Goal: Task Accomplishment & Management: Manage account settings

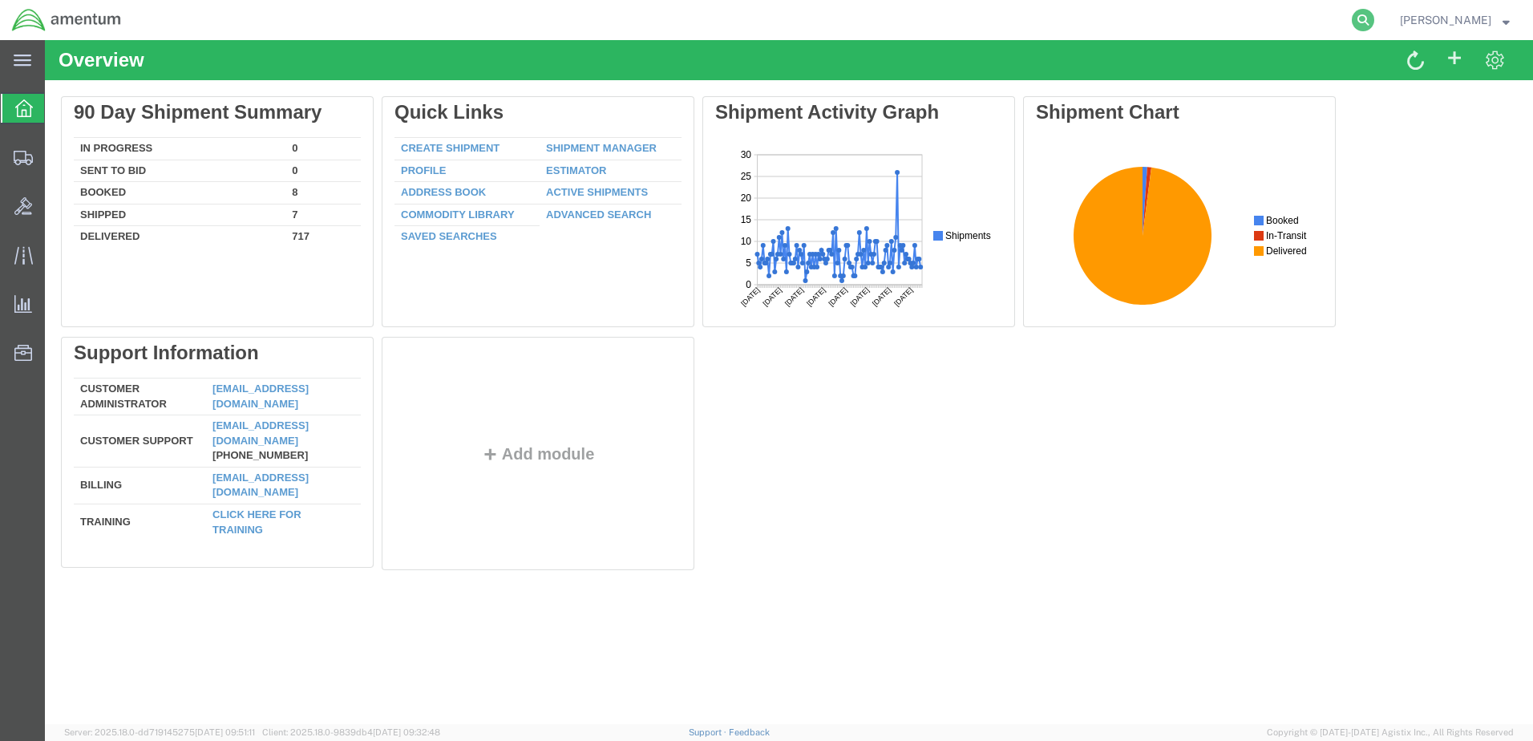
click at [1374, 16] on icon at bounding box center [1363, 20] width 22 height 22
type input "392322626638"
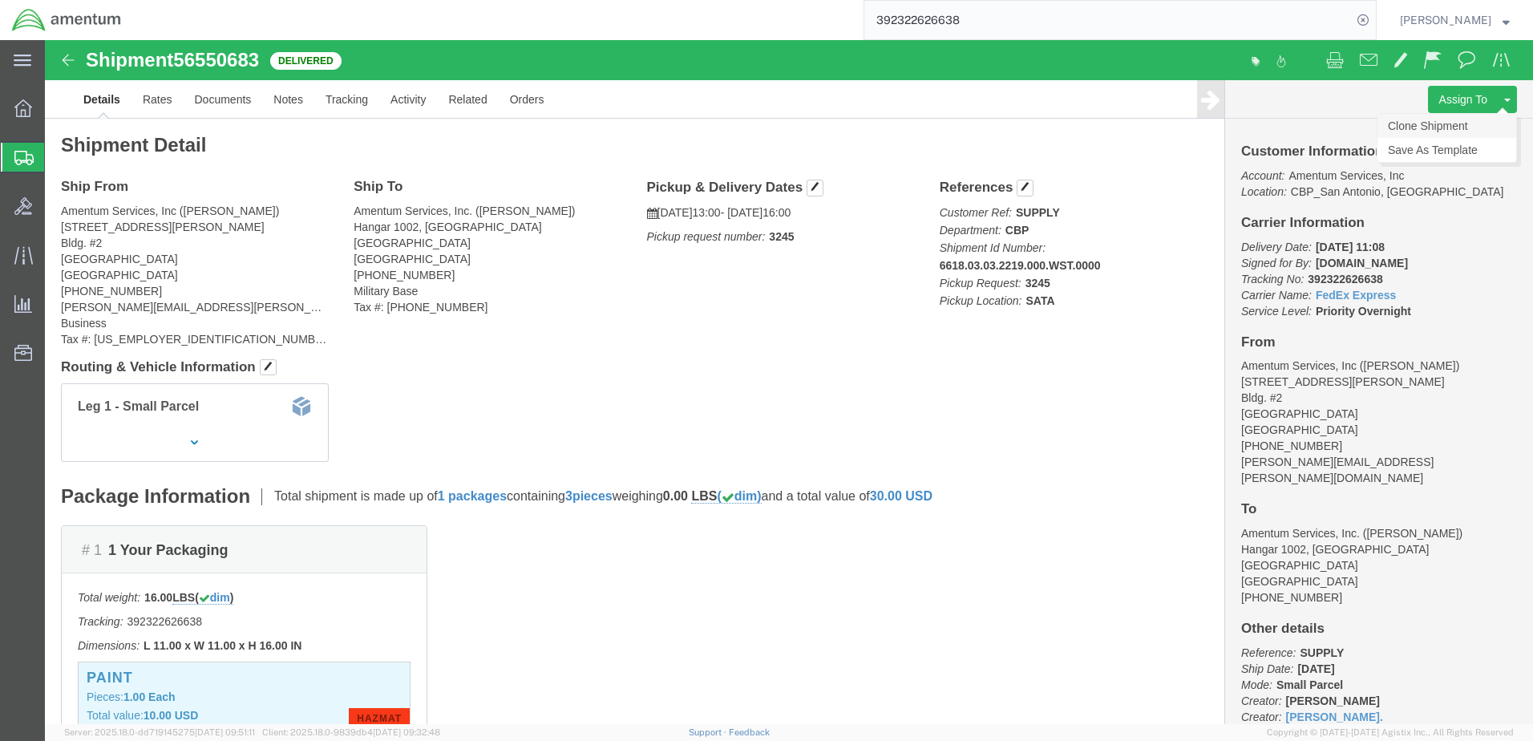
click link "Clone Shipment"
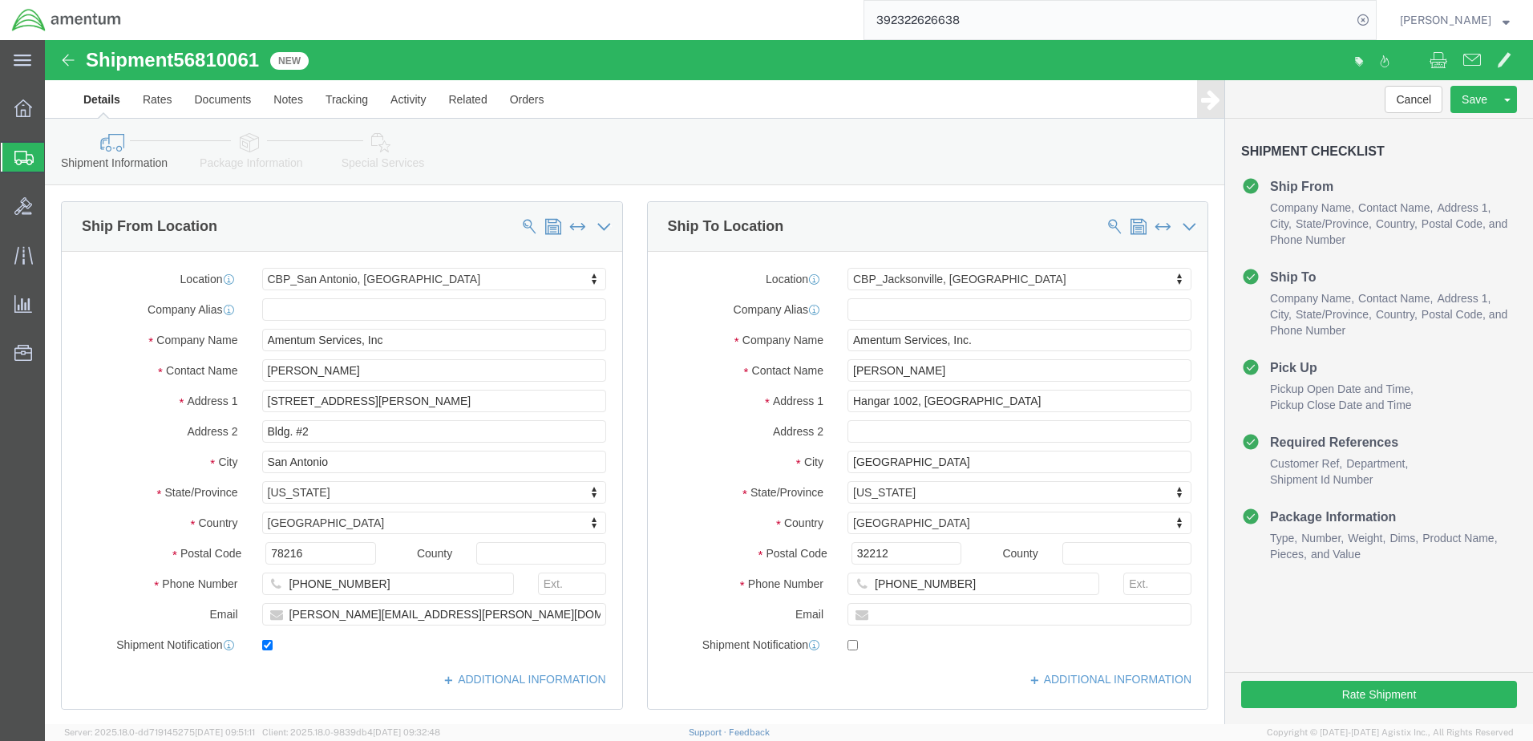
select select "49945"
select select "49930"
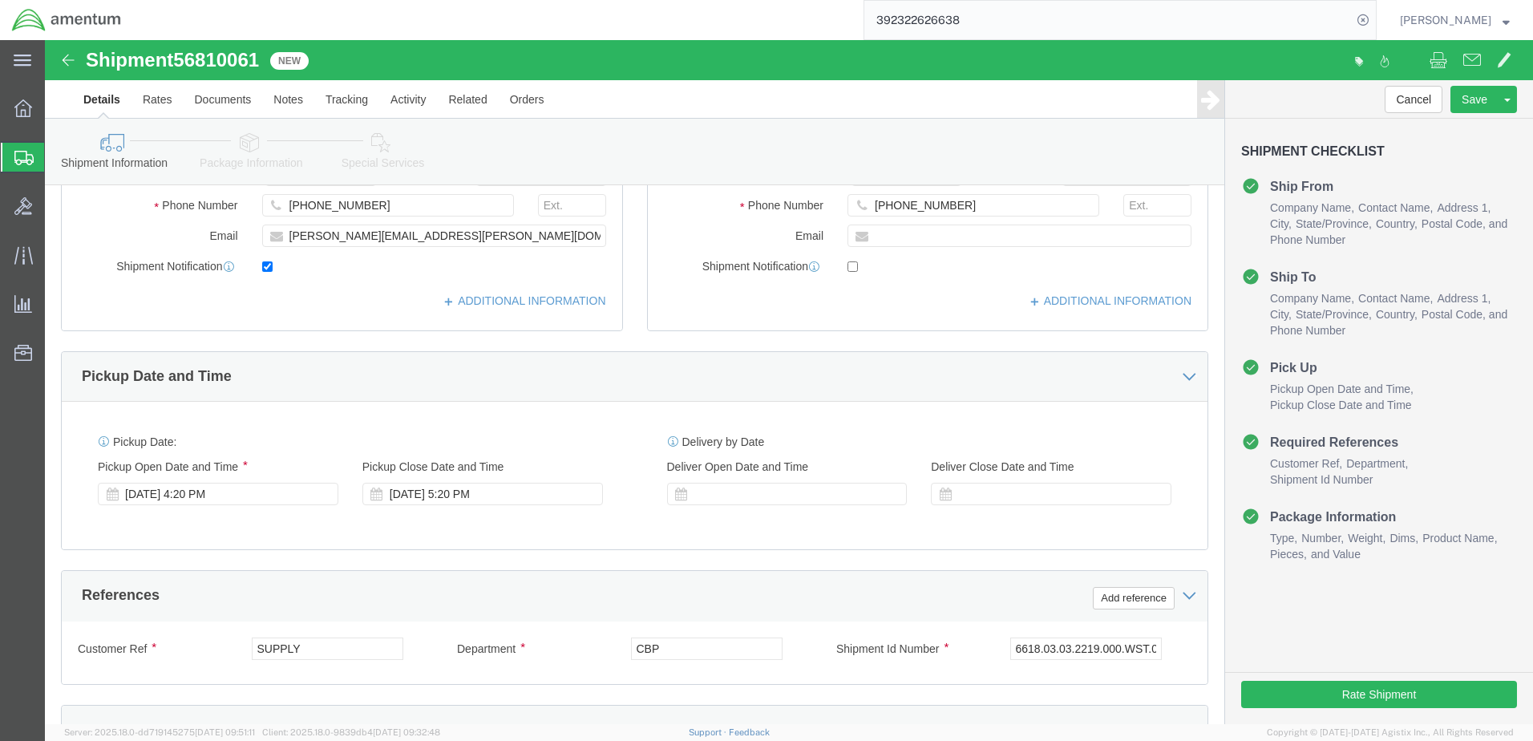
scroll to position [401, 0]
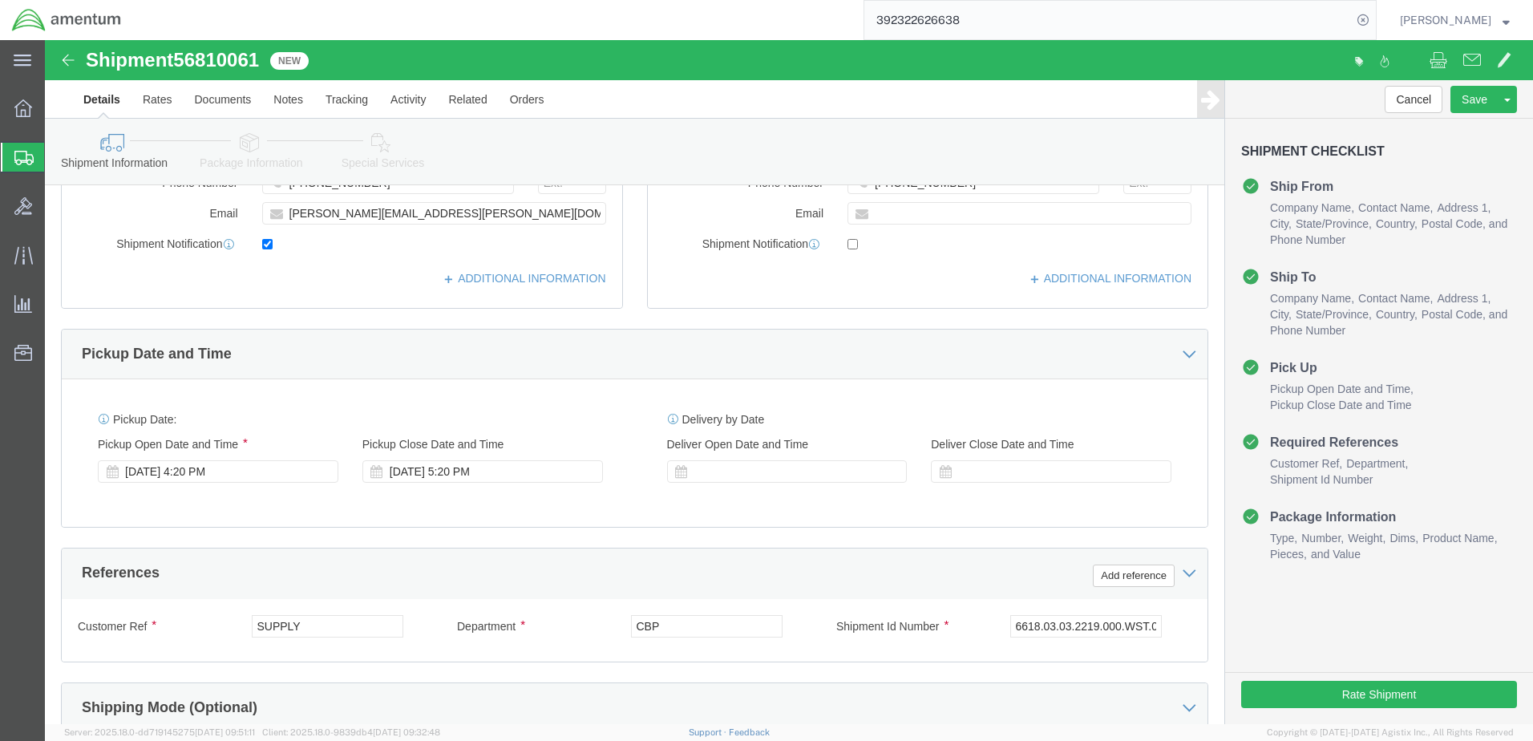
click div "[DATE] 4:20 PM"
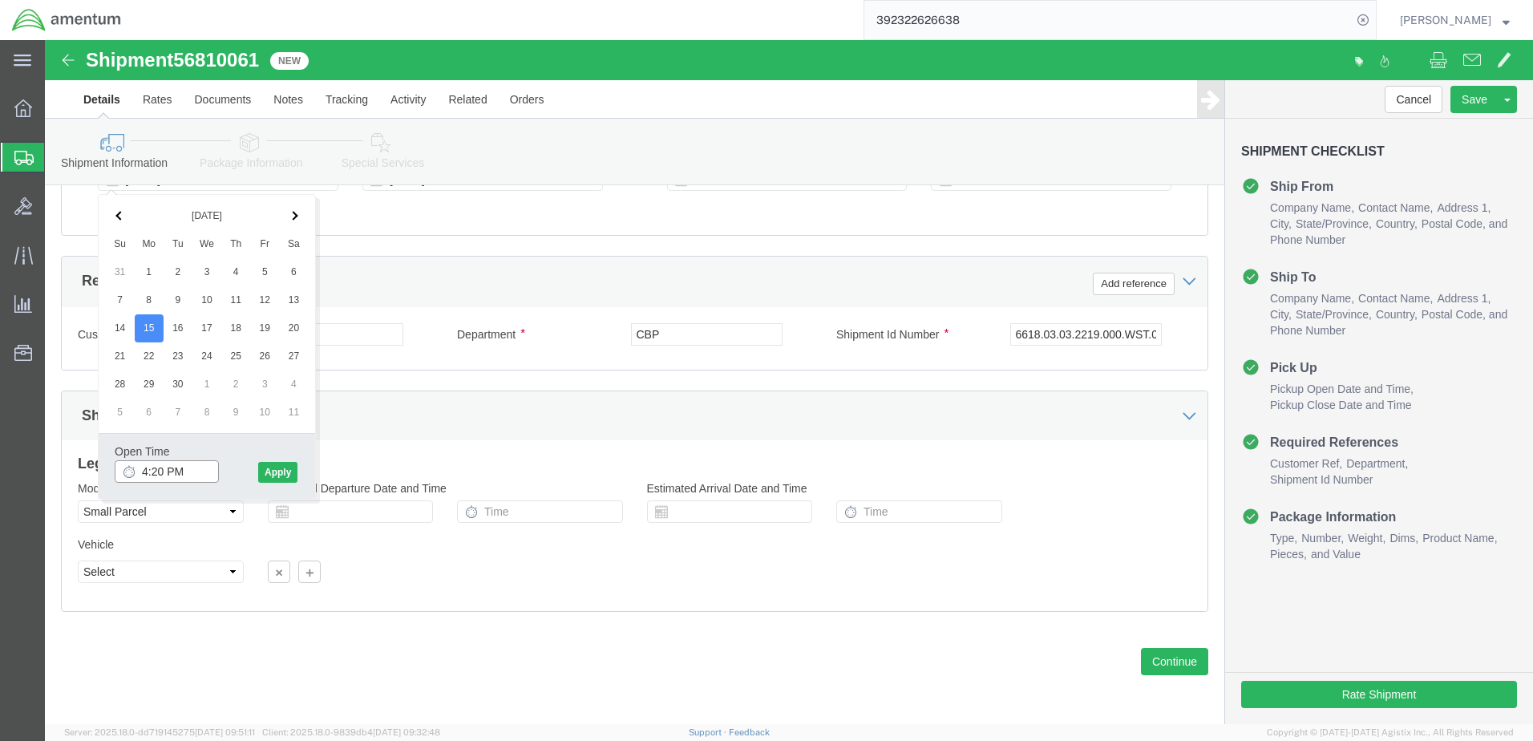
click input "4:20 PM"
type input "8:00 AM"
click button "Apply"
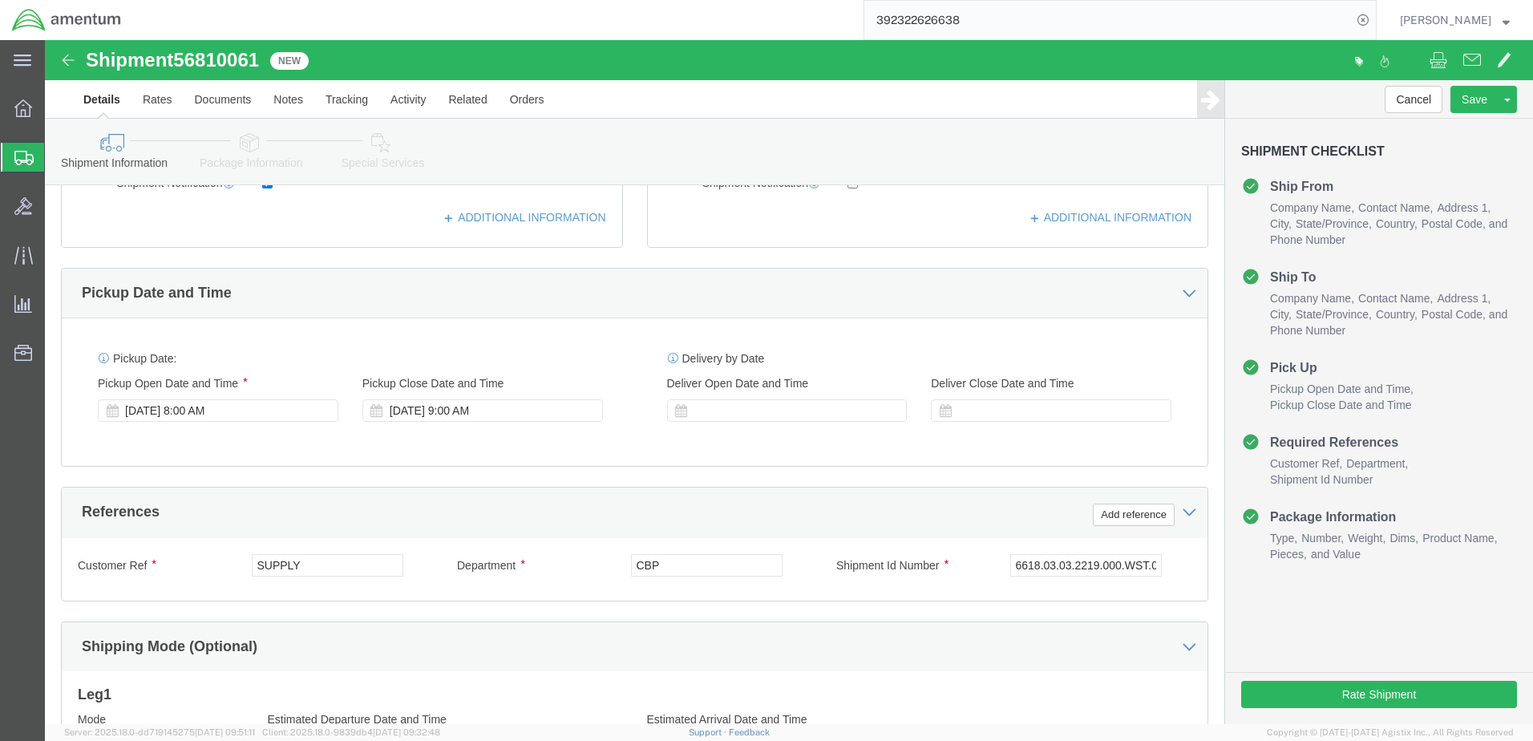
scroll to position [452, 0]
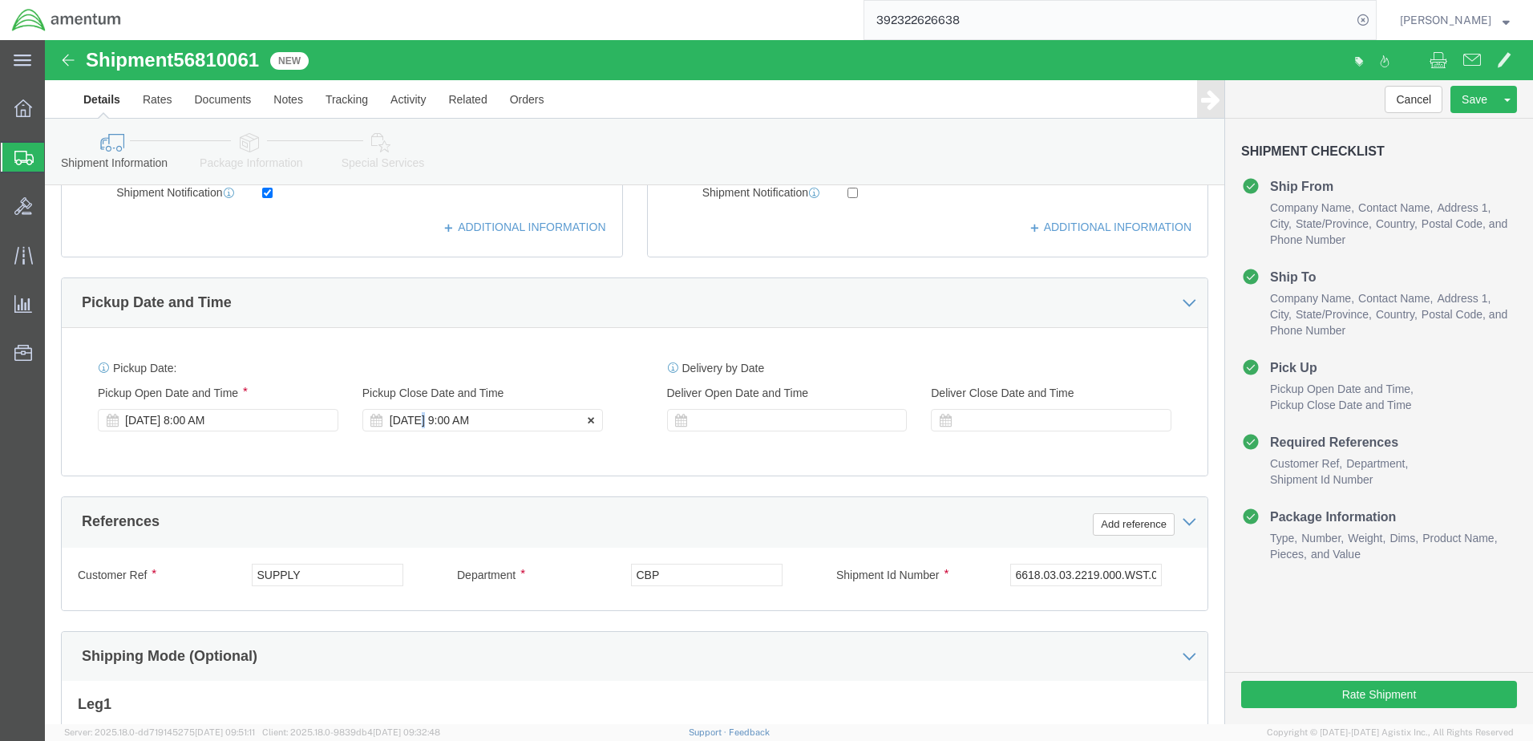
click div "[DATE] 9:00 AM"
type input "3:00 PM"
click button "Apply"
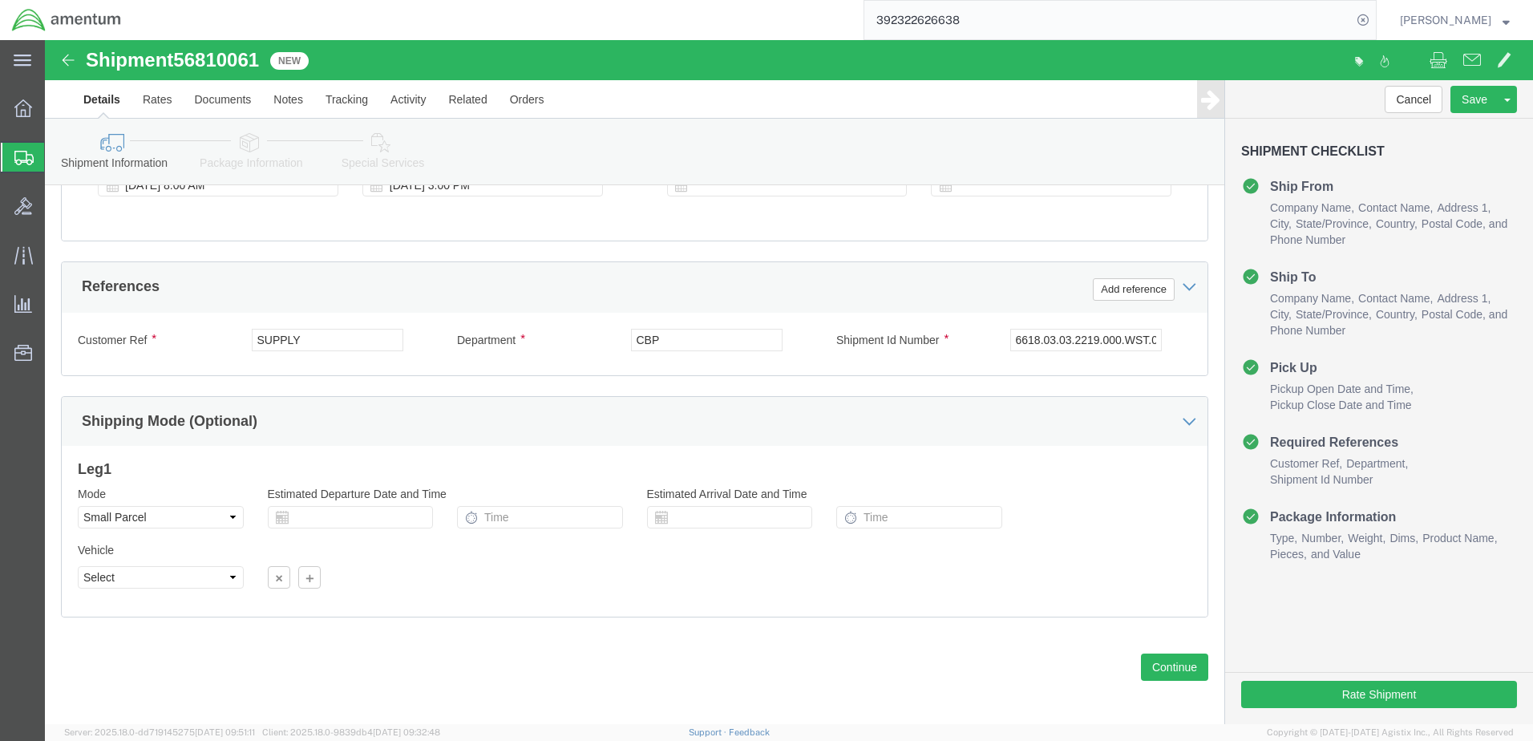
scroll to position [693, 0]
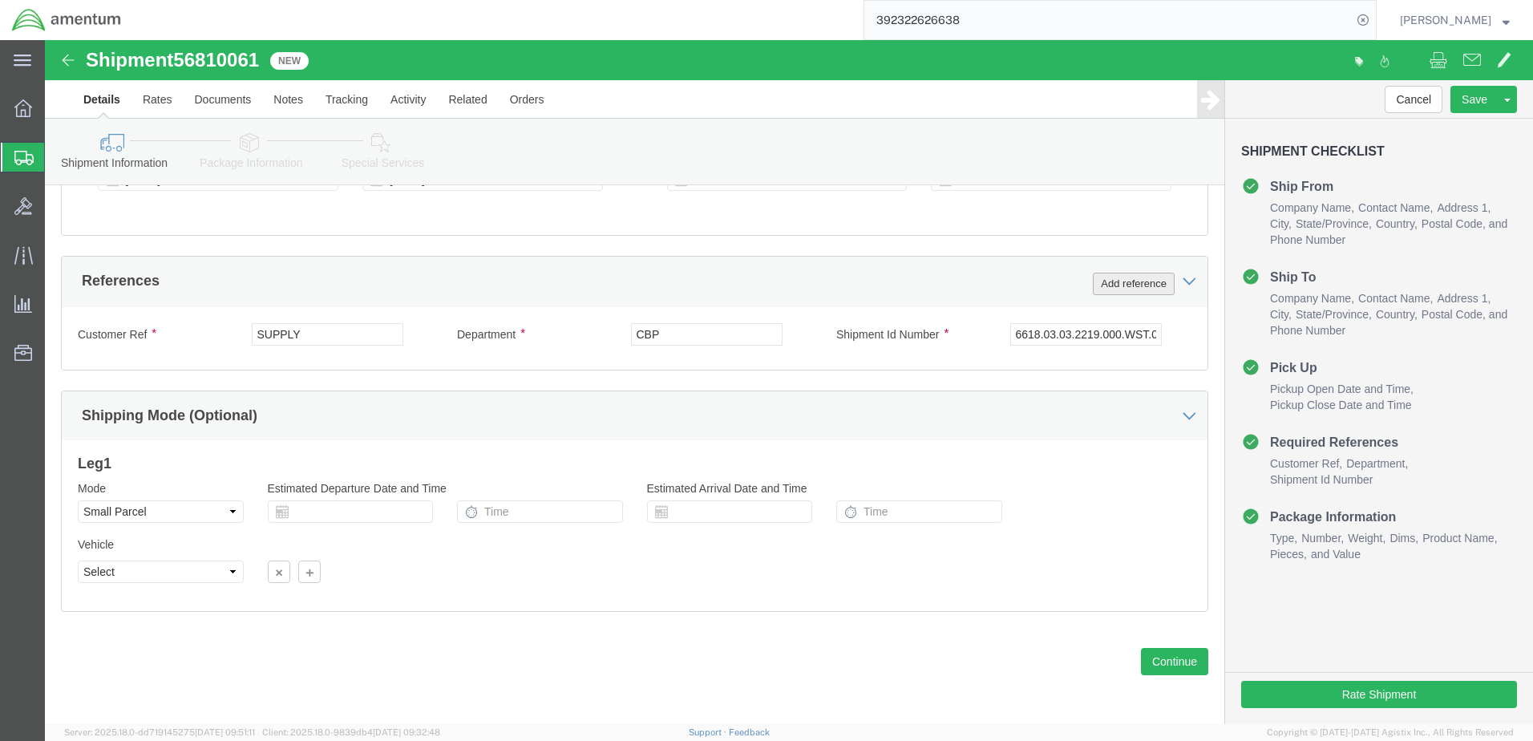
click button "Add reference"
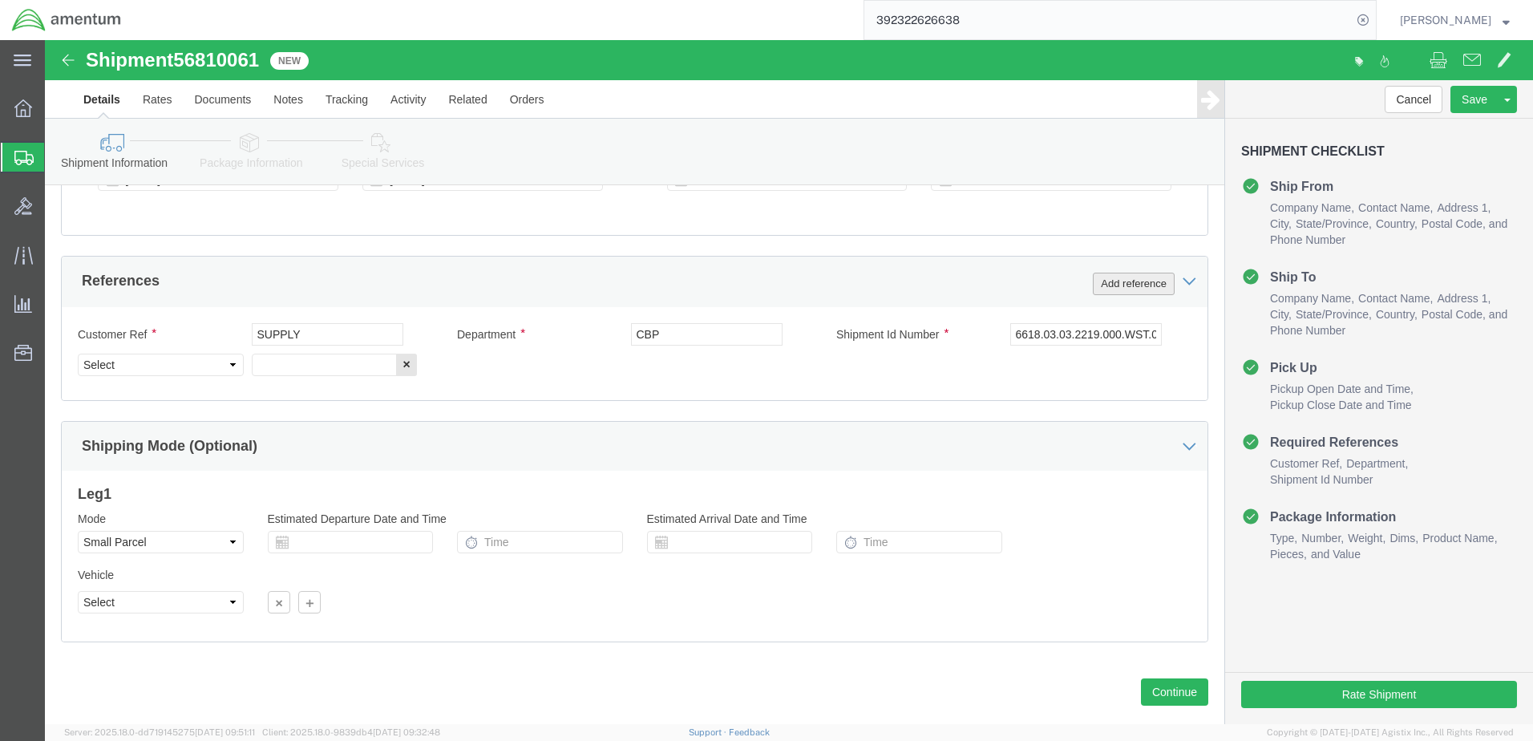
click button "Add reference"
click input "6618.03.03.2219.000.WST.0000"
paste input "6618.03.03.2219.000.WST.0000"
type input "6618.03.03.2219.000.WST.0000"
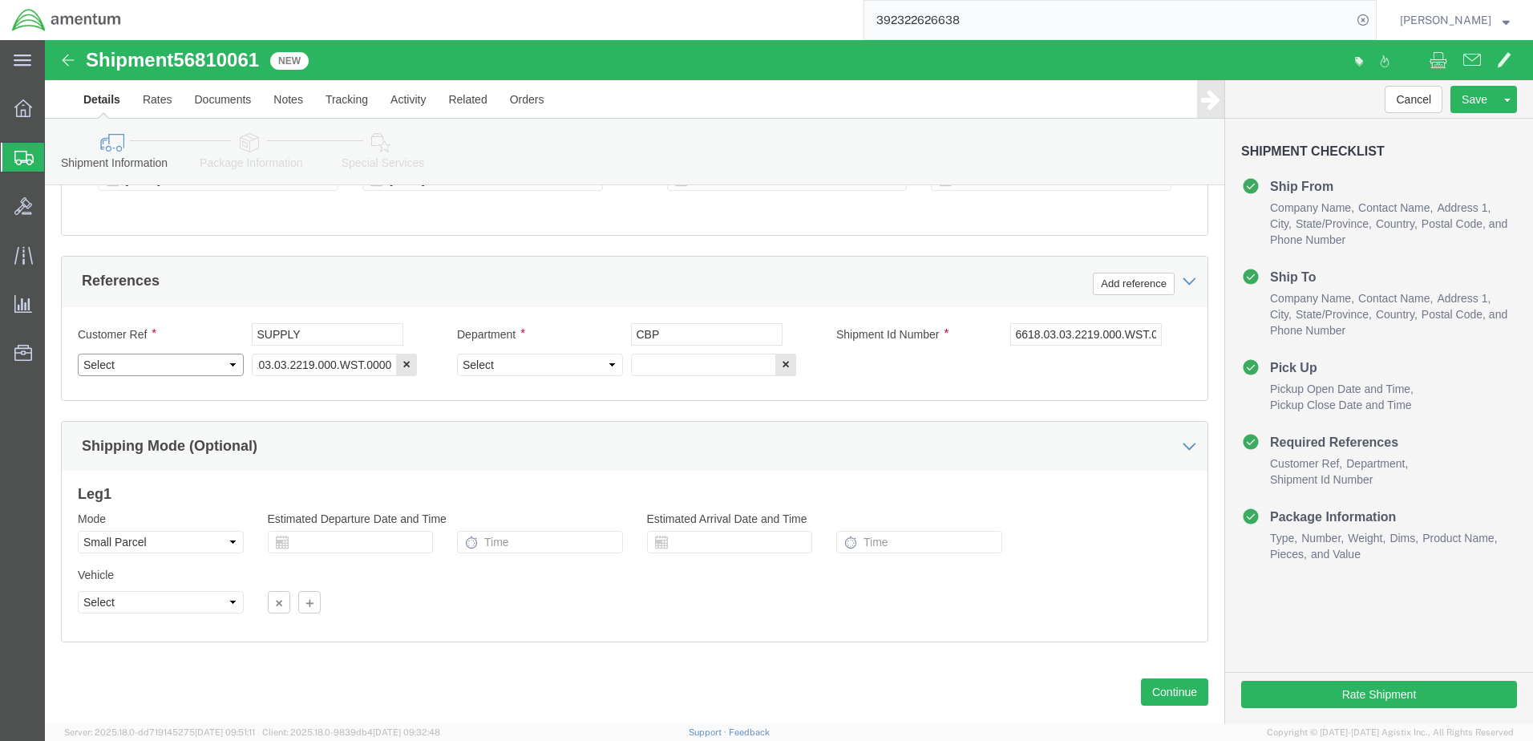
scroll to position [0, 0]
select select "PROJNUM"
click label "Shipment Id Number"
click input "6618.03.03.2219.000.WST.0000"
type input "5255EJA100T"
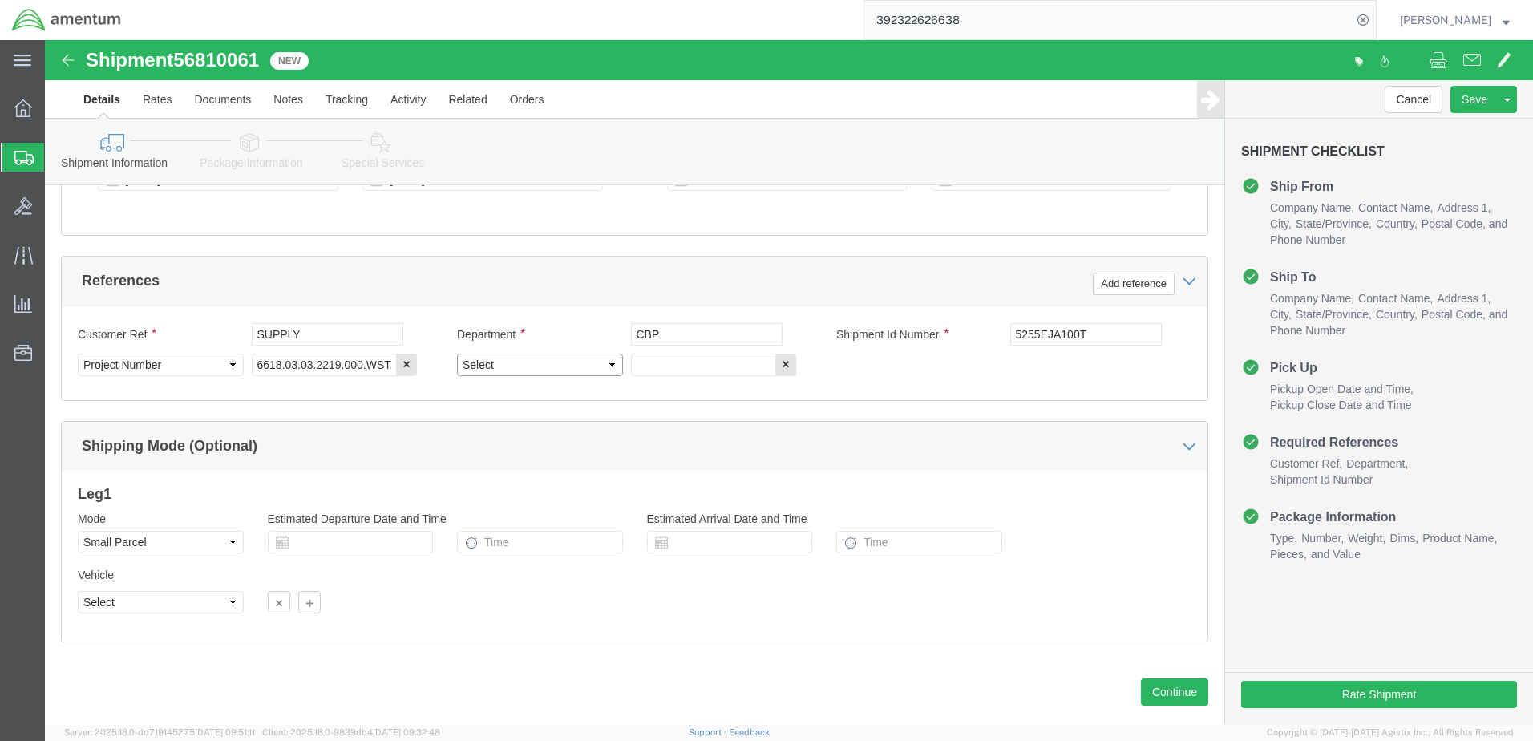
click select "Select Account Type Activity ID Airline Appointment Number ASN Batch Request # …"
select select "GLCD"
click select "Select Account Type Activity ID Airline Appointment Number ASN Batch Request # …"
click input "text"
paste input "6618.03.03.2219.000.WST.0000"
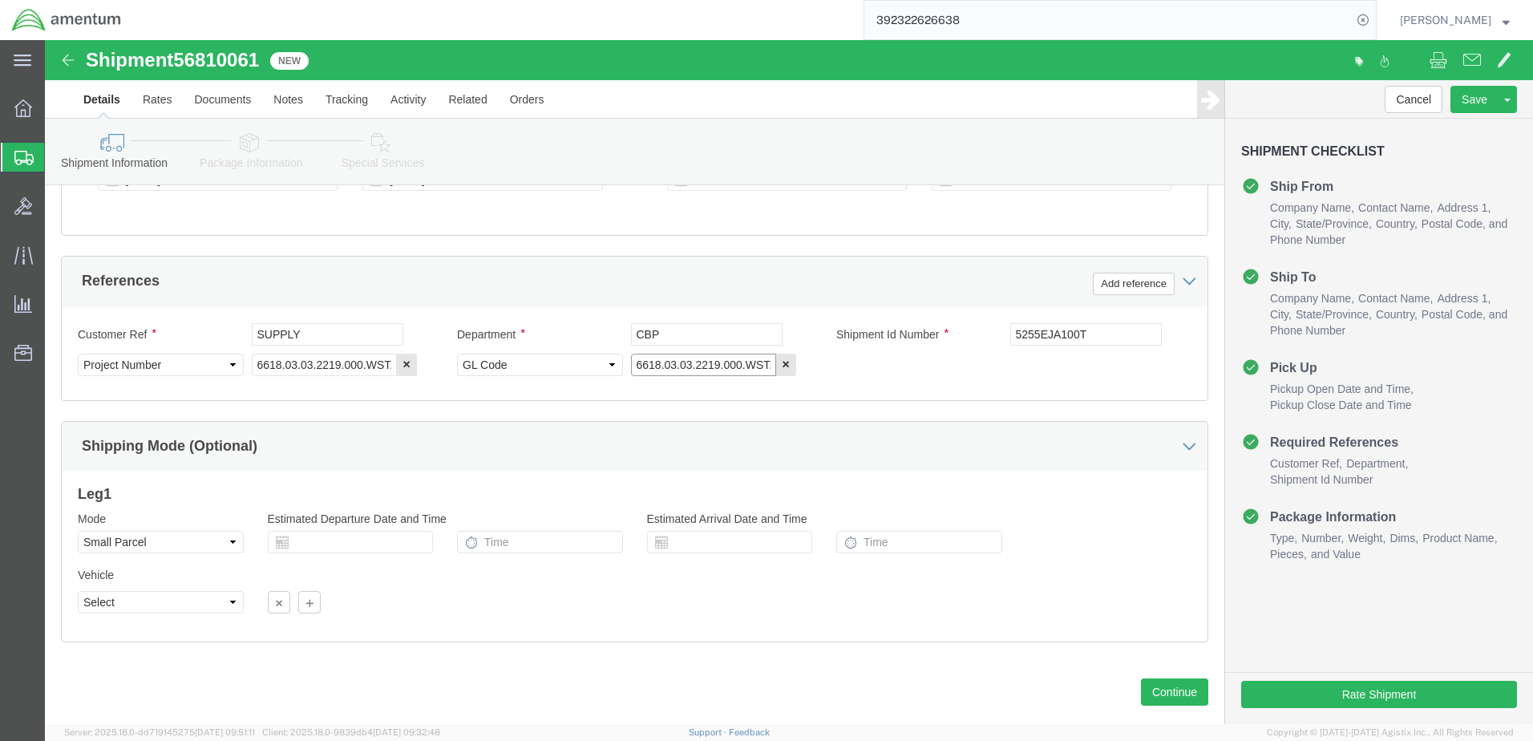
scroll to position [0, 28]
type input "6618.03.03.2219.000.WST.0000"
drag, startPoint x: 1110, startPoint y: 655, endPoint x: 357, endPoint y: 402, distance: 794.5
click div "Please fix the following errors Ship From Location Location [GEOGRAPHIC_DATA], …"
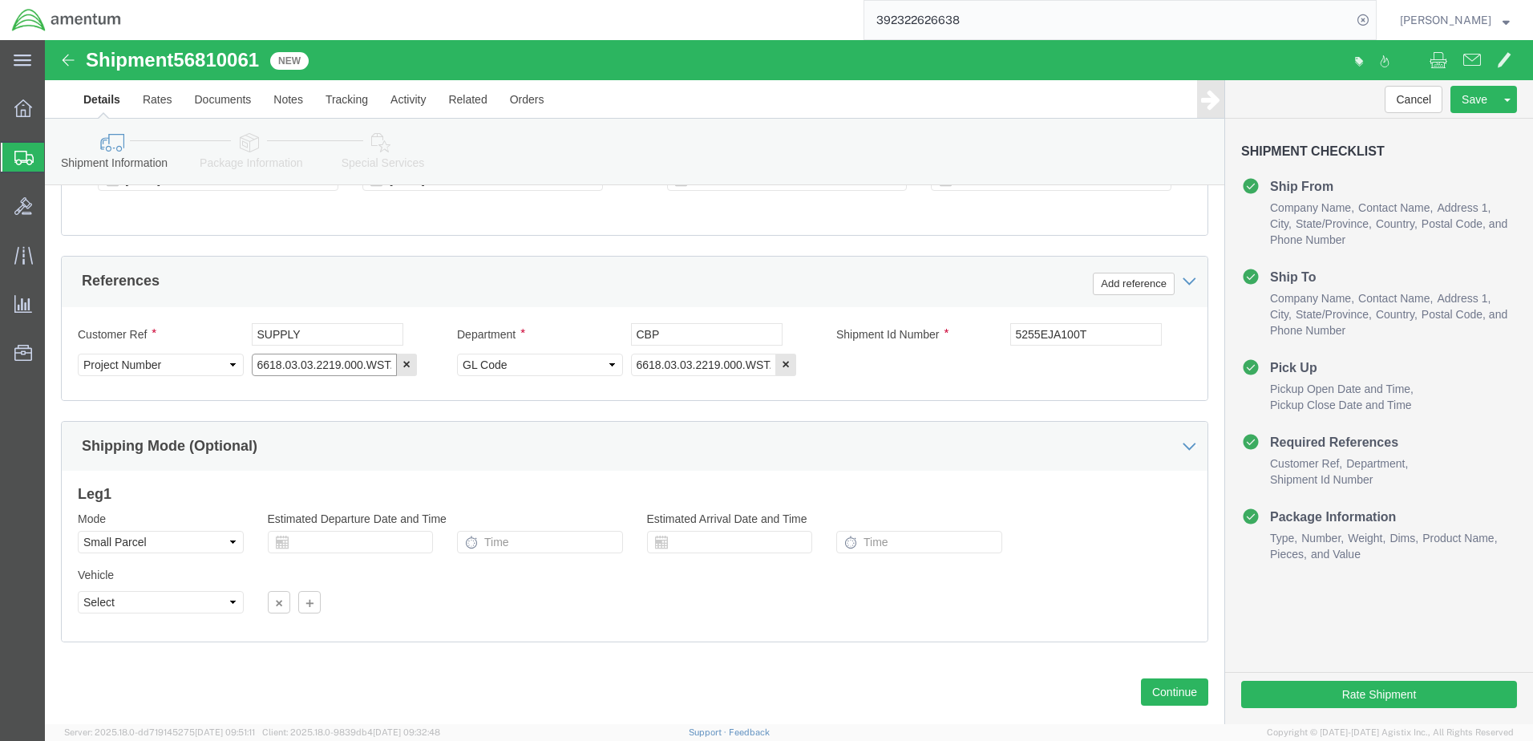
drag, startPoint x: 325, startPoint y: 316, endPoint x: 330, endPoint y: 331, distance: 16.0
click input "6618.03.03.2219.000.WST.0000"
type input "6618.03.03.2219.000.EJA.0000"
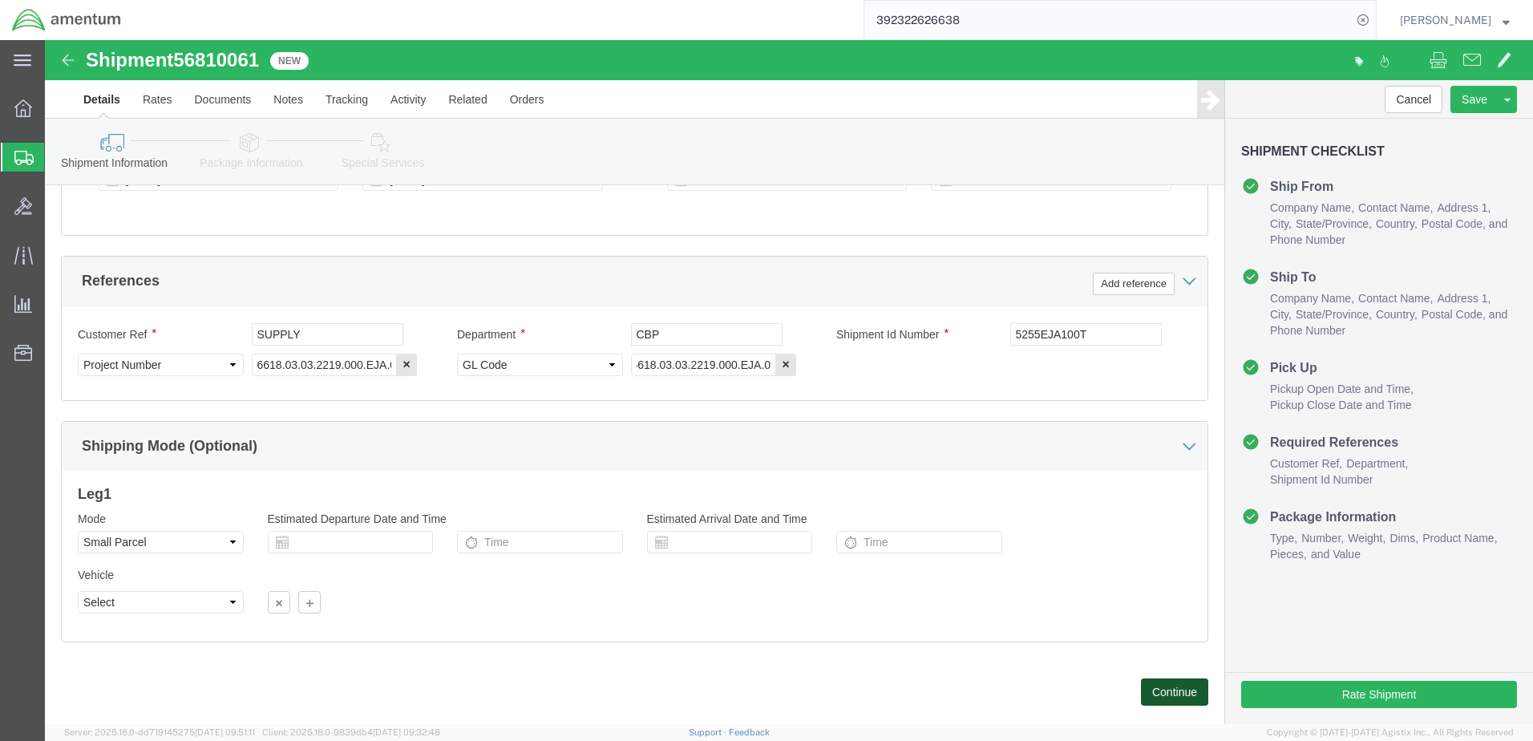
scroll to position [0, 0]
drag, startPoint x: 1110, startPoint y: 655, endPoint x: 787, endPoint y: 580, distance: 331.1
click div "Please fix the following errors Ship From Location Location [GEOGRAPHIC_DATA], …"
click button "Continue"
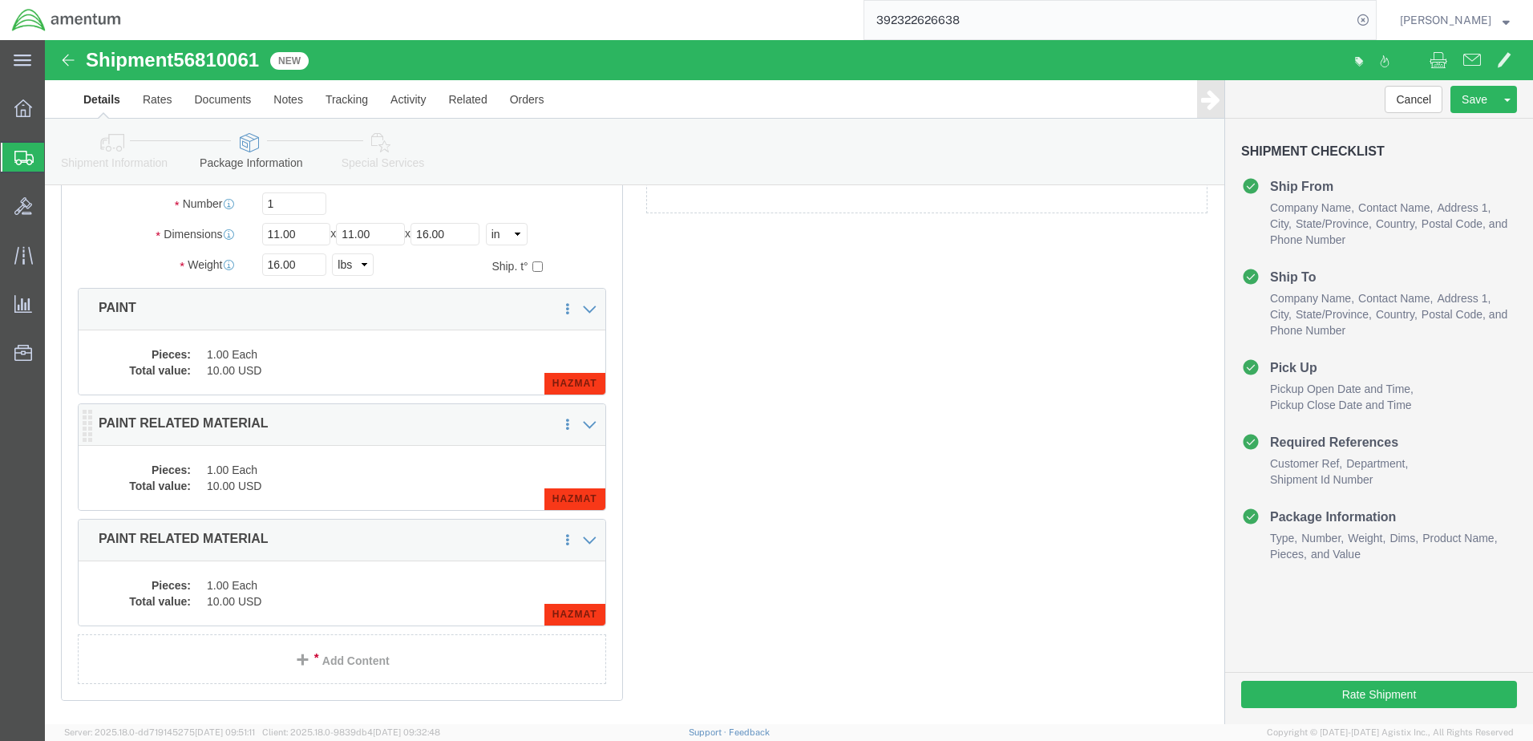
scroll to position [160, 0]
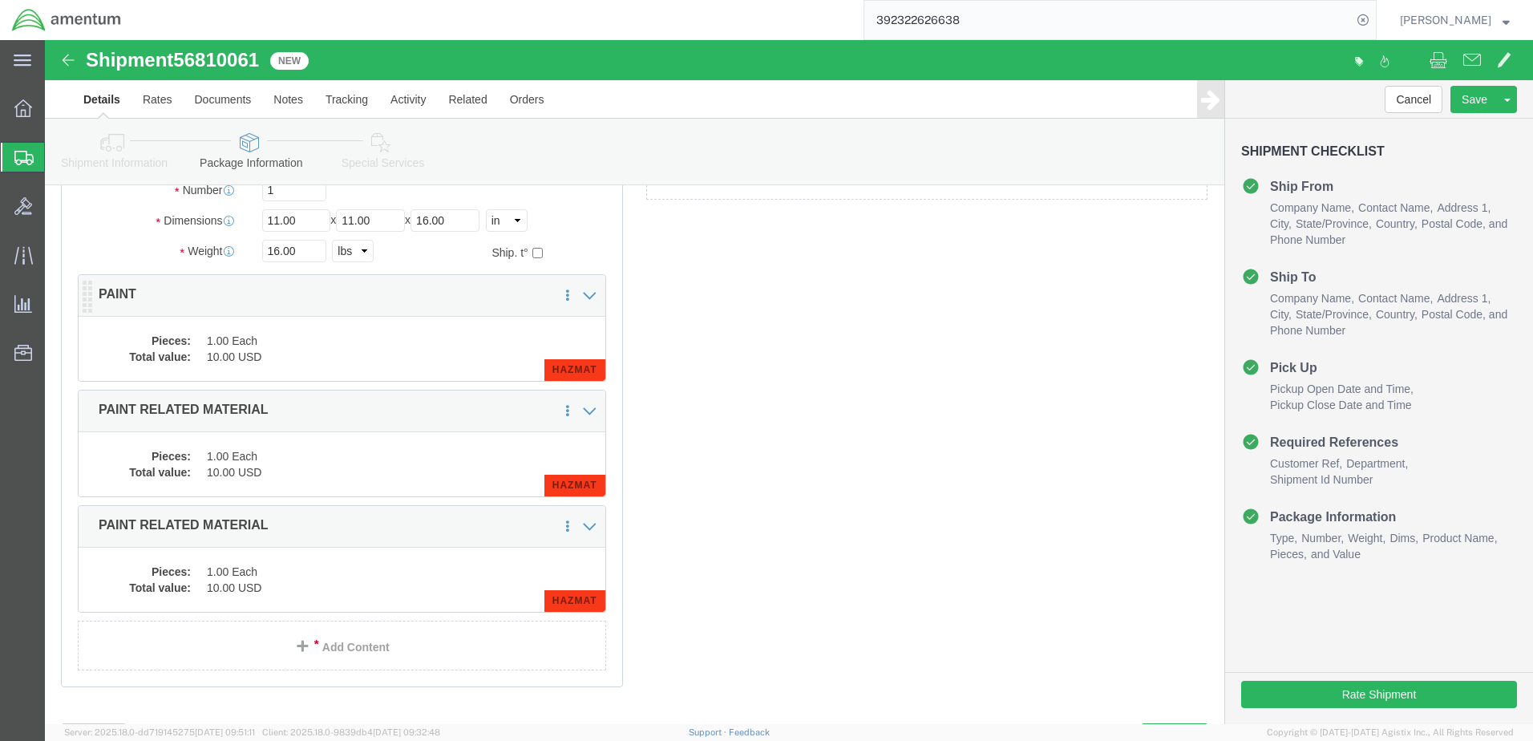
click div "Package Content # 1 1 x Your Packaging Package Type Select Bale(s) Basket(s) Bo…"
click dd "10.00 USD"
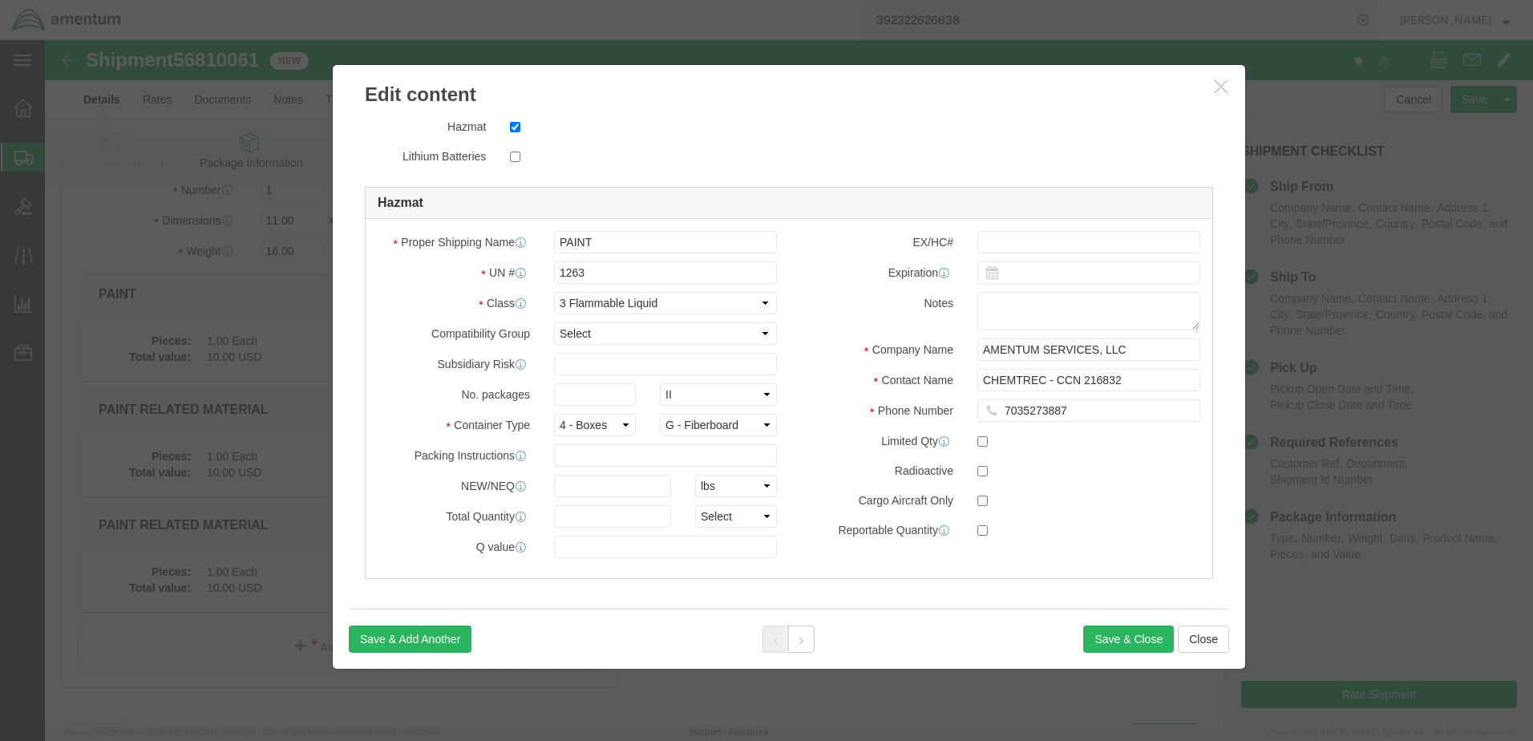
scroll to position [378, 0]
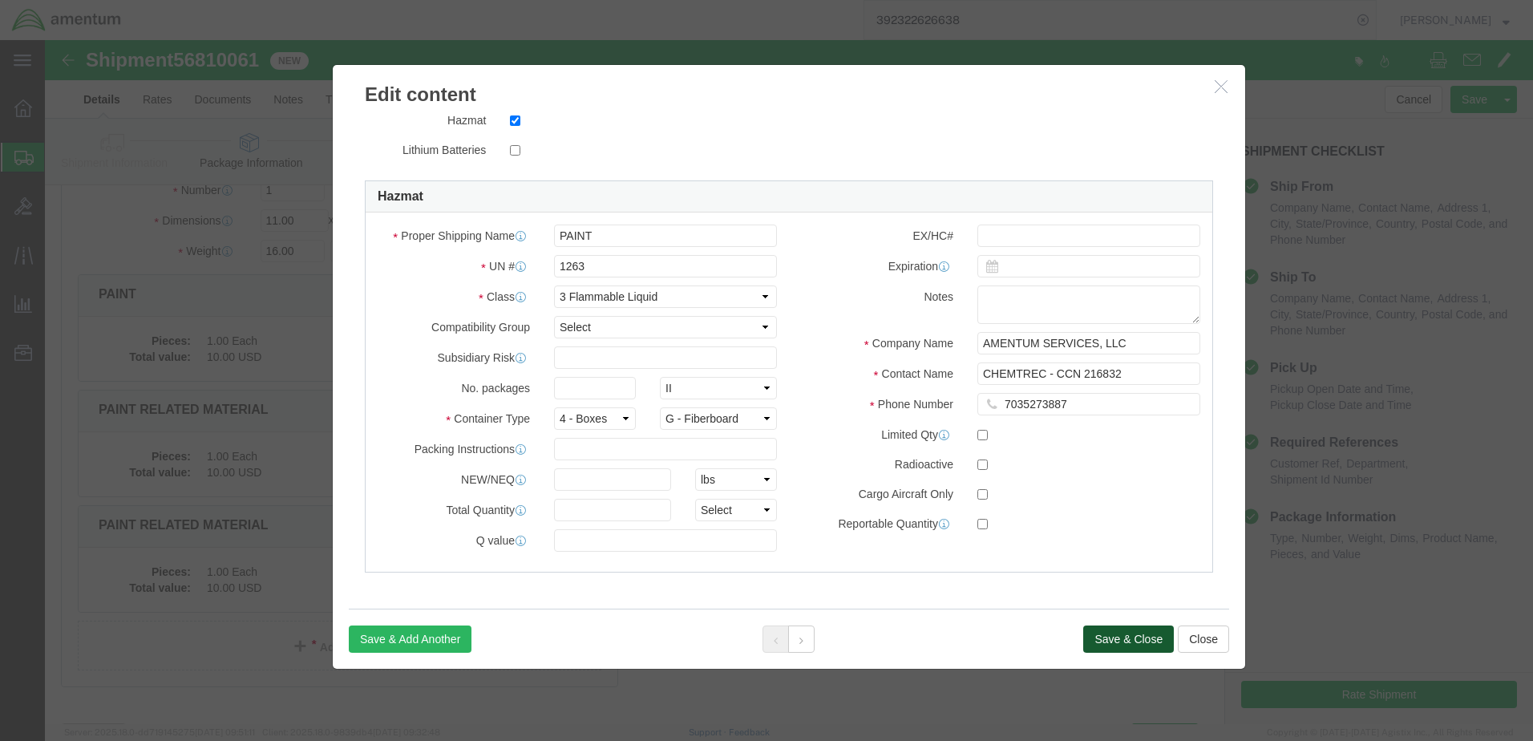
click button "Save & Close"
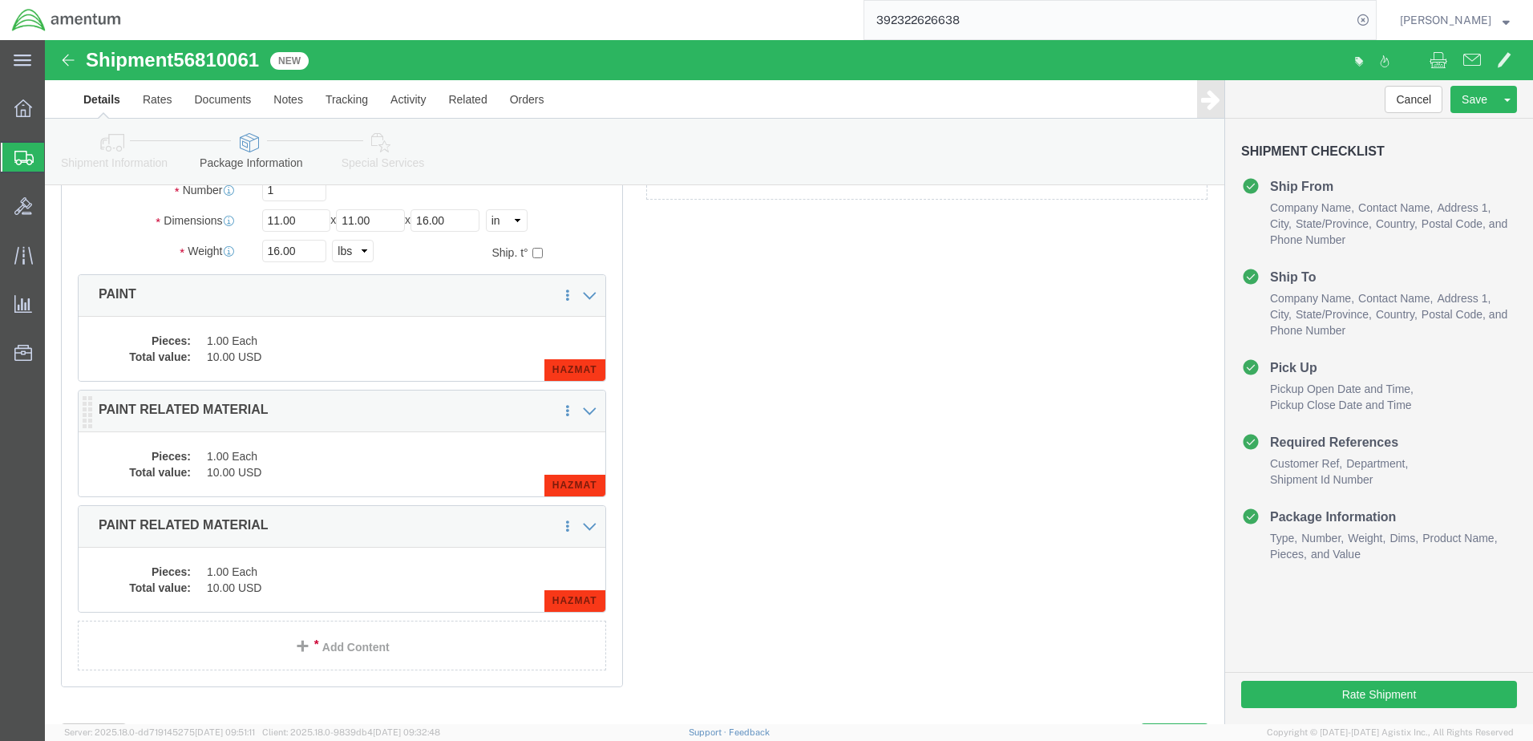
click dd "1.00 Each"
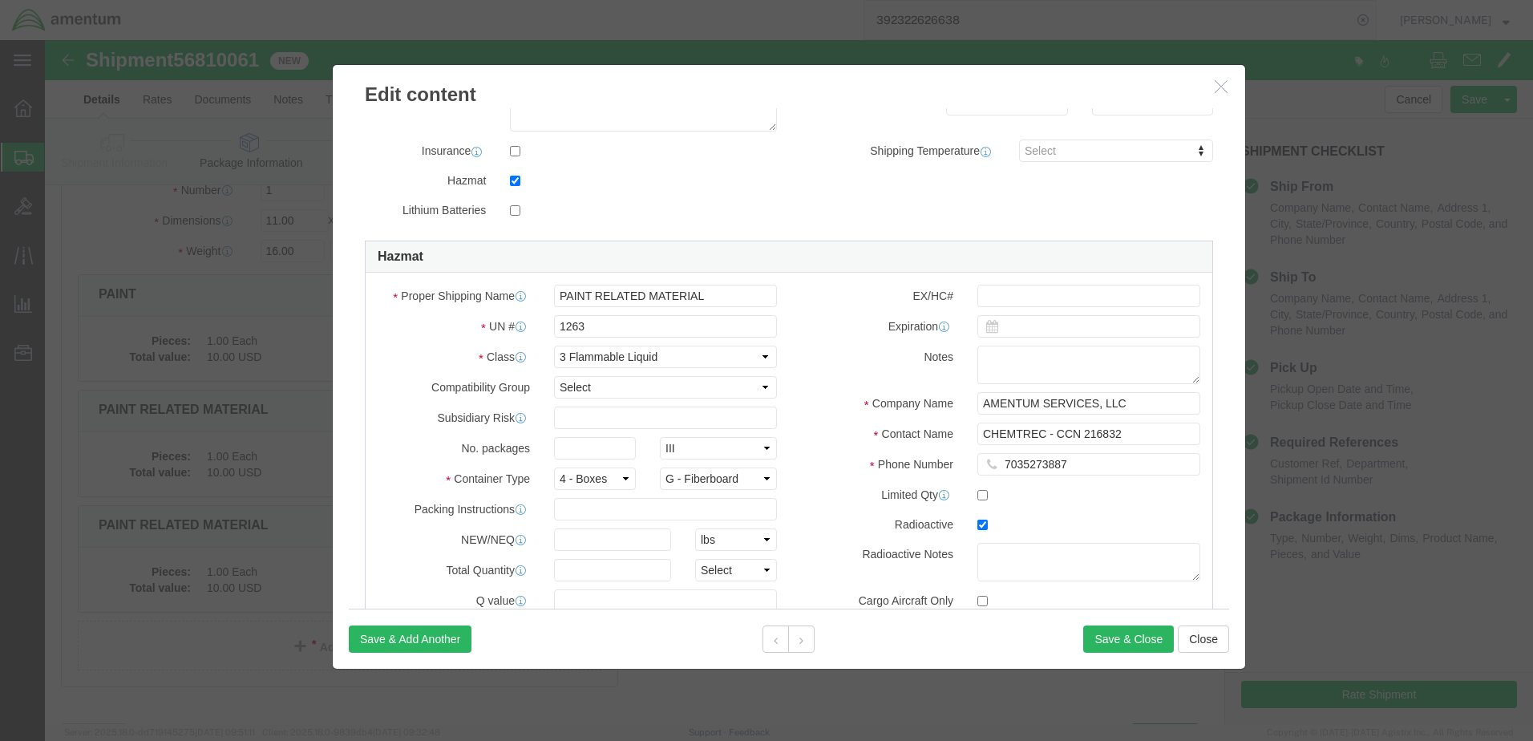
scroll to position [321, 0]
drag, startPoint x: 1083, startPoint y: 602, endPoint x: 1002, endPoint y: 568, distance: 88.0
click div "Save & Add Another Save & Close Close"
drag, startPoint x: 1014, startPoint y: 542, endPoint x: 1010, endPoint y: 528, distance: 15.0
click div "EX/HC# Expiration Notes Company Name AMENTUM SERVICES, LLC Contact Name CHEMTRE…"
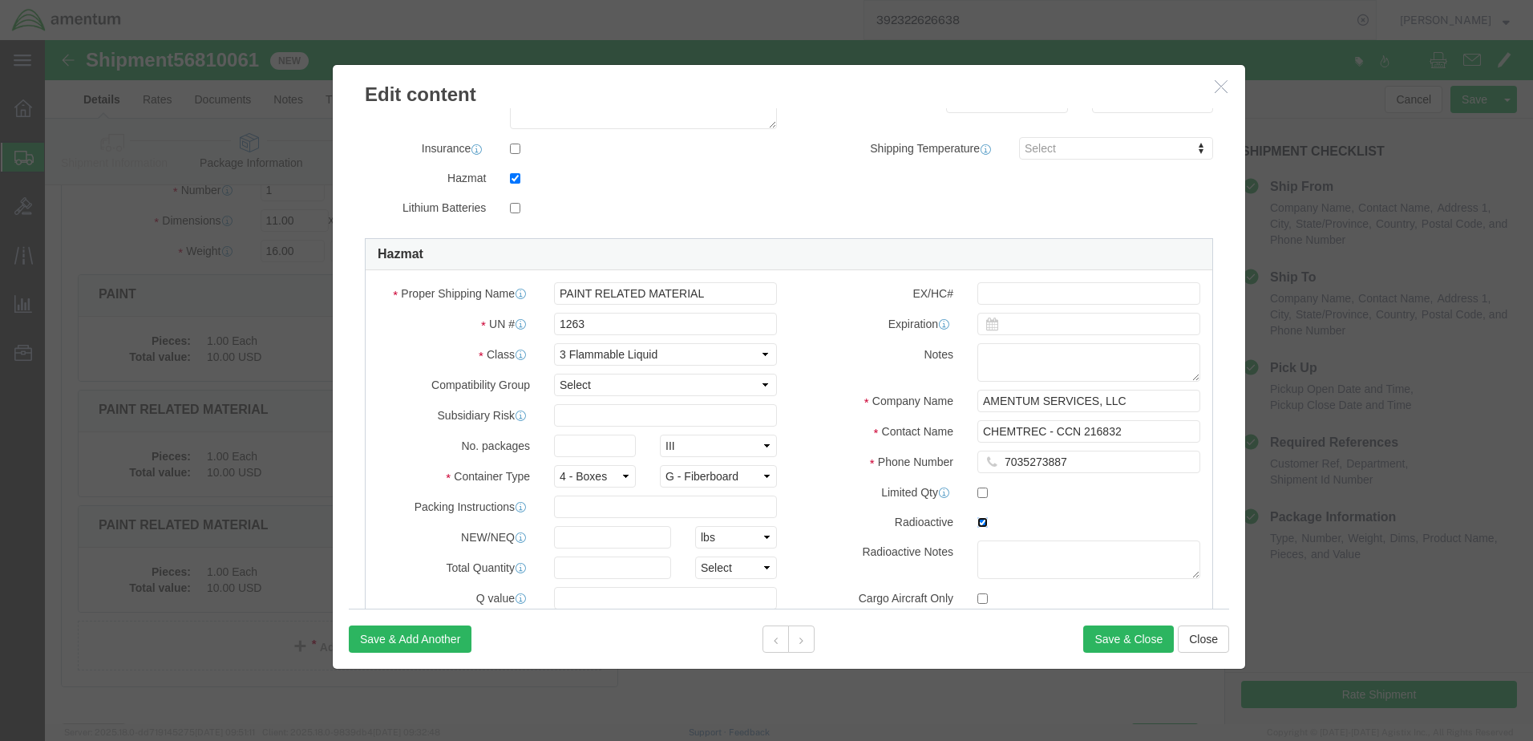
click input "checkbox"
checkbox input "false"
click button "Save & Close"
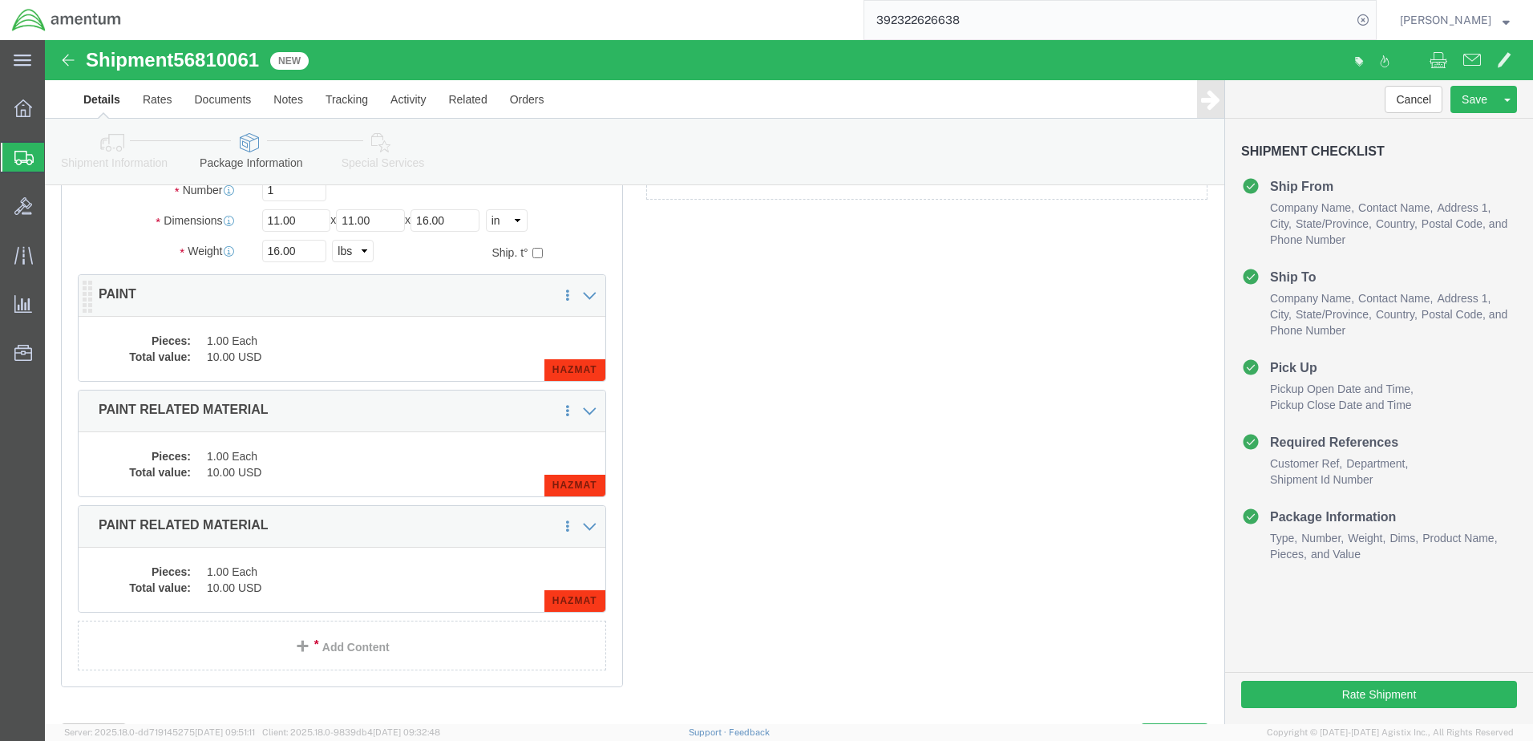
click dd "10.00 USD"
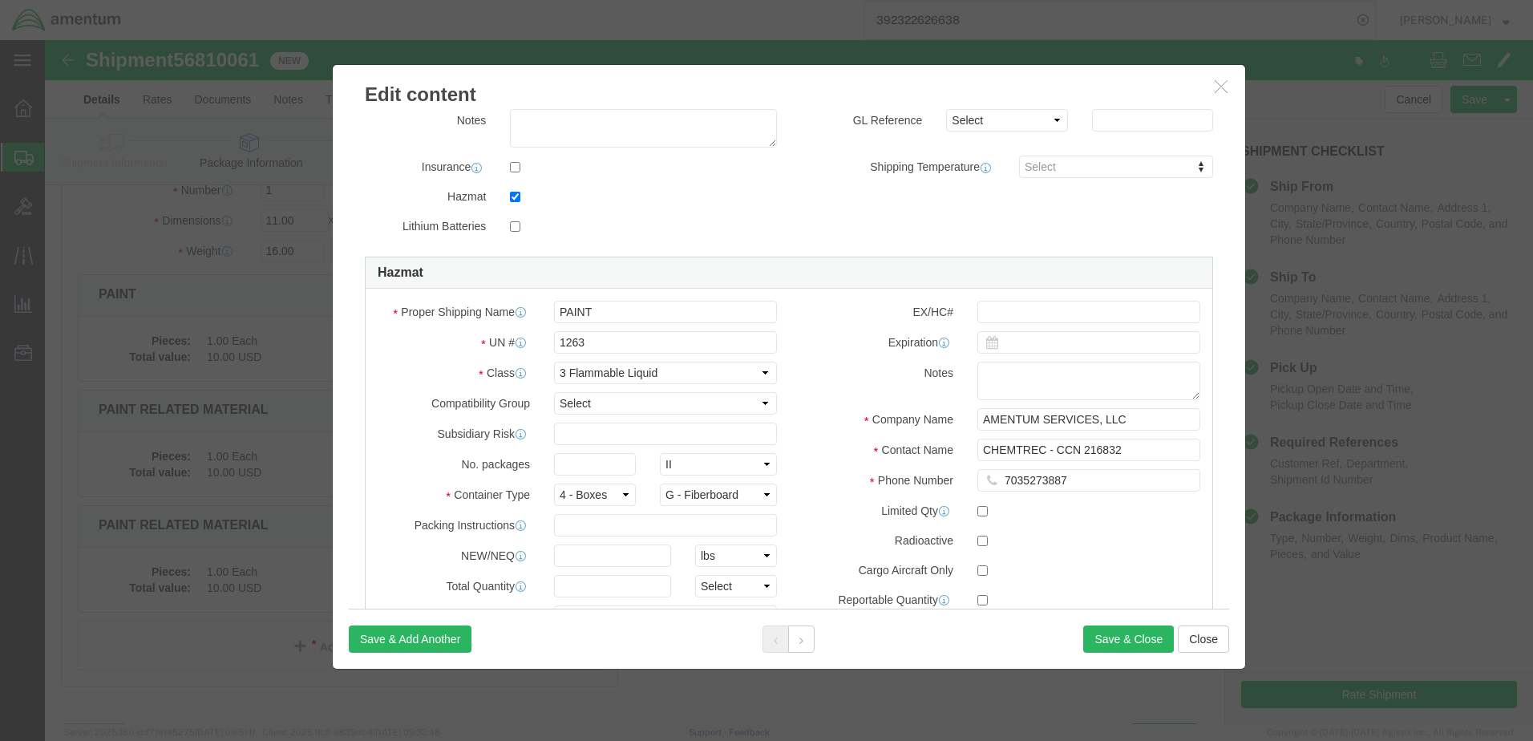
scroll to position [378, 0]
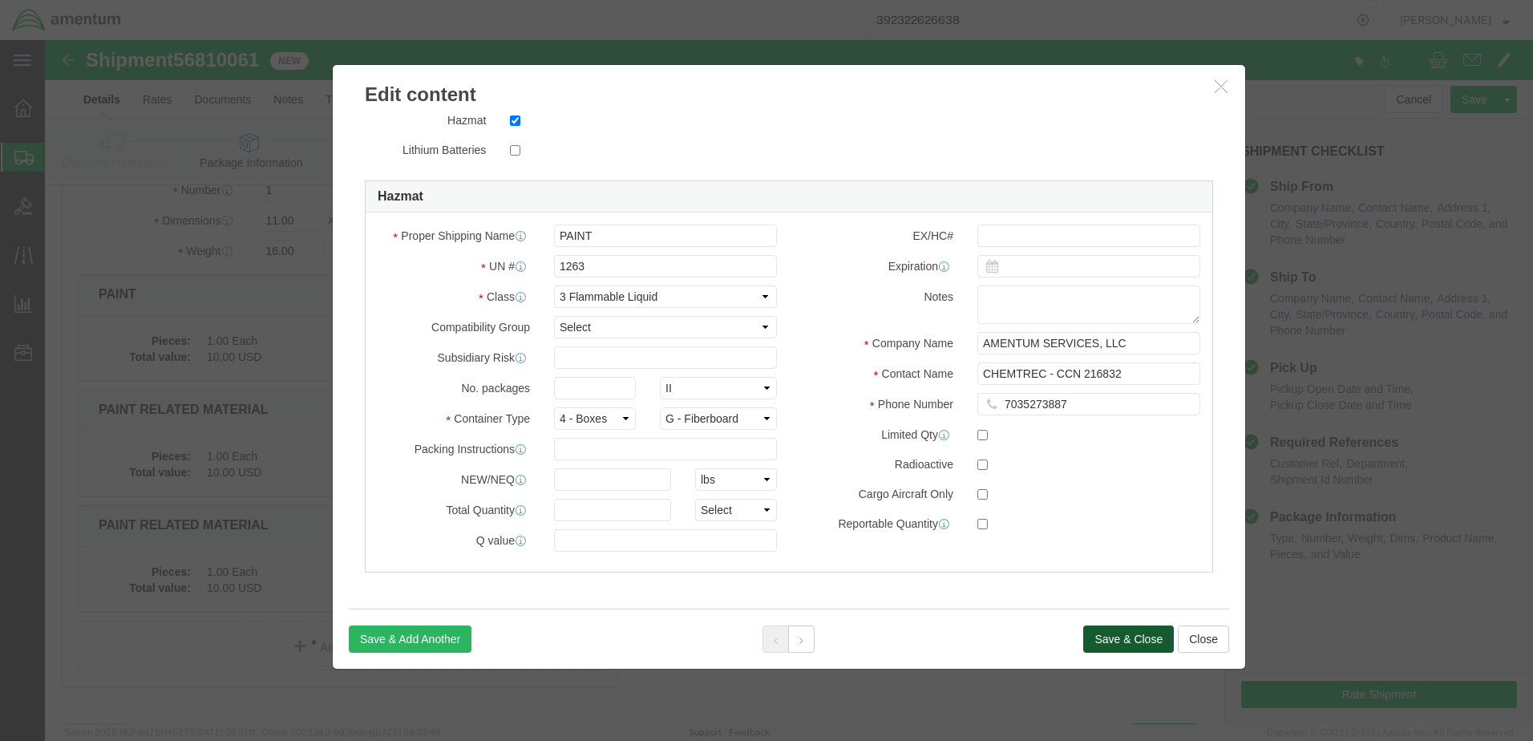
click button "Save & Close"
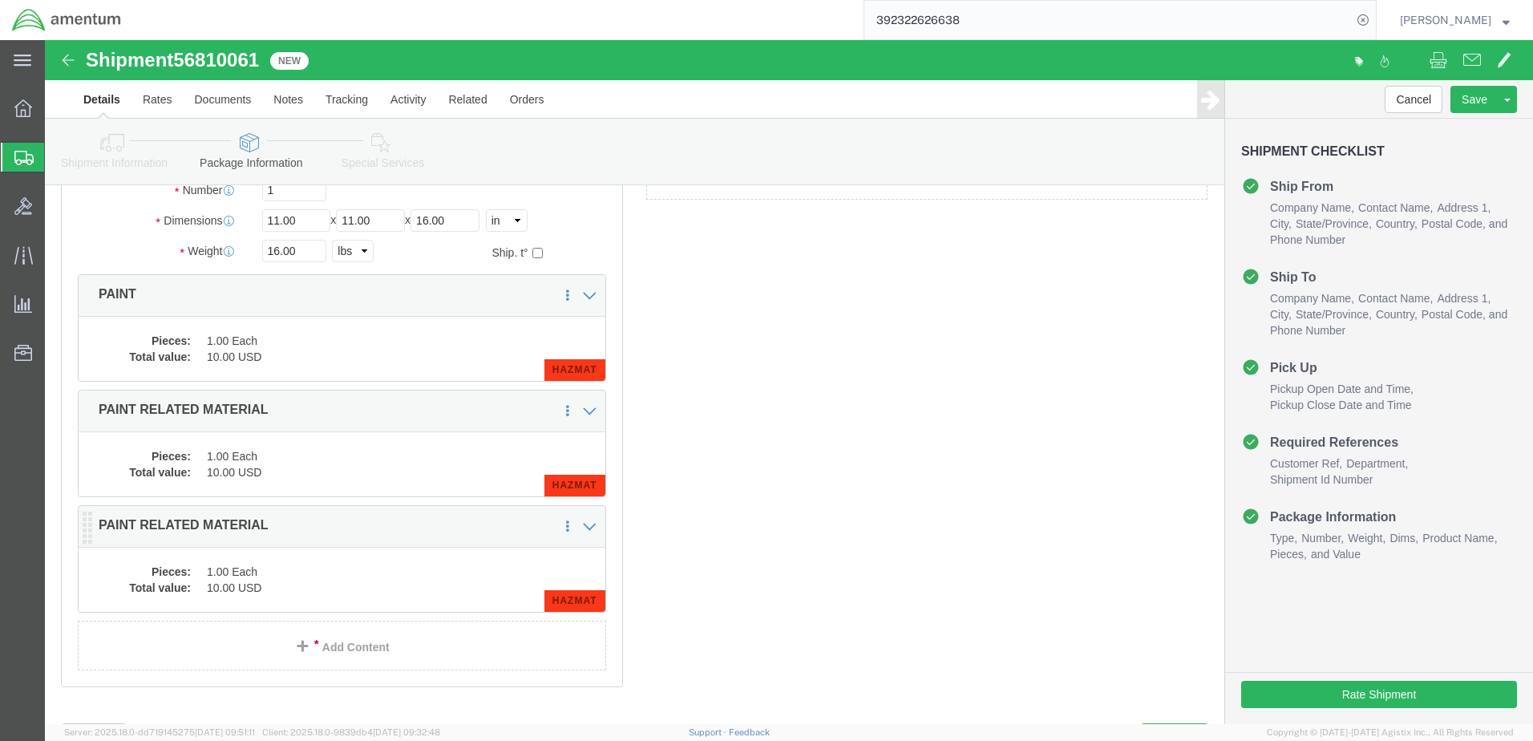
click div "Package Content # 1 1 x Your Packaging Package Type Select Bale(s) Basket(s) Bo…"
click dd "10.00 USD"
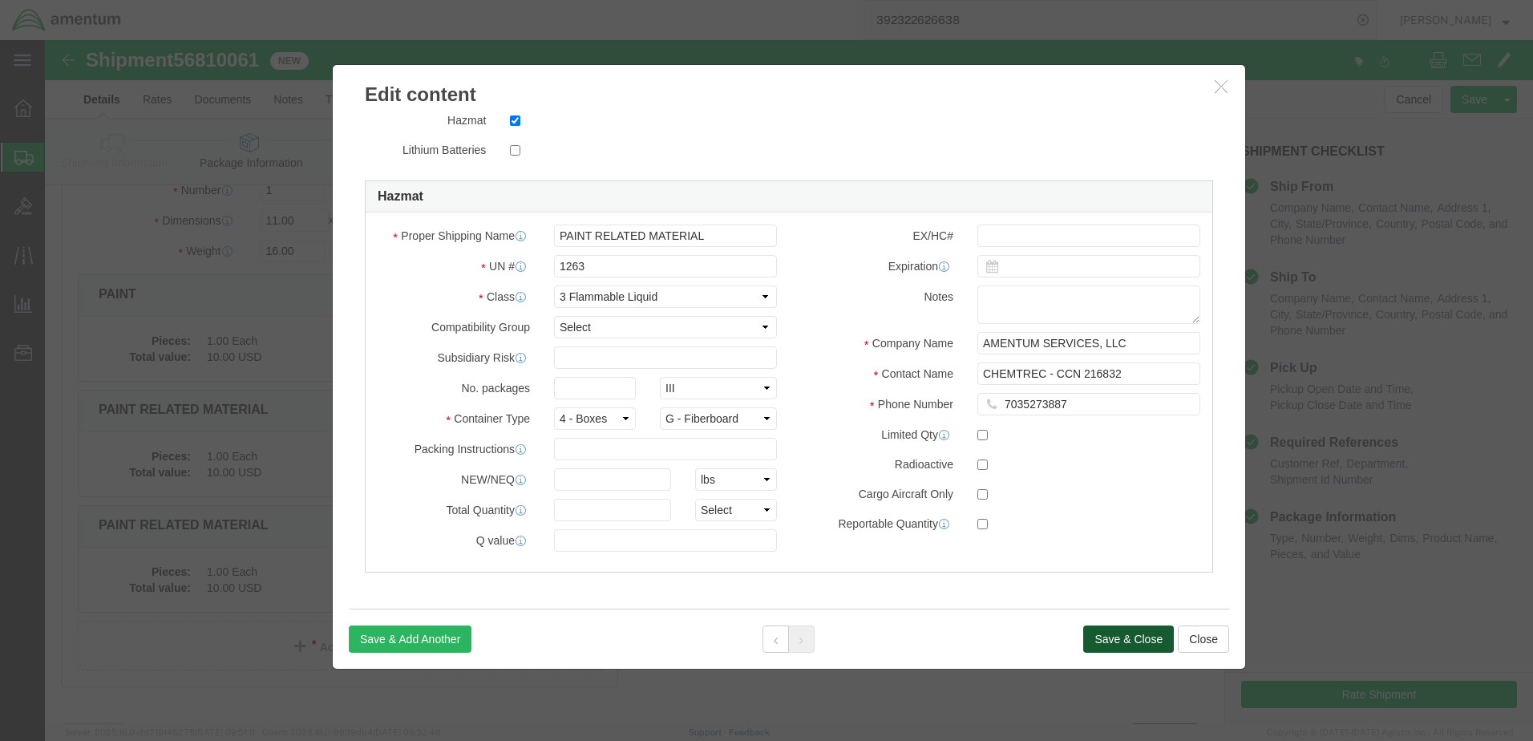
click button "Save & Close"
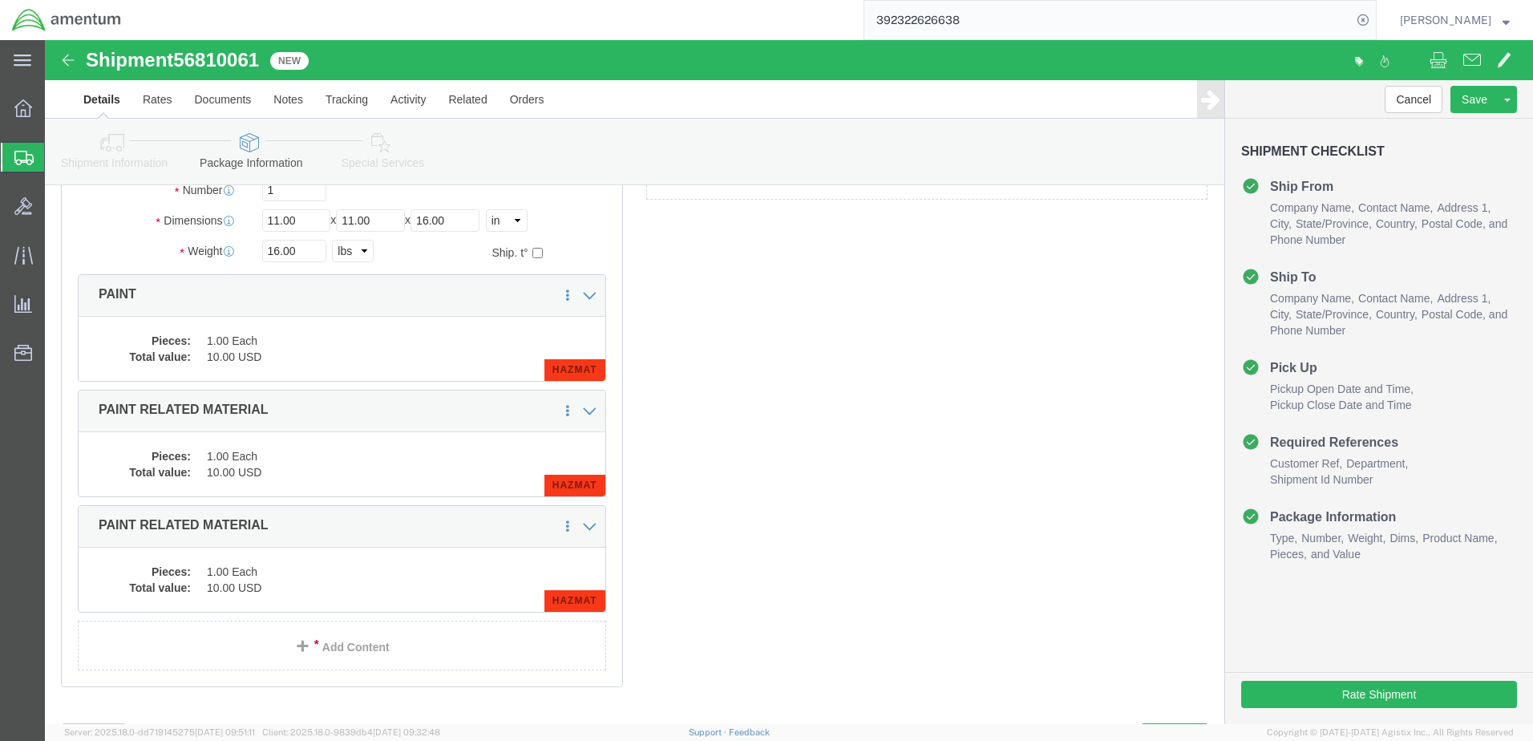
scroll to position [236, 0]
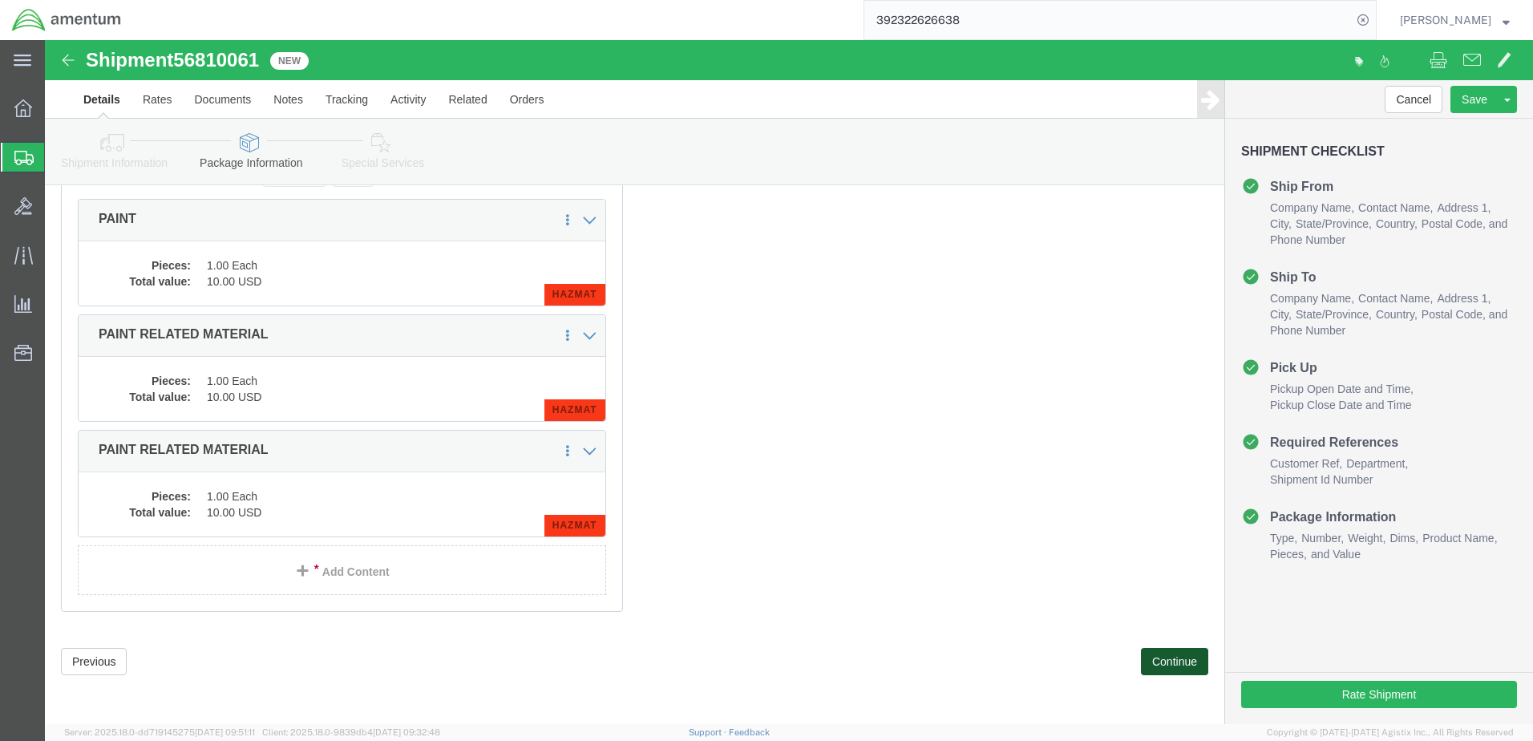
click button "Continue"
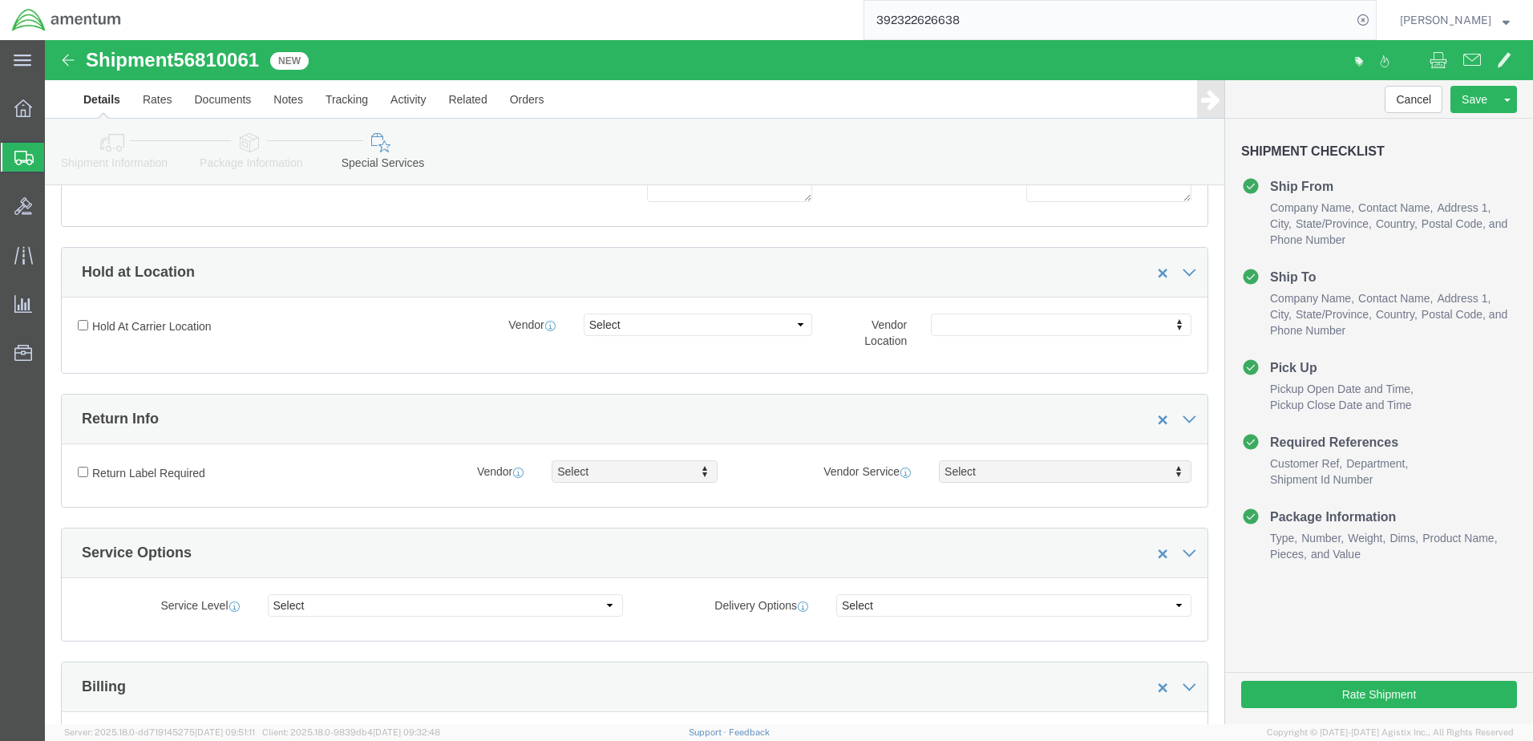
scroll to position [1495, 0]
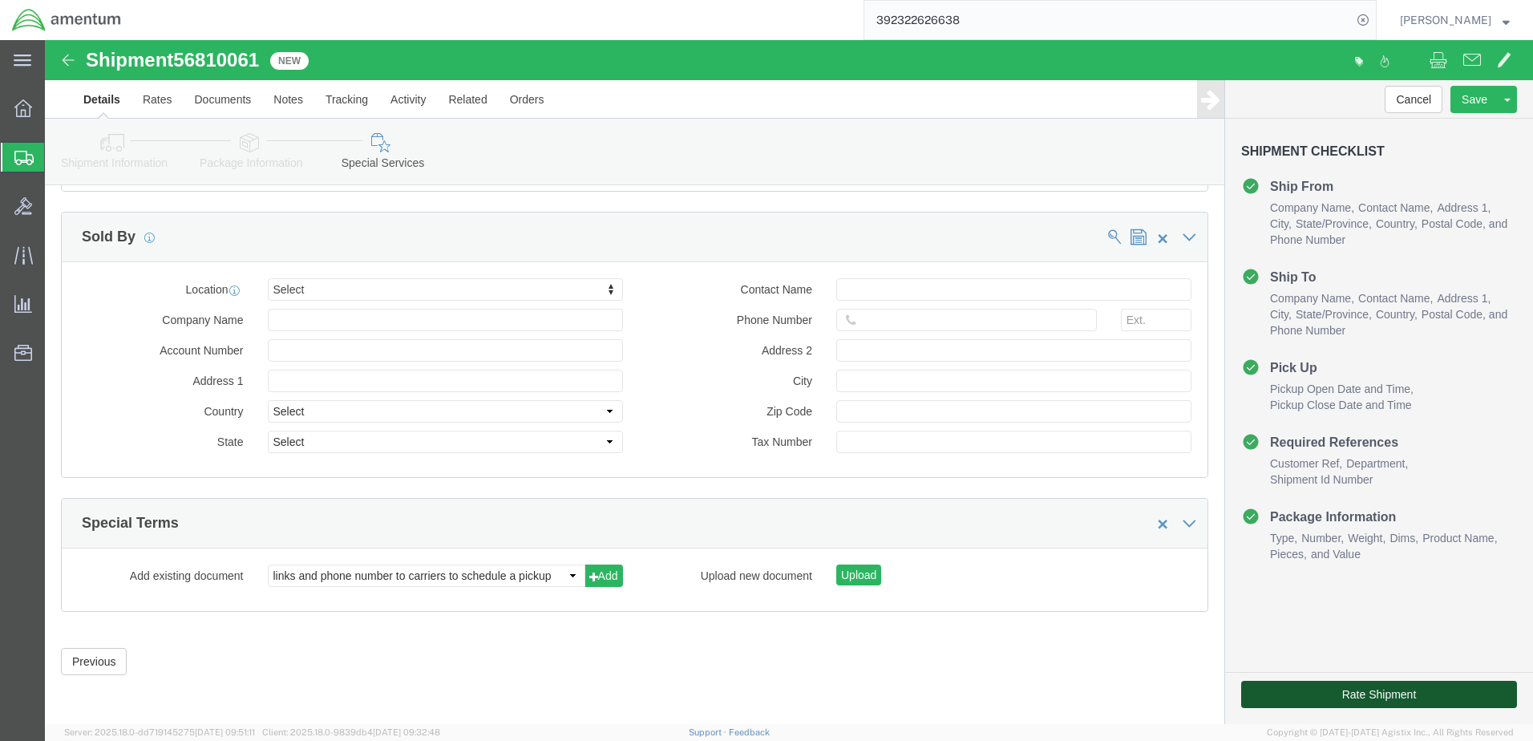
click button "Rate Shipment"
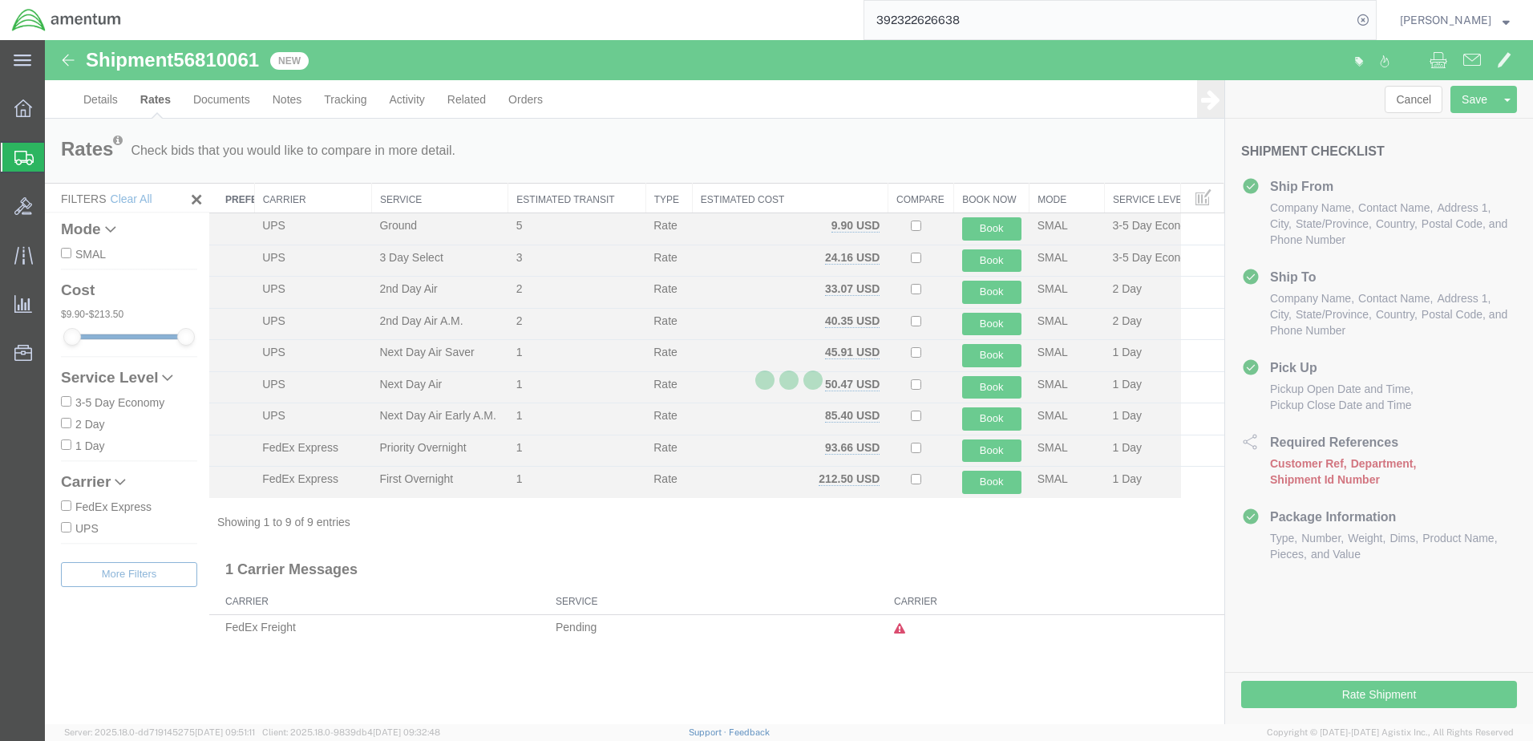
scroll to position [0, 0]
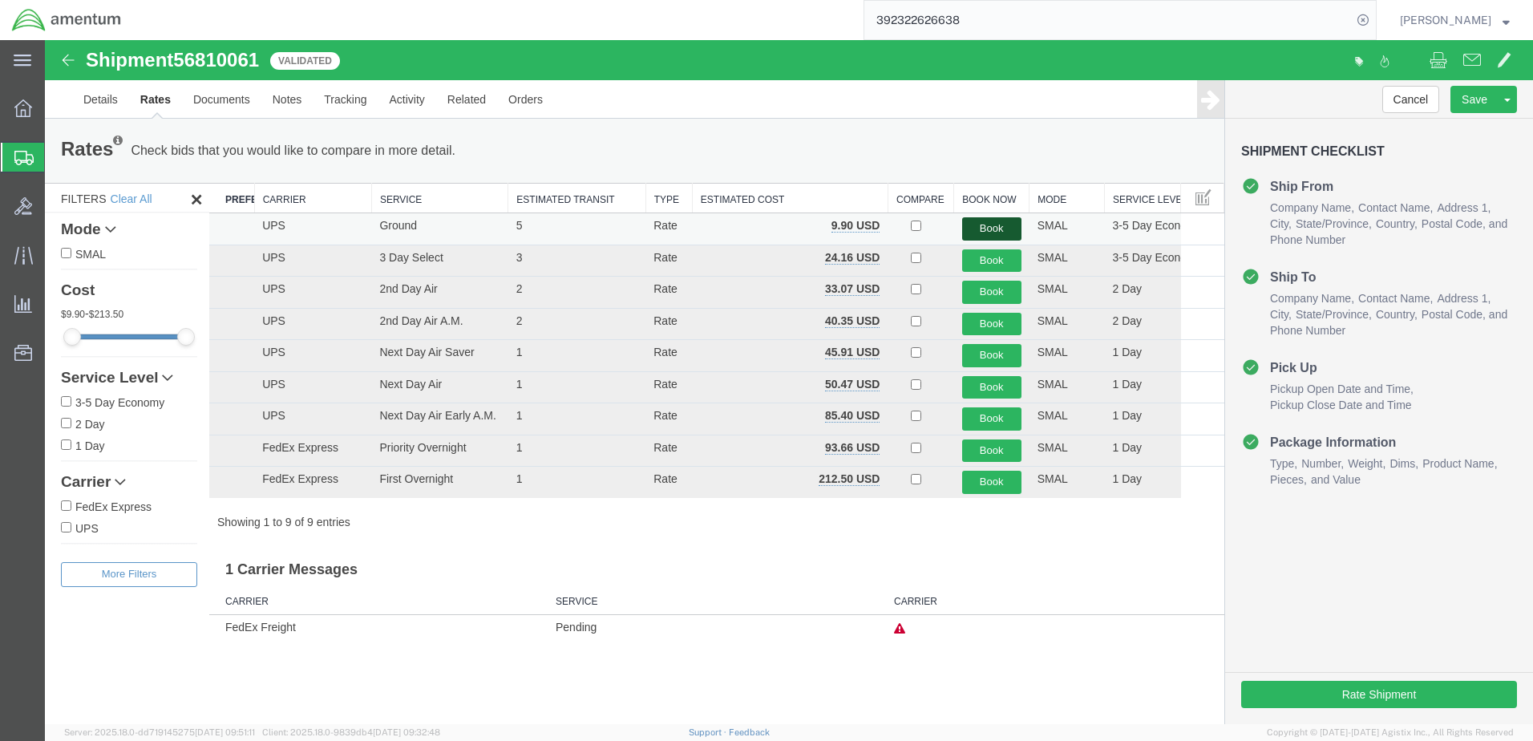
click at [974, 231] on button "Book" at bounding box center [991, 228] width 59 height 23
click at [999, 233] on button "Book" at bounding box center [991, 228] width 59 height 23
click at [999, 233] on div at bounding box center [789, 382] width 1488 height 684
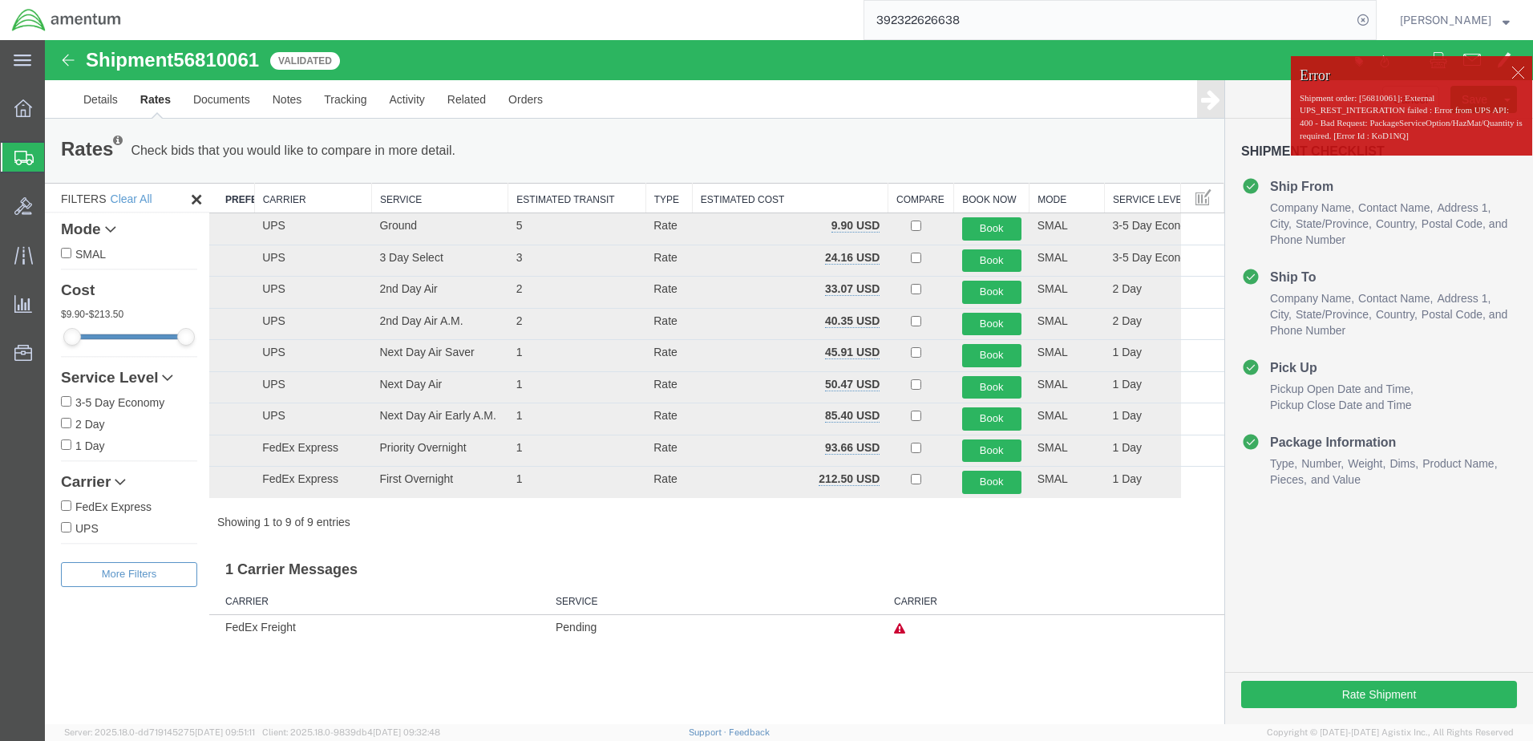
click at [1517, 72] on div at bounding box center [1518, 72] width 24 height 24
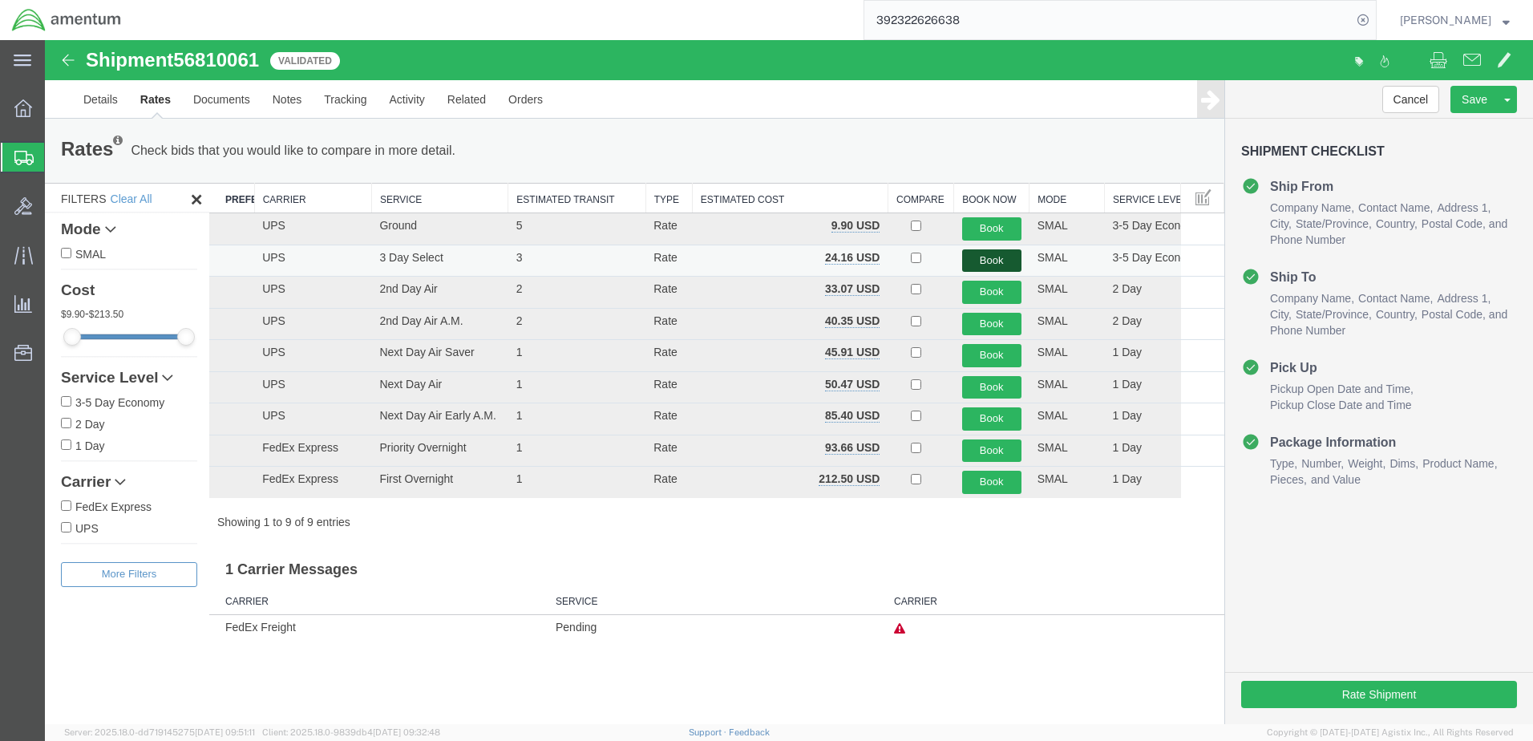
click at [990, 265] on button "Book" at bounding box center [991, 260] width 59 height 23
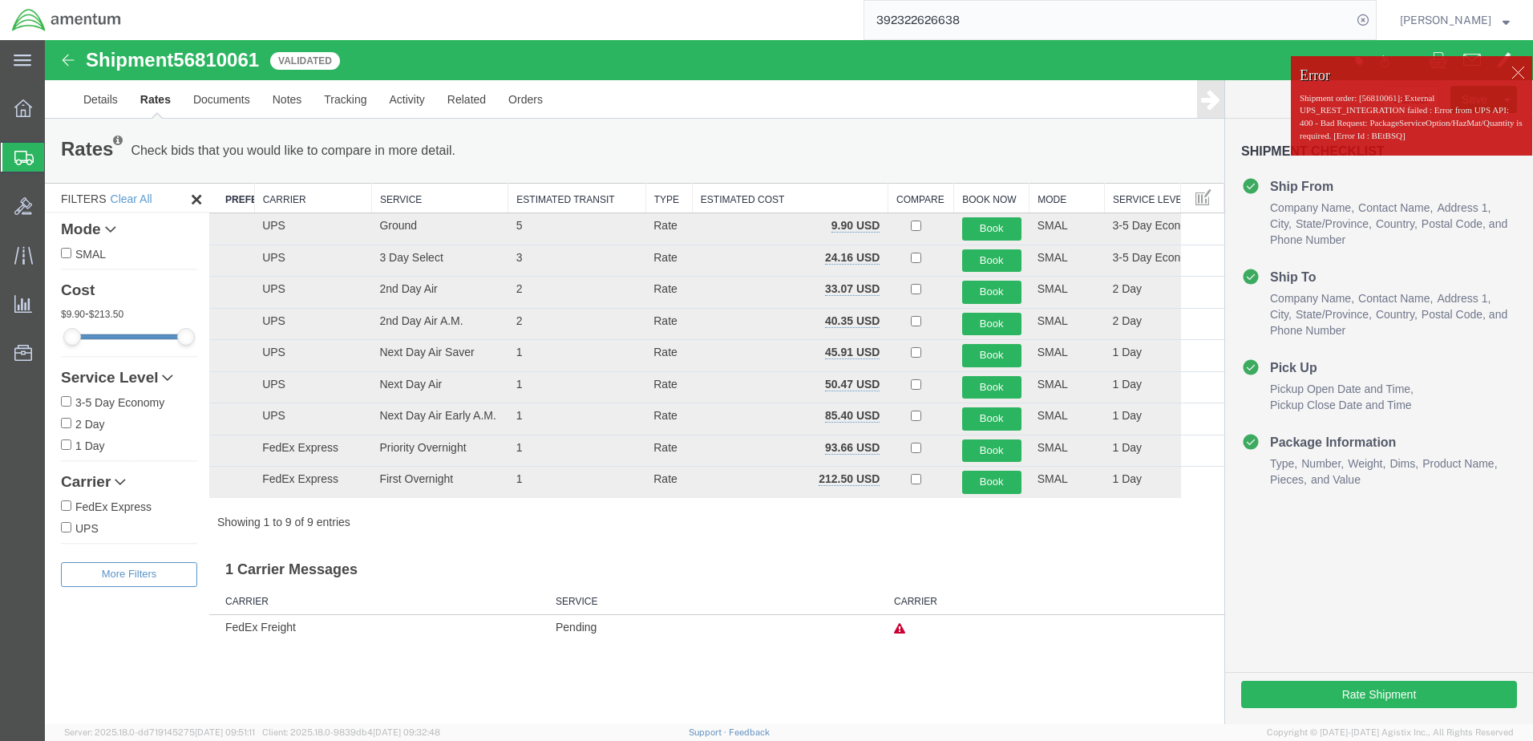
click at [1525, 69] on div at bounding box center [1518, 72] width 24 height 24
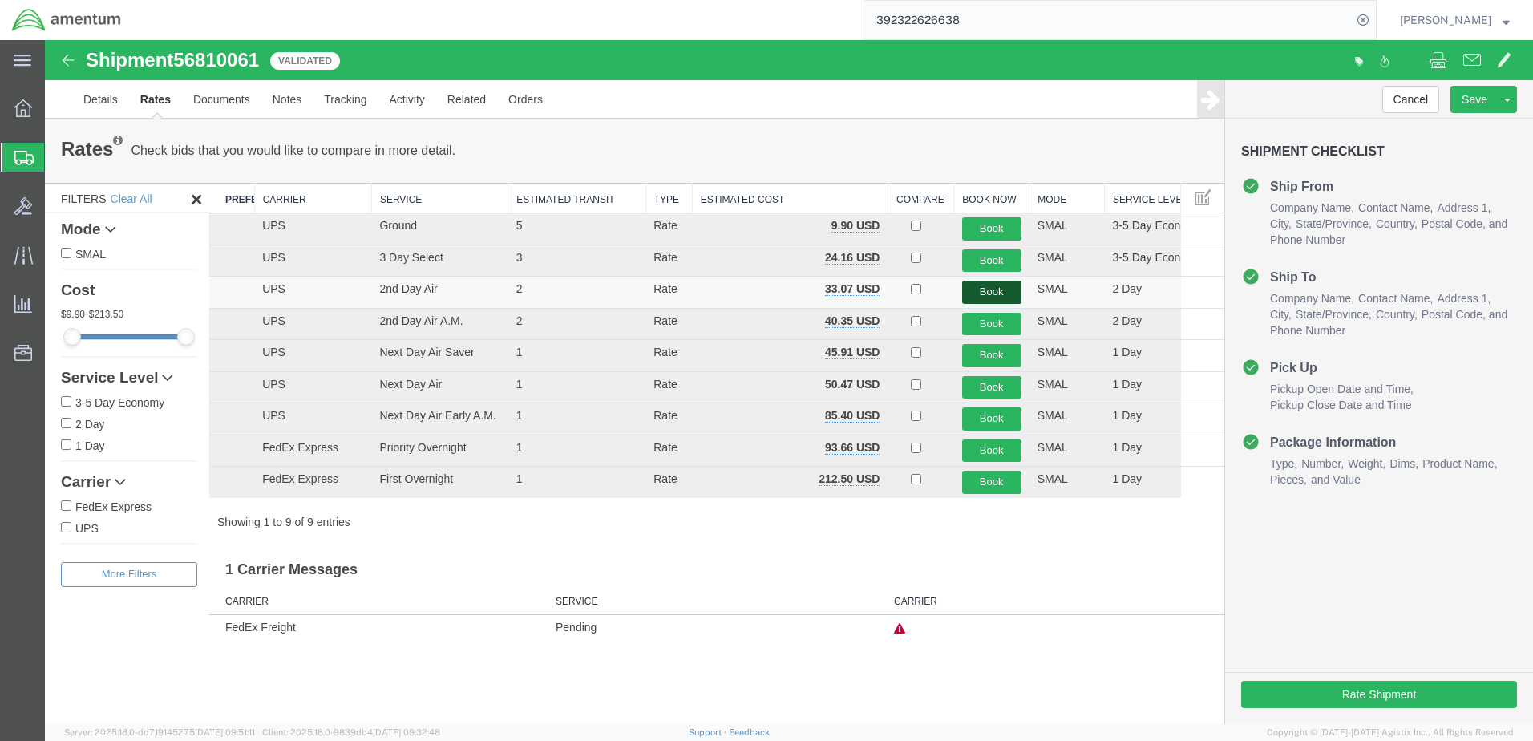
click at [991, 295] on button "Book" at bounding box center [991, 292] width 59 height 23
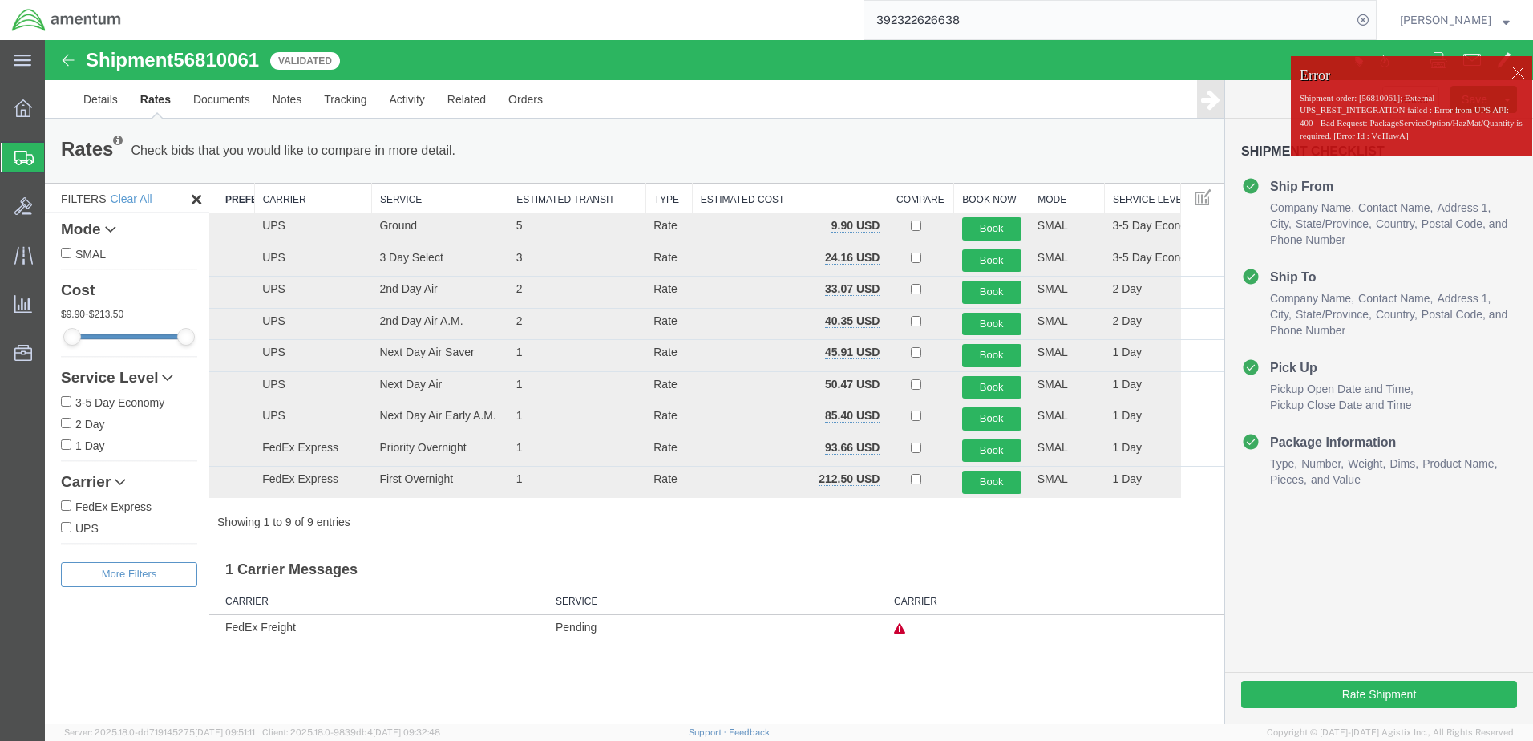
click at [1510, 70] on div at bounding box center [1518, 72] width 24 height 24
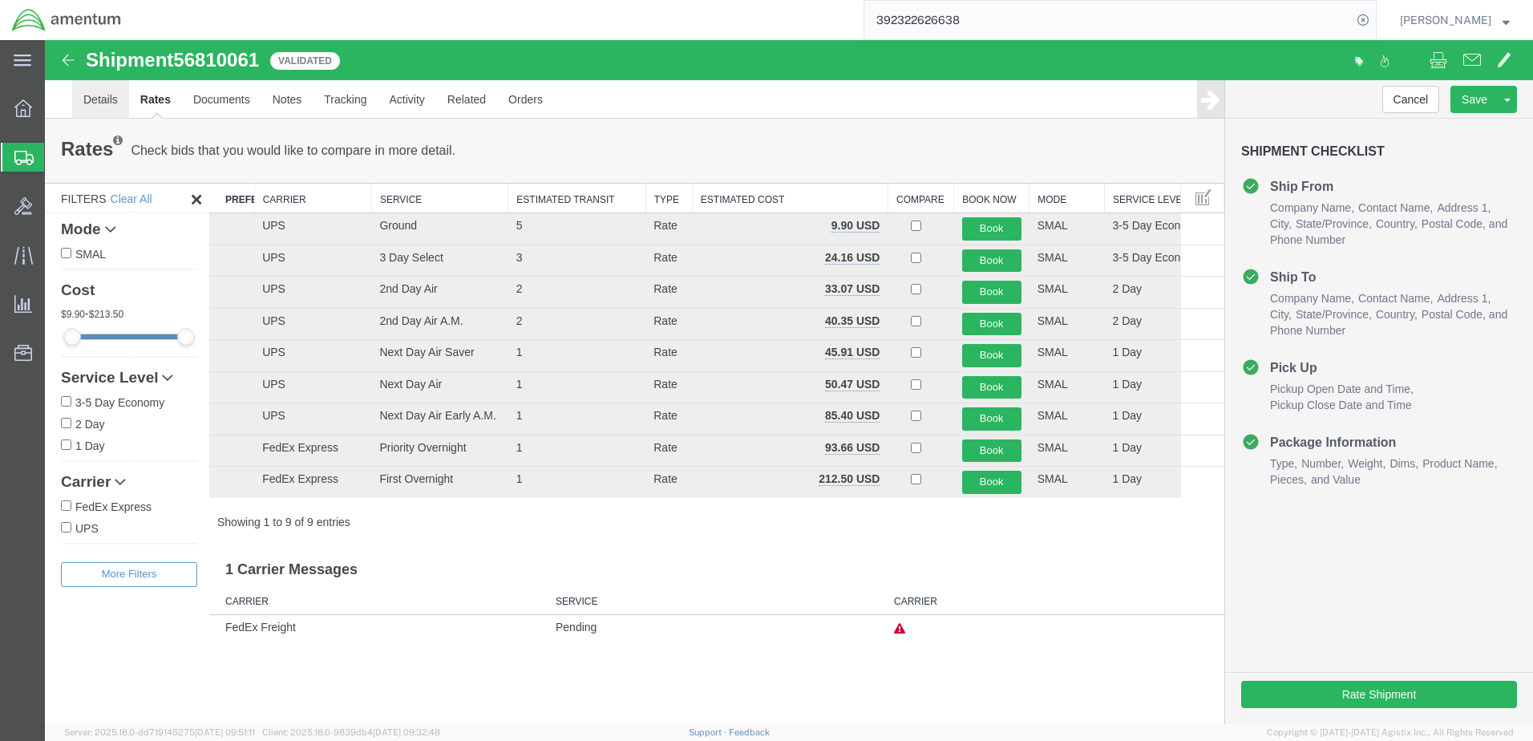
click at [101, 100] on link "Details" at bounding box center [100, 99] width 57 height 38
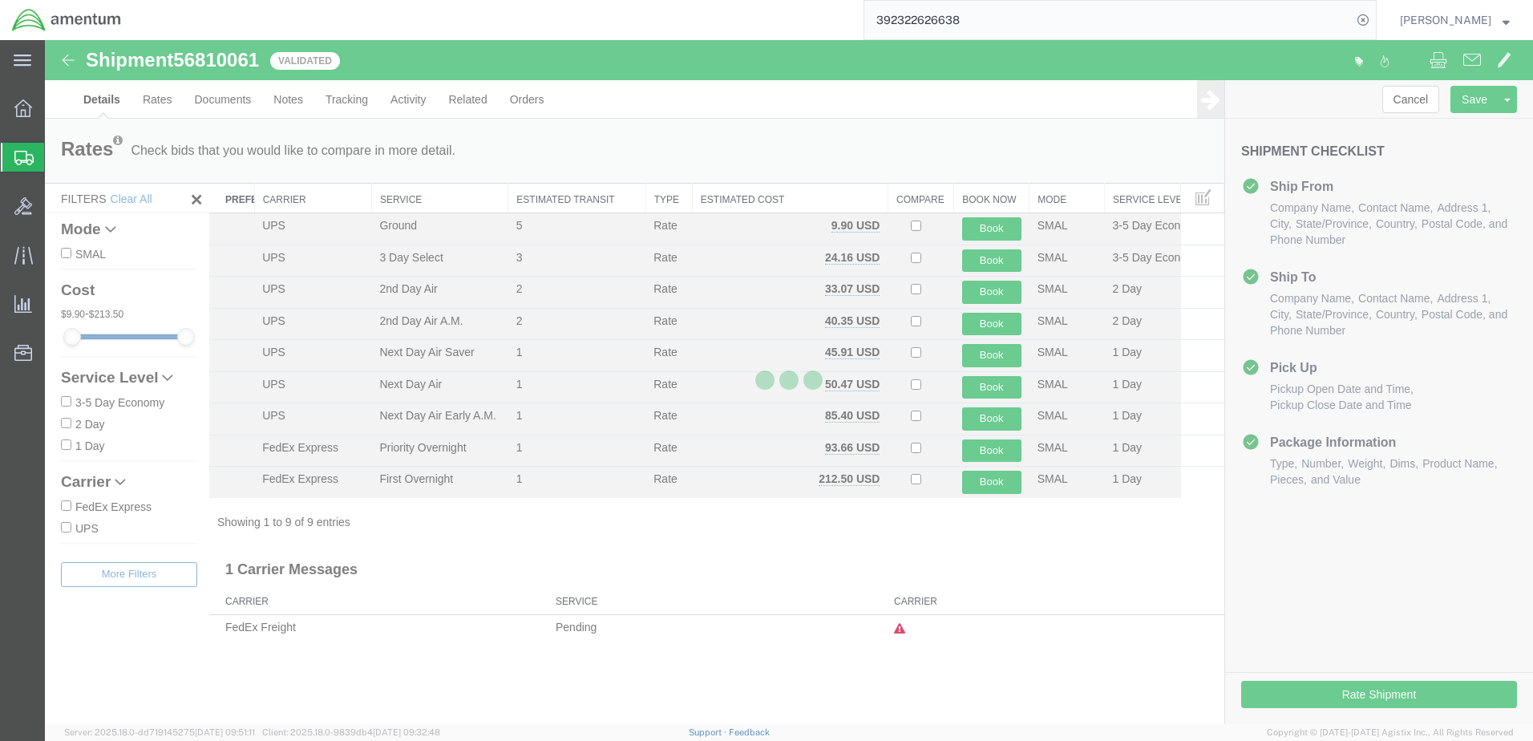
select select "49945"
select select "49930"
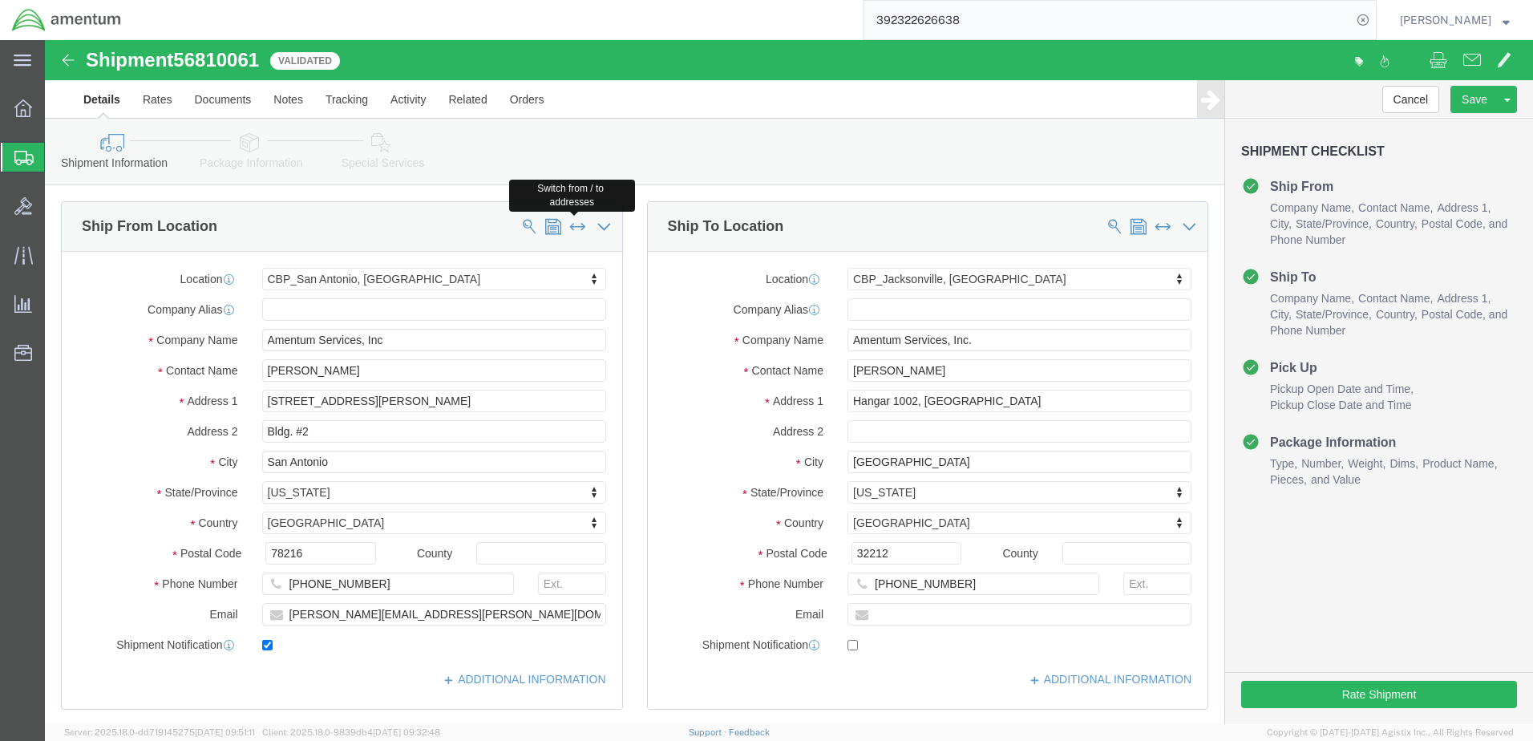
click span
select select "49930"
type input "Amentum Services, Inc."
type input "[PERSON_NAME]"
type input "Hangar 1002, [GEOGRAPHIC_DATA]"
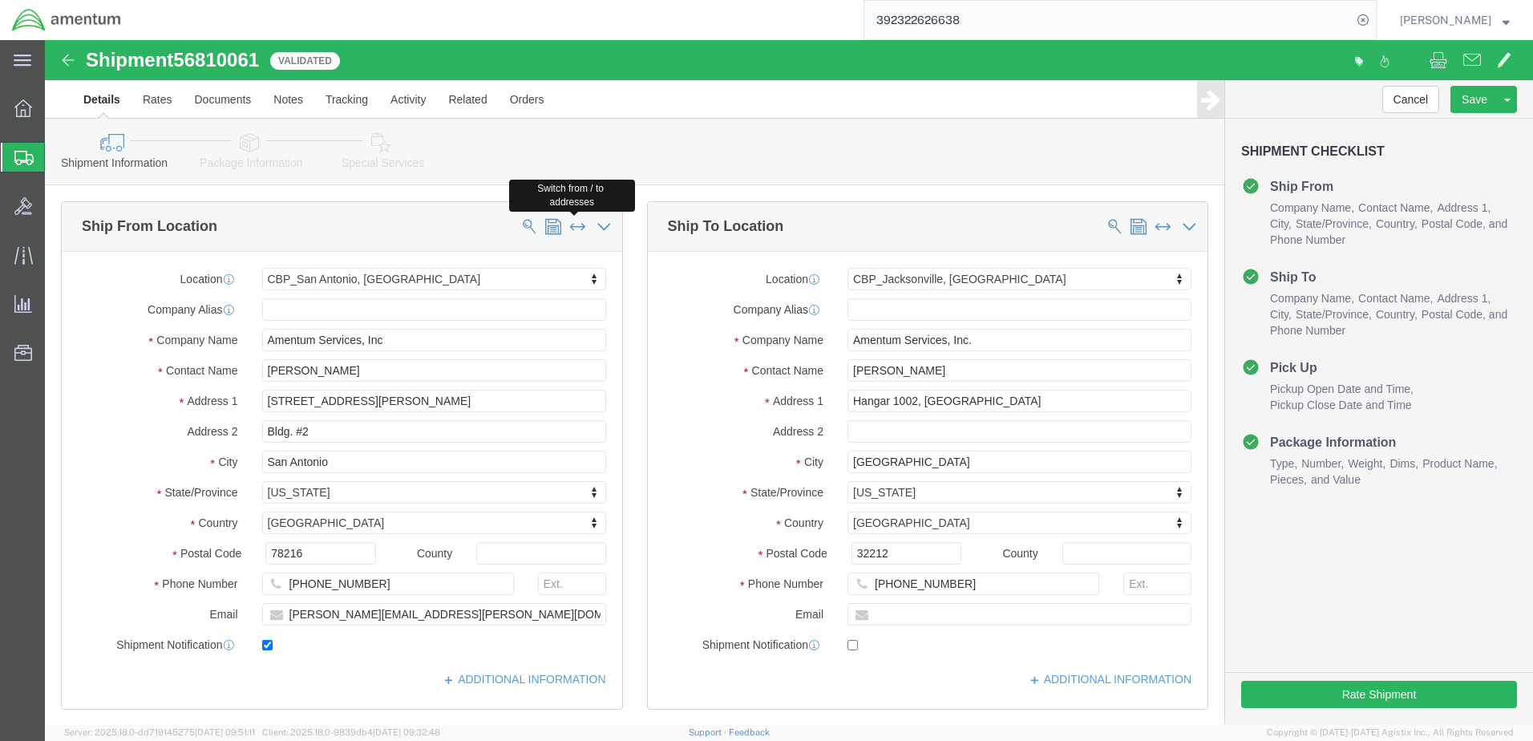
type input "[GEOGRAPHIC_DATA]"
select select "FL"
type input "32212"
type input "[PHONE_NUMBER]"
select select "49945"
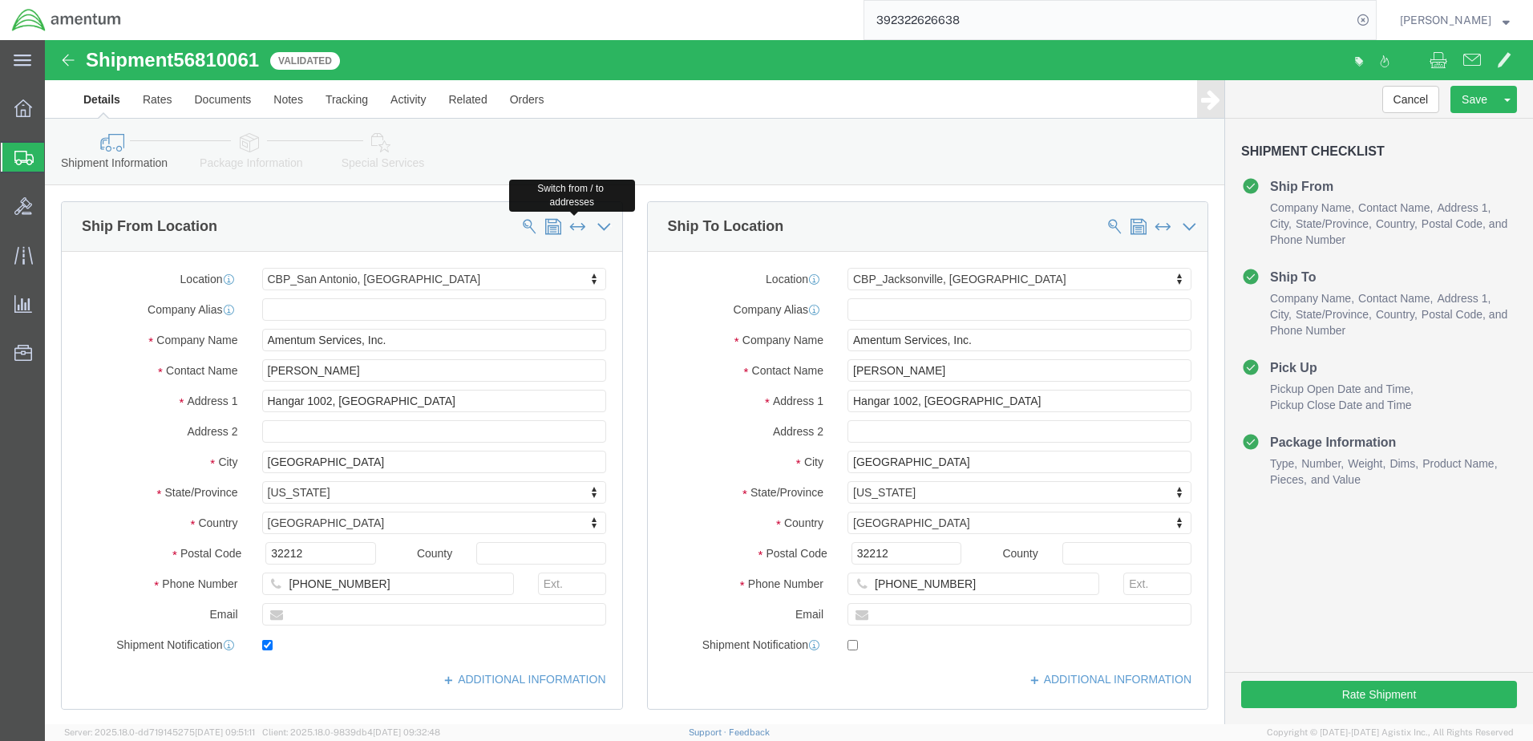
type input "Amentum Services, Inc"
type input "[PERSON_NAME]"
type input "[STREET_ADDRESS][PERSON_NAME]"
type input "Bldg. #2"
type input "San Antonio"
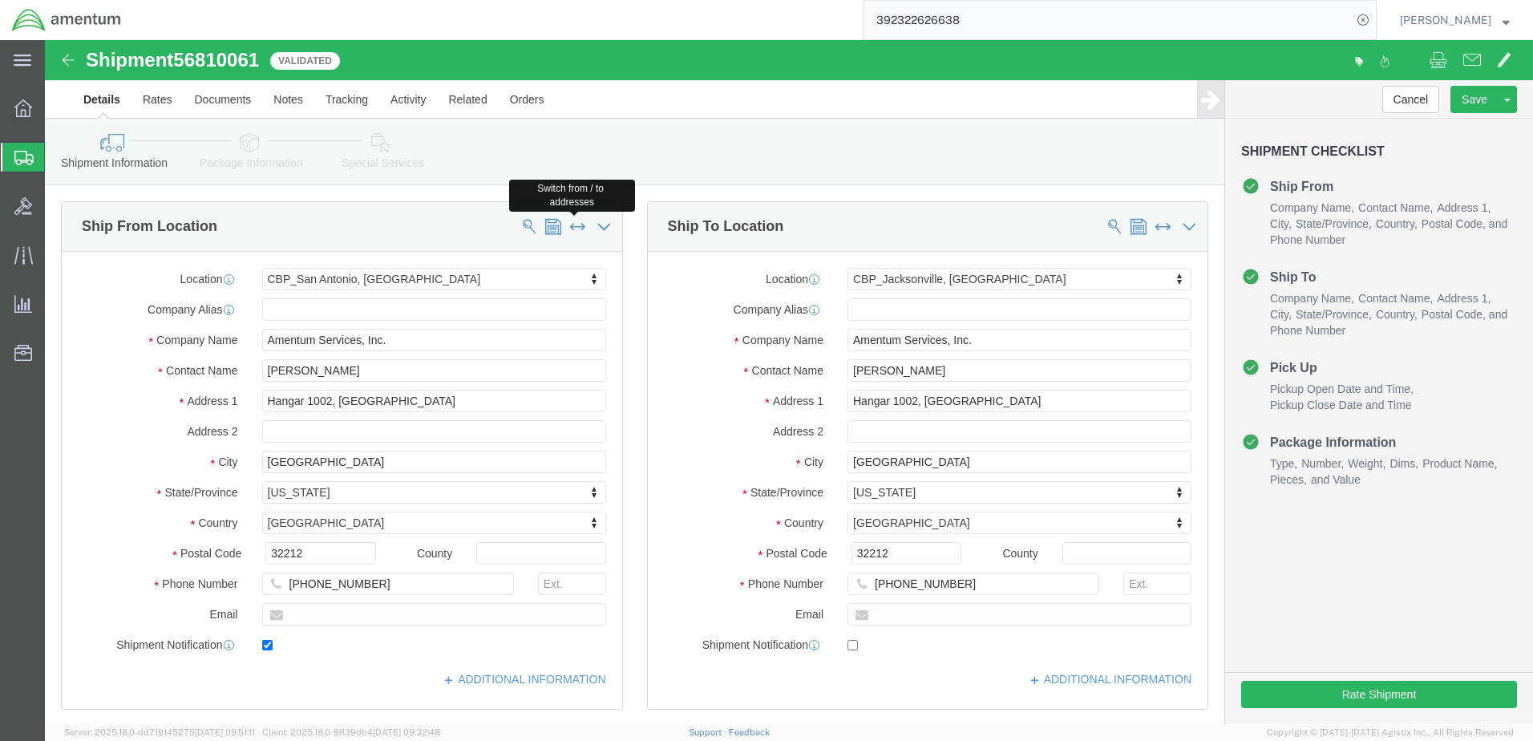
select select "[GEOGRAPHIC_DATA]"
type input "78216"
type input "[PHONE_NUMBER]"
type input "[PERSON_NAME][EMAIL_ADDRESS][PERSON_NAME][DOMAIN_NAME]"
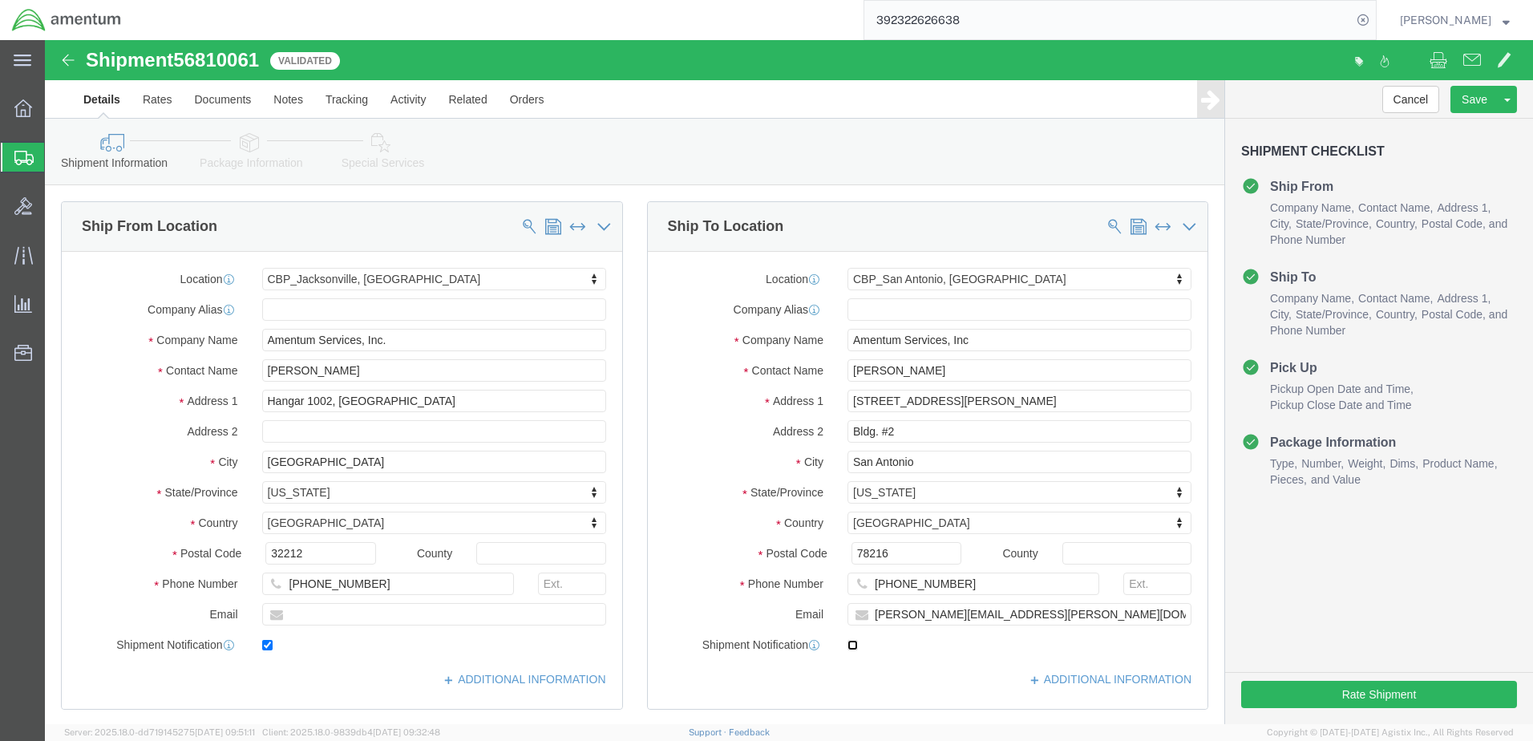
click input "checkbox"
checkbox input "true"
click button "Save"
click button "Rate Shipment"
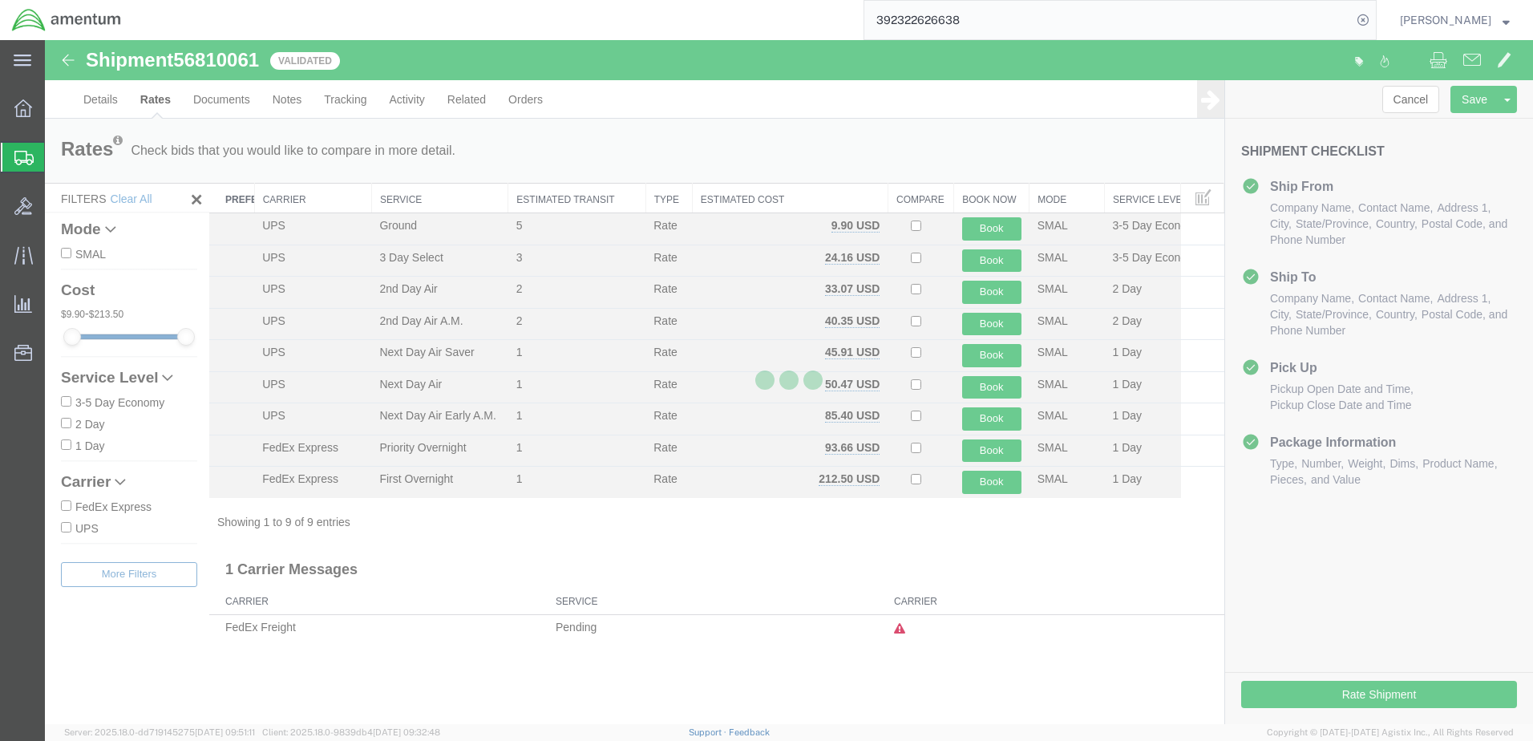
scroll to position [0, 0]
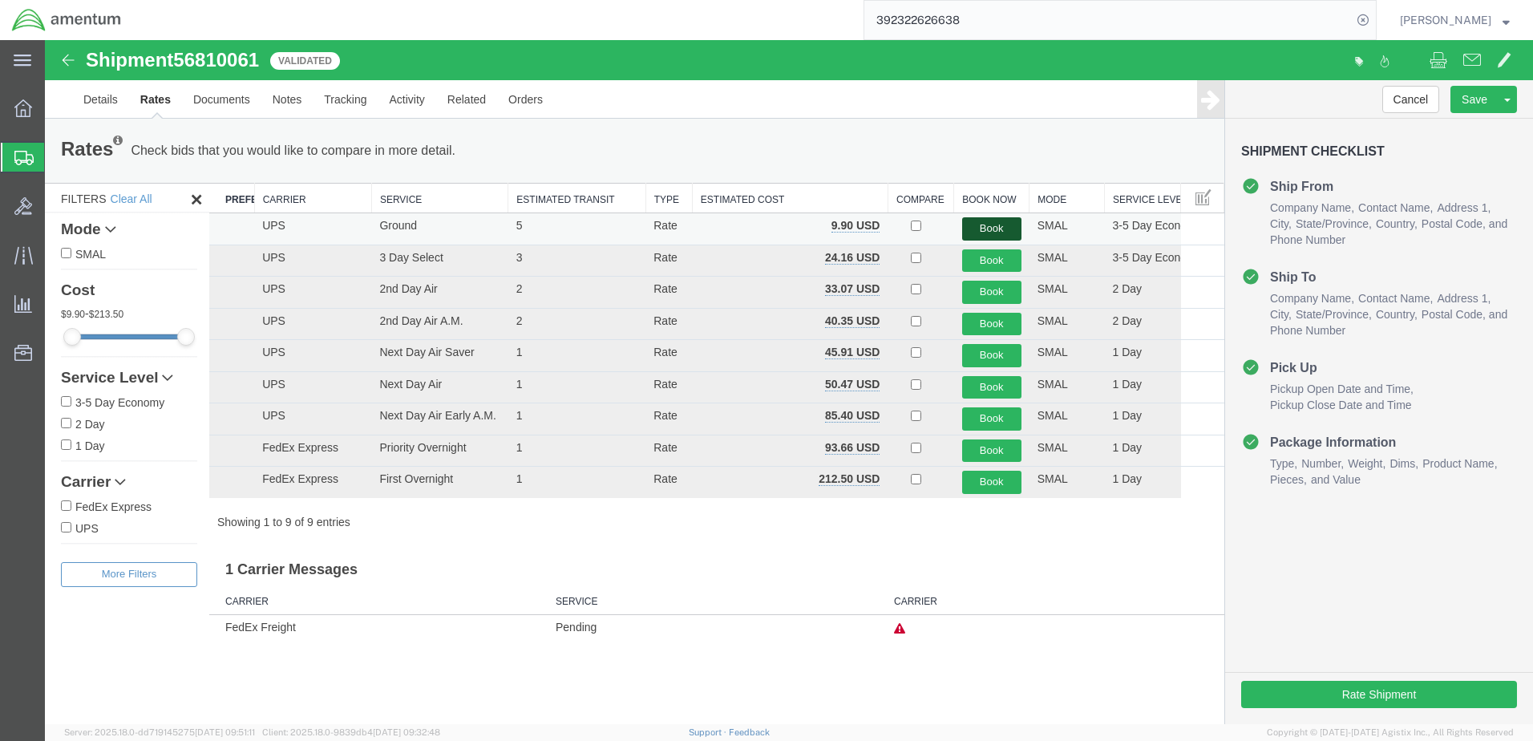
click at [1004, 230] on button "Book" at bounding box center [991, 228] width 59 height 23
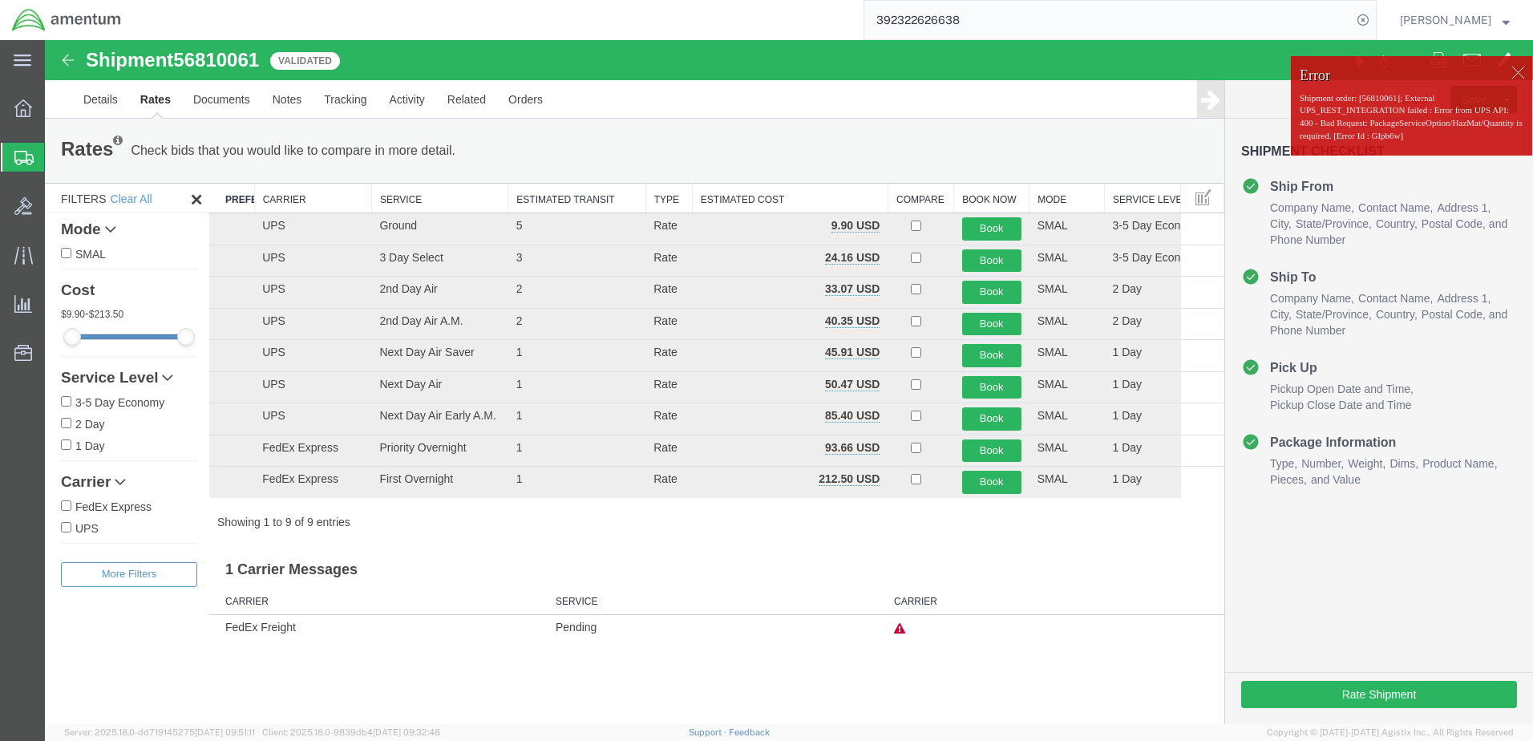
click at [1520, 71] on div at bounding box center [1518, 72] width 24 height 24
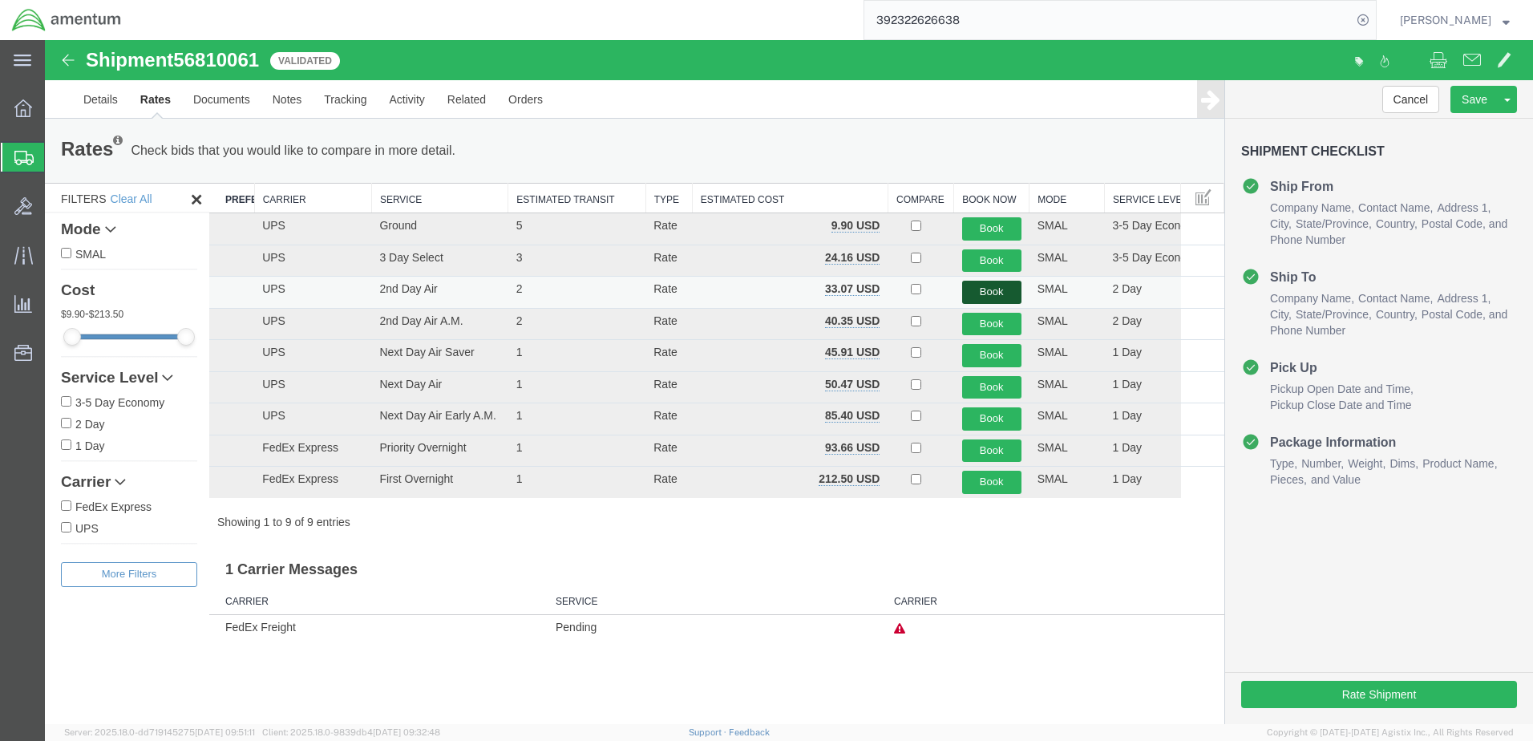
click at [978, 293] on button "Book" at bounding box center [991, 292] width 59 height 23
click at [110, 101] on link "Details" at bounding box center [100, 99] width 57 height 38
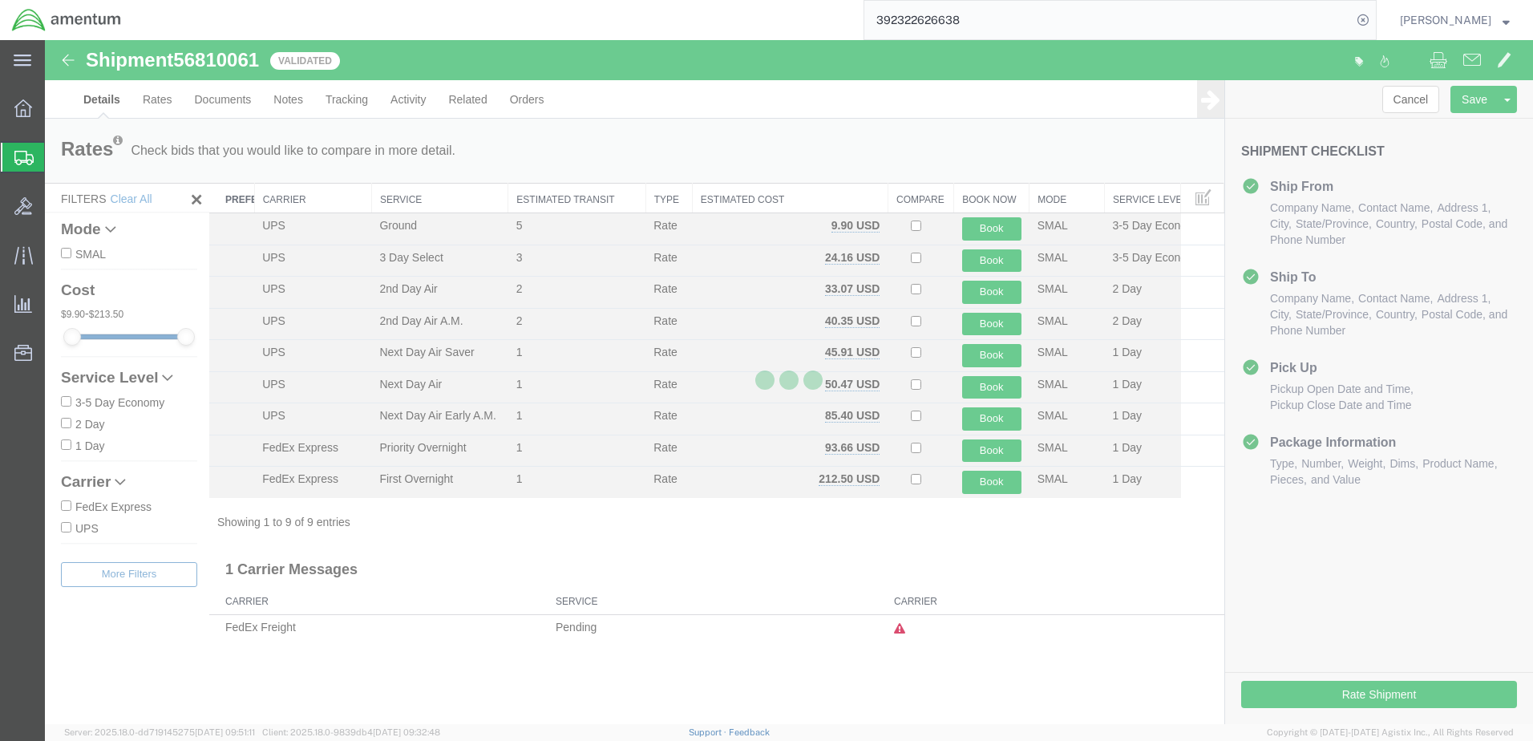
select select "49930"
select select "49945"
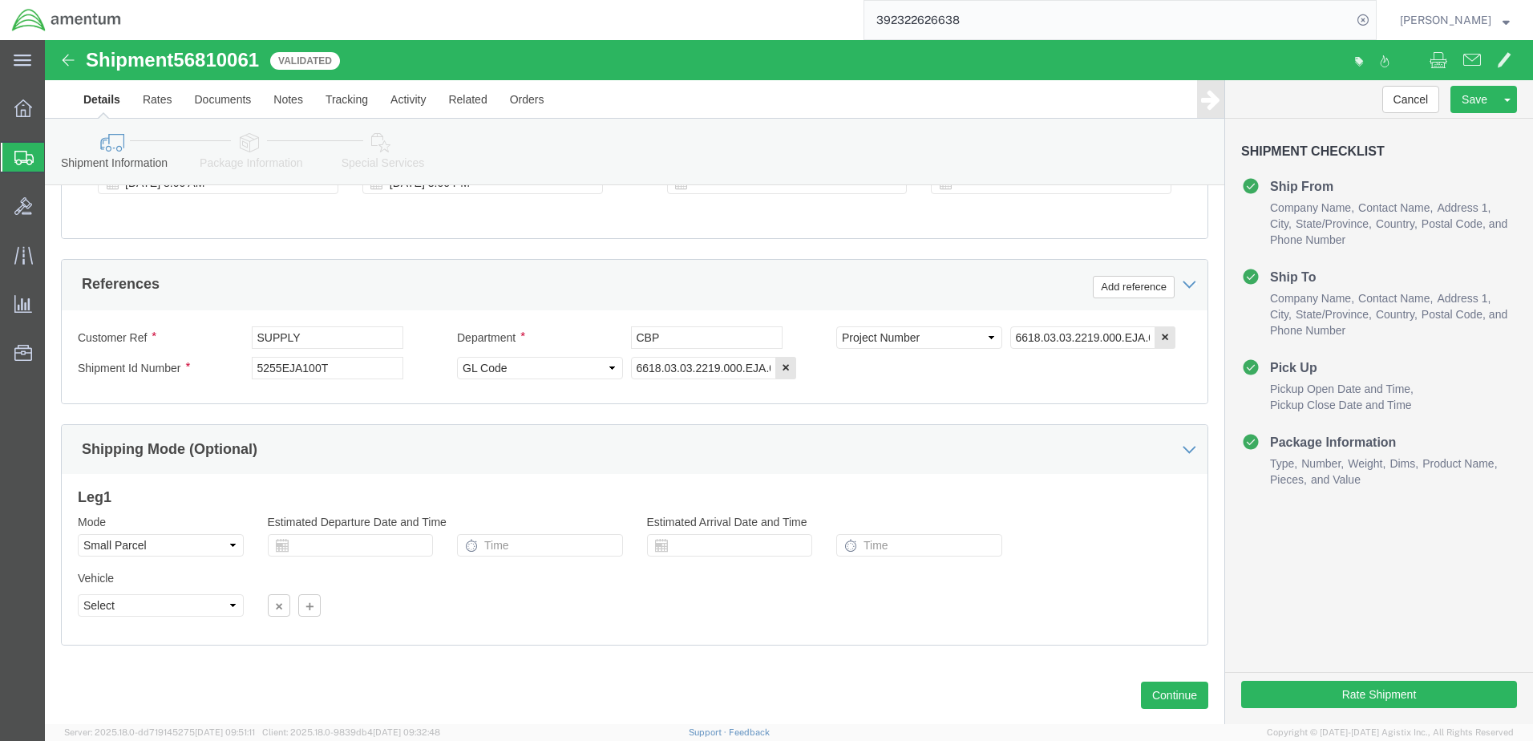
scroll to position [723, 0]
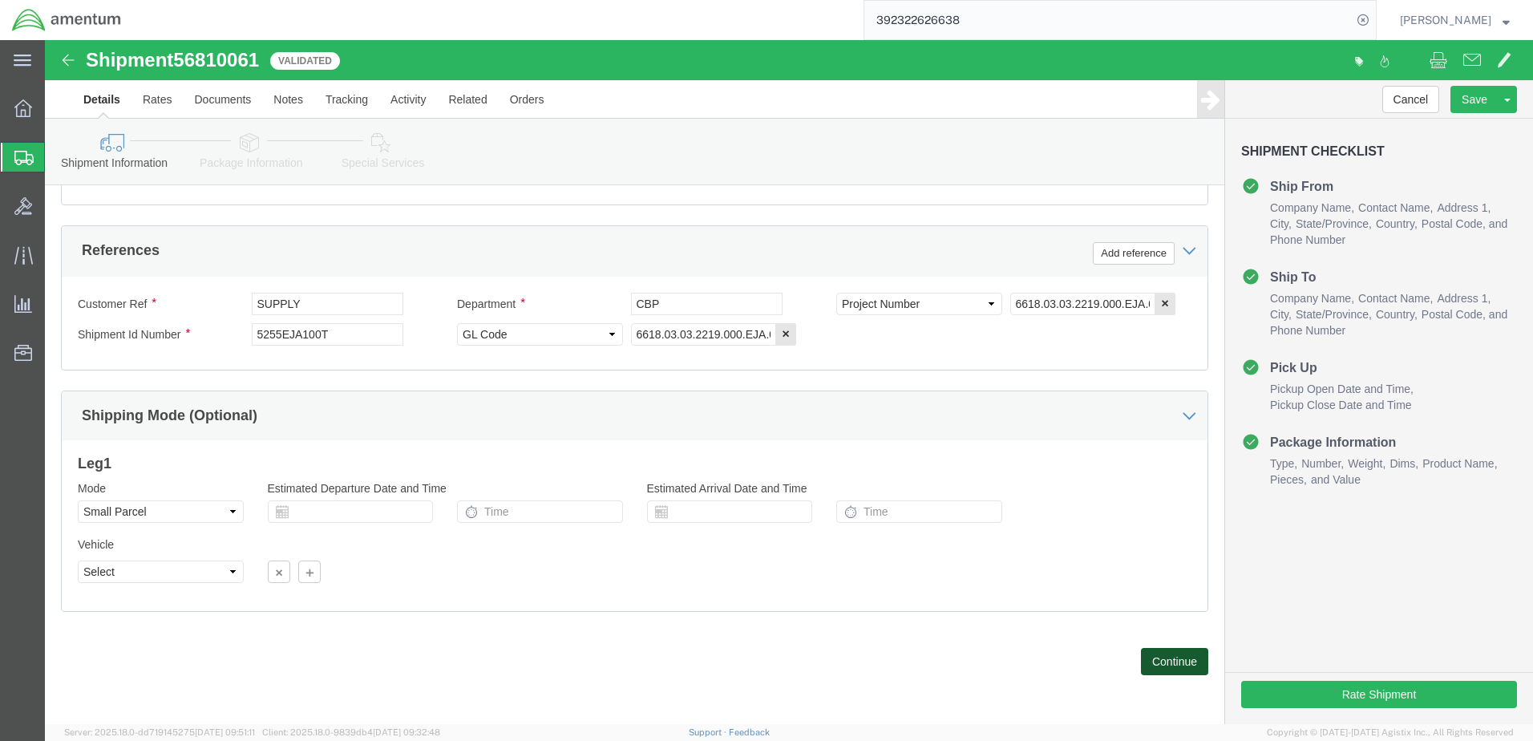
click button "Continue"
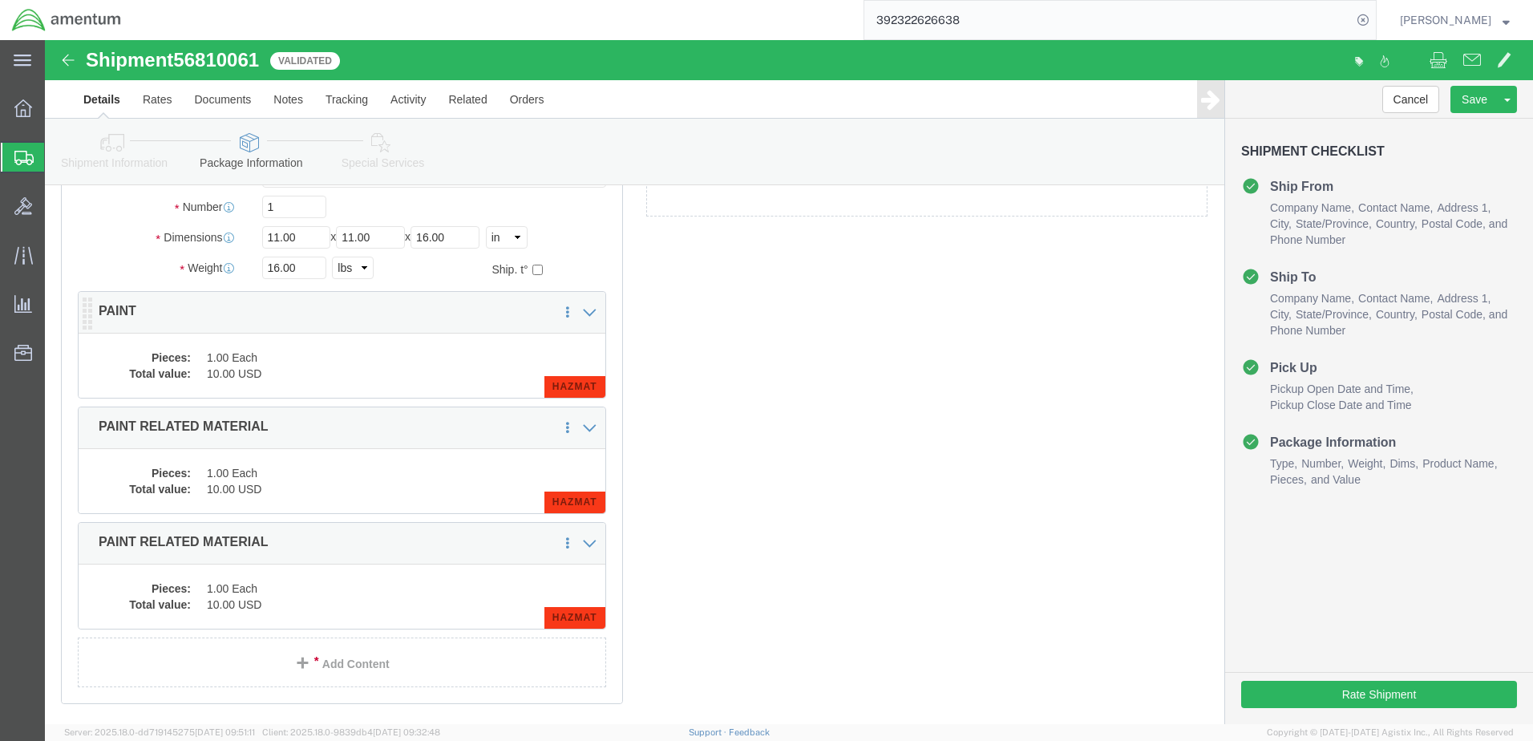
scroll to position [0, 0]
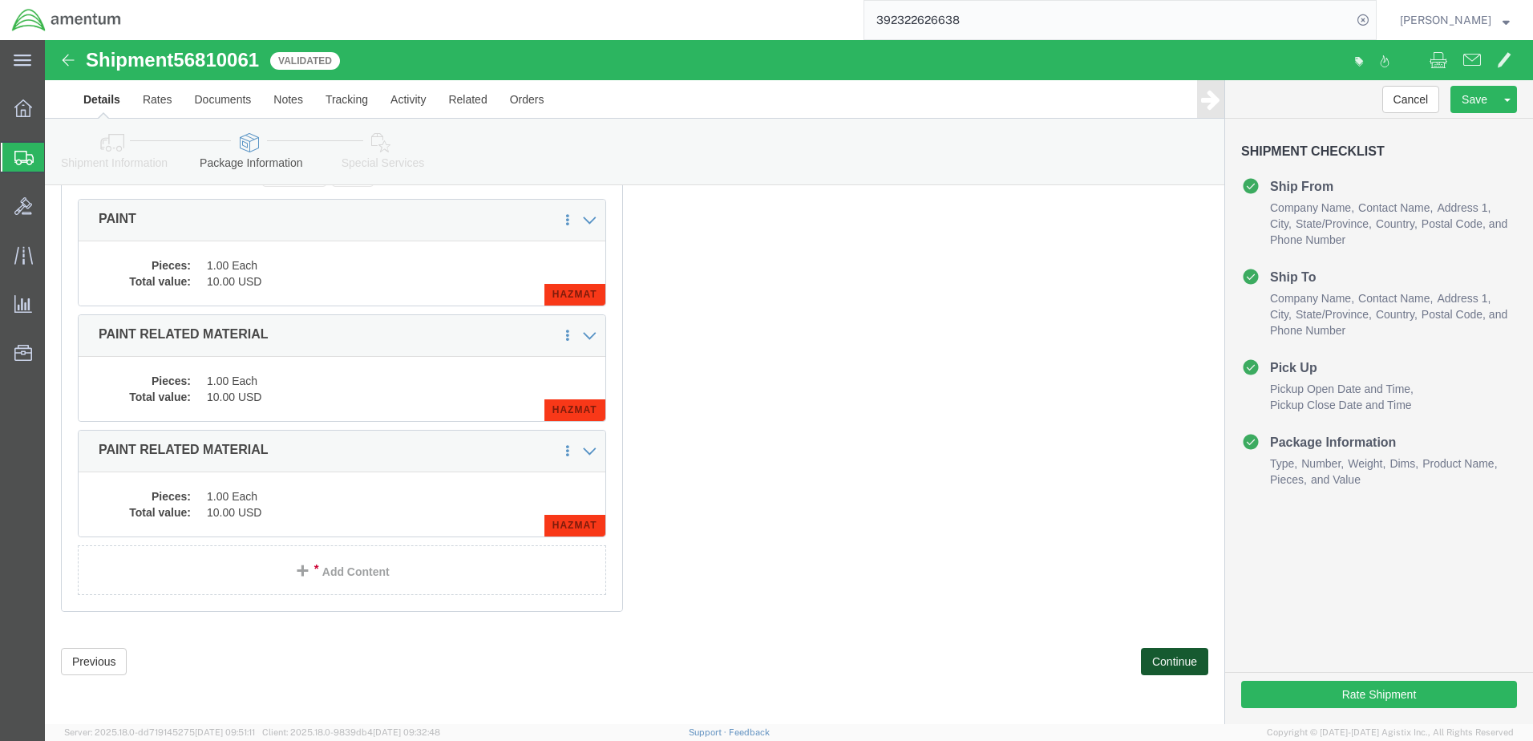
click button "Continue"
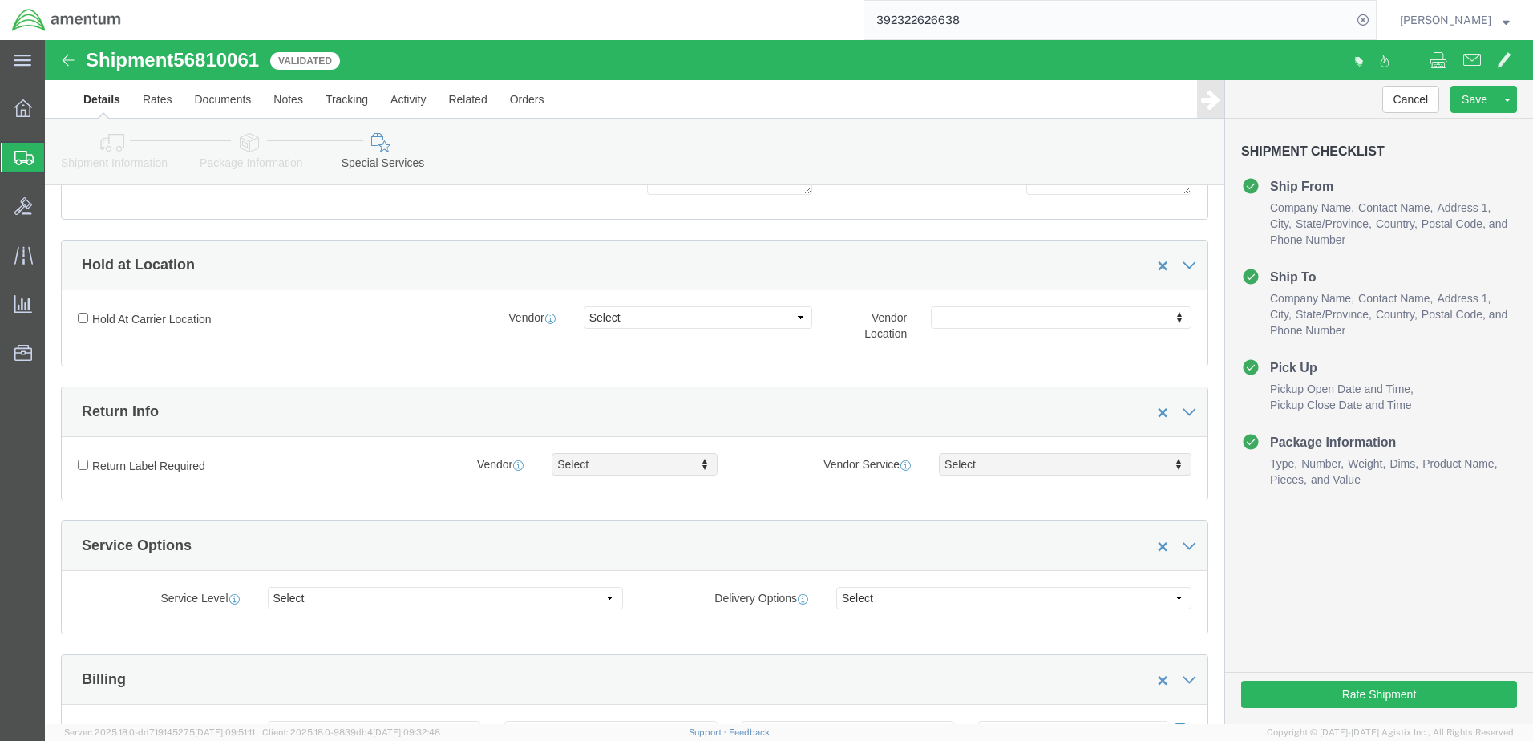
scroll to position [51, 0]
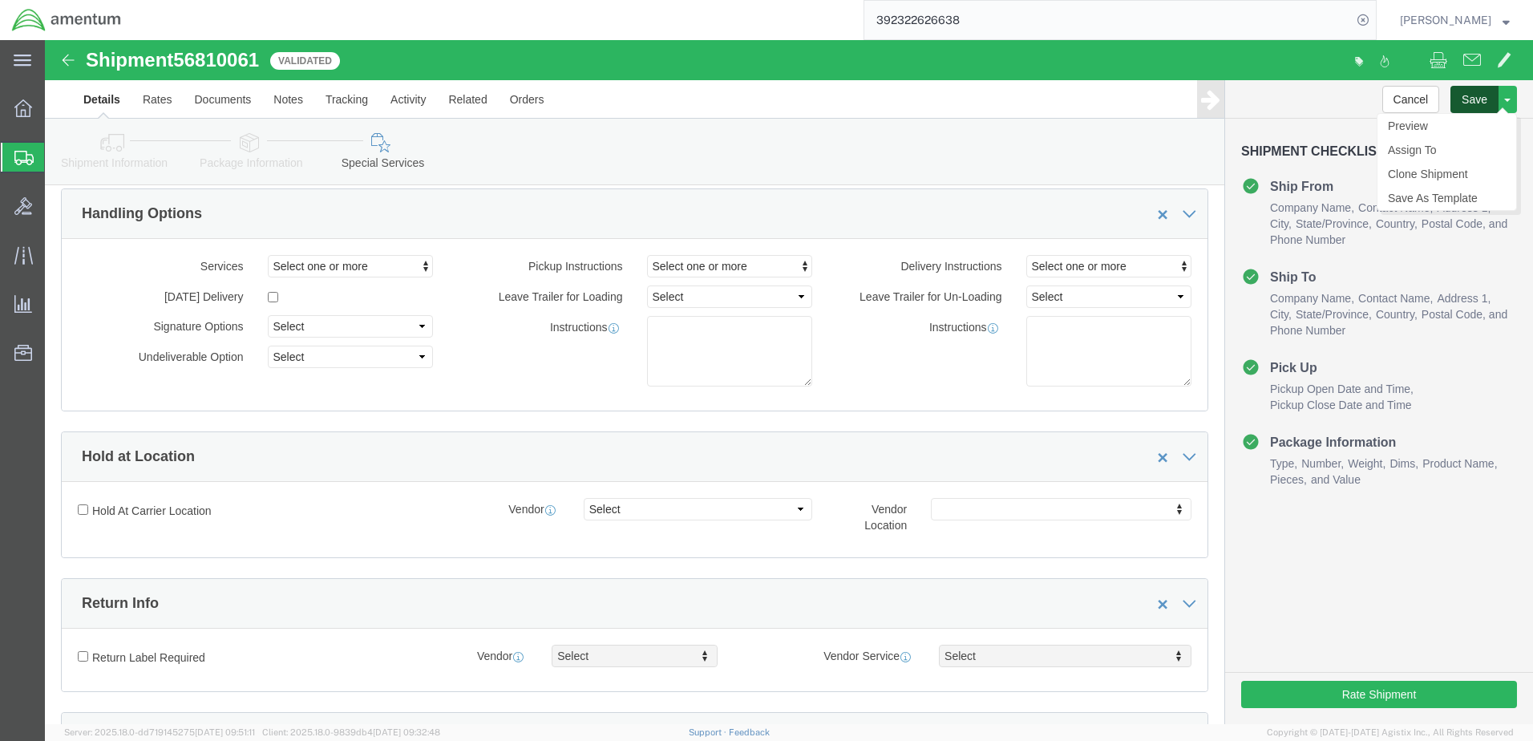
click button "Save"
click div "Instructions"
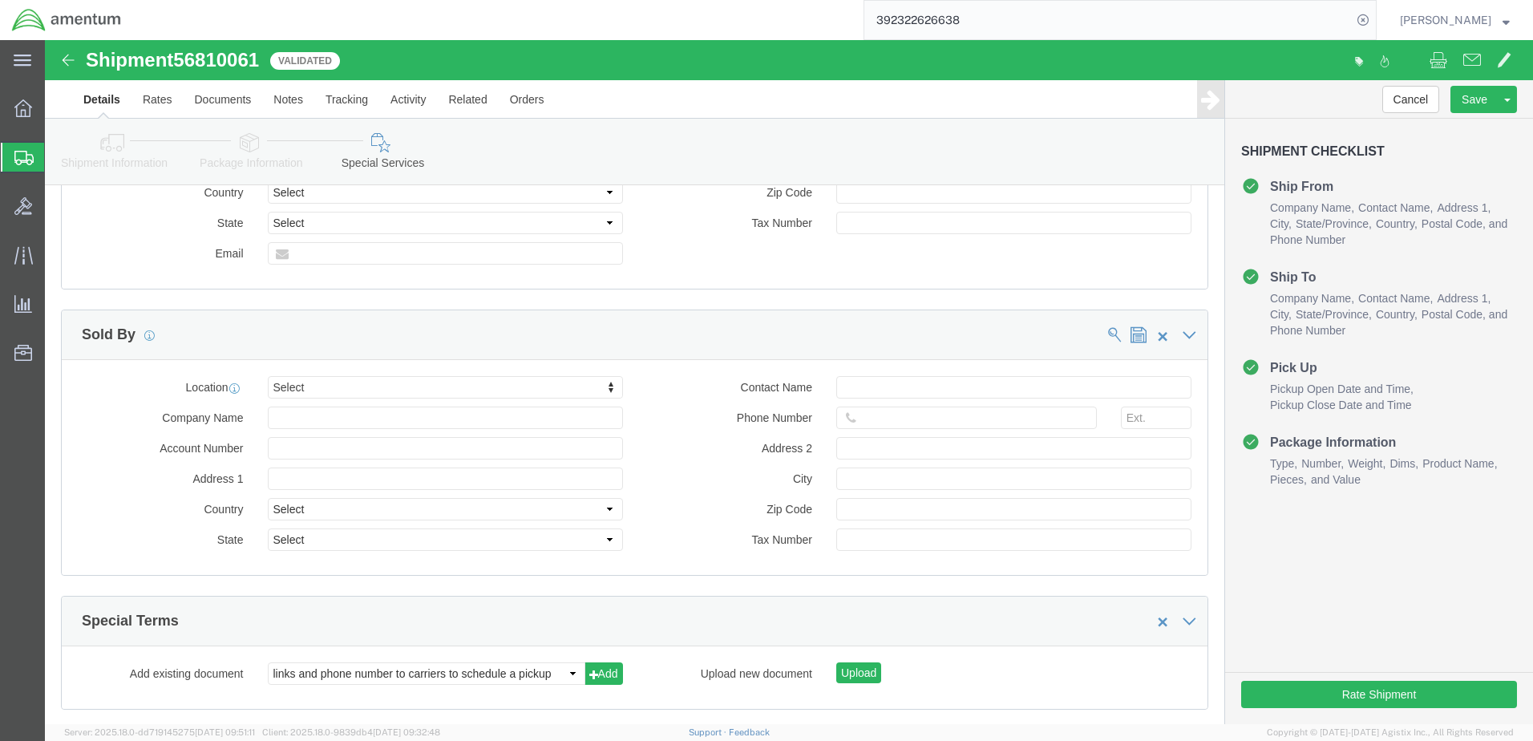
scroll to position [1495, 0]
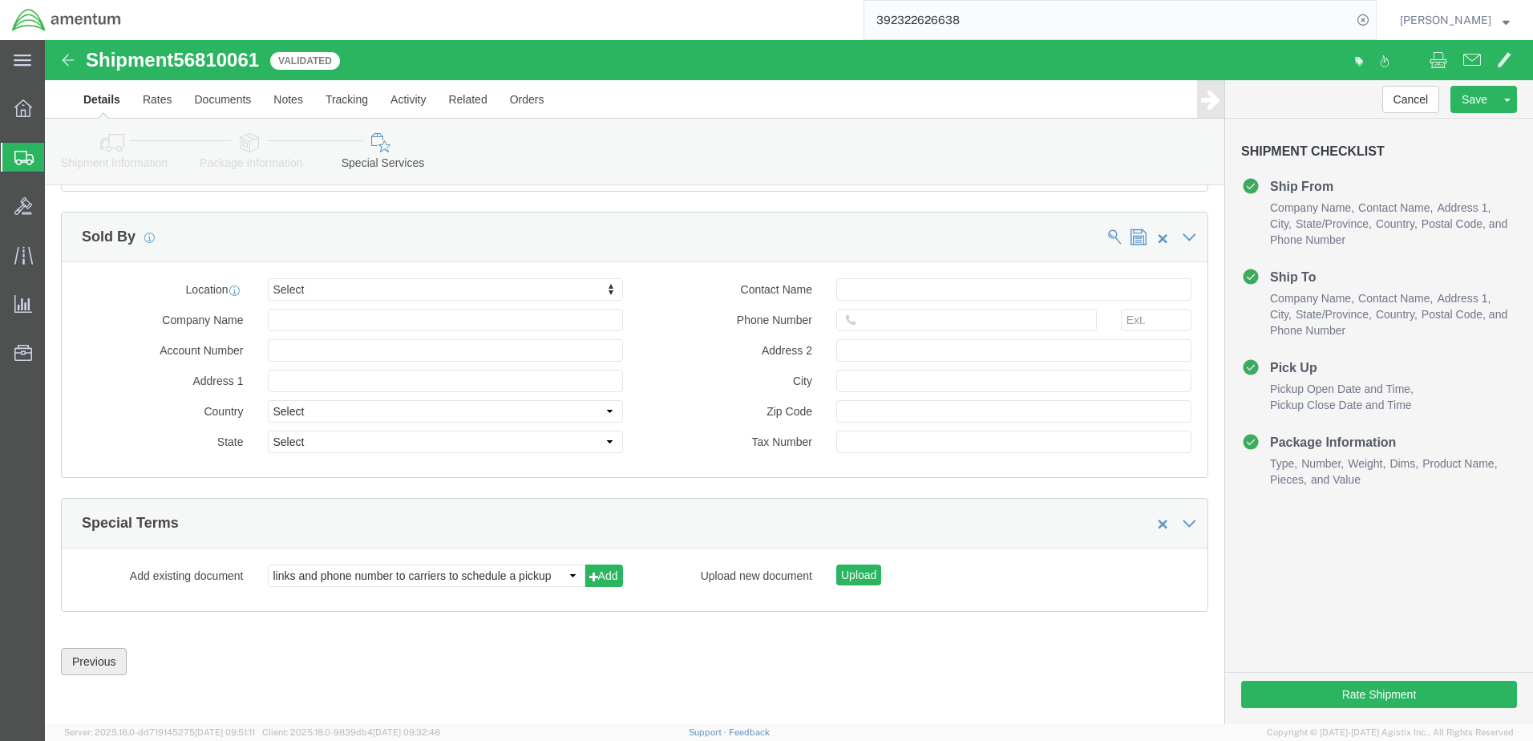
click button "Previous"
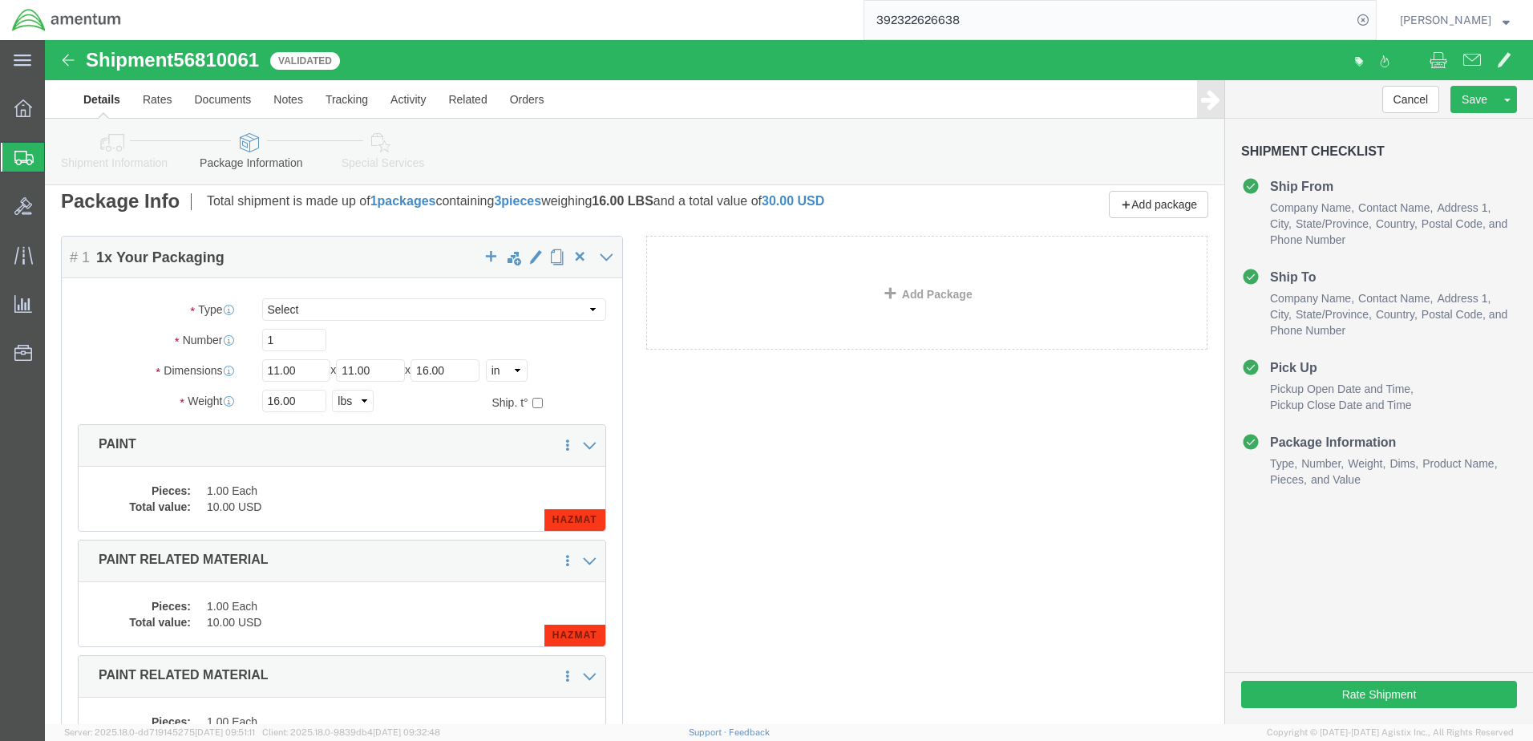
scroll to position [0, 0]
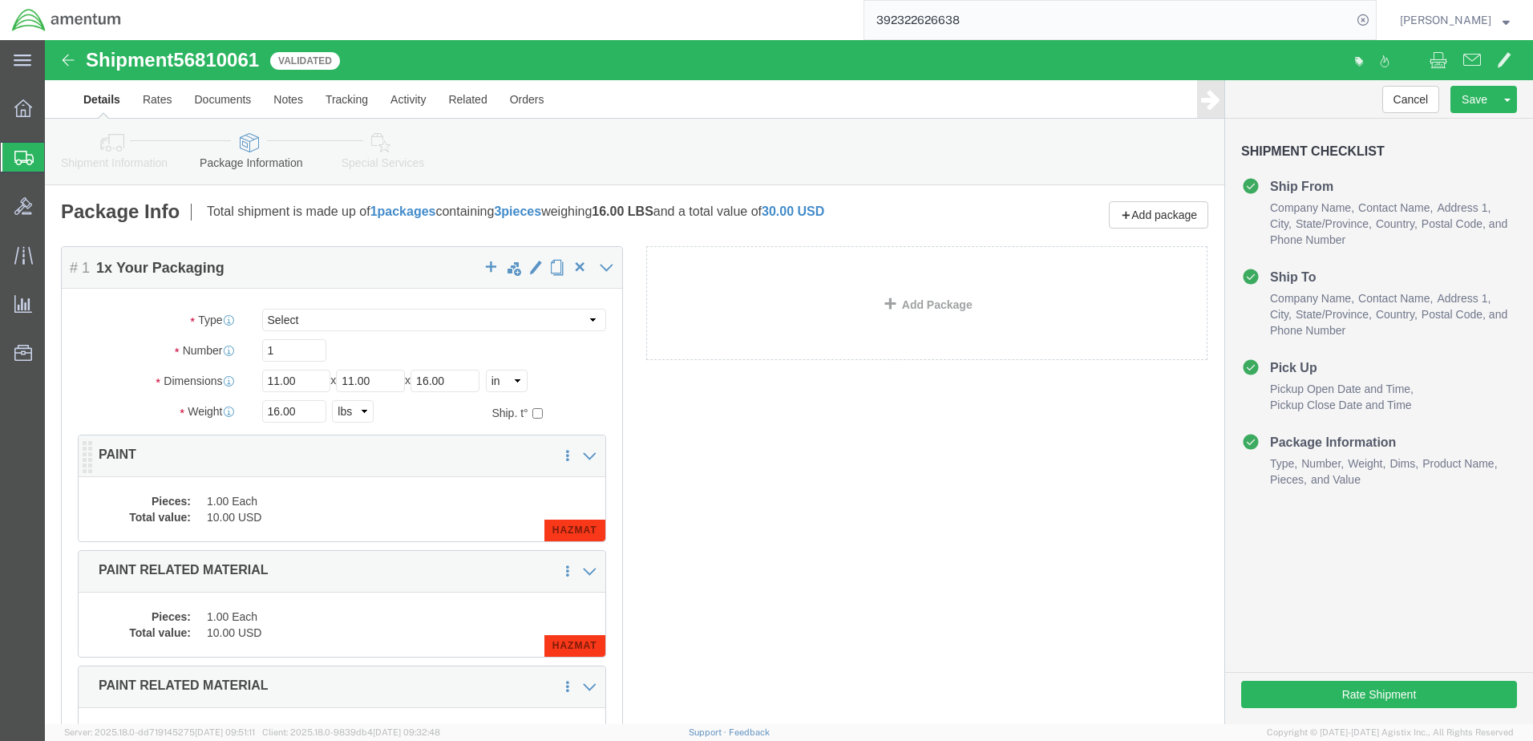
click dd "1.00 Each"
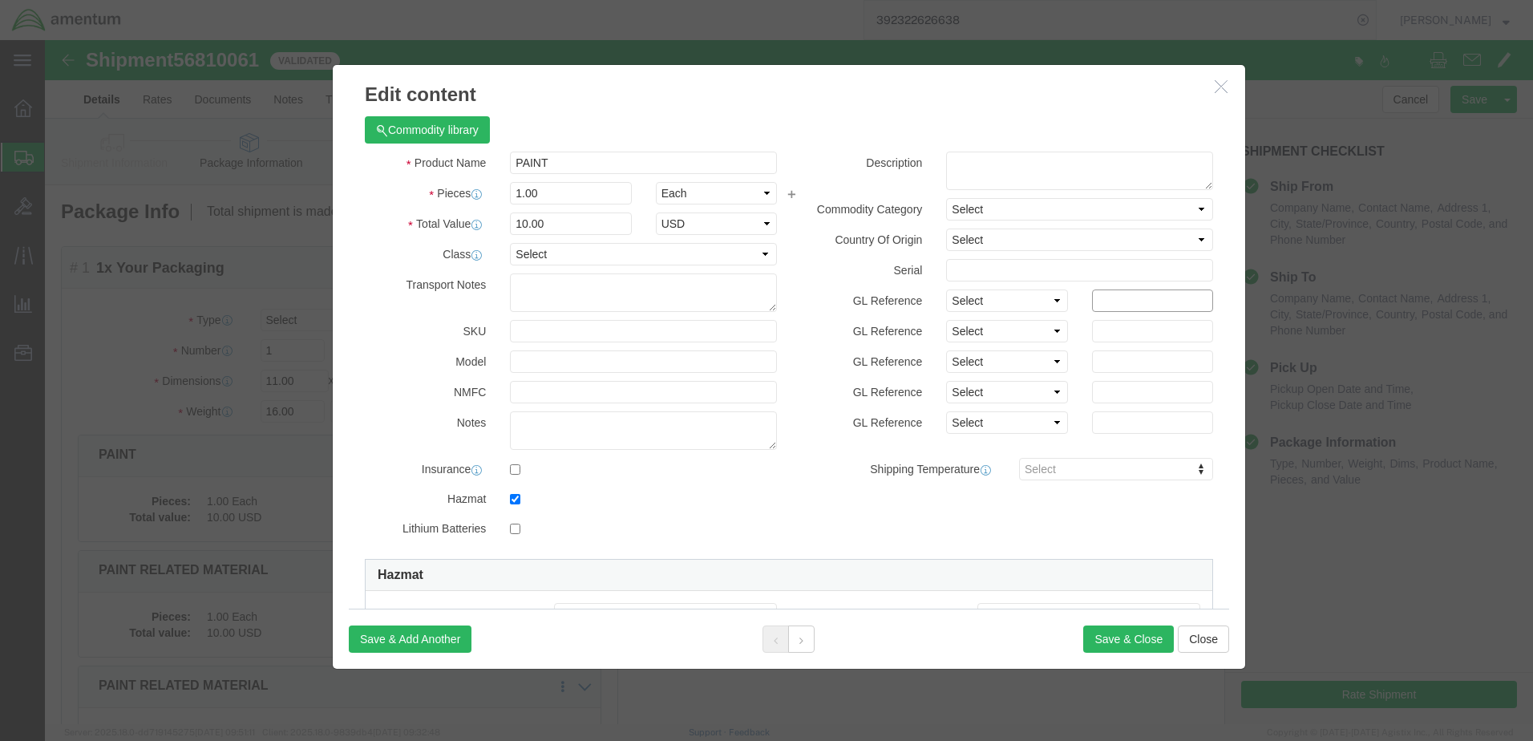
click input "text"
paste input "6618.03.03.2219.000.WST.0000"
type input "6618.03.03.2219.000.EJA.0000"
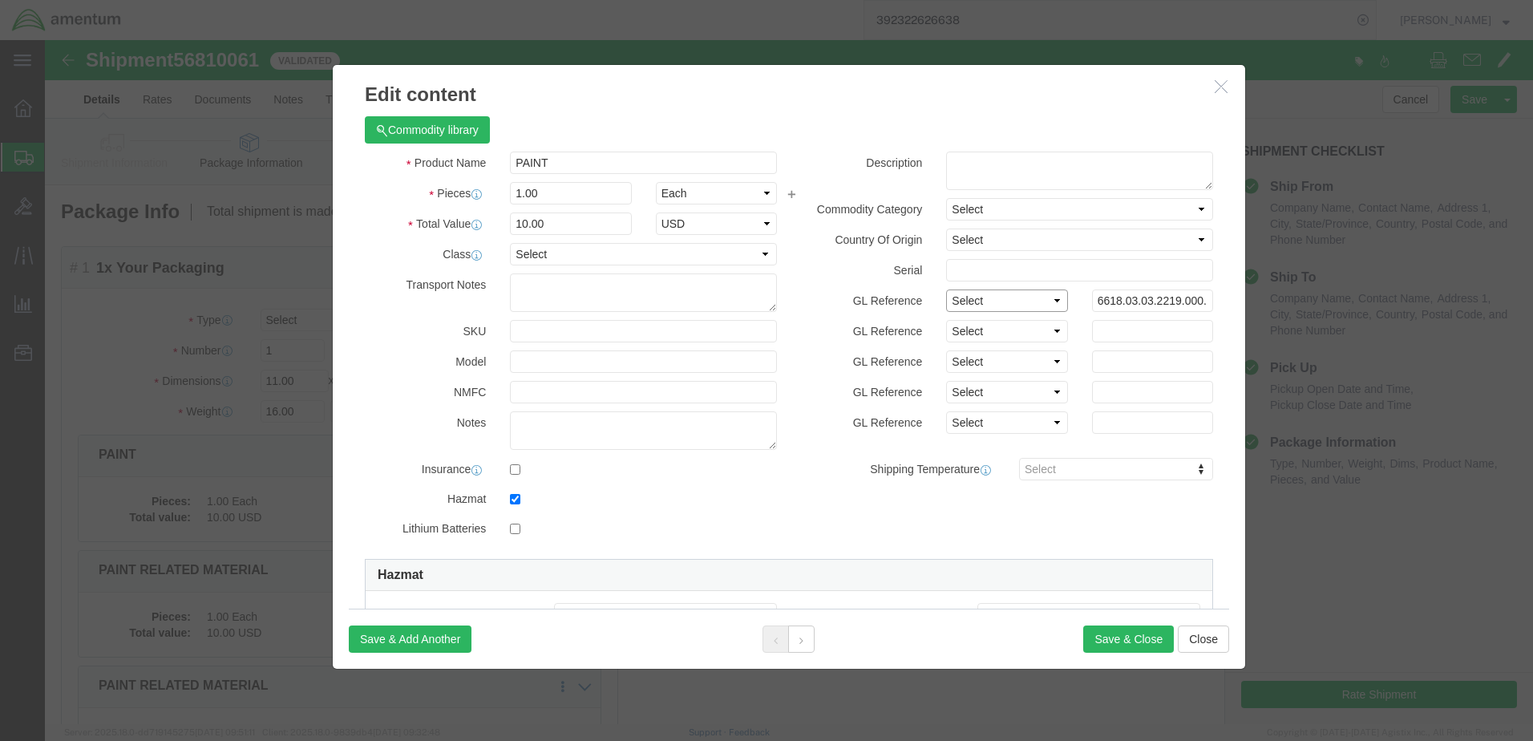
click select "Select Account Type Activity ID Airline Appointment Number ASN Batch Number Bil…"
select select "GLCD"
click select "Select Account Type Activity ID Airline Appointment Number ASN Batch Number Bil…"
select select "PROJNUM"
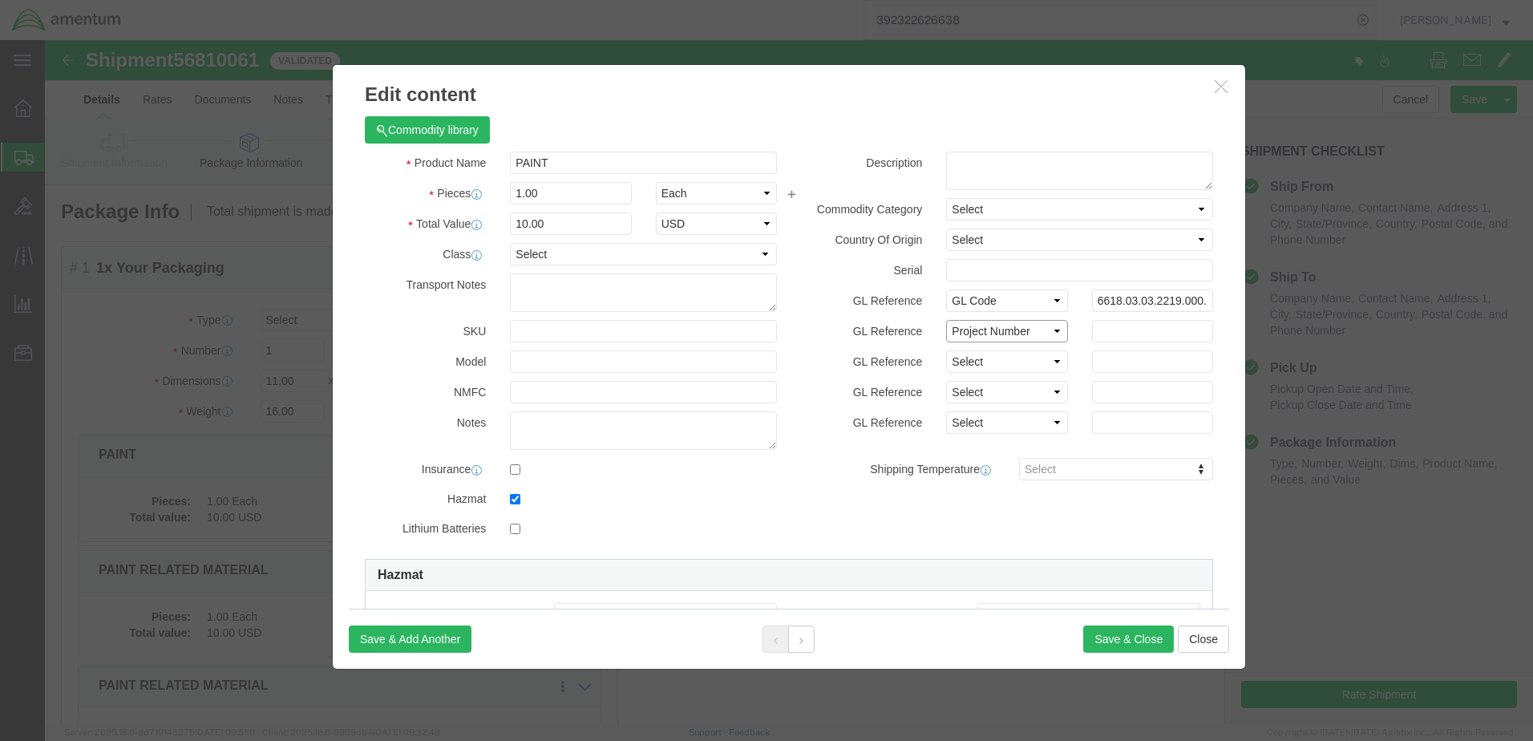
click select "Select Account Type Activity ID Airline Appointment Number ASN Batch Number Bil…"
click input "text"
paste input "6618.03.03.2219.000.EJA.0000"
type input "6618.03.03.2219.000.EJA.0000"
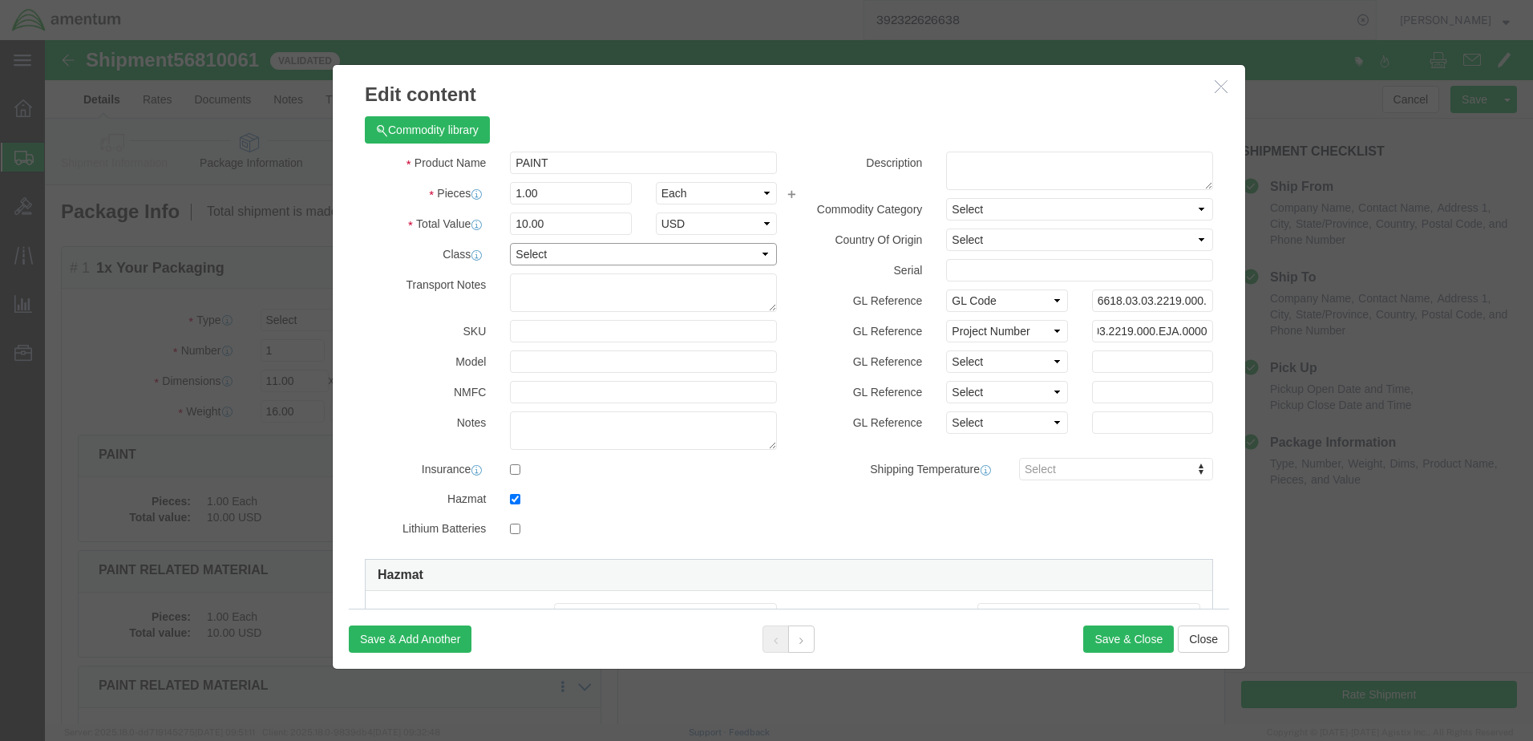
scroll to position [0, 0]
click select "Select 50 55 60 65 70 85 92.5 100 125 175 250 300 400"
select select "250"
click select "Select 50 55 60 65 70 85 92.5 100 125 175 250 300 400"
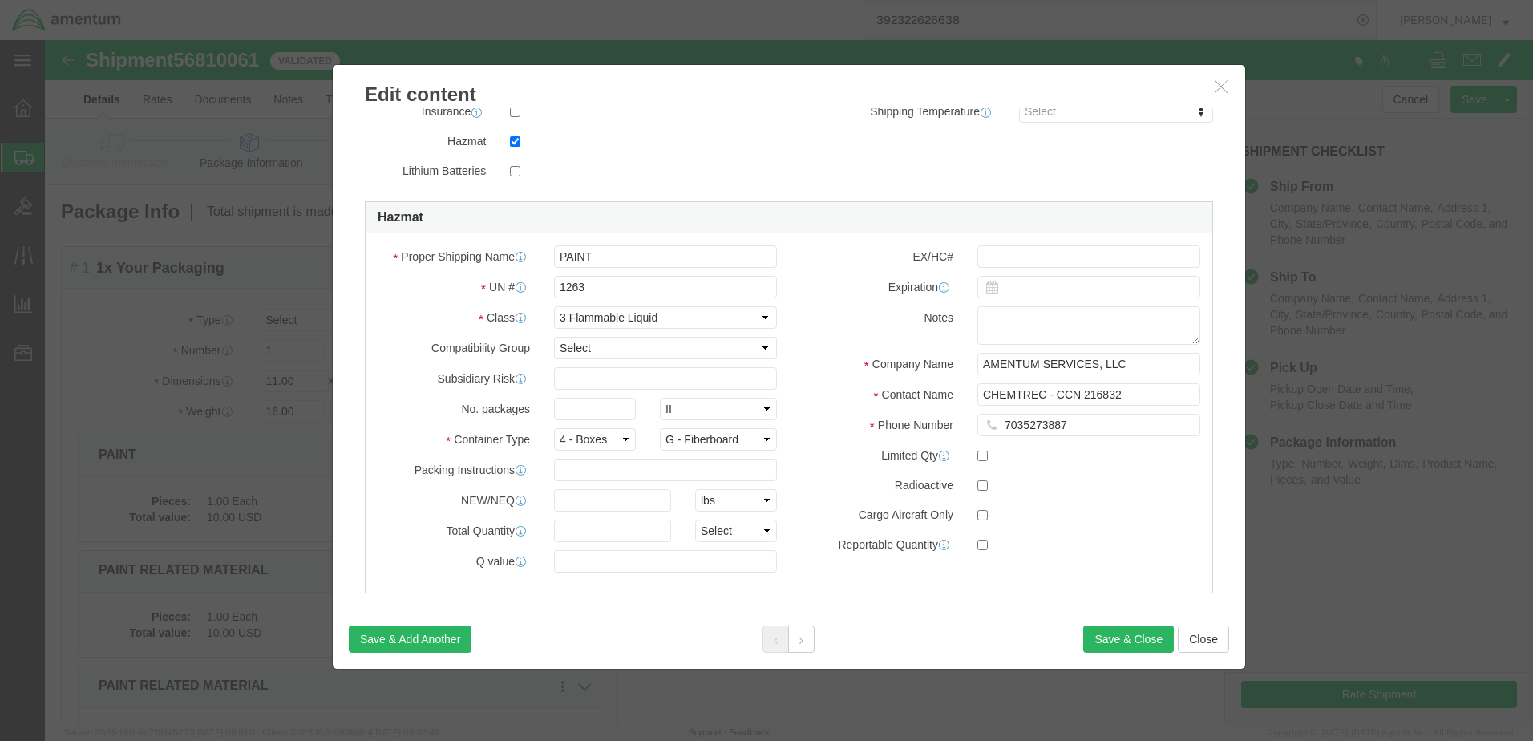
scroll to position [378, 0]
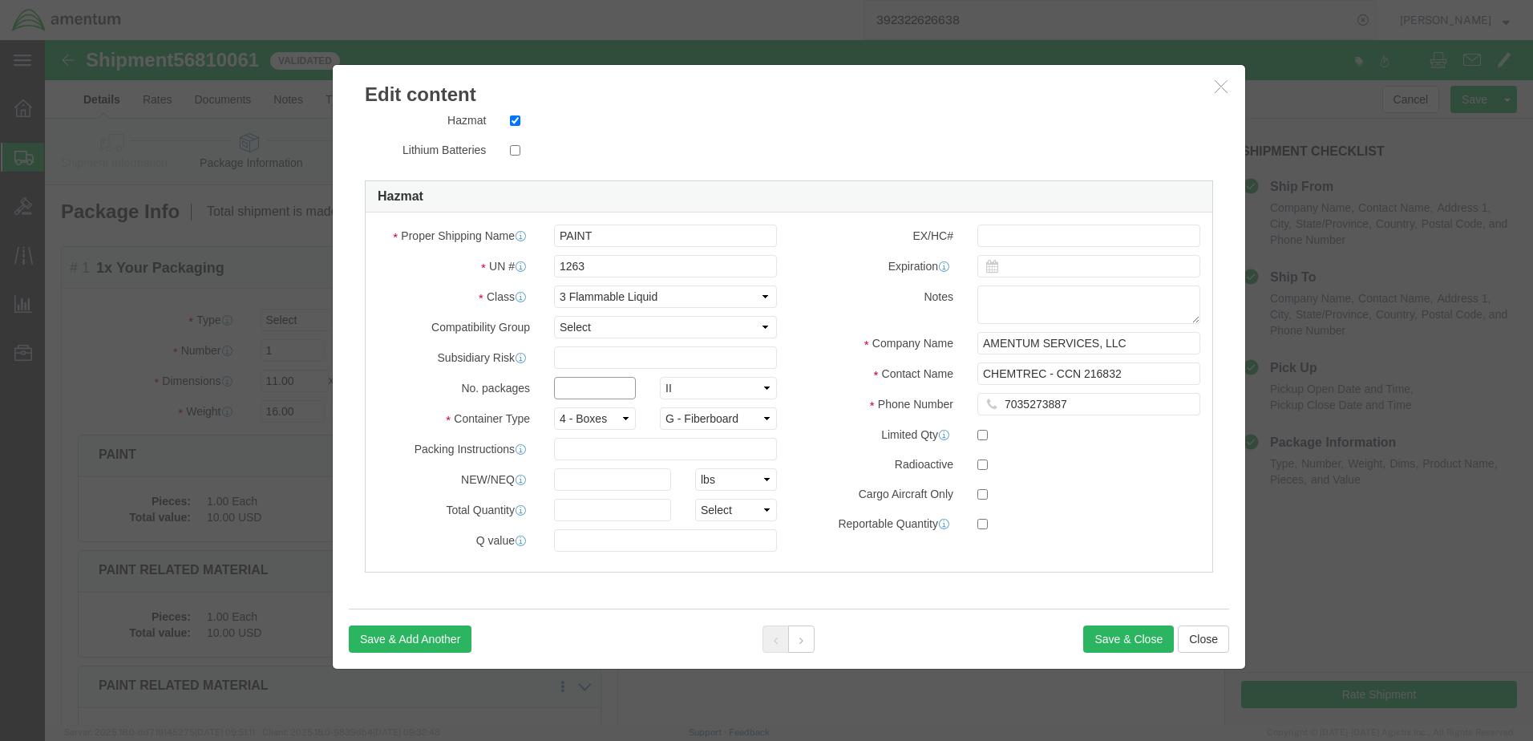
click input "text"
type input "1"
click button "Save & Close"
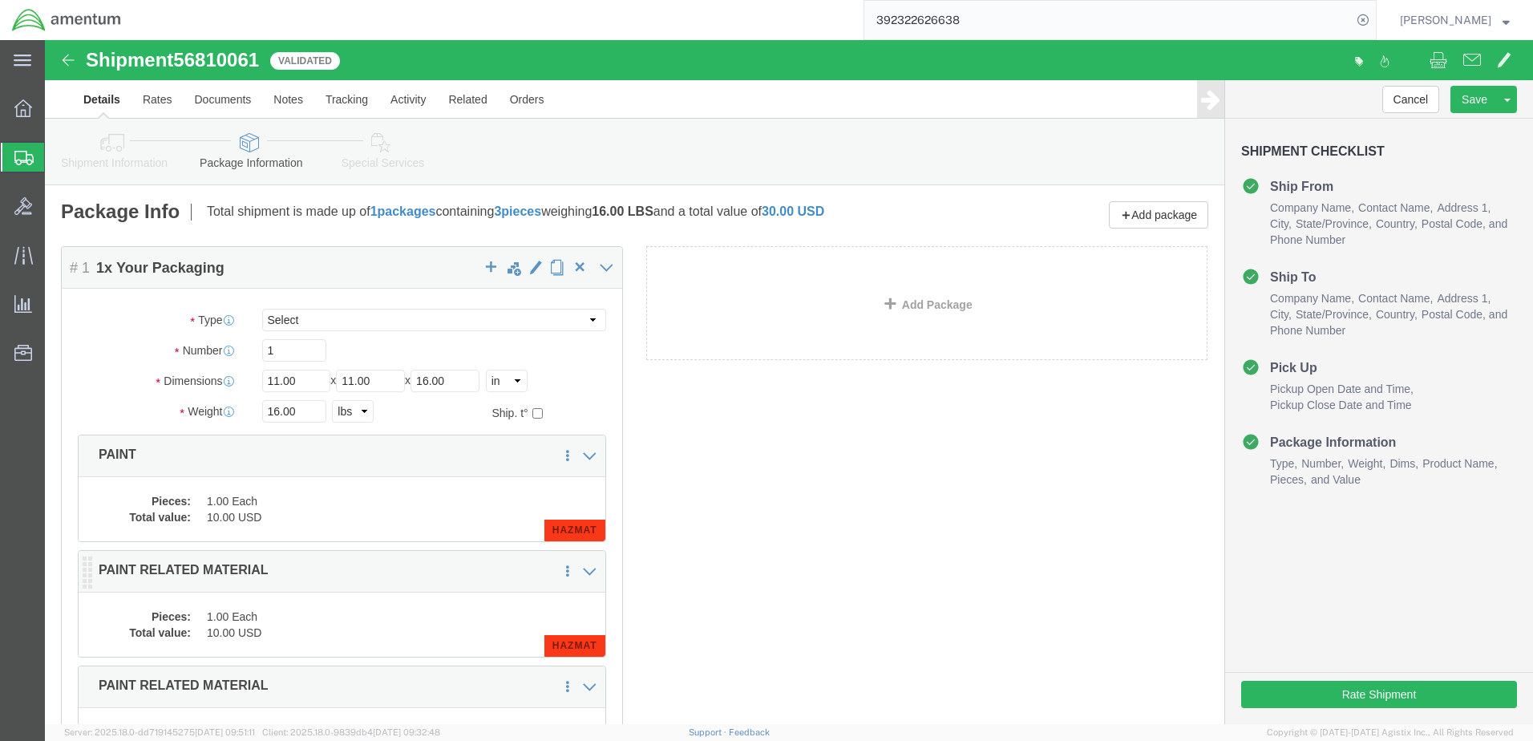
click div "Package Content # 1 1 x Your Packaging Package Type Select Bale(s) Basket(s) Bo…"
click dd "10.00 USD"
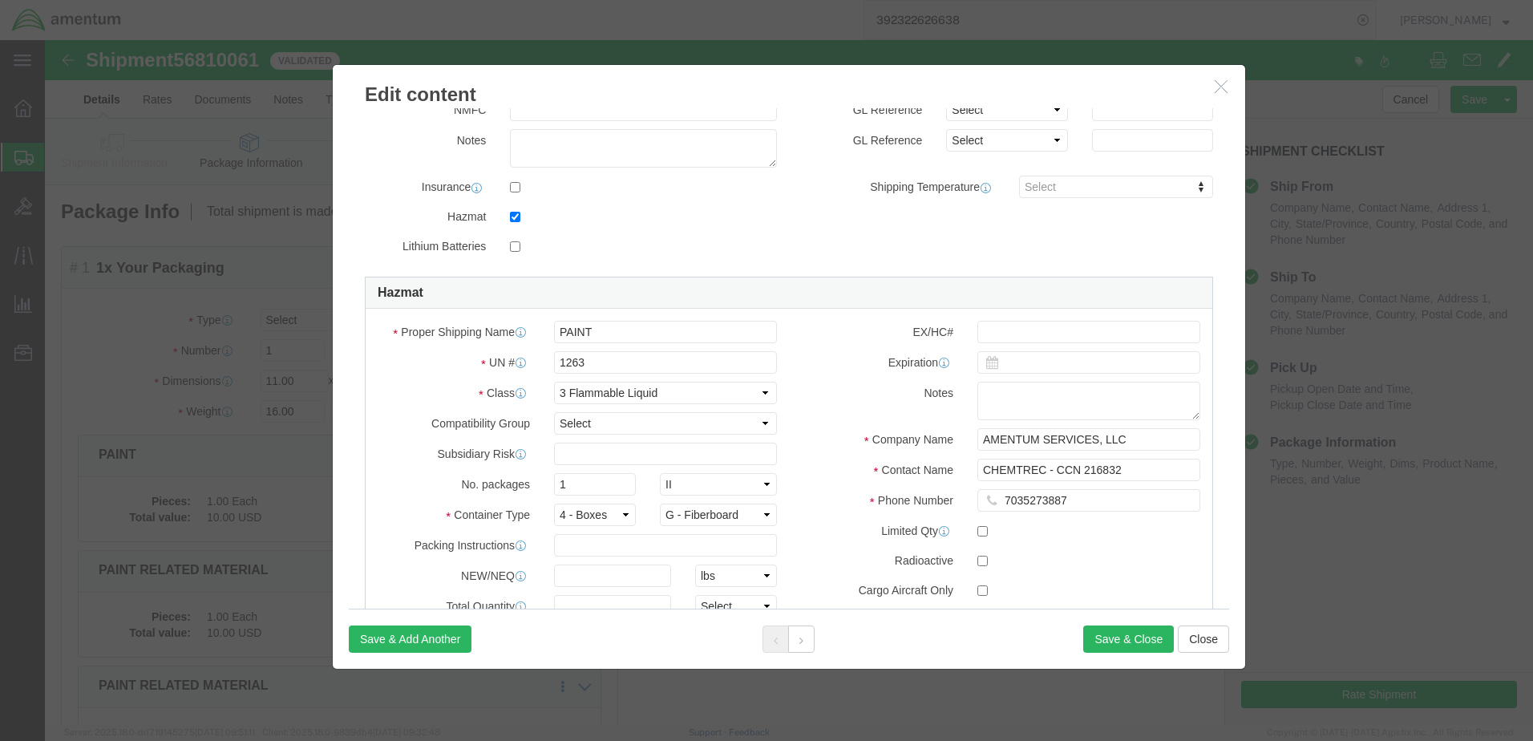
scroll to position [321, 0]
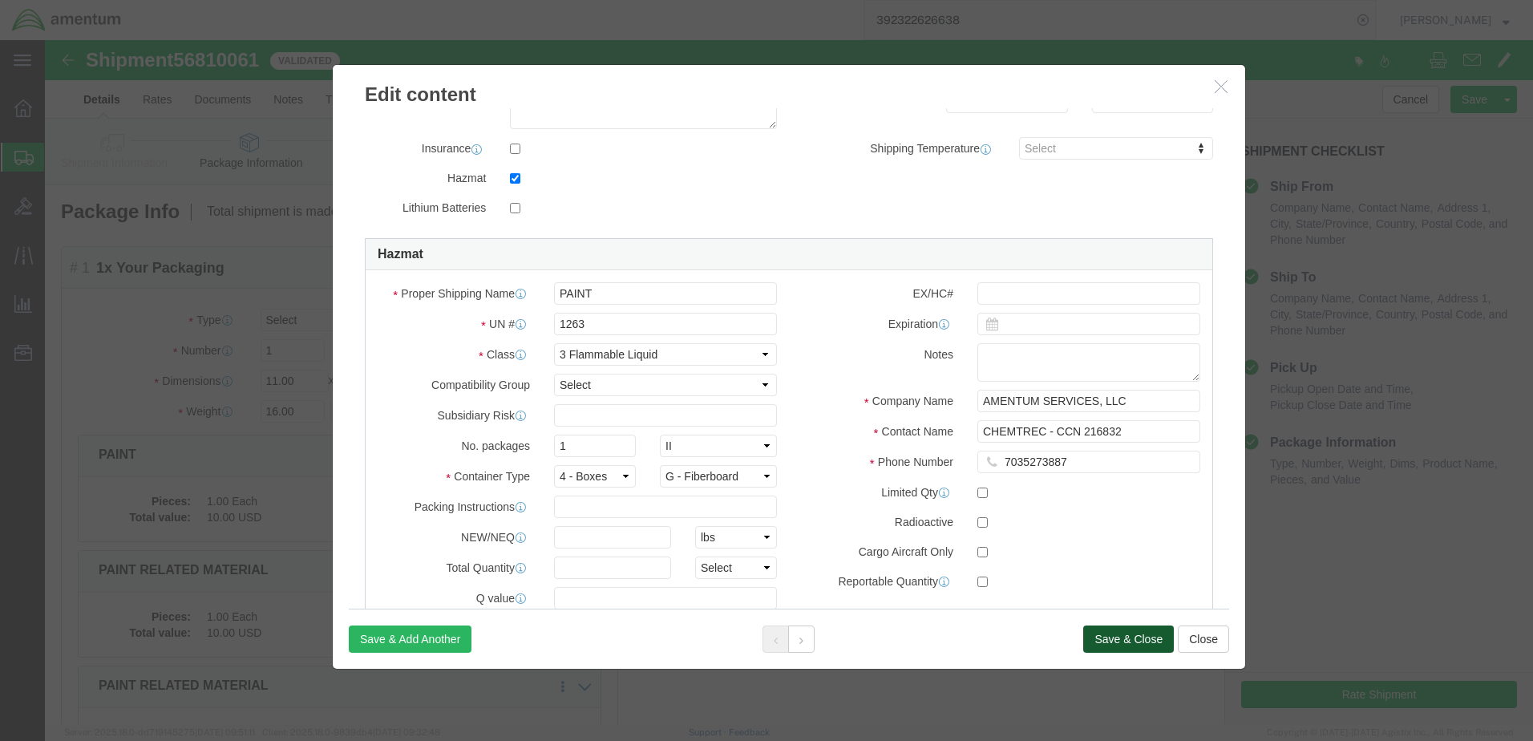
click button "Save & Close"
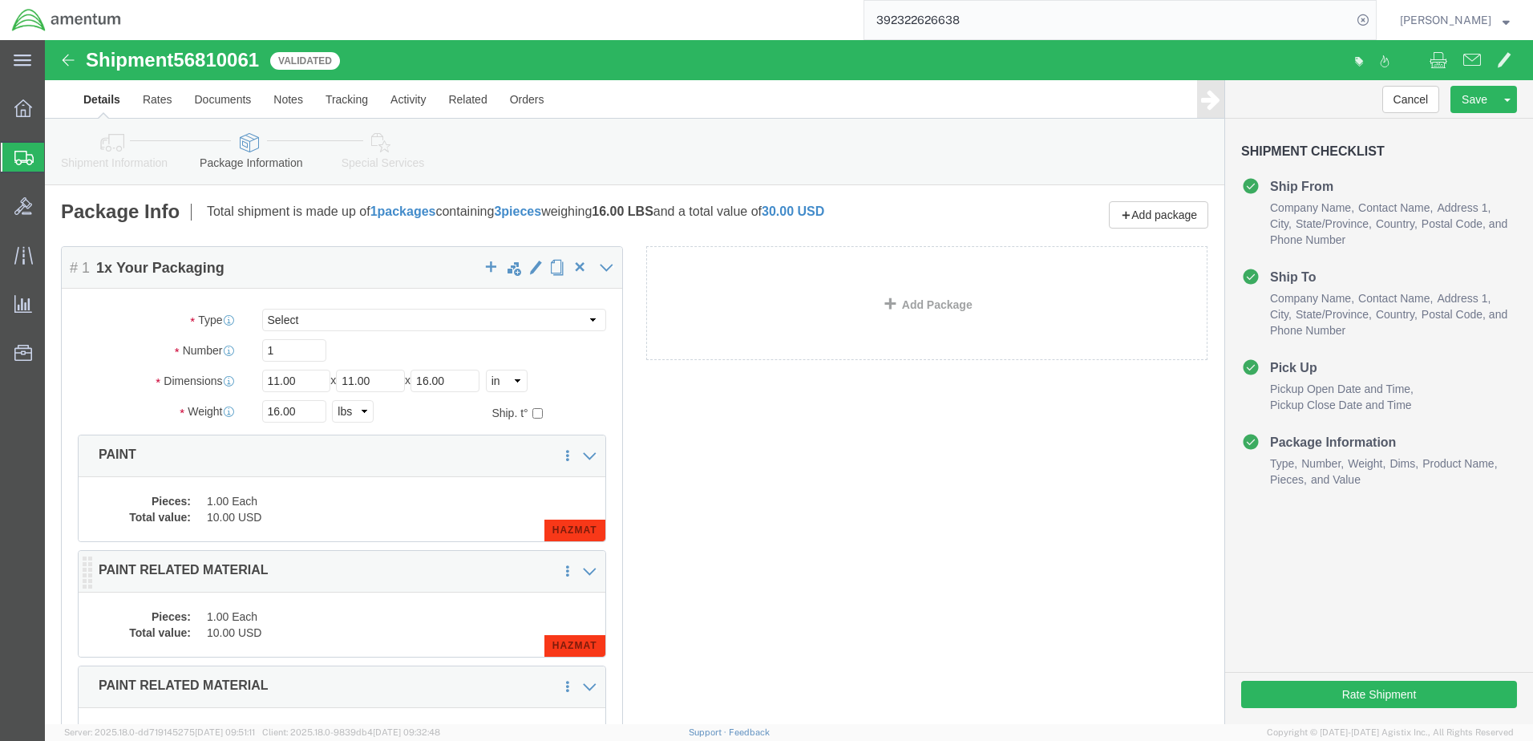
click div "Package Content # 1 1 x Your Packaging Package Type Select Bale(s) Basket(s) Bo…"
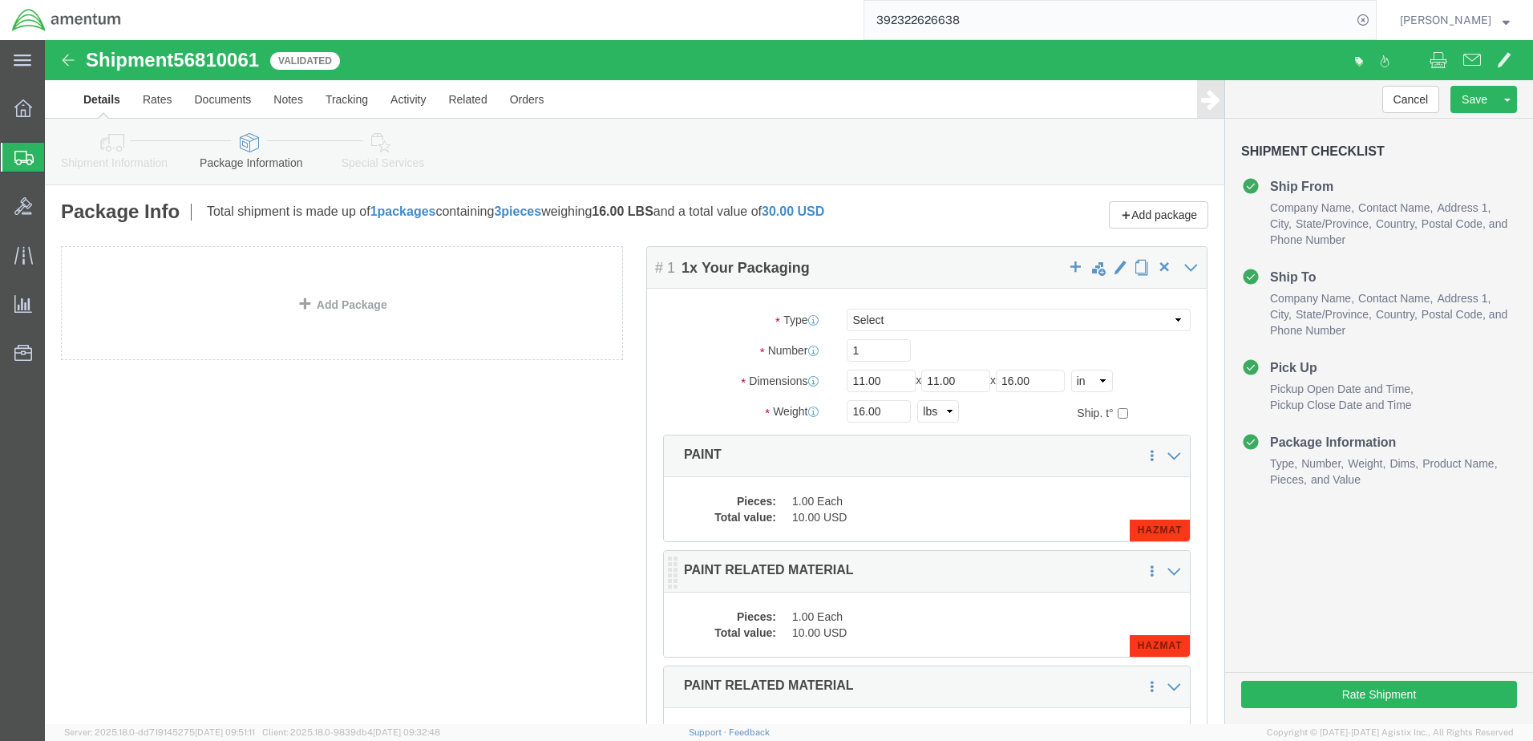
click dd "1.00 Each"
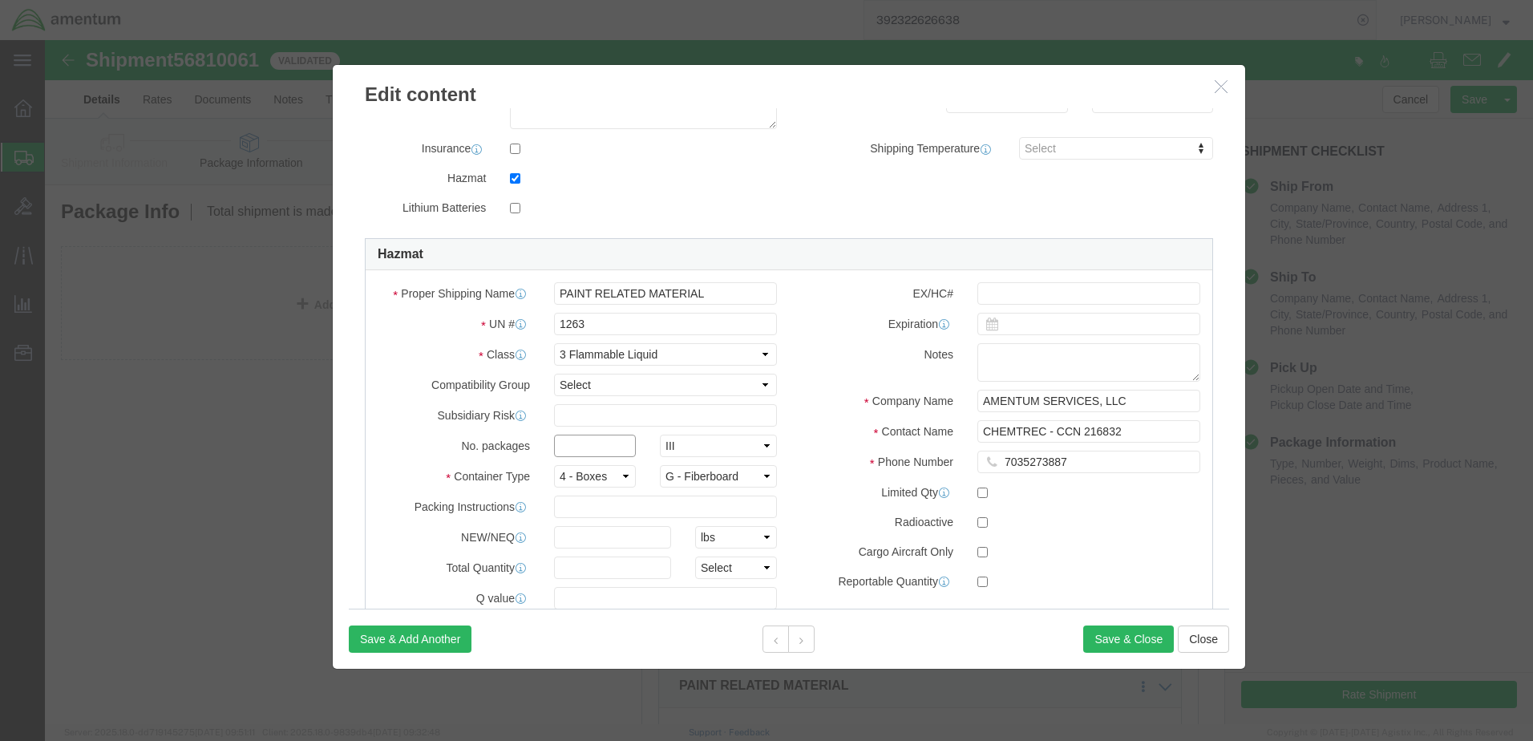
click input "text"
type input "1"
click button "Save & Close"
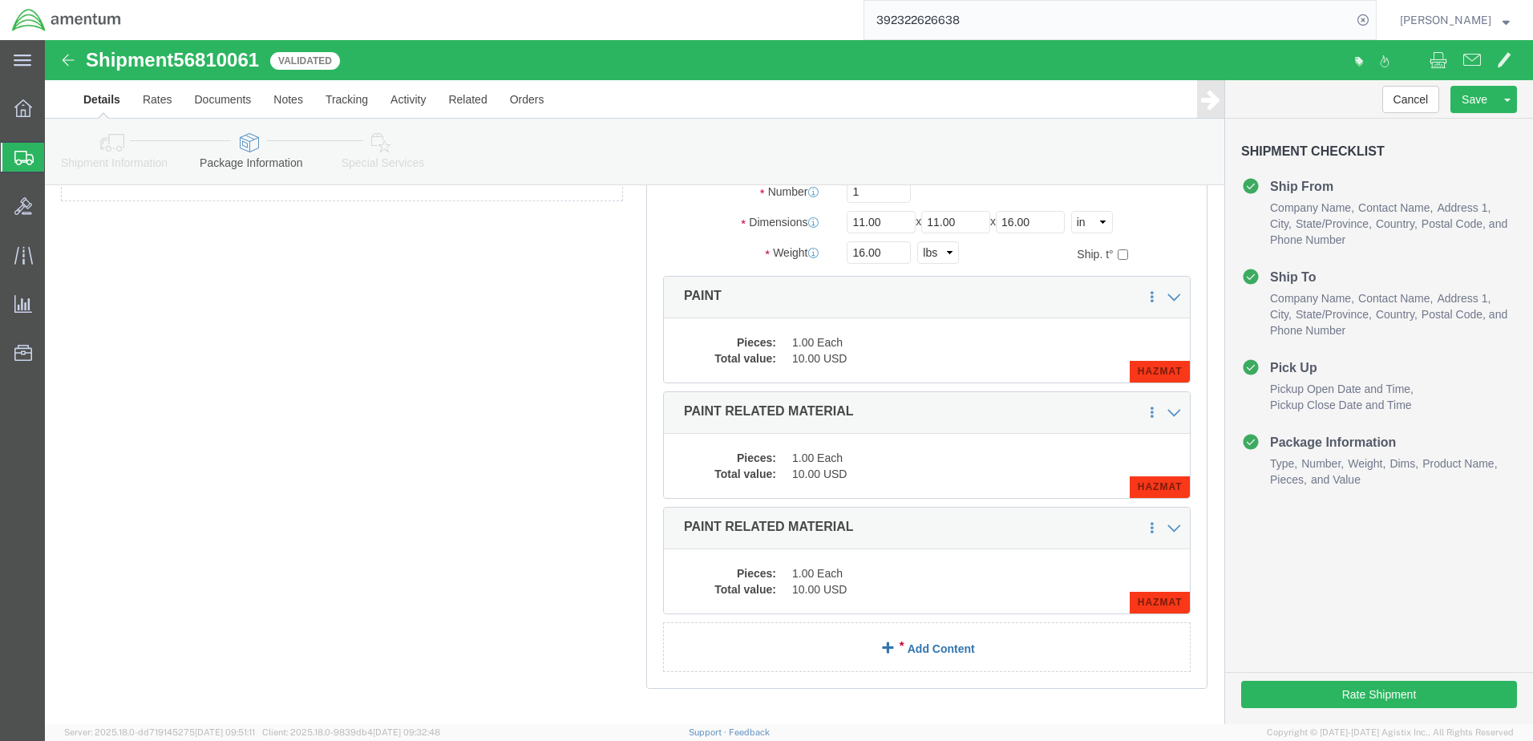
scroll to position [160, 0]
click dl "Pieces: 1.00 Each Total value: 10.00 USD"
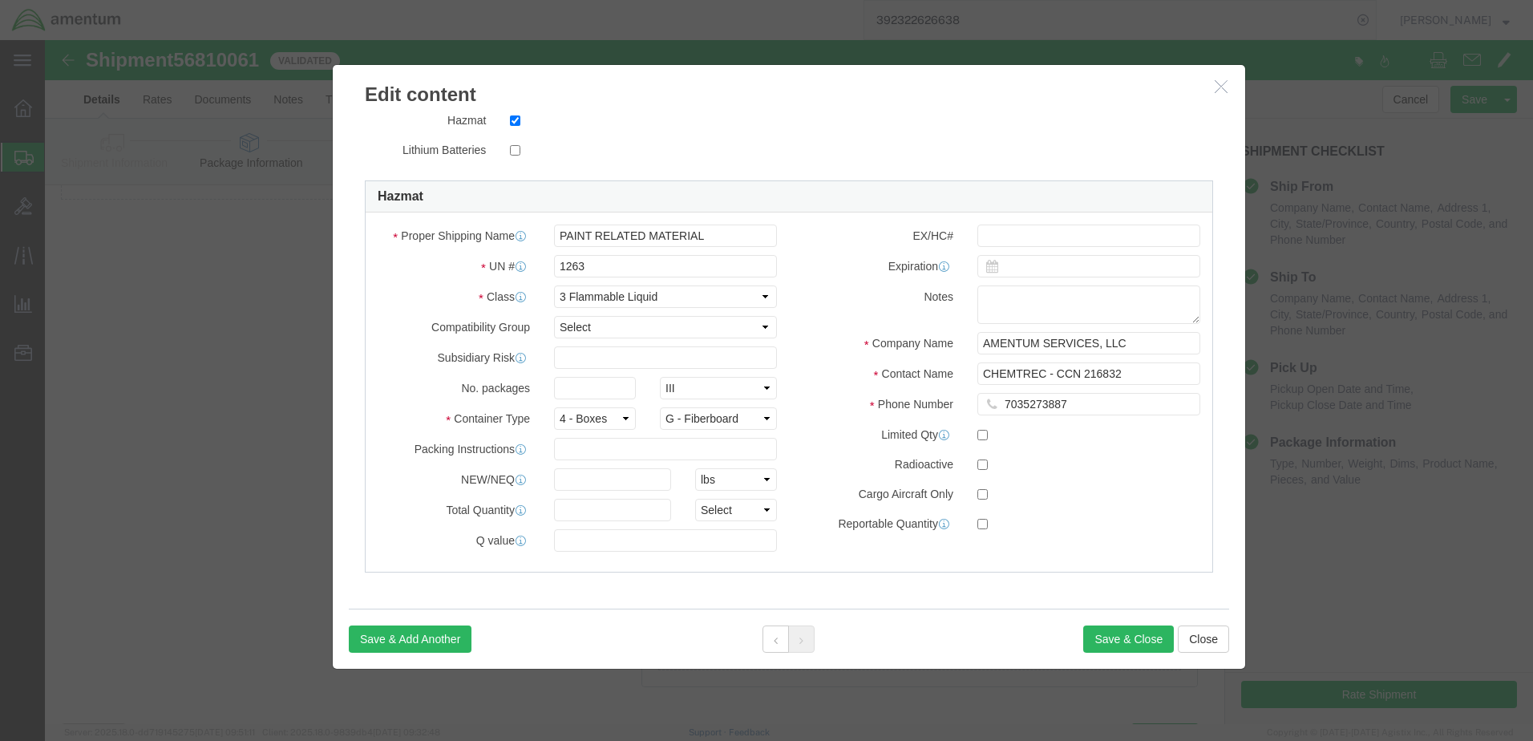
scroll to position [236, 0]
click input "text"
type input "1"
click button "Save & Close"
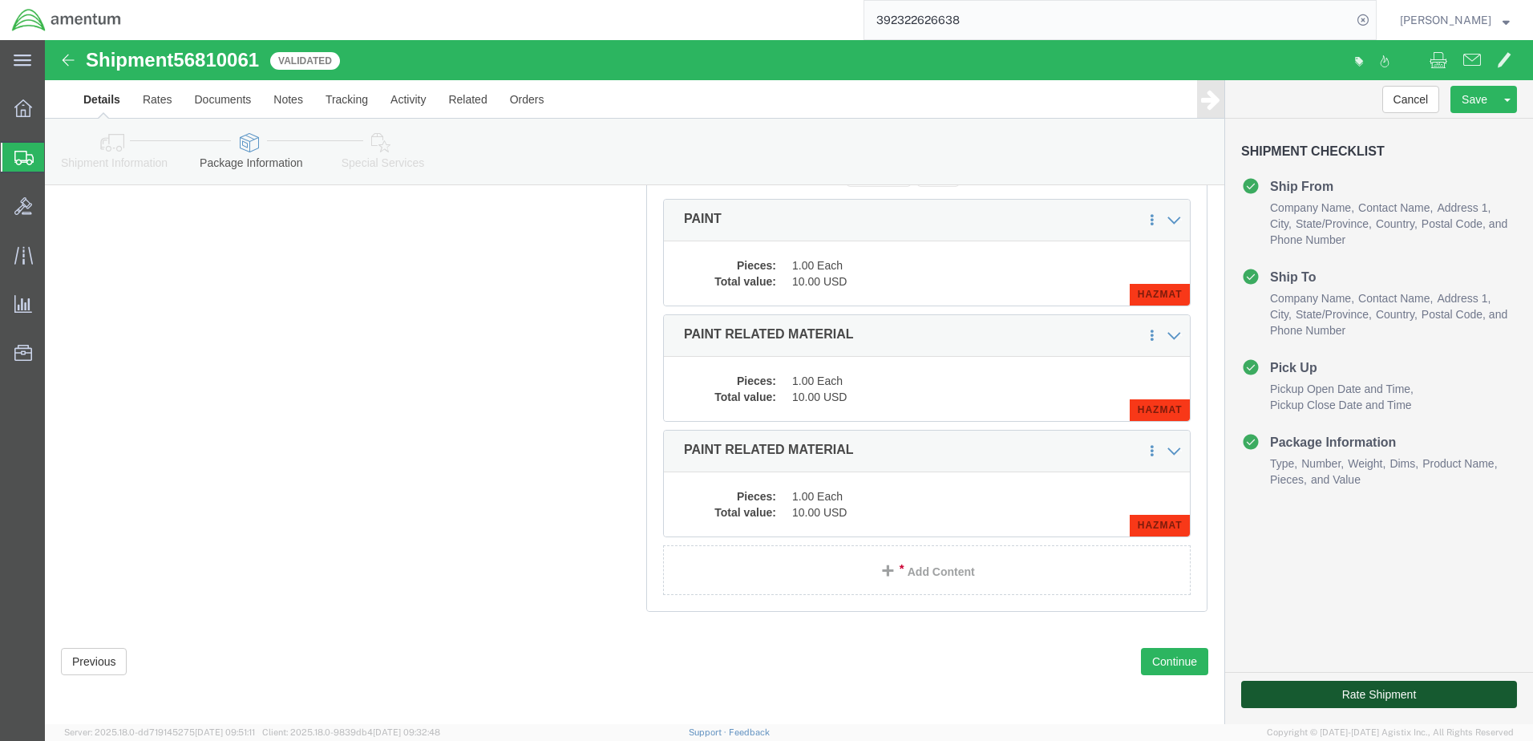
click button "Rate Shipment"
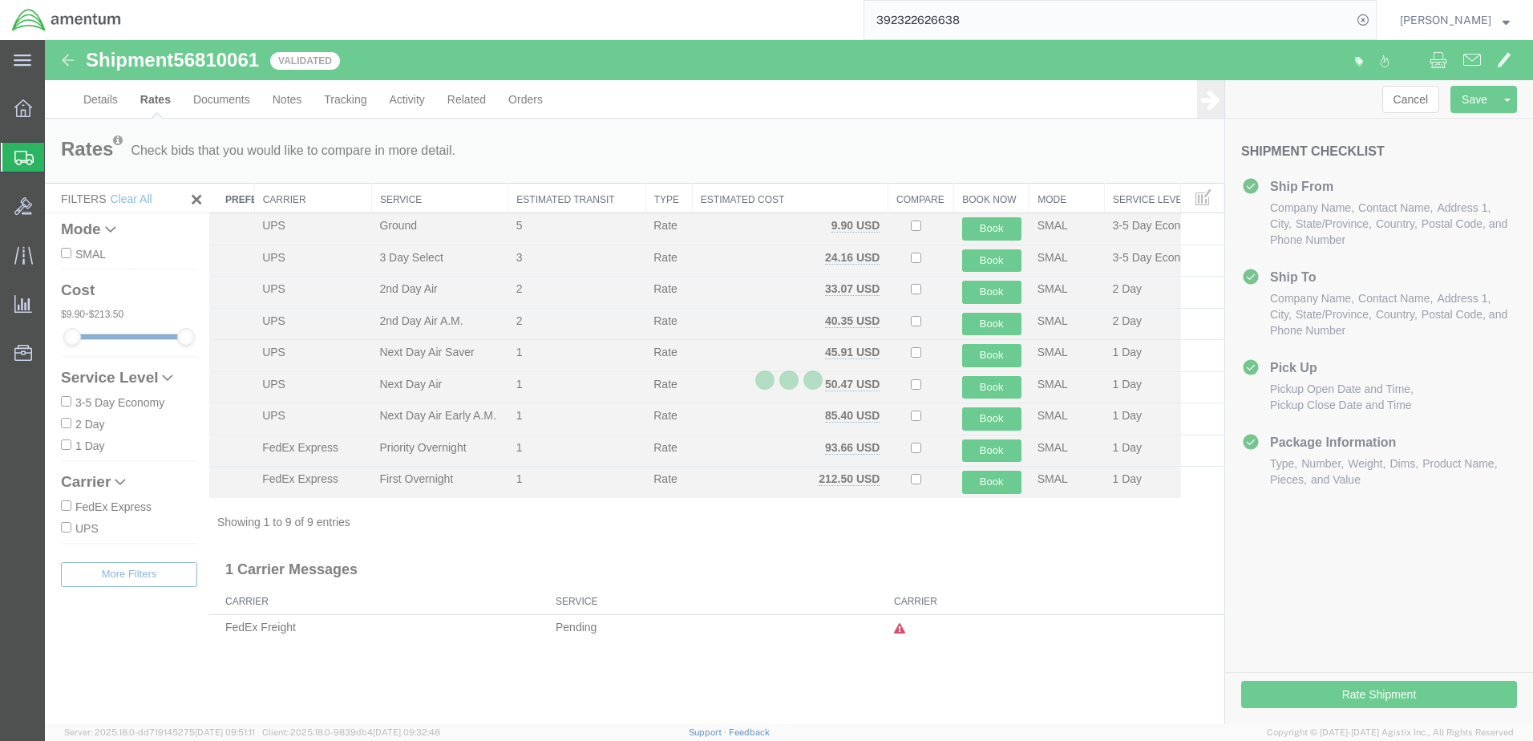
scroll to position [0, 0]
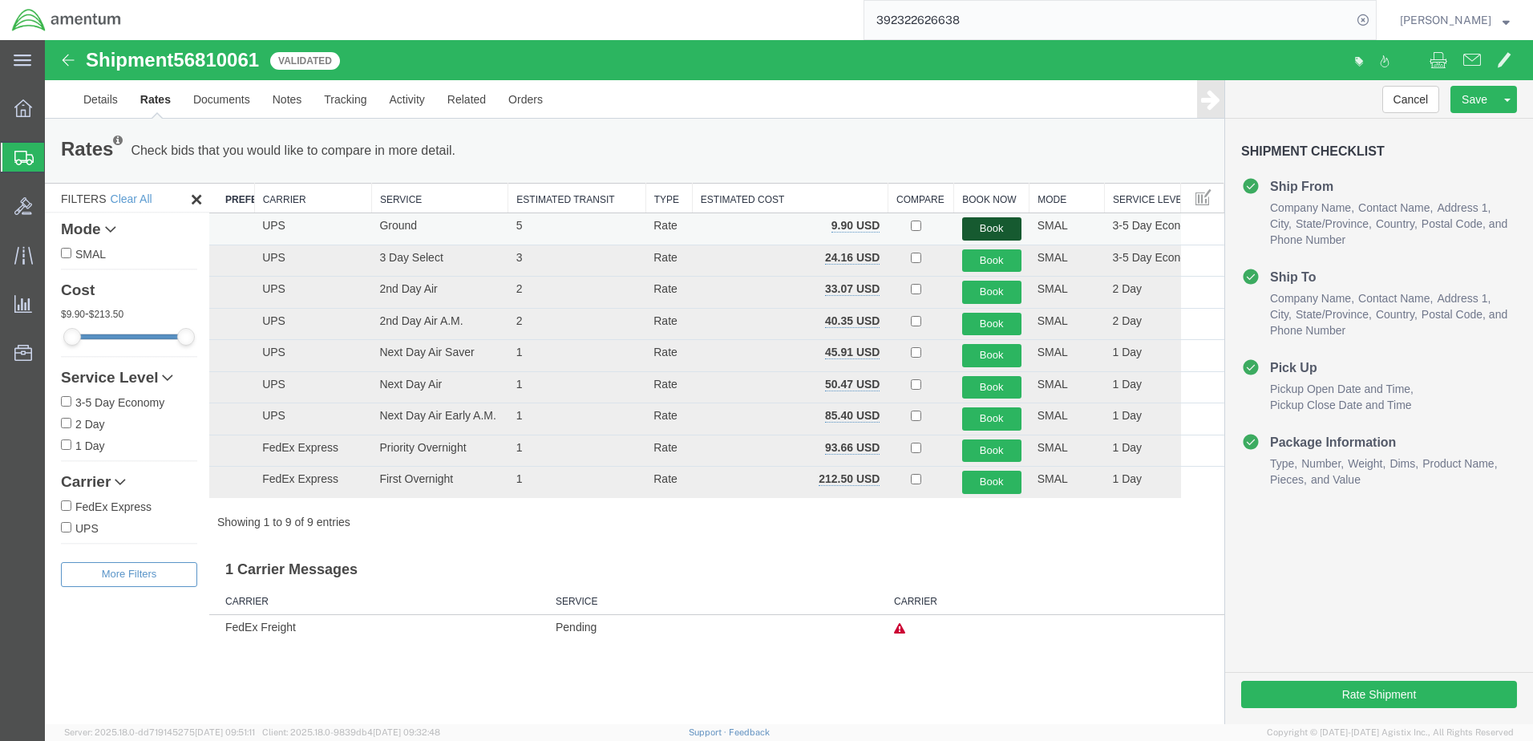
click at [978, 230] on button "Book" at bounding box center [991, 228] width 59 height 23
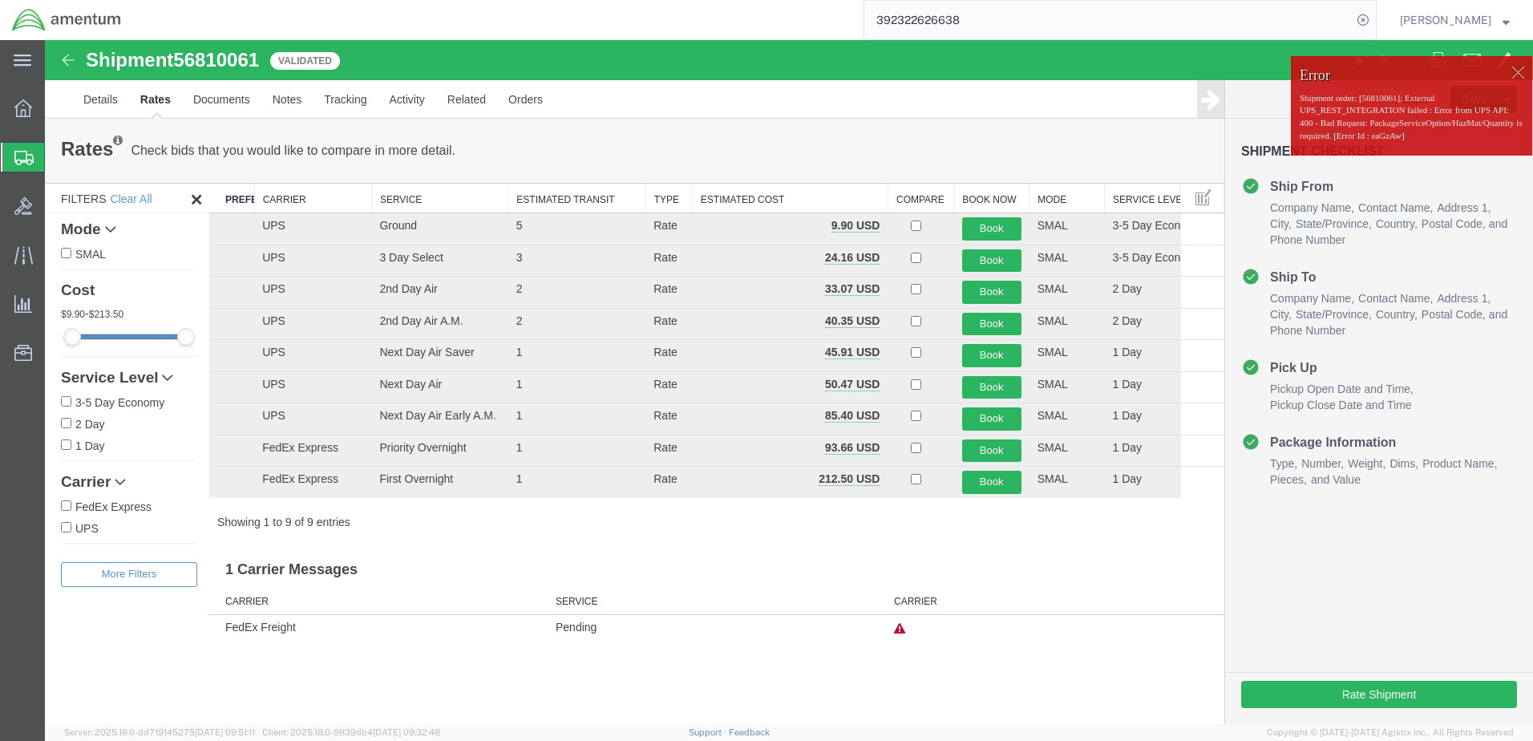
click at [1512, 66] on div at bounding box center [1518, 72] width 24 height 24
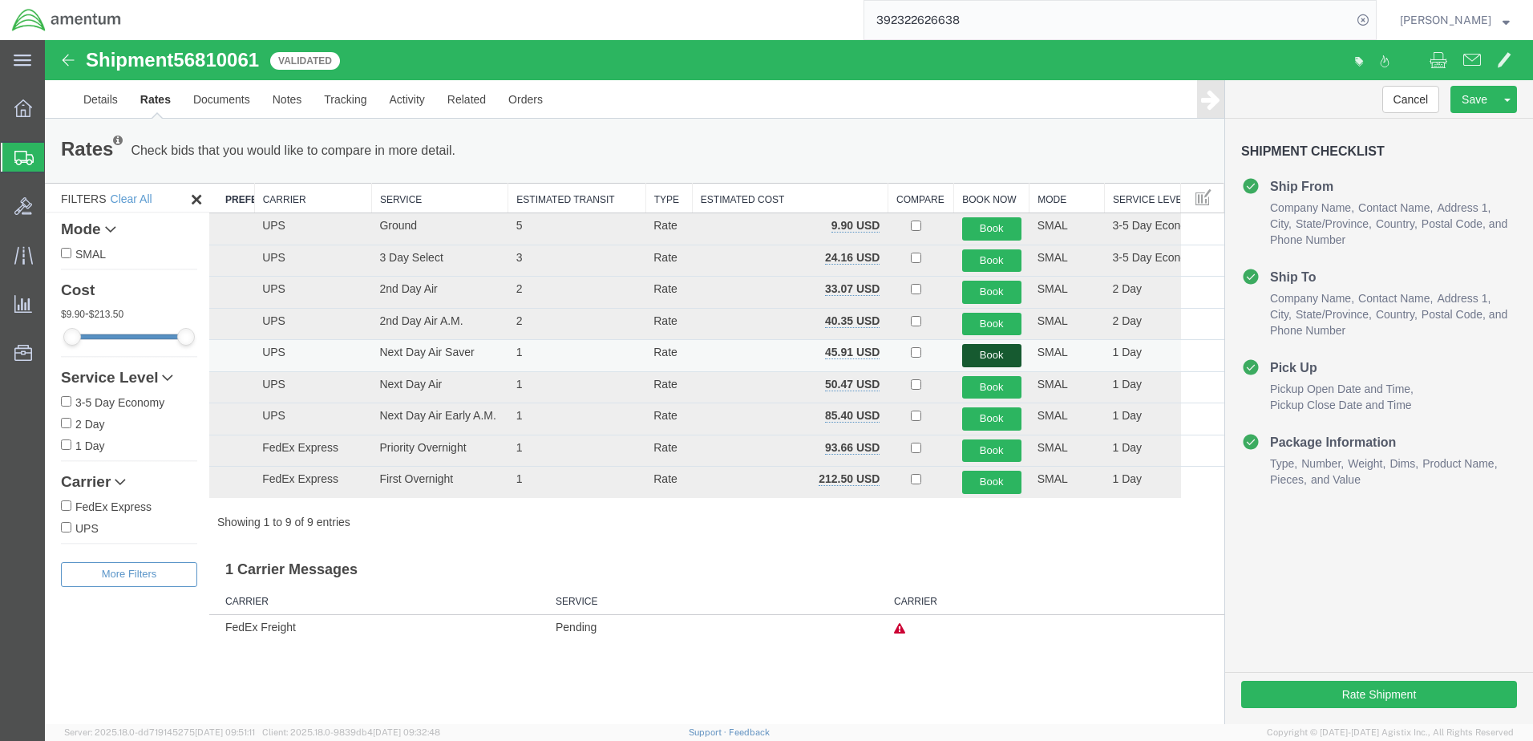
click at [1001, 358] on button "Book" at bounding box center [991, 355] width 59 height 23
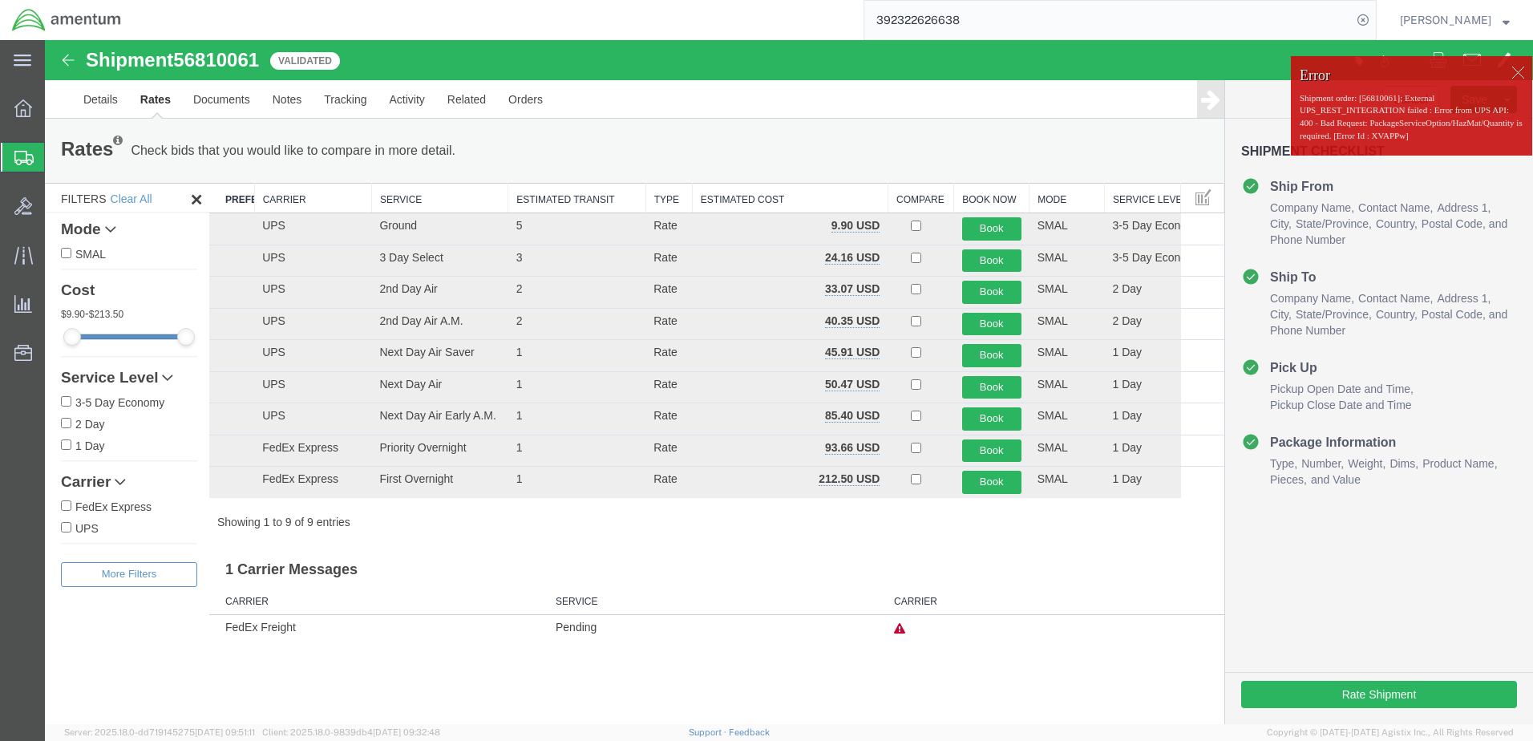
click at [1512, 71] on div at bounding box center [1518, 72] width 24 height 24
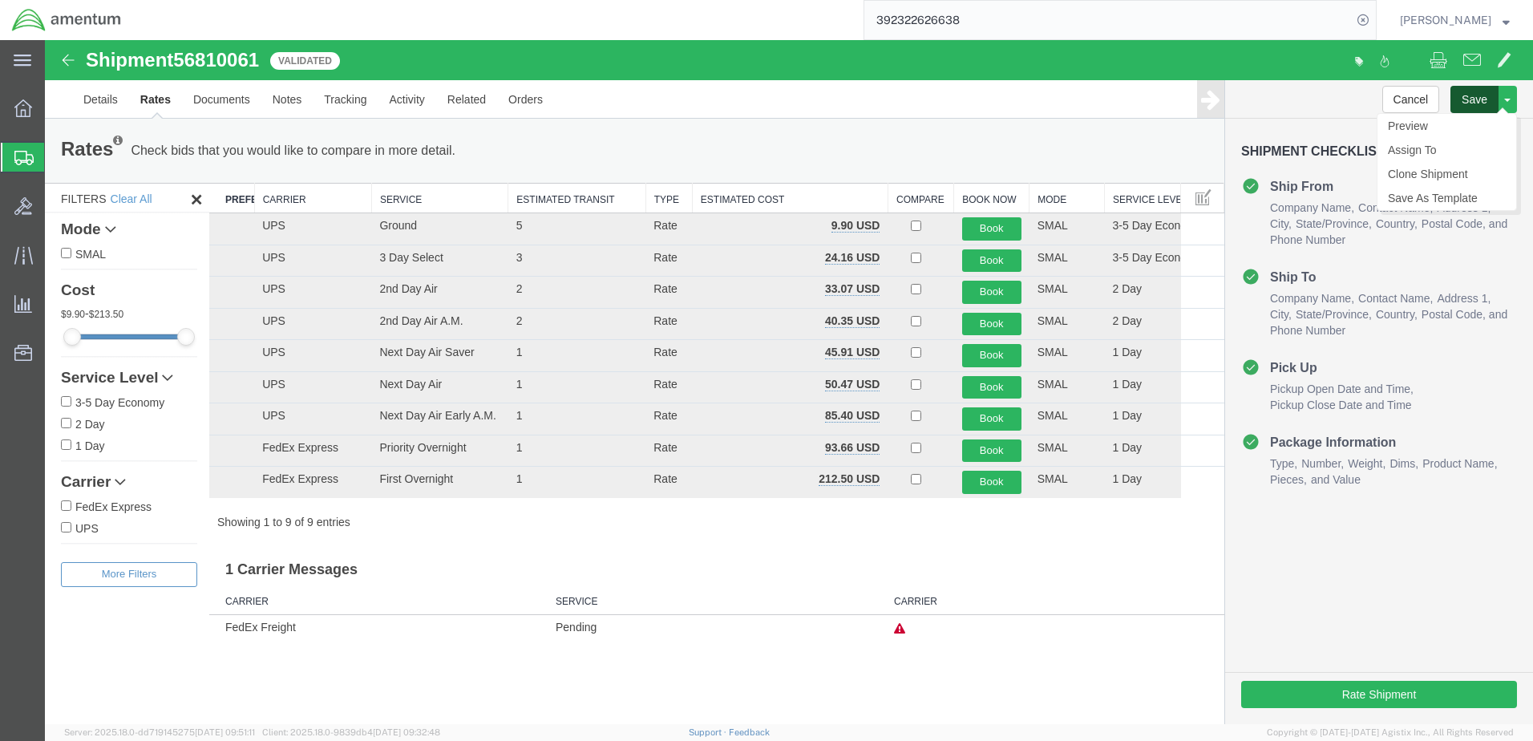
click at [1474, 101] on button "Save" at bounding box center [1475, 99] width 48 height 27
drag, startPoint x: 184, startPoint y: 59, endPoint x: 261, endPoint y: 55, distance: 77.9
click at [259, 55] on span "56810061" at bounding box center [216, 60] width 86 height 22
drag, startPoint x: 261, startPoint y: 55, endPoint x: 249, endPoint y: 55, distance: 12.9
copy span "56810061"
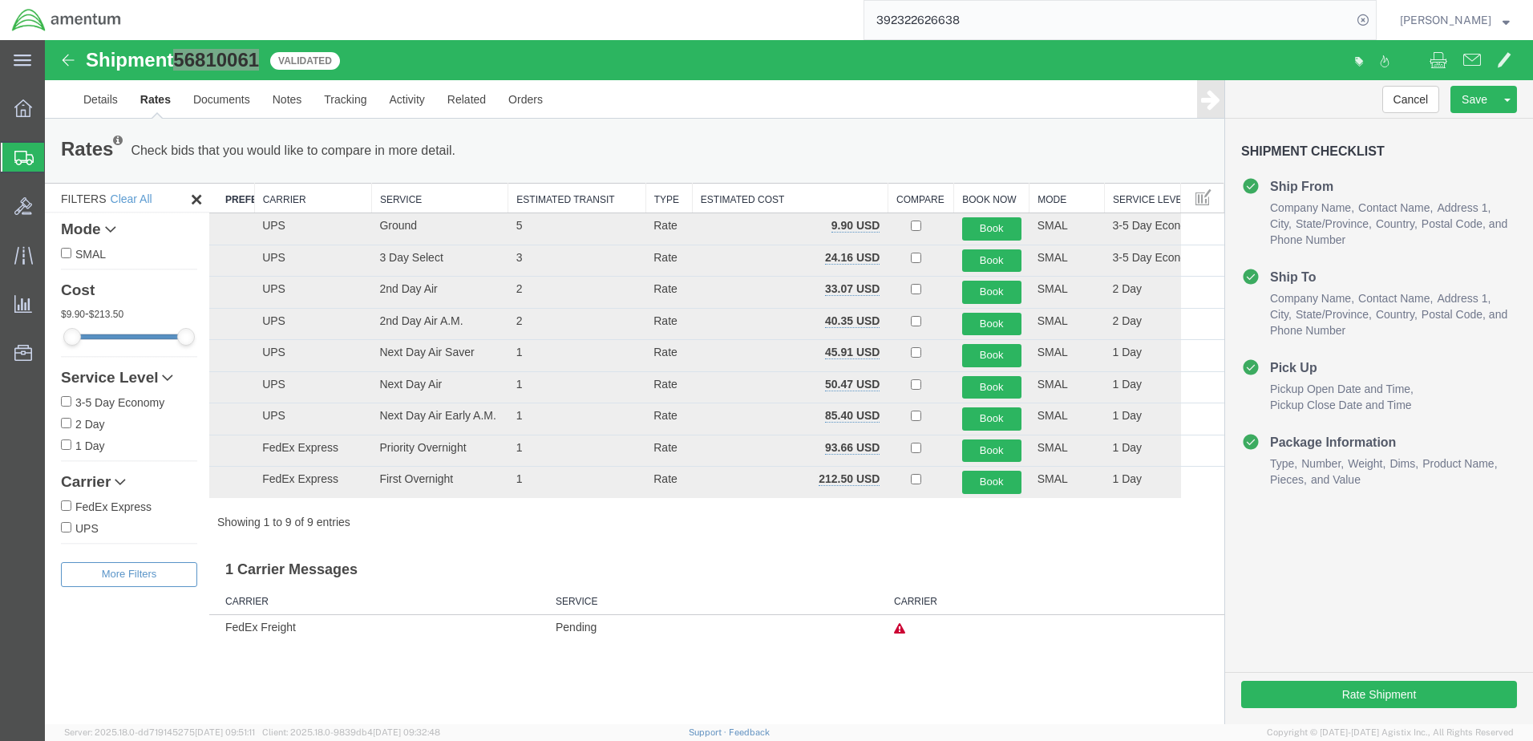
click at [1050, 10] on input "392322626638" at bounding box center [1108, 20] width 488 height 38
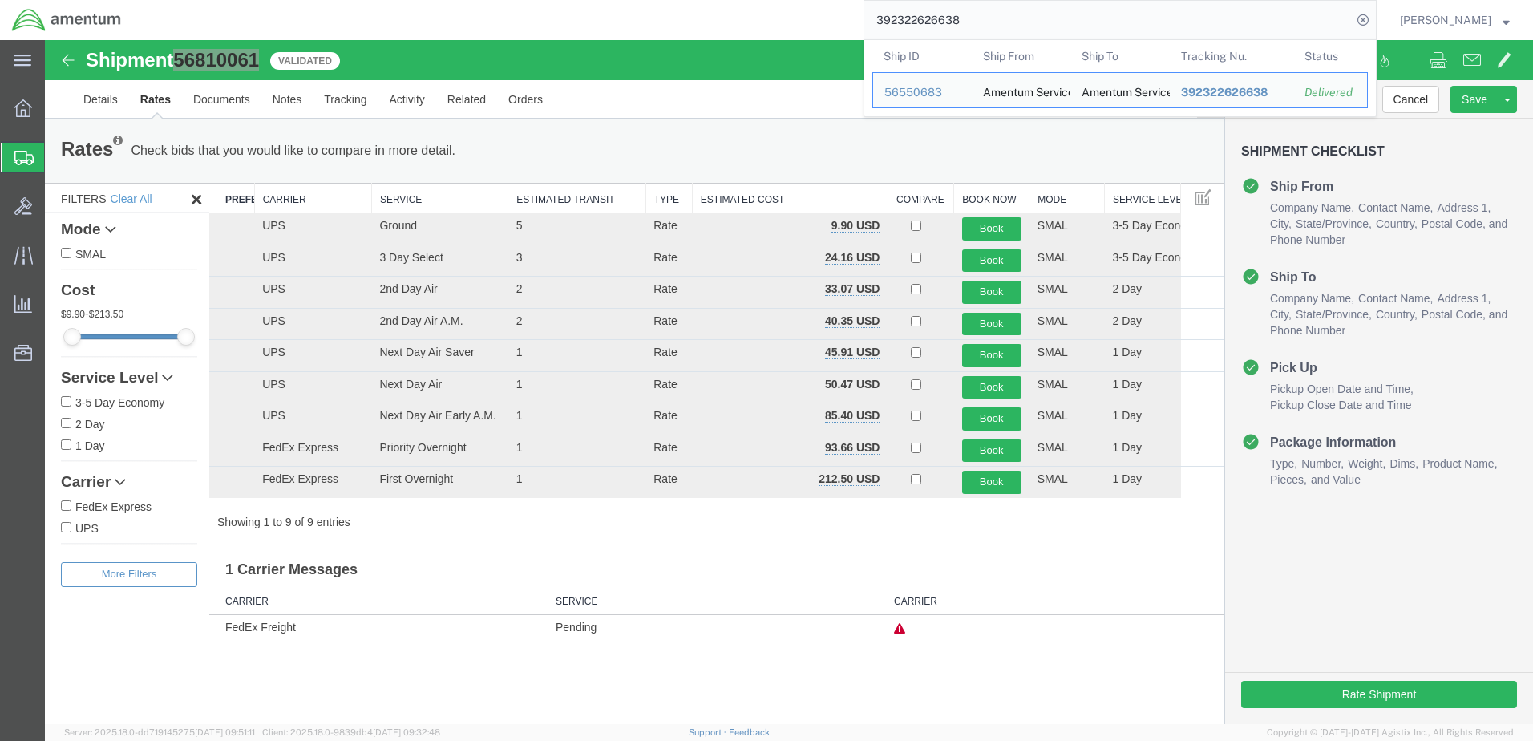
drag, startPoint x: 924, startPoint y: 18, endPoint x: 795, endPoint y: 27, distance: 128.7
click at [794, 26] on div "392322626638 Ship ID Ship From Ship To Tracking Nu. Status Ship ID 56550683 Shi…" at bounding box center [755, 20] width 1244 height 40
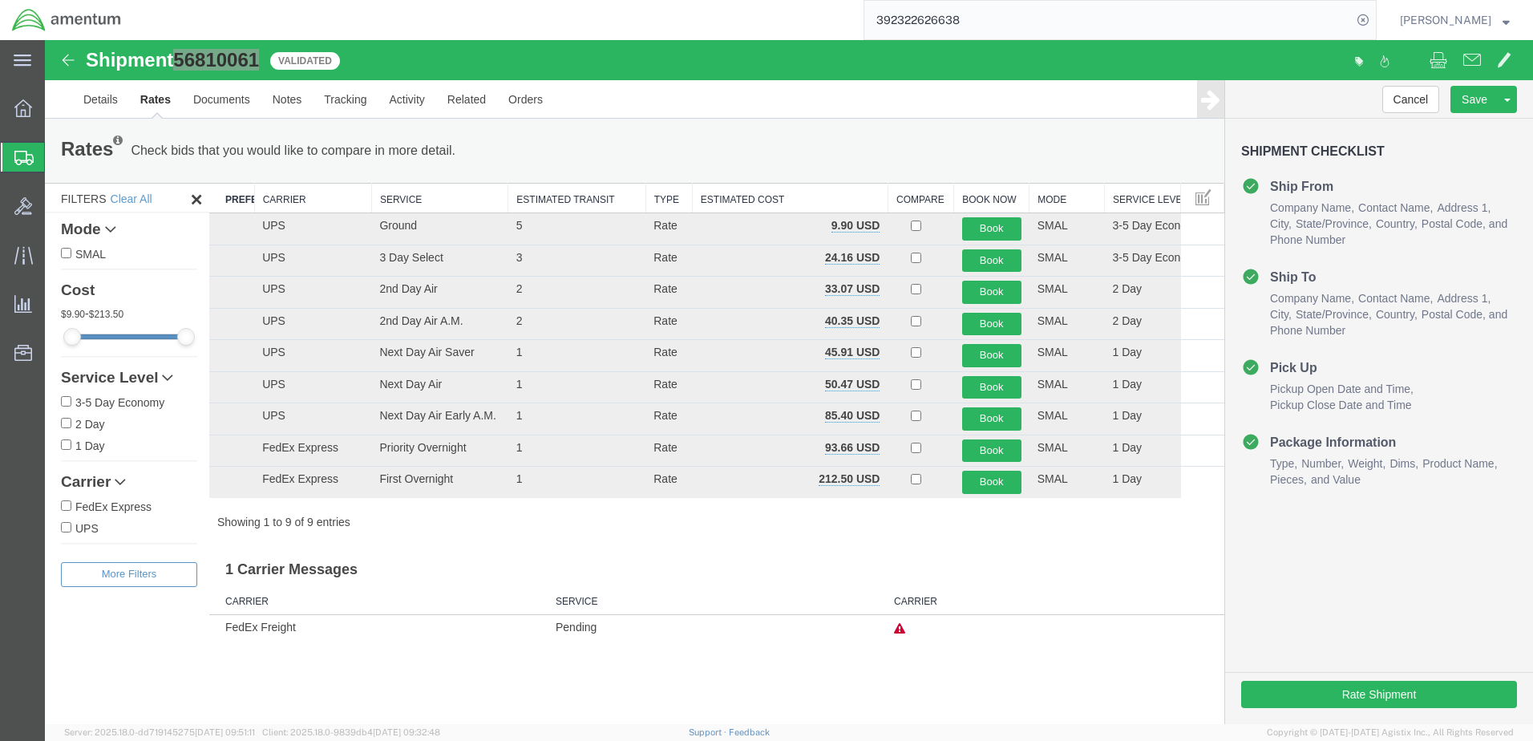
paste input "56810061"
type input "56810061"
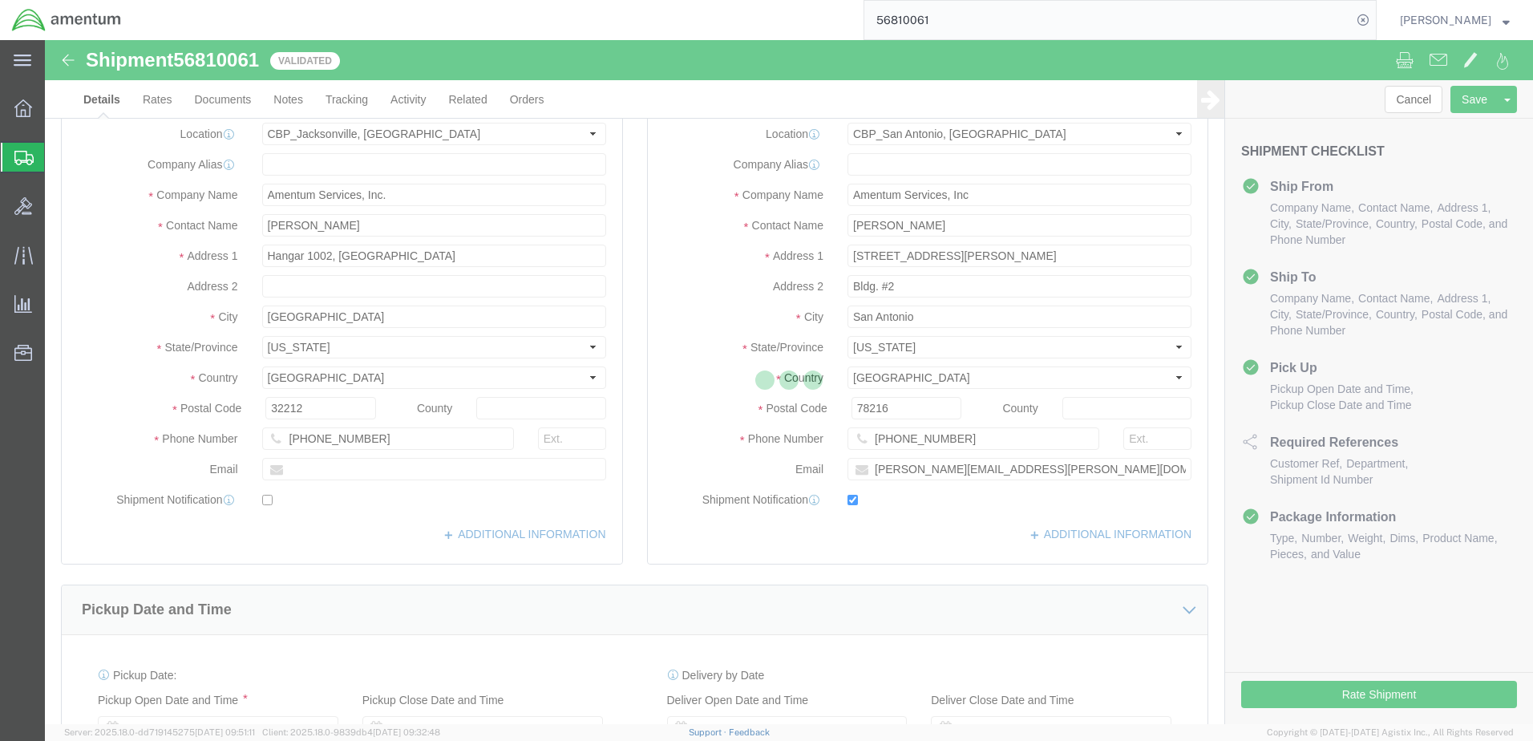
select select "49930"
select select "49945"
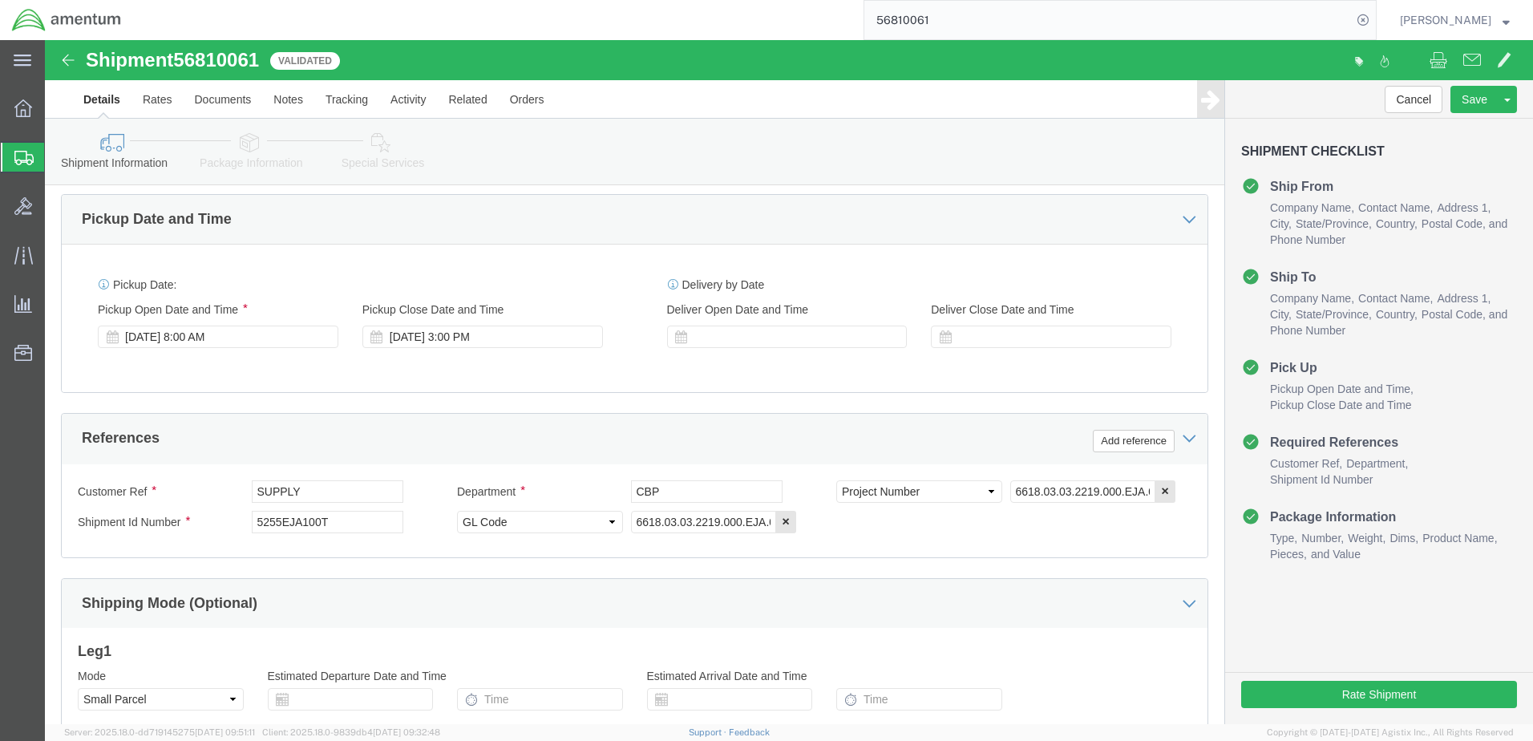
scroll to position [561, 0]
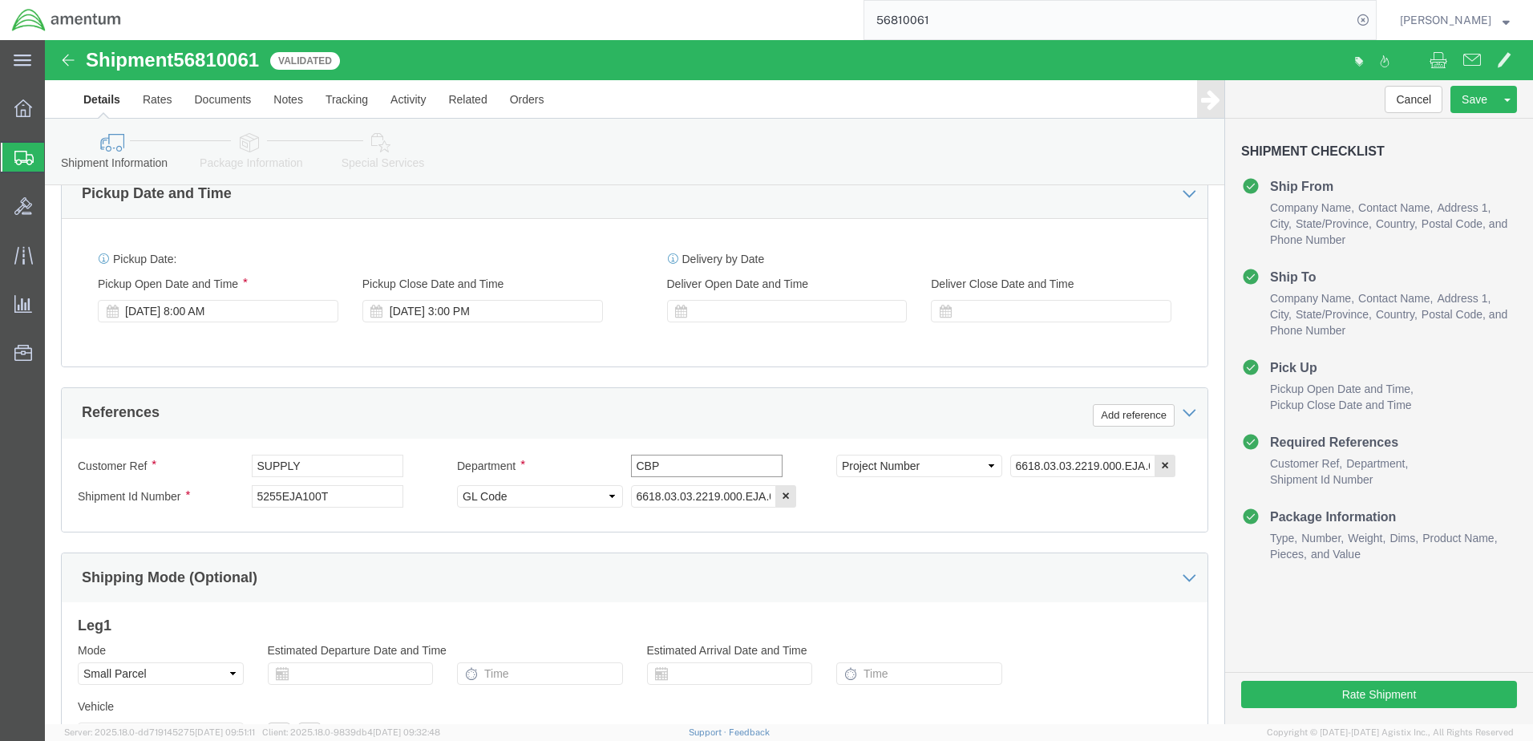
drag, startPoint x: 640, startPoint y: 427, endPoint x: 612, endPoint y: 430, distance: 28.2
click input "CBP"
type input "C"
type input "CBP"
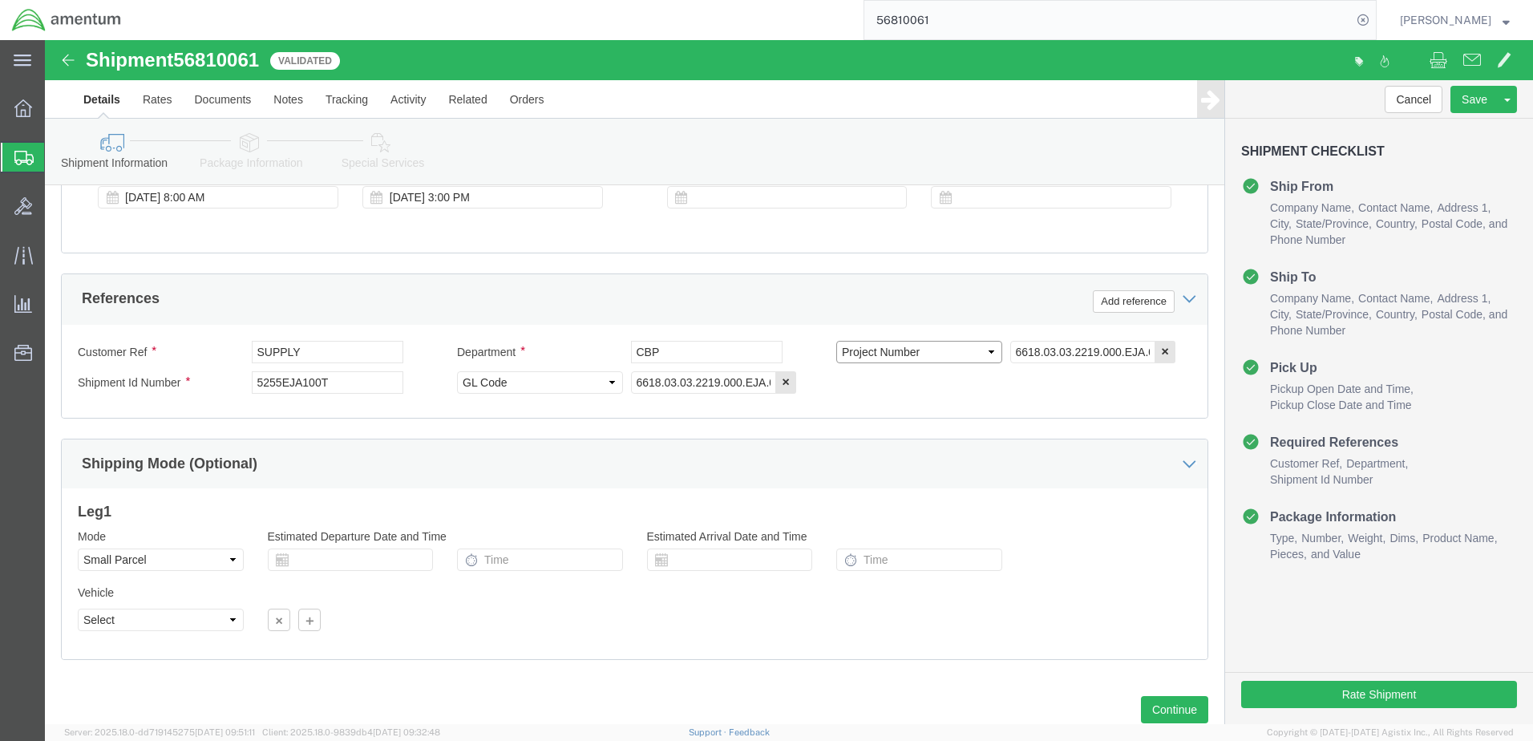
scroll to position [722, 0]
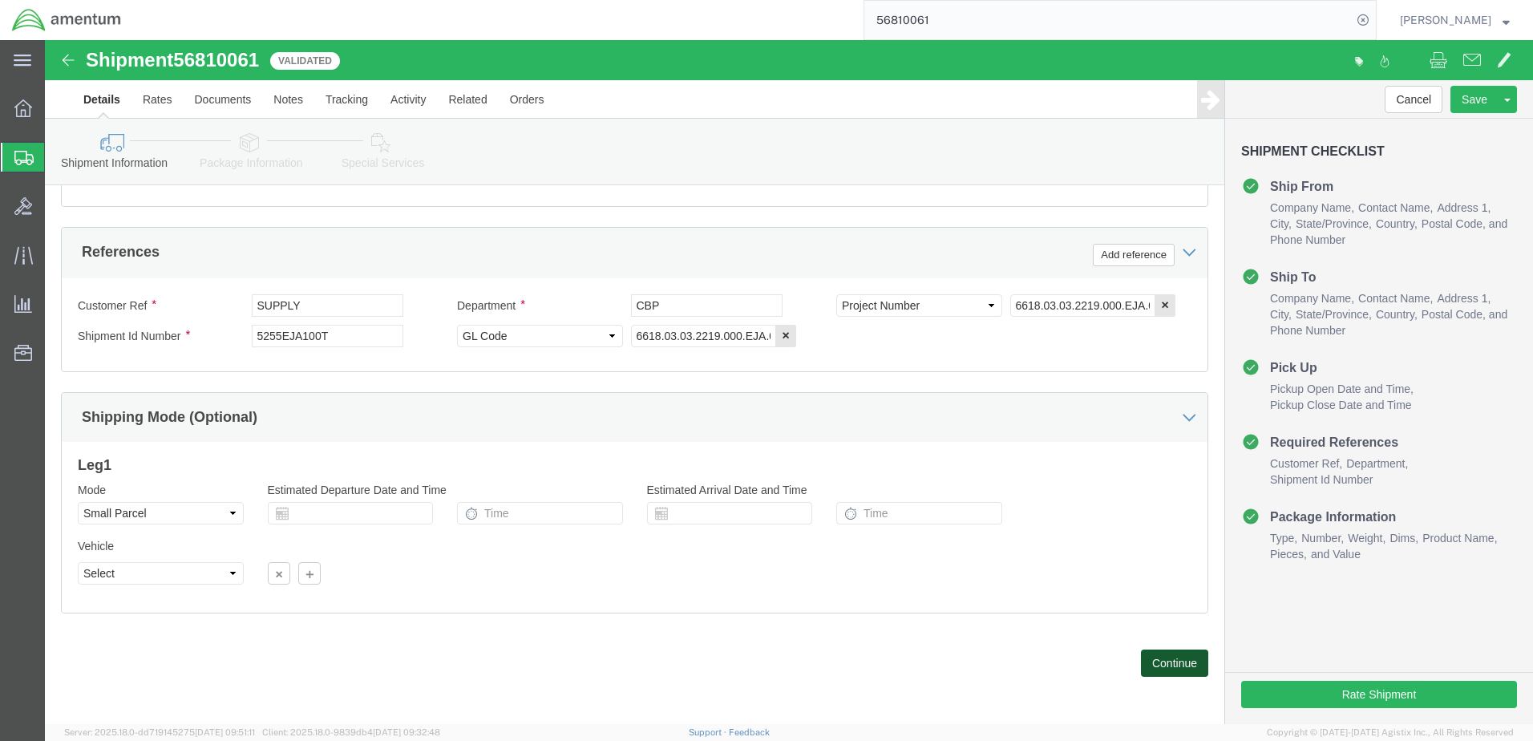
click button "Continue"
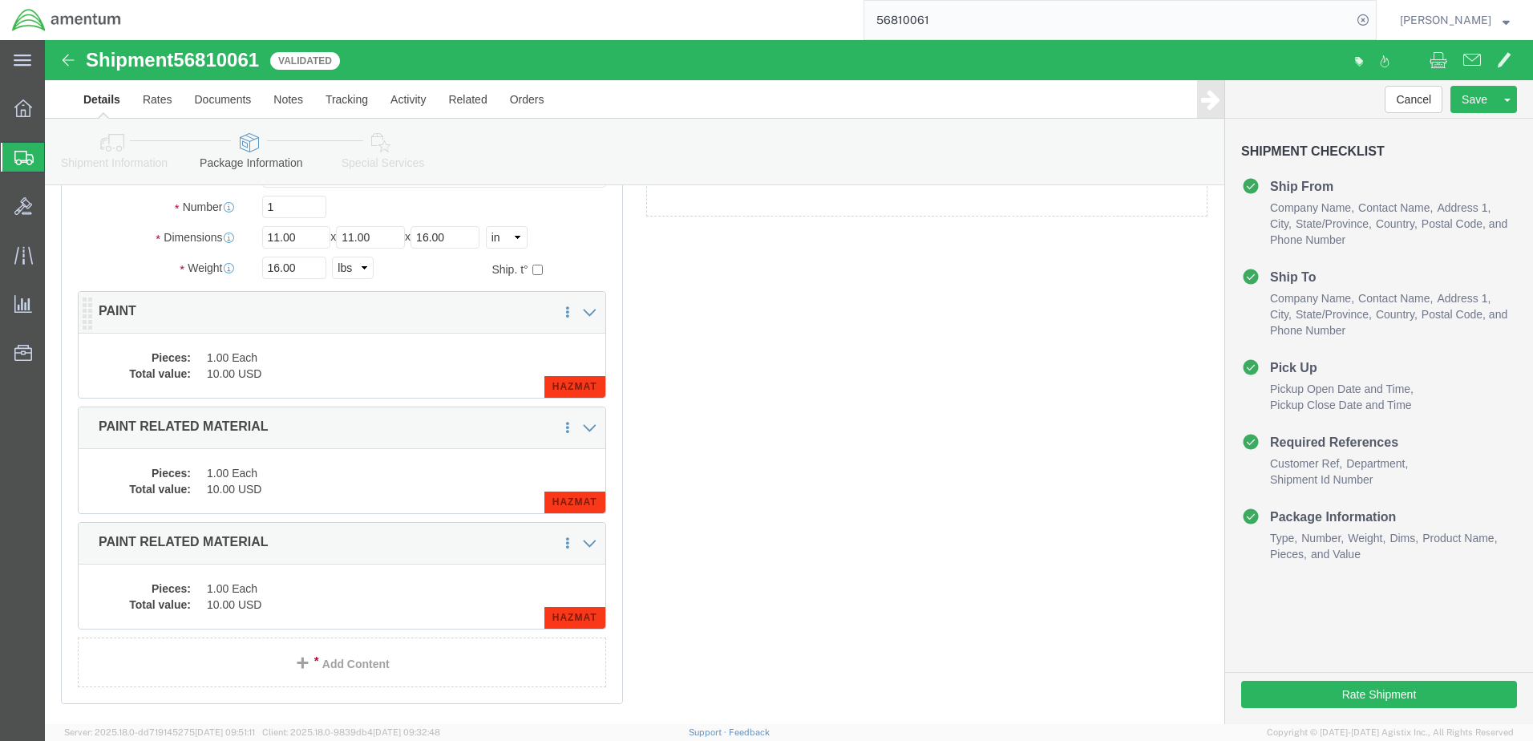
click dd "10.00 USD"
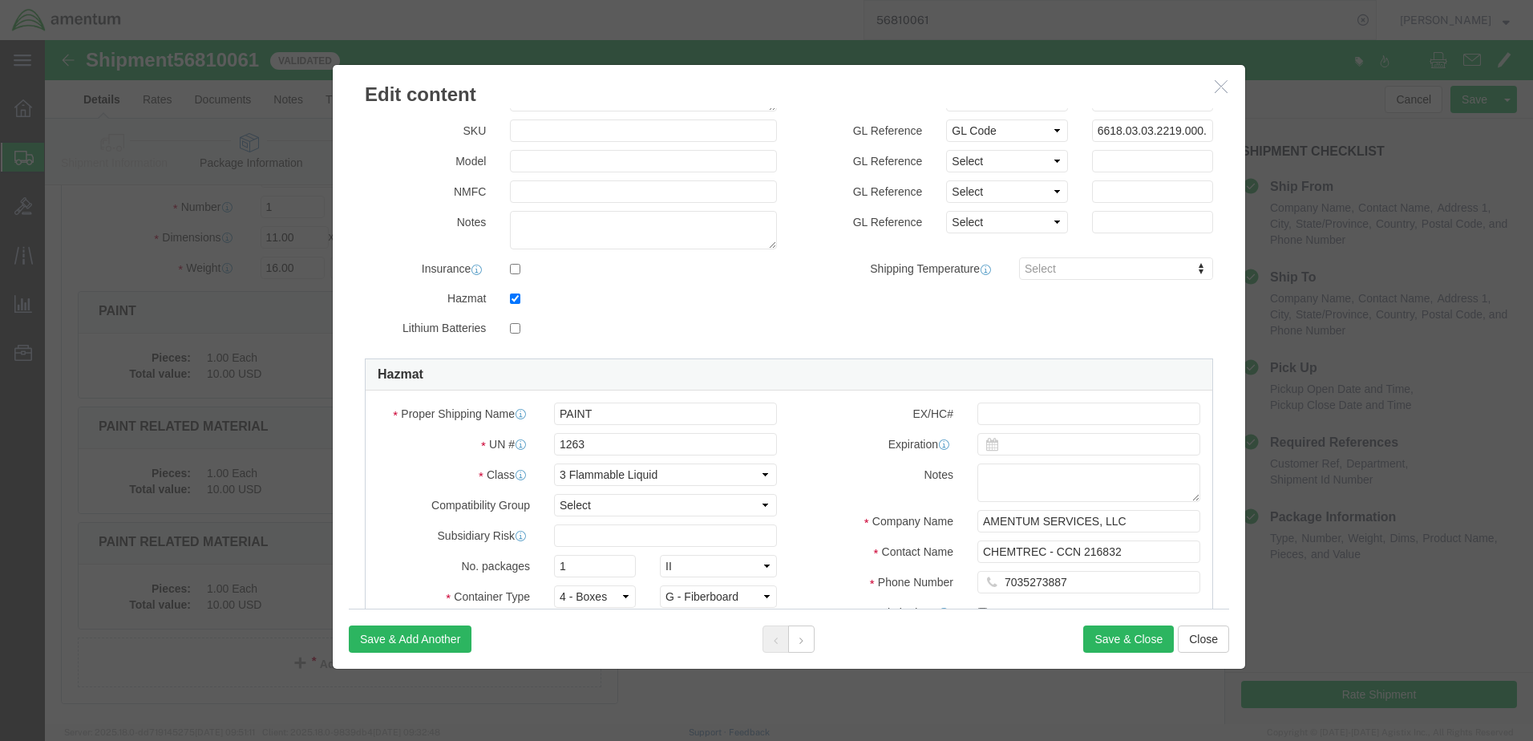
scroll to position [241, 0]
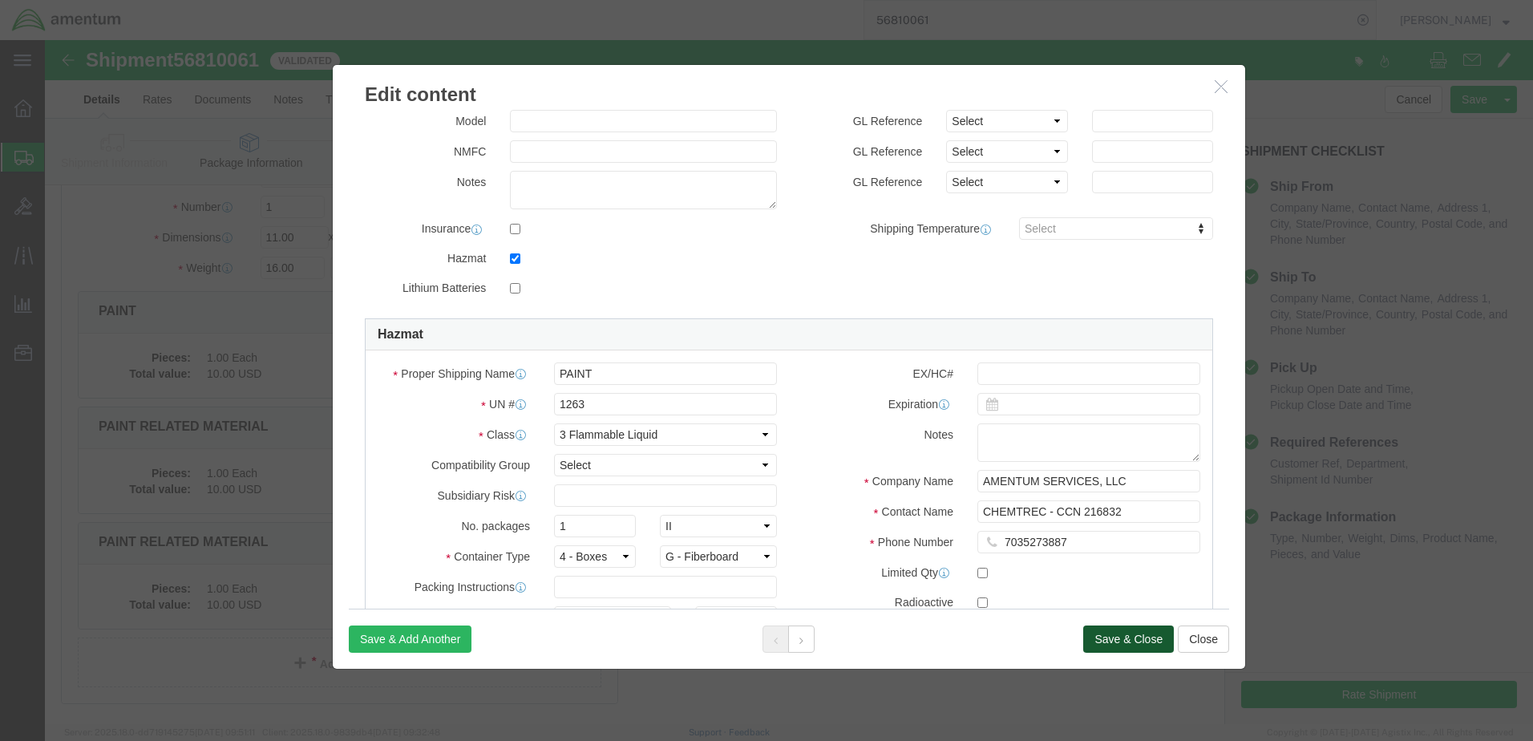
drag, startPoint x: 1059, startPoint y: 593, endPoint x: 772, endPoint y: 441, distance: 324.6
click div "Edit content Commodity library Product Name PAINT Pieces 1.00 Select Bag Barrel…"
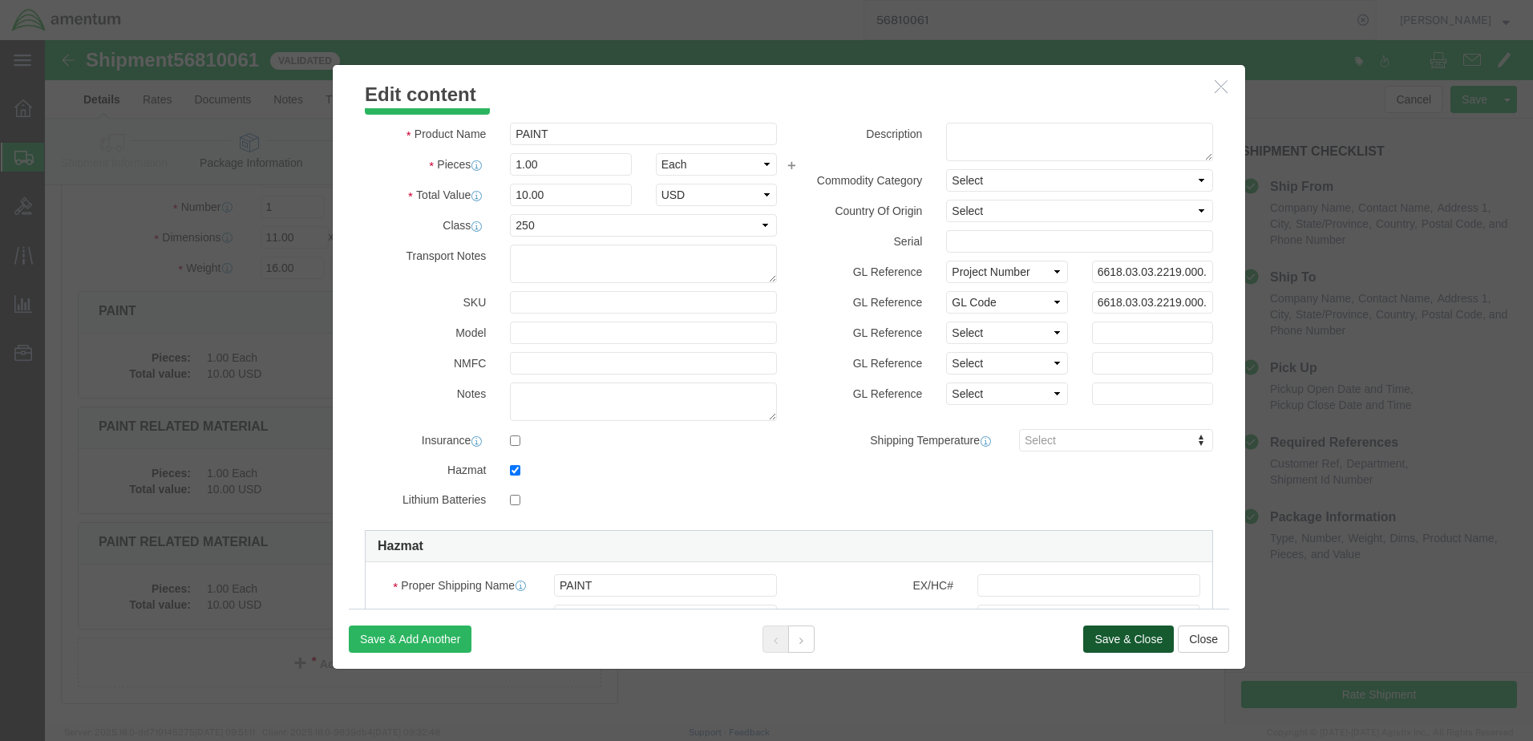
scroll to position [0, 0]
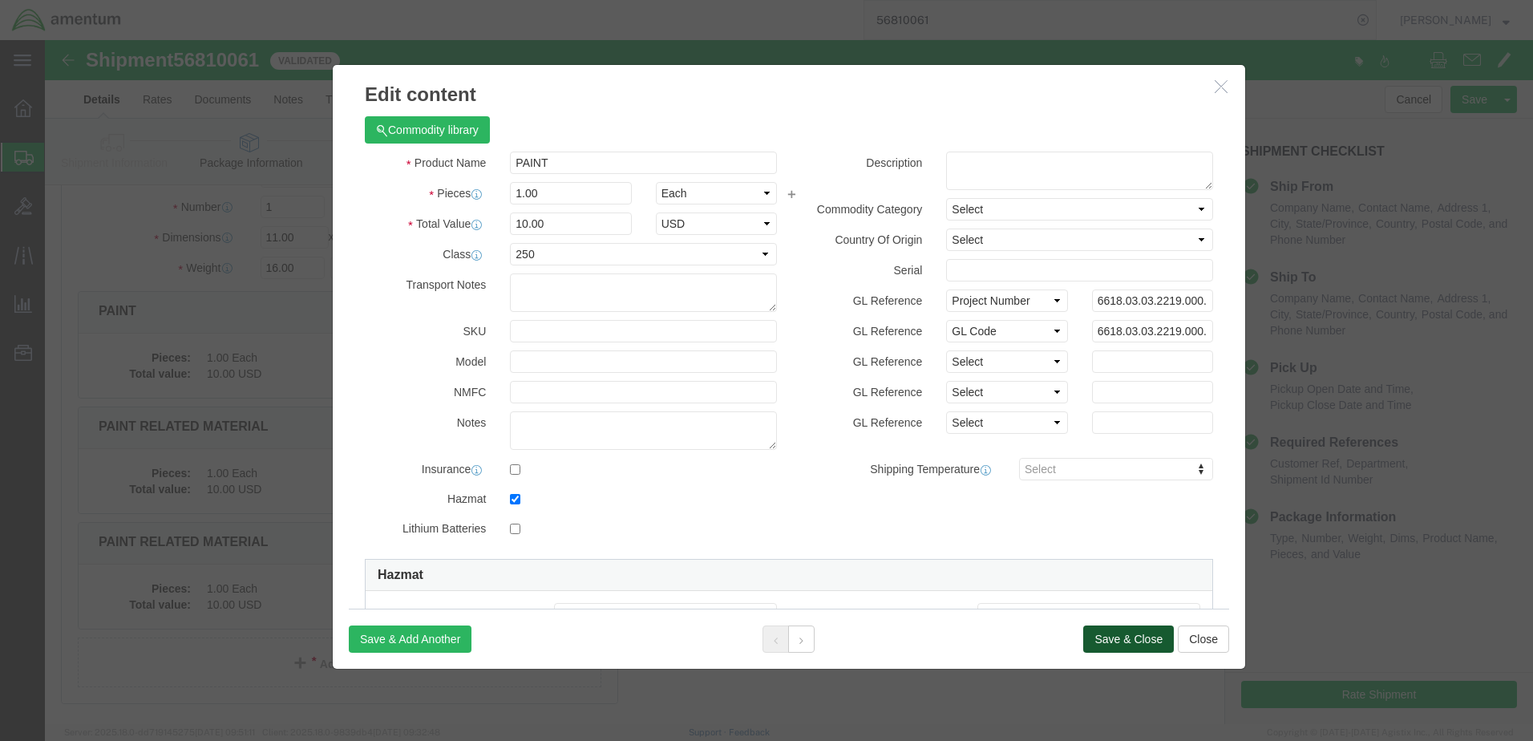
click button "Save & Close"
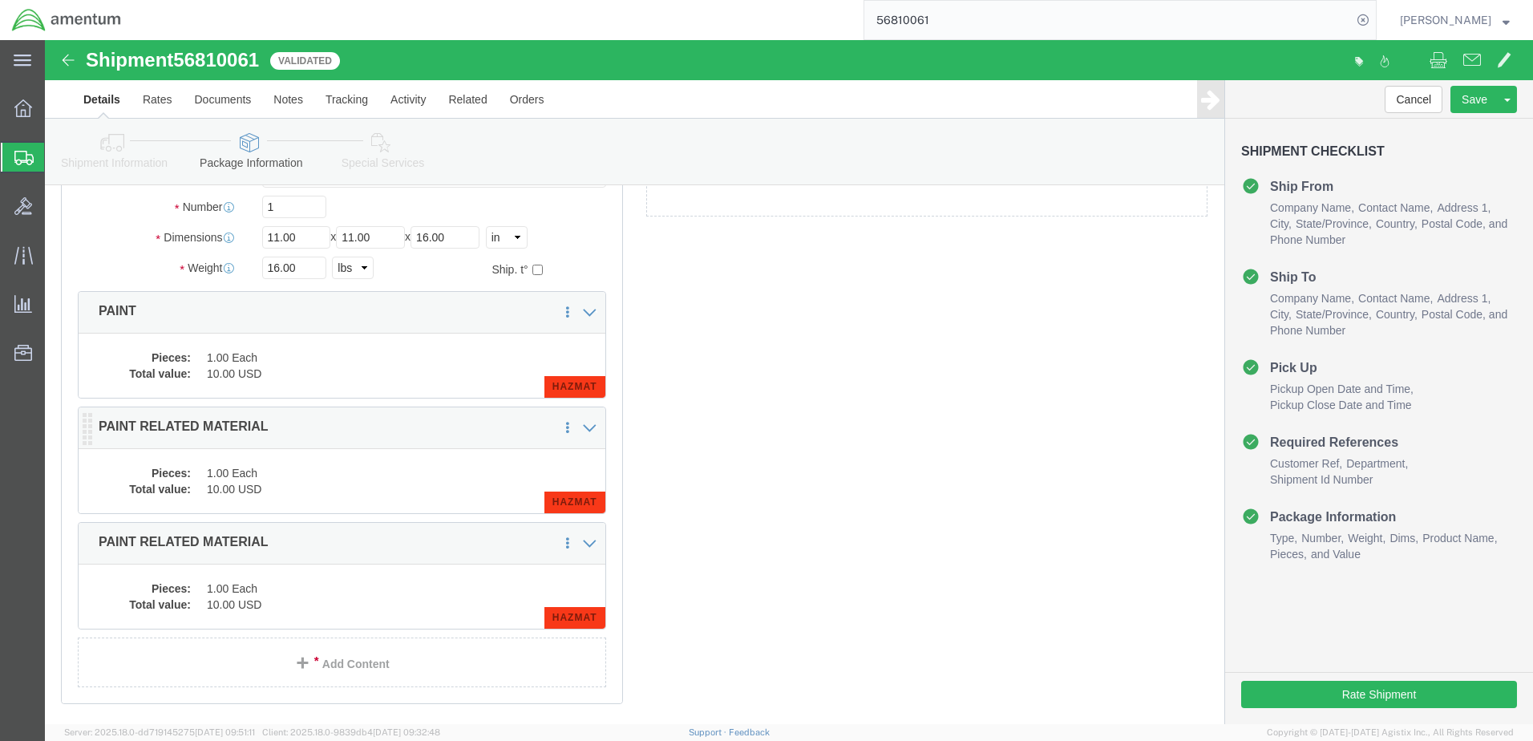
click dd "1.00 Each"
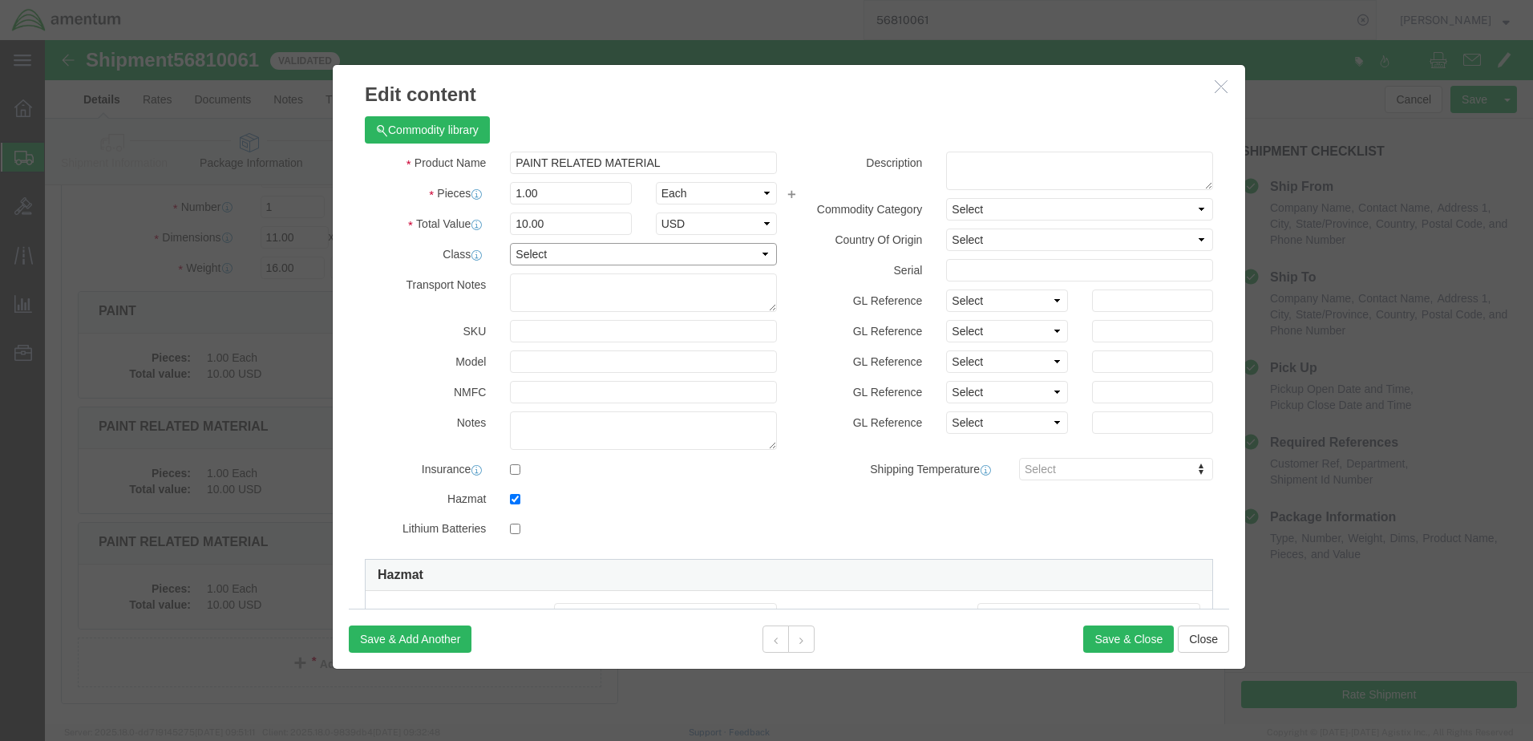
click select "Select 50 55 60 65 70 85 92.5 100 125 175 250 300 400"
select select "250"
click select "Select 50 55 60 65 70 85 92.5 100 125 175 250 300 400"
click input "text"
paste input "56810061"
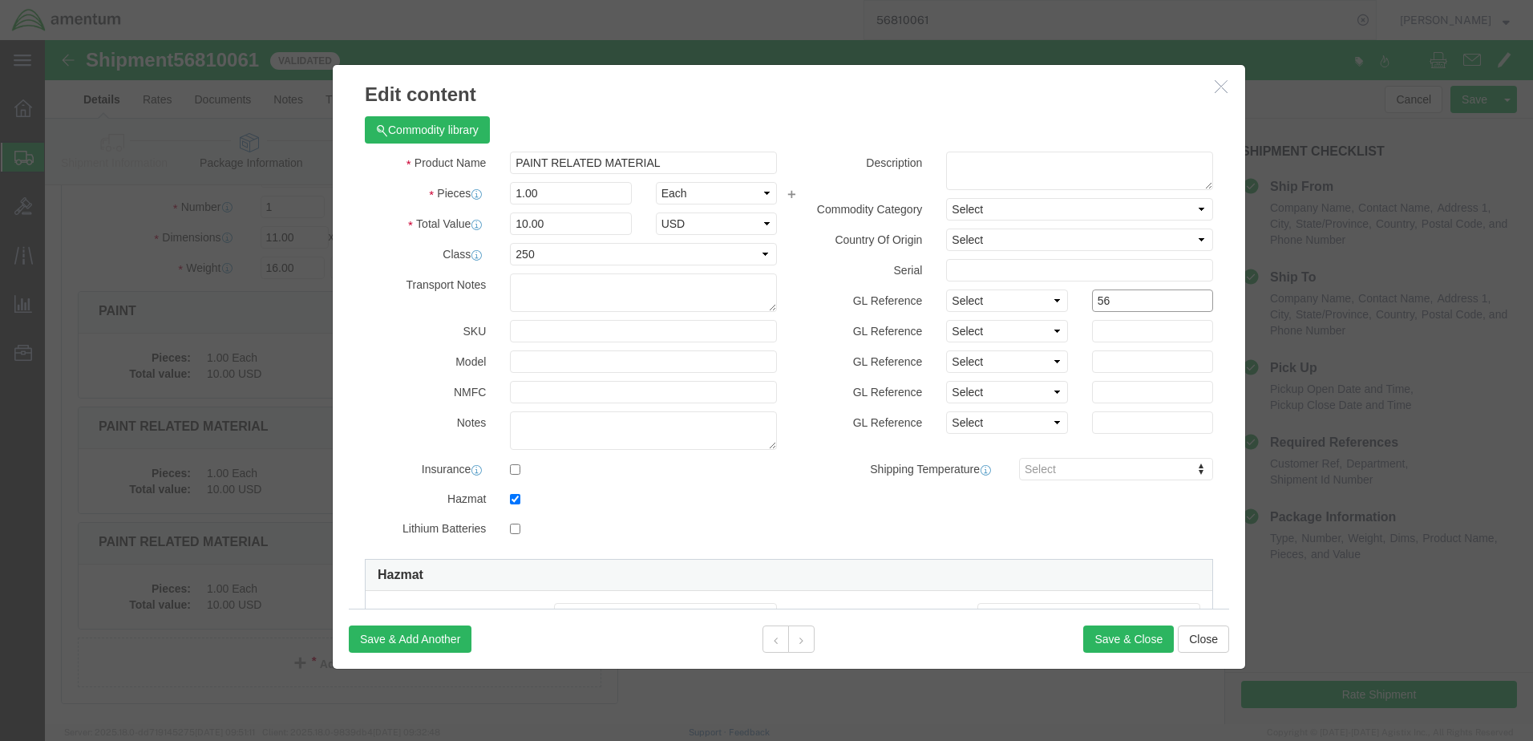
type input "5"
paste input "6118.03.03.2219.000.EJA.0000"
type input "6118.03.03.2219.000.EJA.0000"
click input "text"
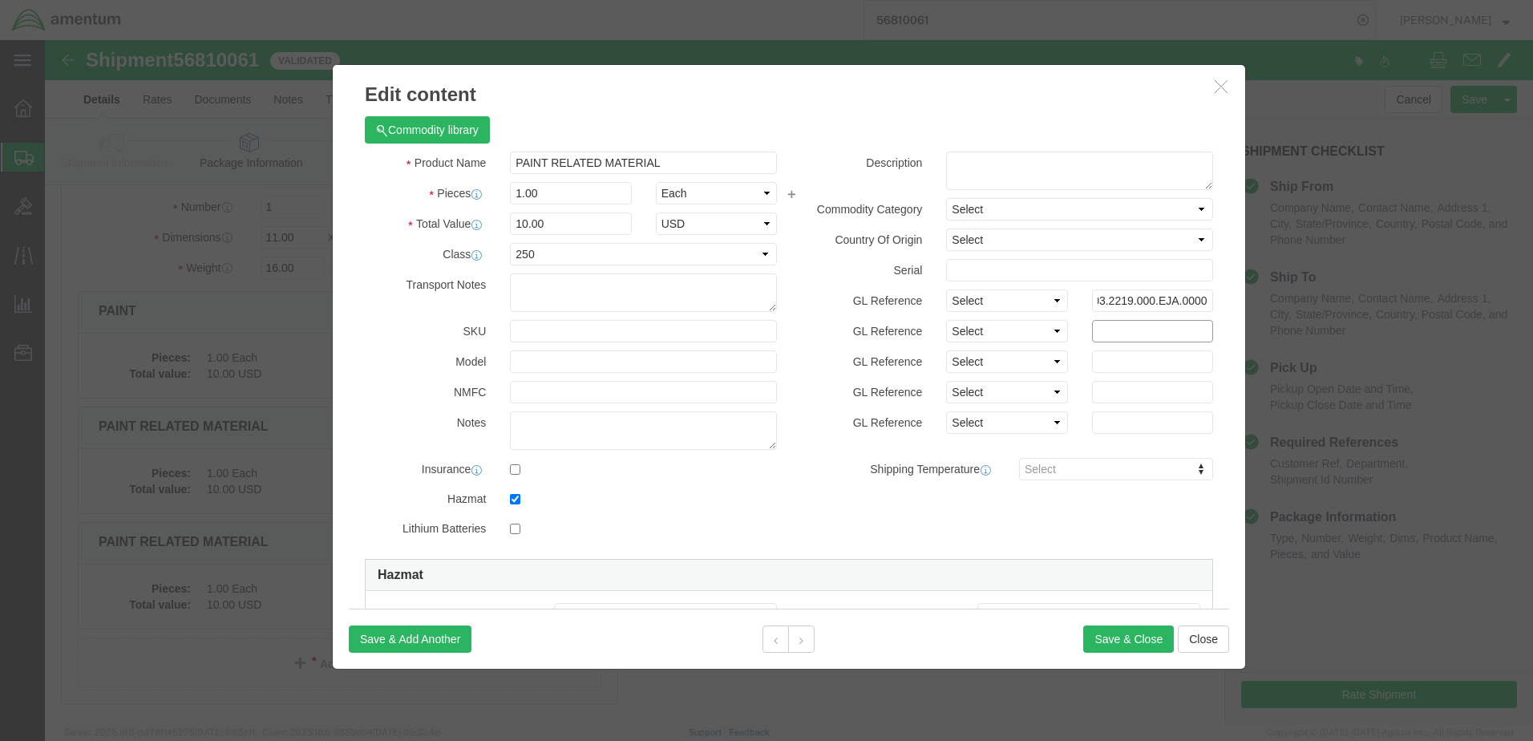
scroll to position [0, 0]
paste input "6118.03.03.2219.000.EJA.0000"
type input "6118.03.03.2219.000.EJA.0000"
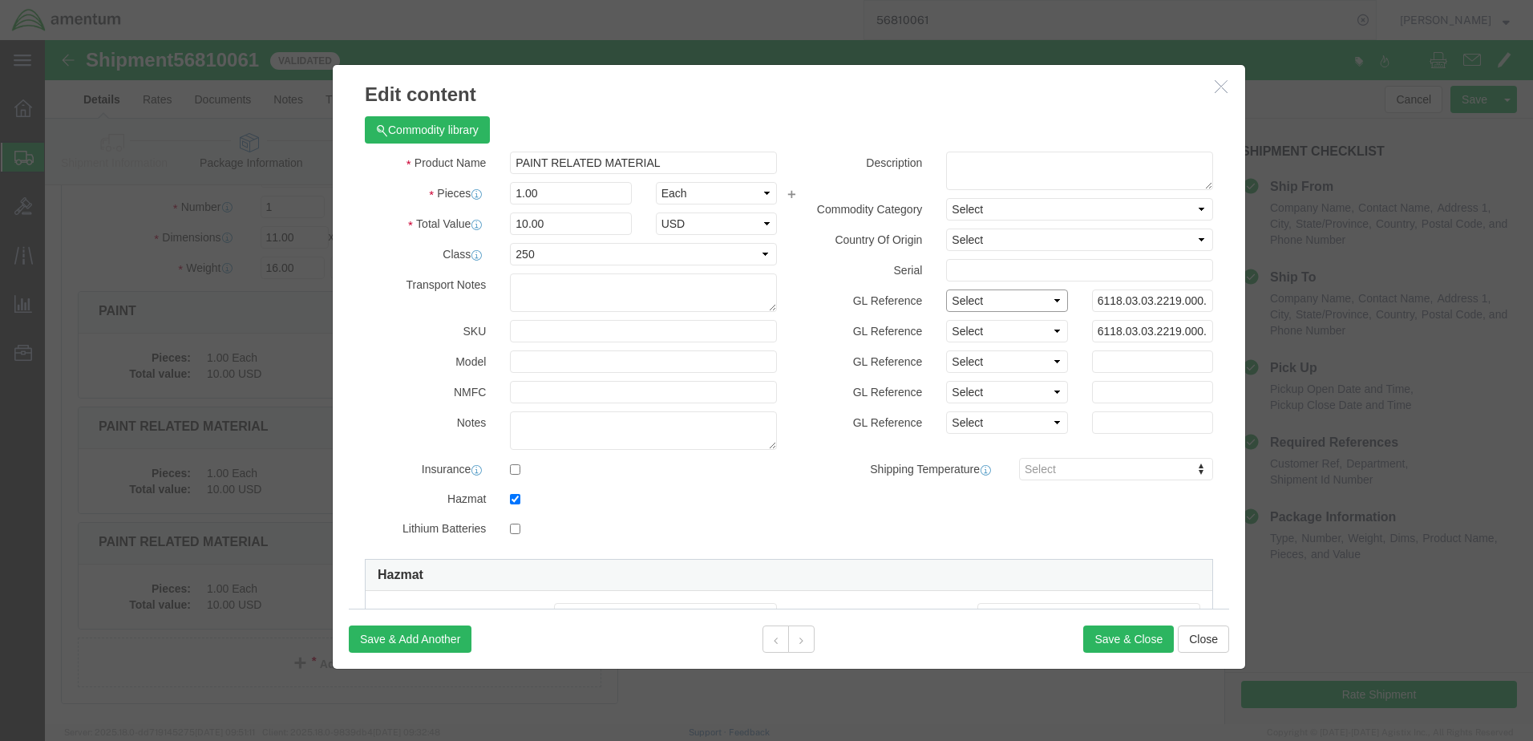
click select "Select Account Type Activity ID Airline Appointment Number ASN Batch Number Bil…"
select select "GLCD"
click select "Select Account Type Activity ID Airline Appointment Number ASN Batch Number Bil…"
select select "PROJNUM"
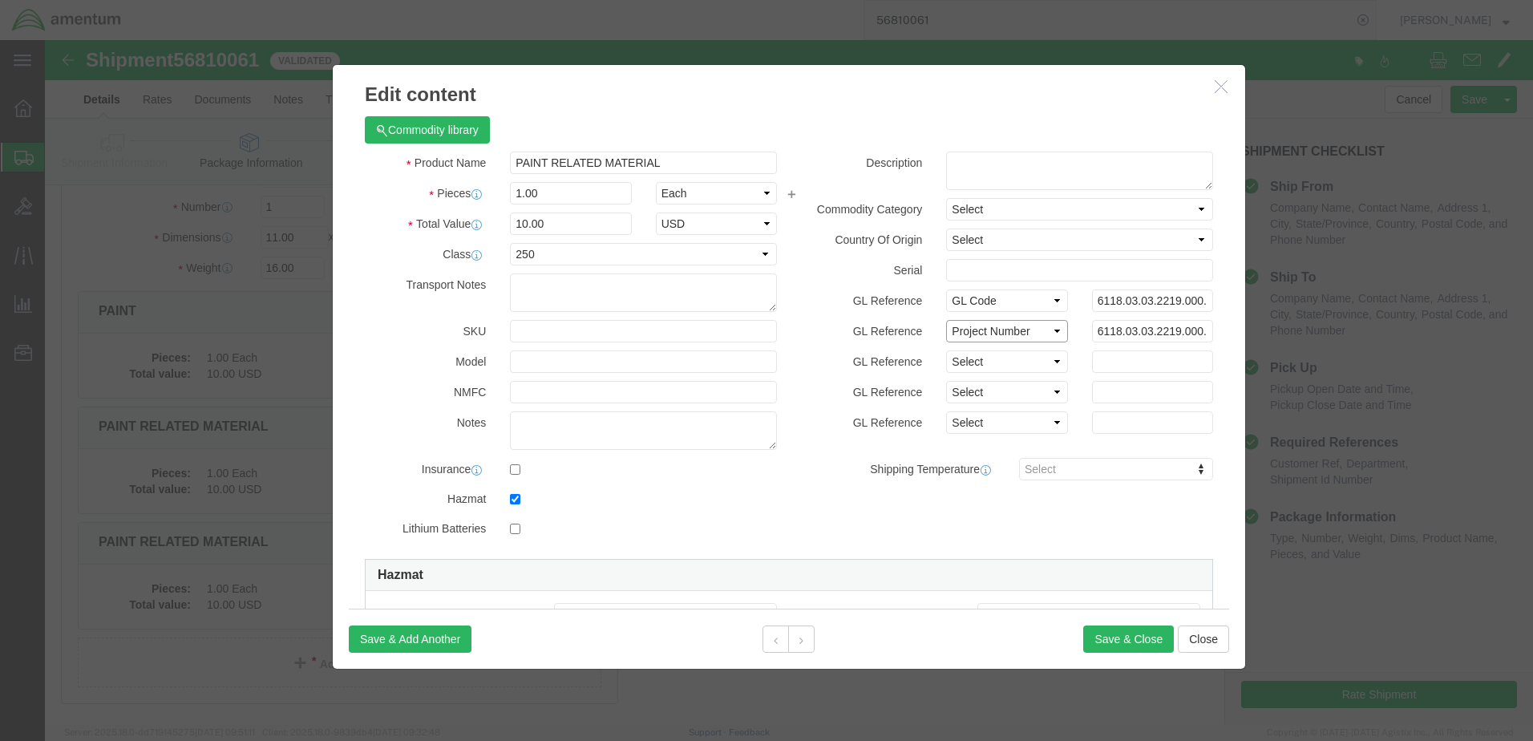
click select "Select Account Type Activity ID Airline Appointment Number ASN Batch Number Bil…"
click div
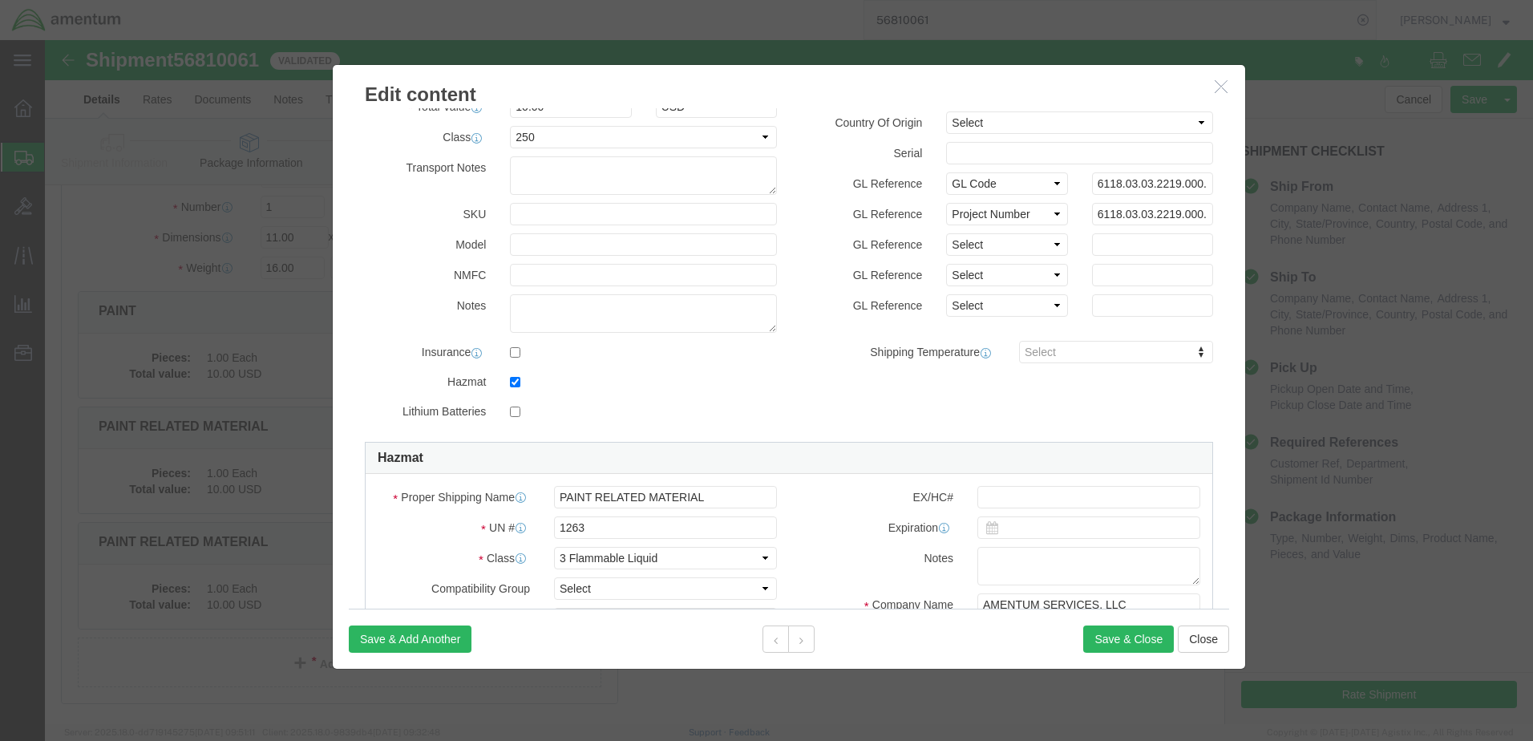
scroll to position [321, 0]
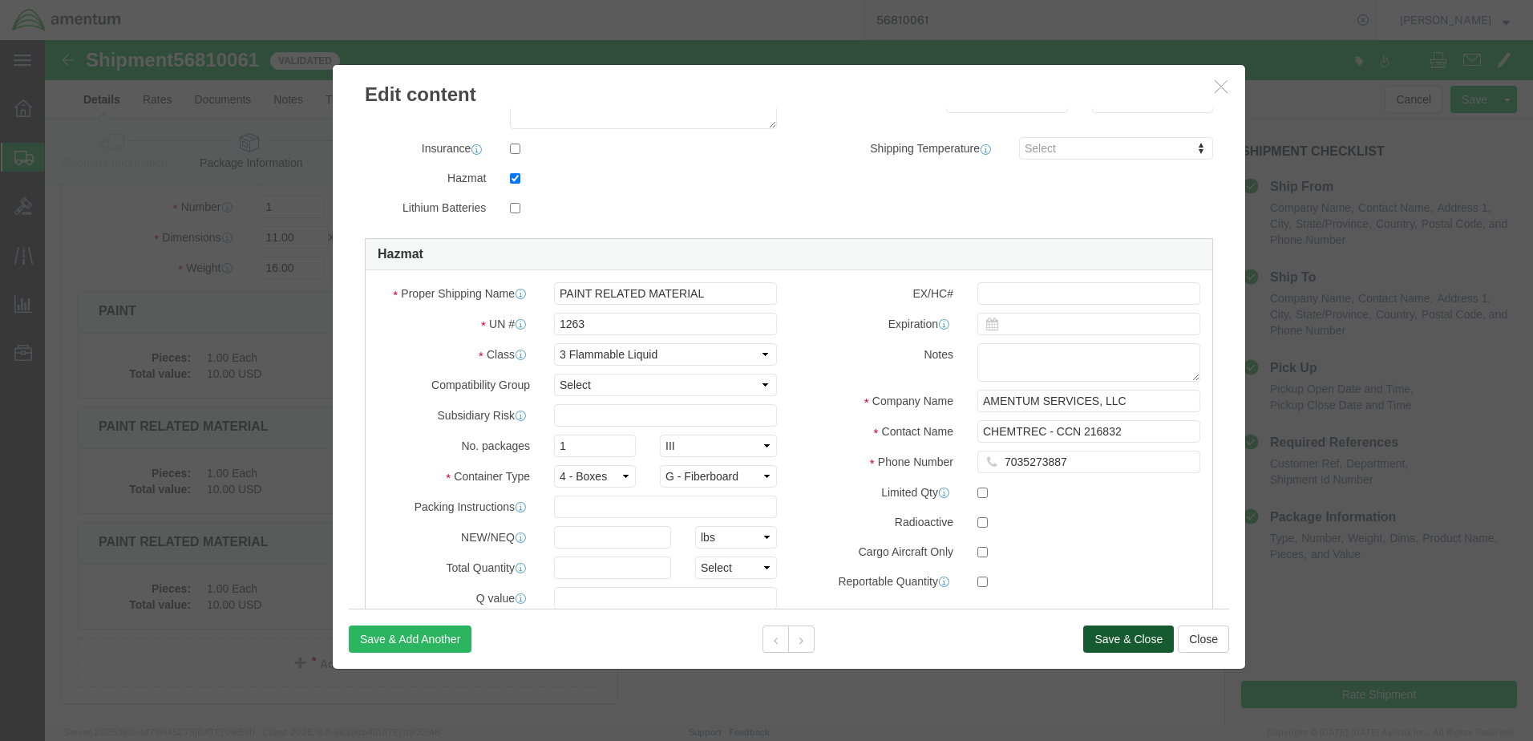
drag, startPoint x: 1050, startPoint y: 596, endPoint x: 1020, endPoint y: 584, distance: 32.0
click div "Save & Add Another Save & Close Close"
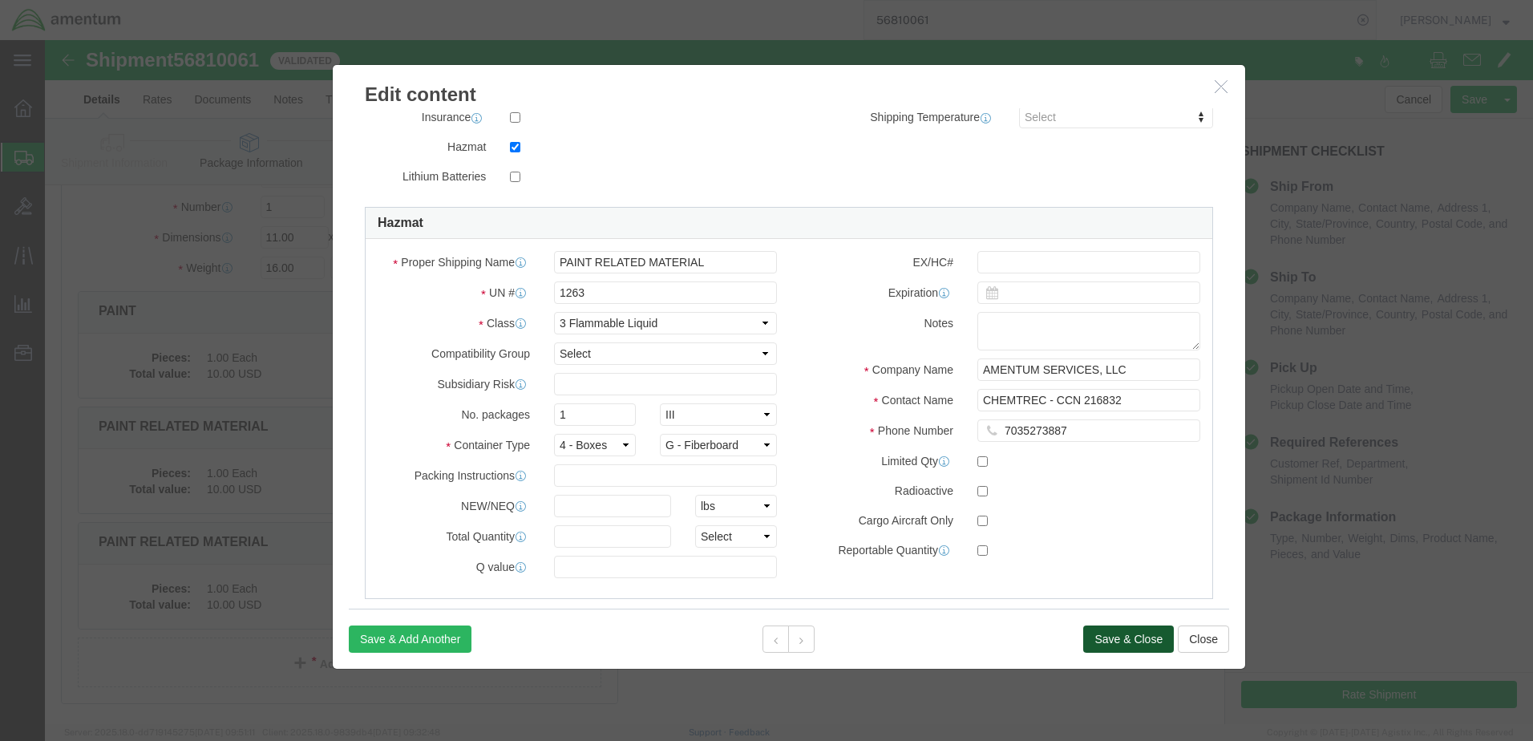
scroll to position [378, 0]
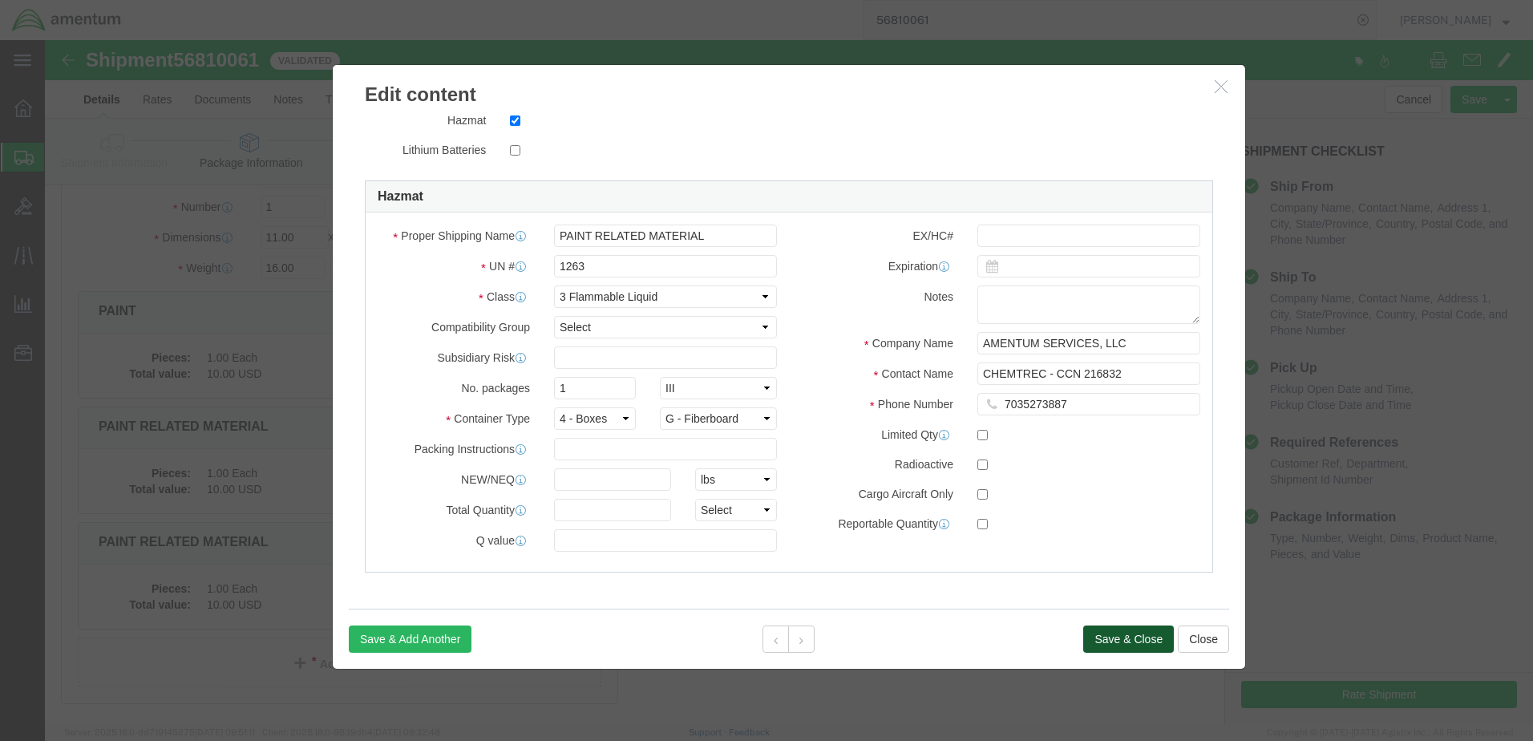
click button "Save & Close"
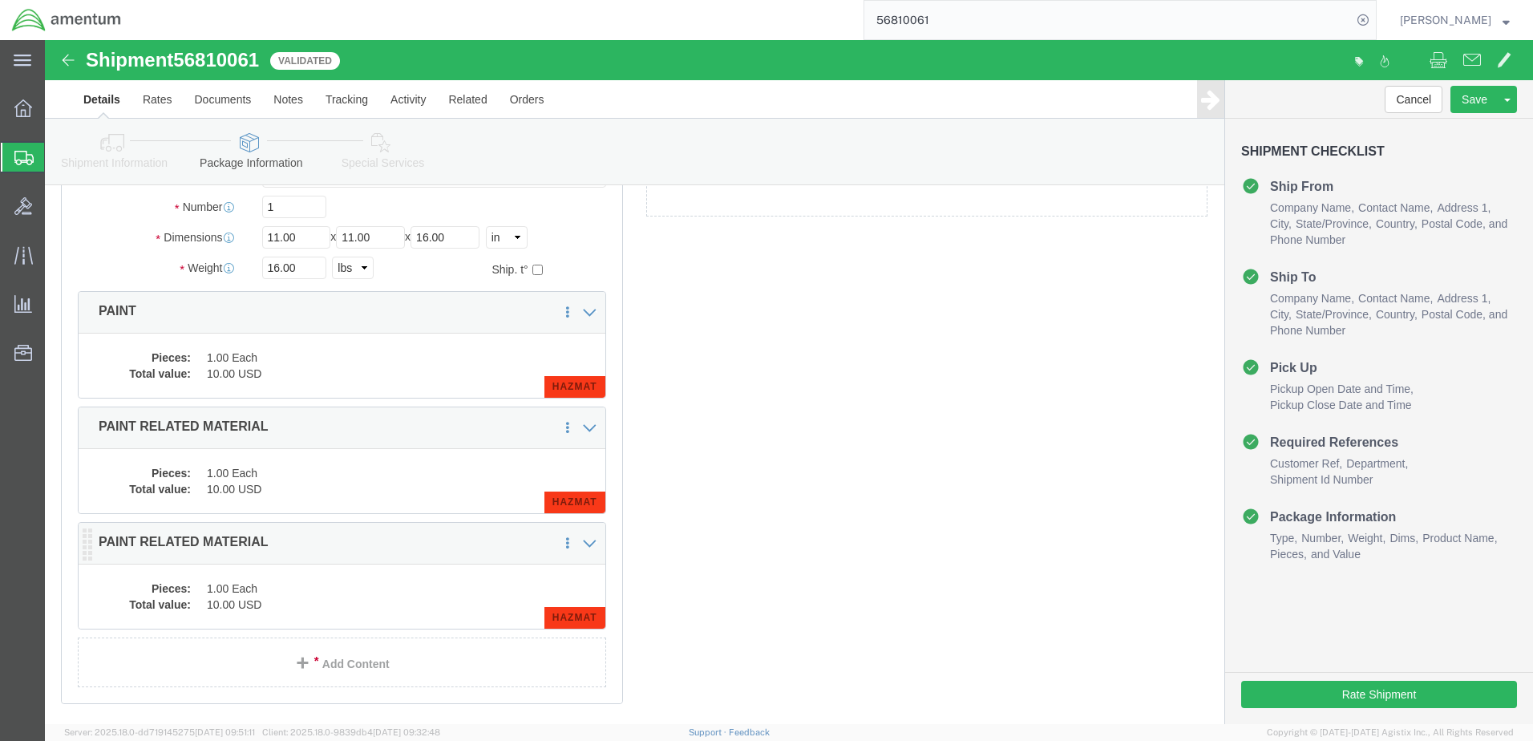
click dd "1.00 Each"
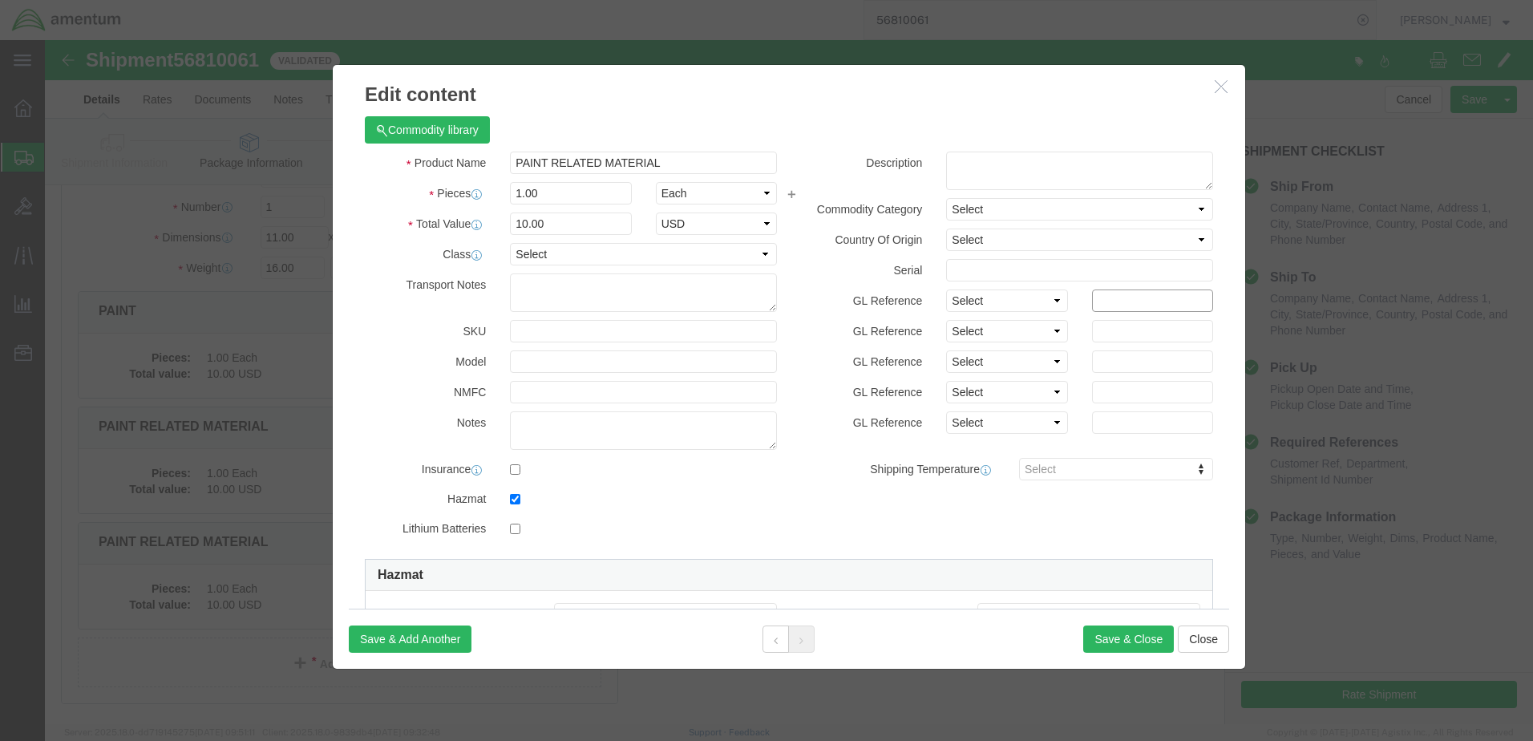
click input "text"
paste input "6118.03.03.2219.000.EJA.0000"
type input "6118.03.03.2219.000.EJA.0000"
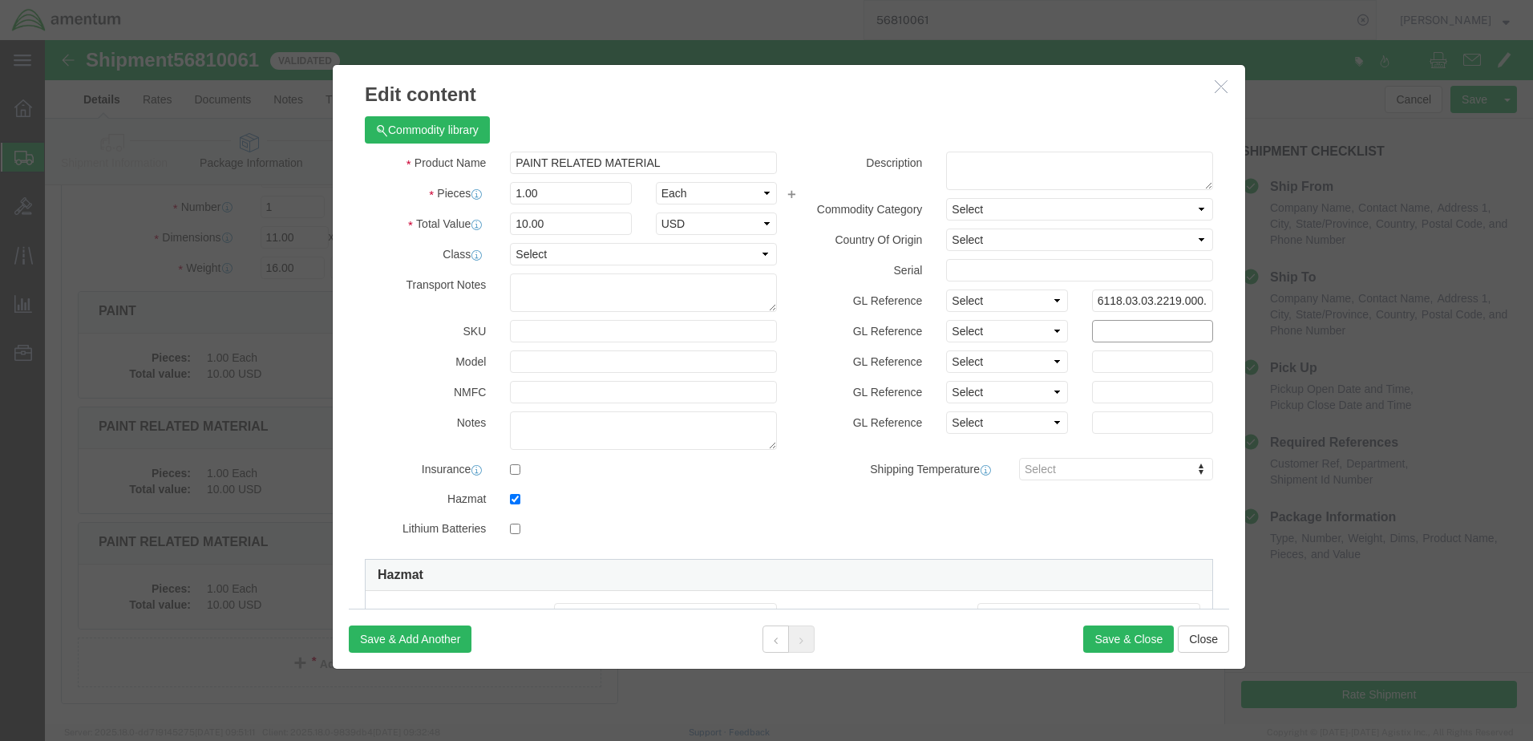
paste input "6118.03.03.2219.000.EJA.0000"
type input "6118.03.03.2219.000.EJA.0000"
click select "Select Account Type Activity ID Airline Appointment Number ASN Batch Number Bil…"
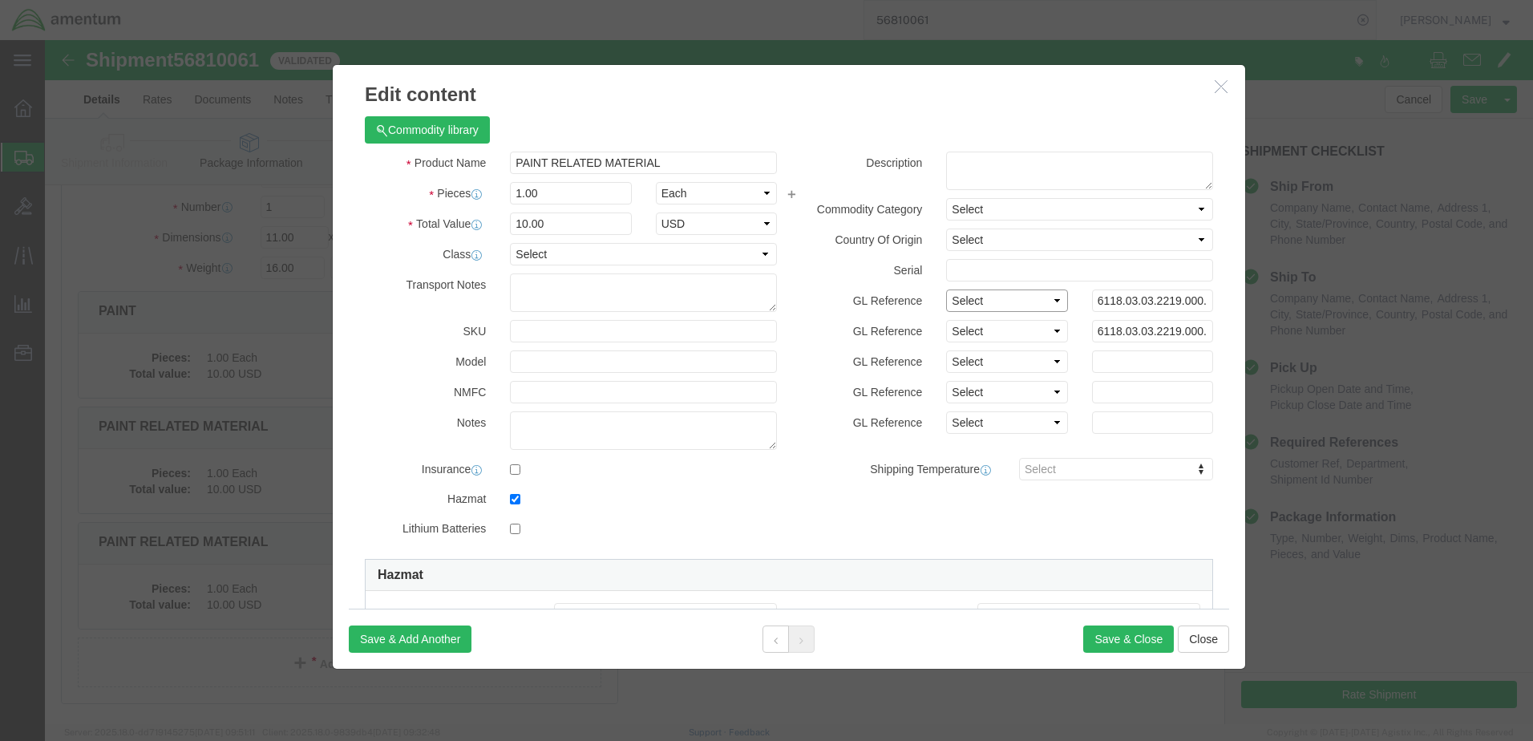
select select "GLCD"
click select "Select Account Type Activity ID Airline Appointment Number ASN Batch Number Bil…"
select select "PROJNUM"
click select "Select Account Type Activity ID Airline Appointment Number ASN Batch Number Bil…"
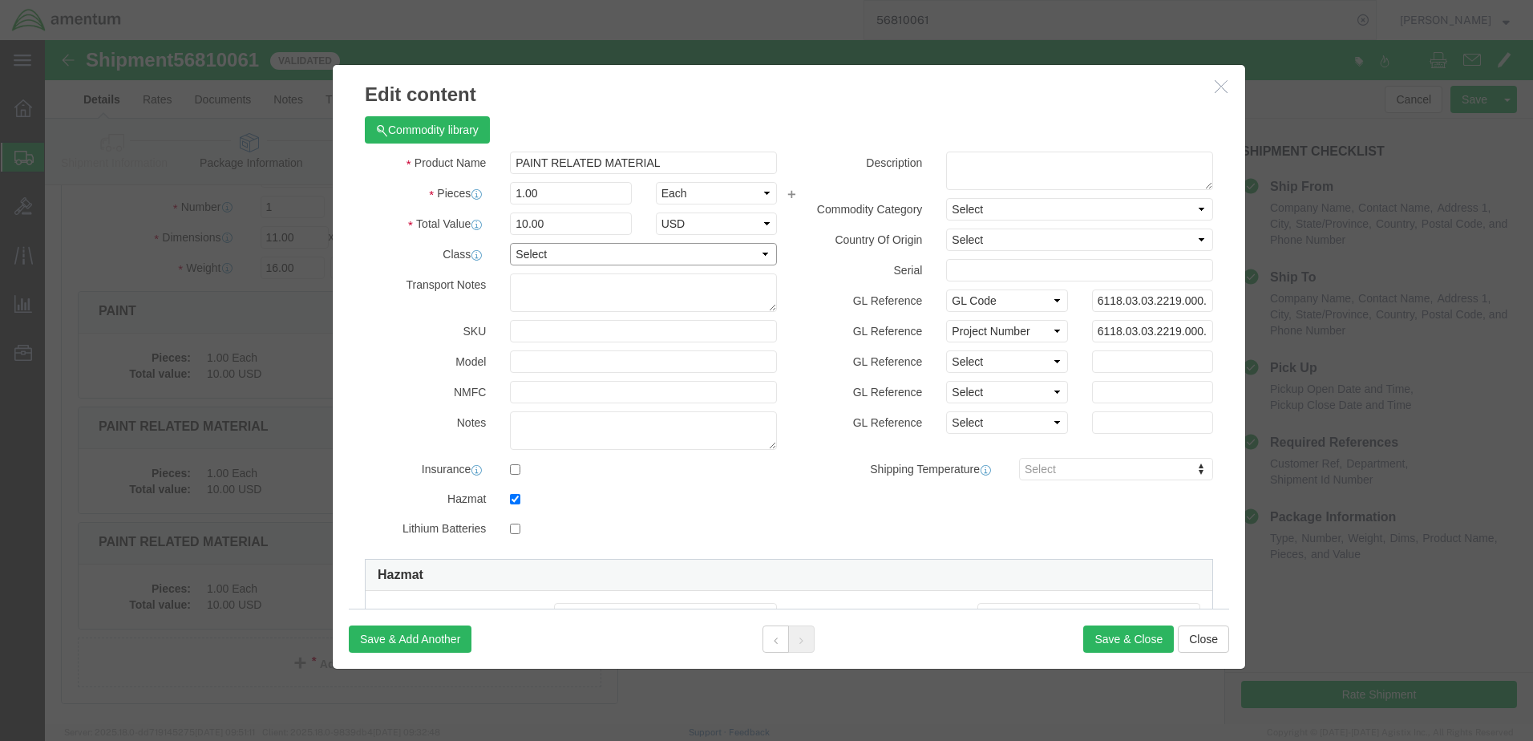
click select "Select 50 55 60 65 70 85 92.5 100 125 175 250 300 400"
select select "250"
click select "Select 50 55 60 65 70 85 92.5 100 125 175 250 300 400"
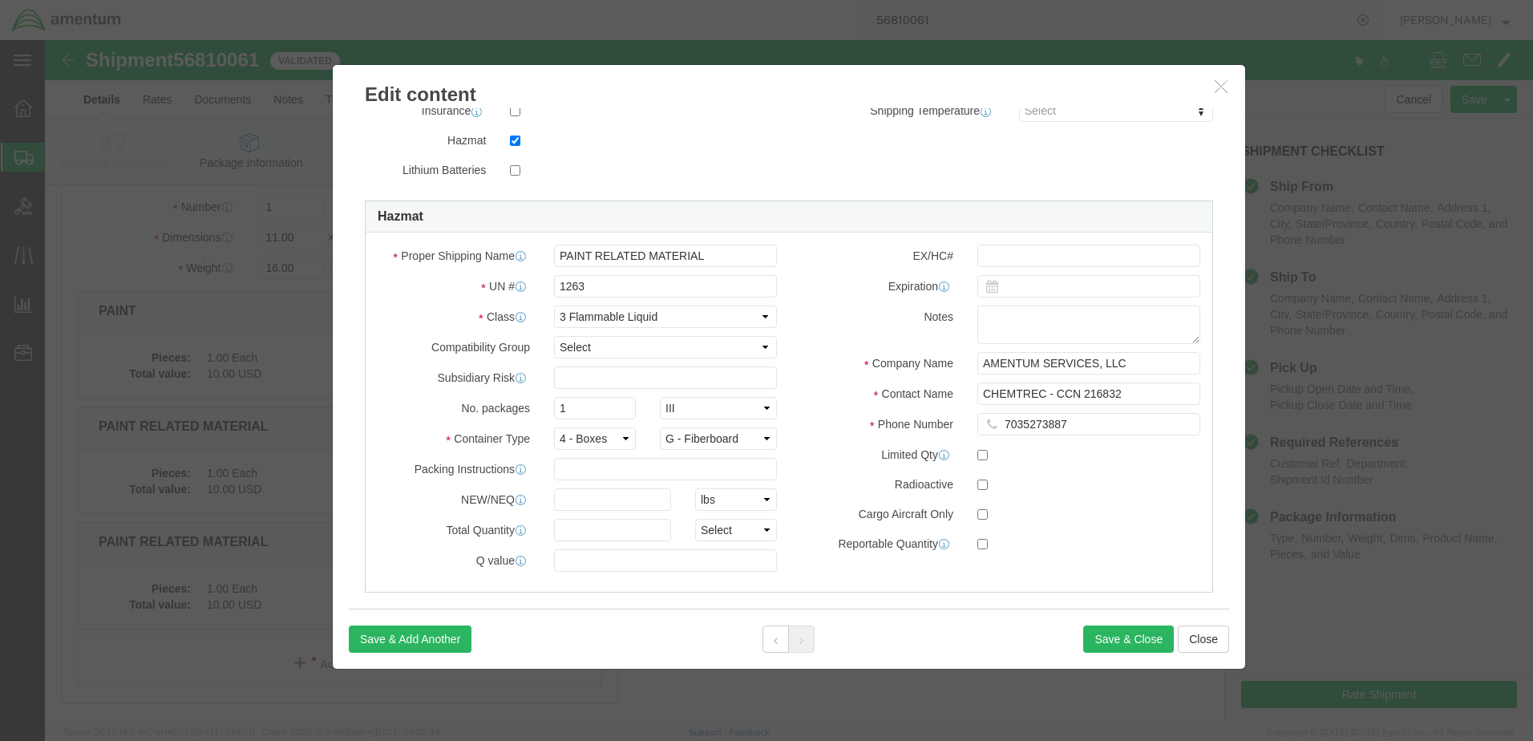
scroll to position [378, 0]
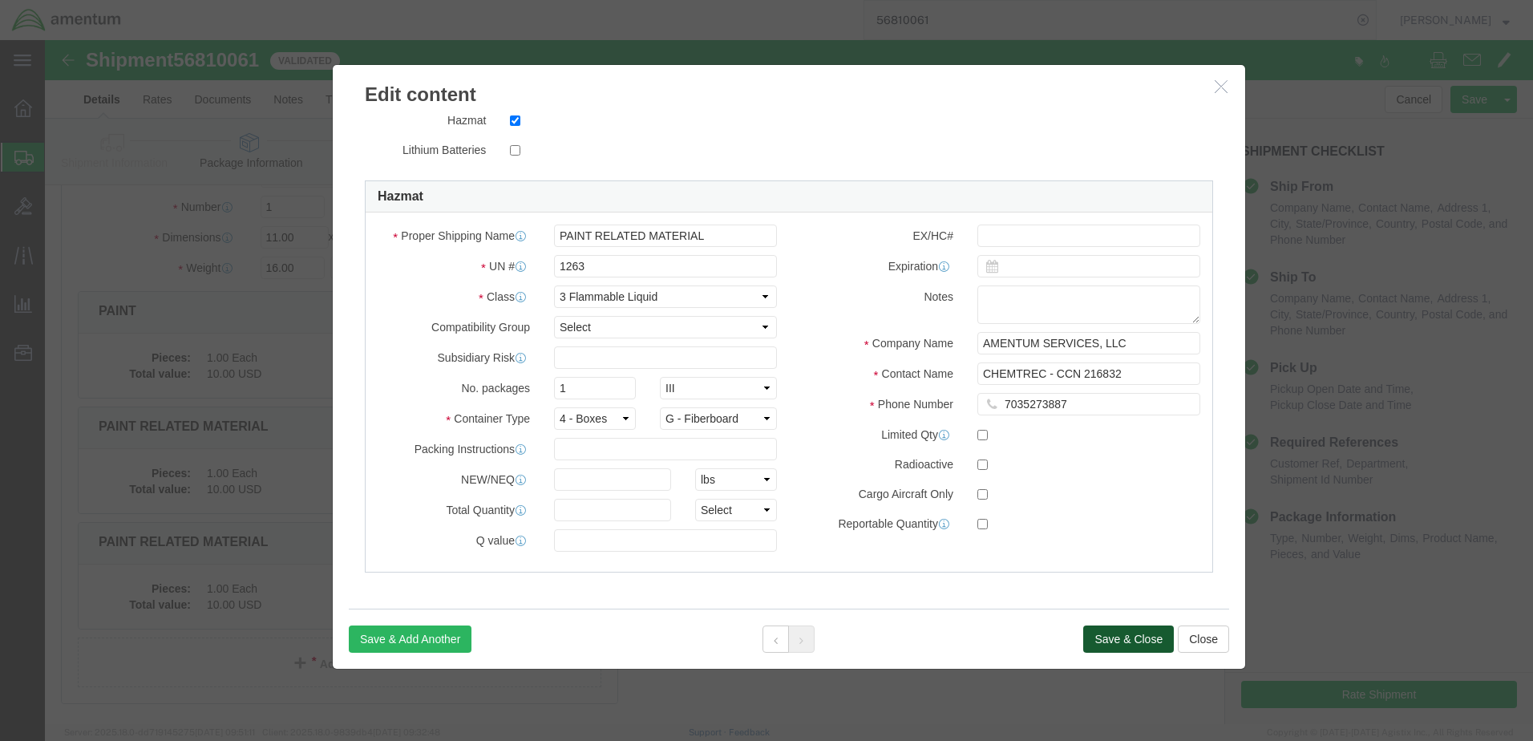
click button "Save & Close"
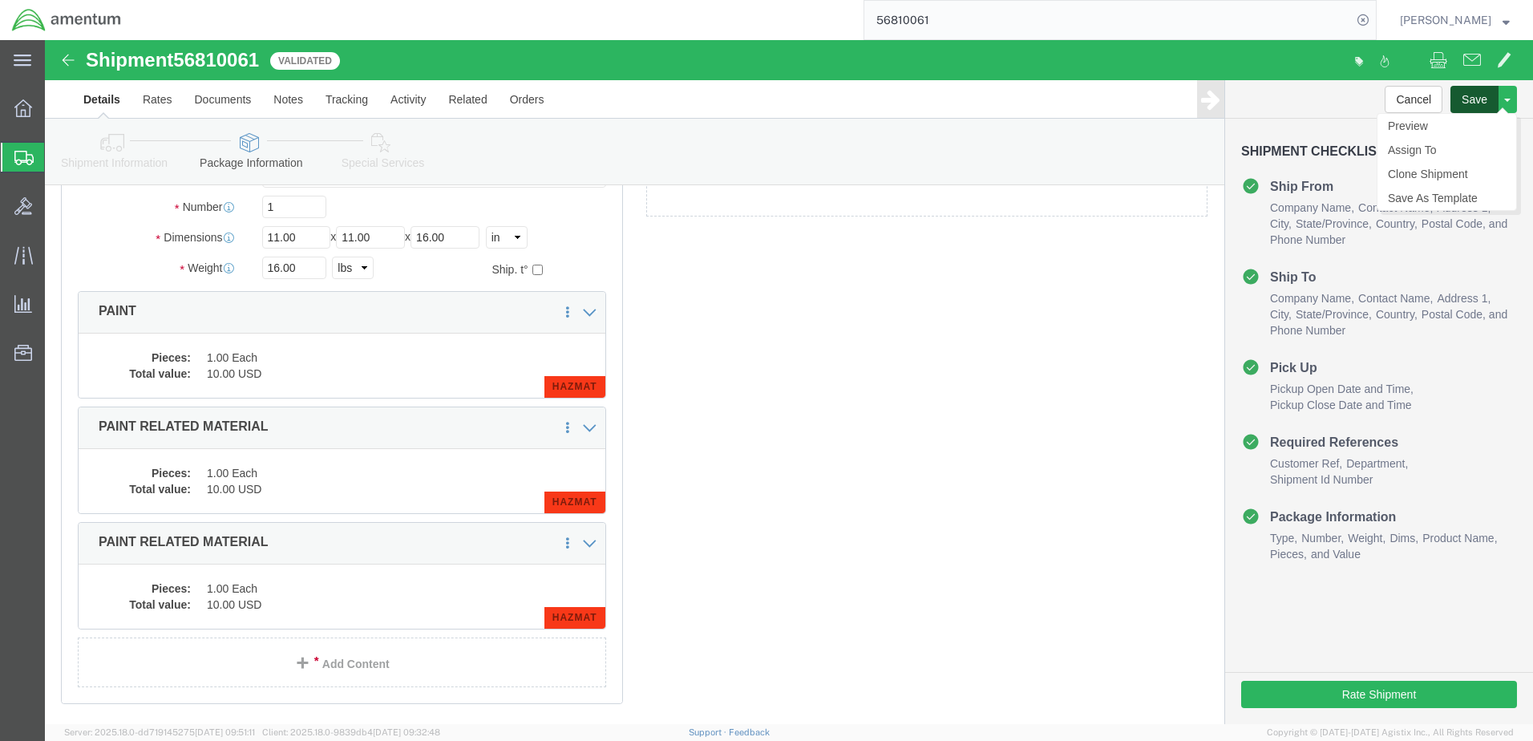
click button "Save"
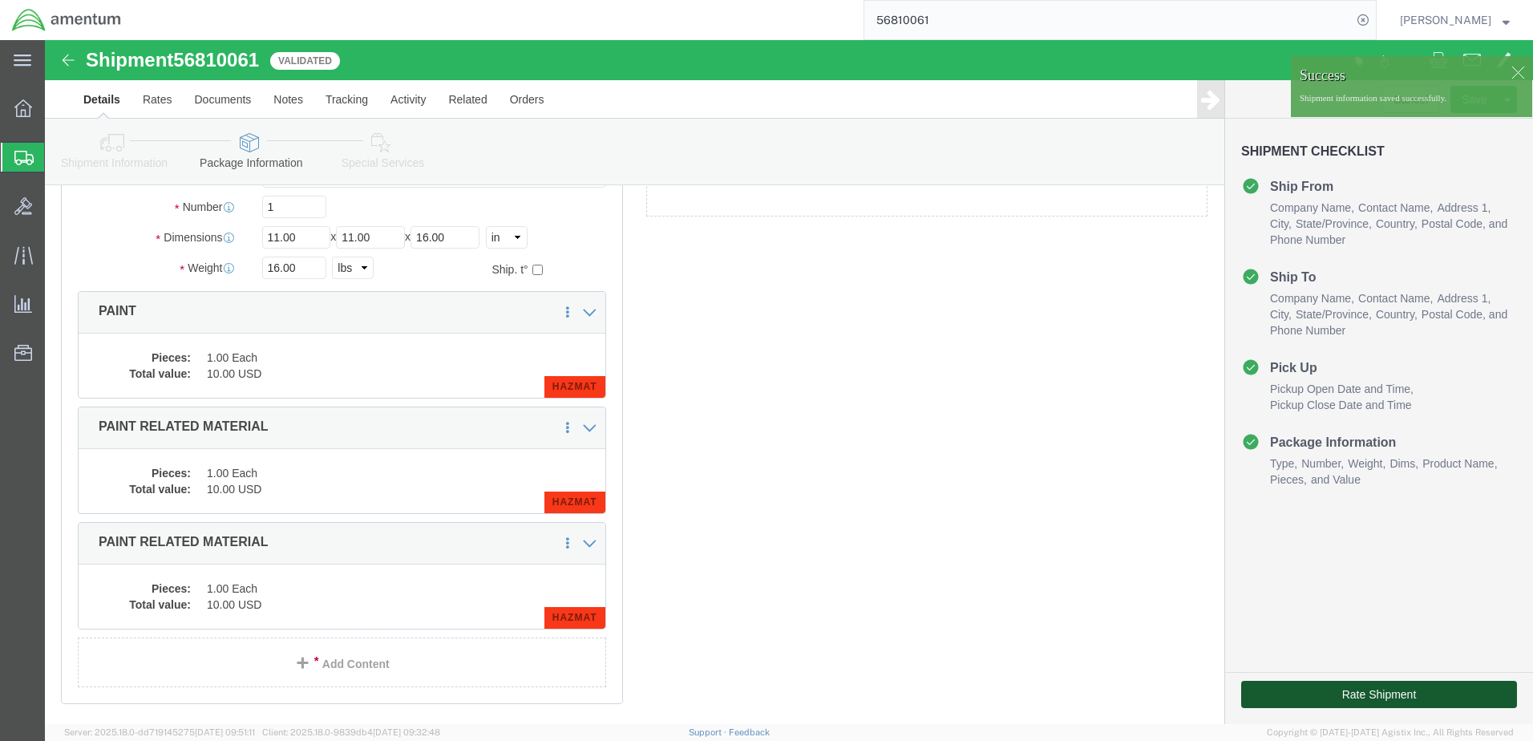
click button "Rate Shipment"
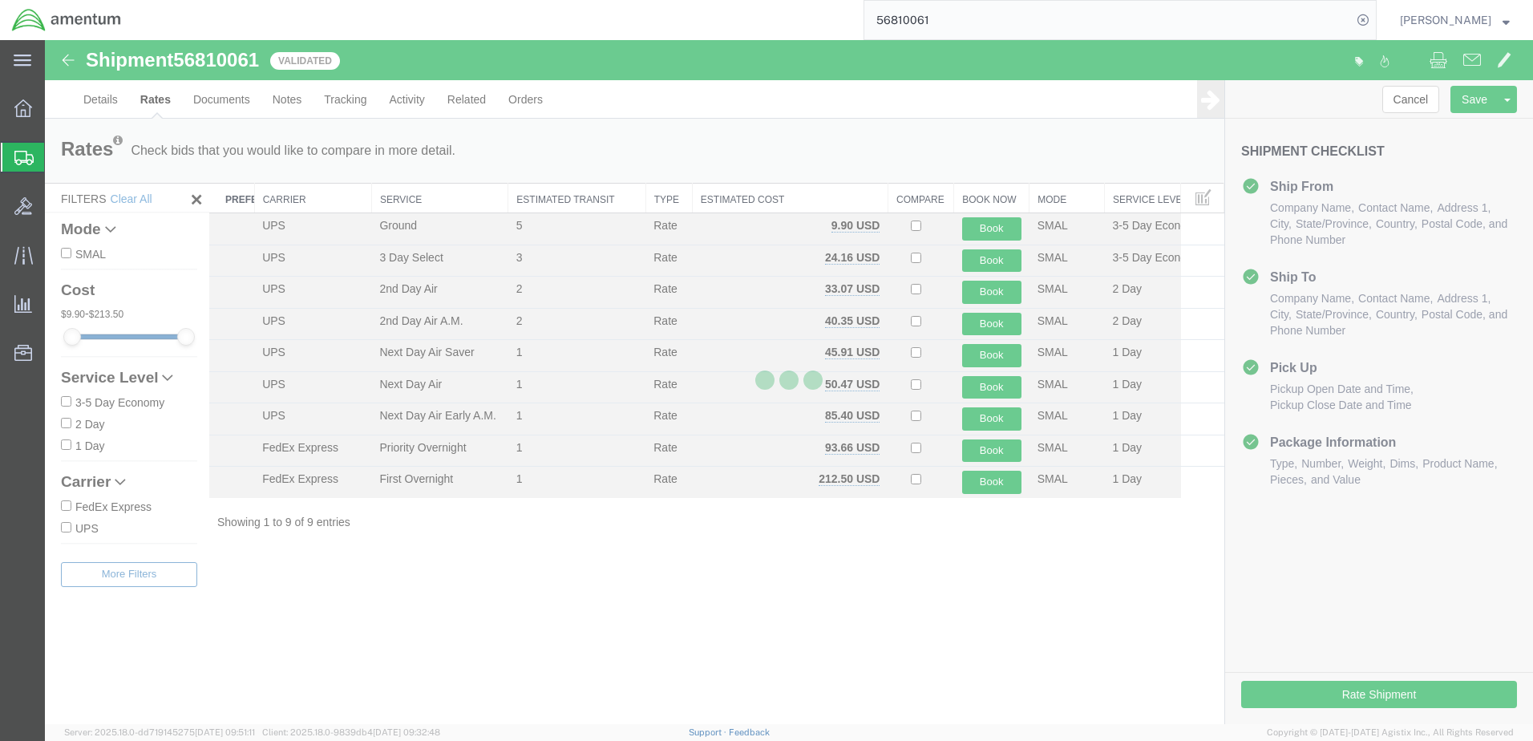
scroll to position [0, 0]
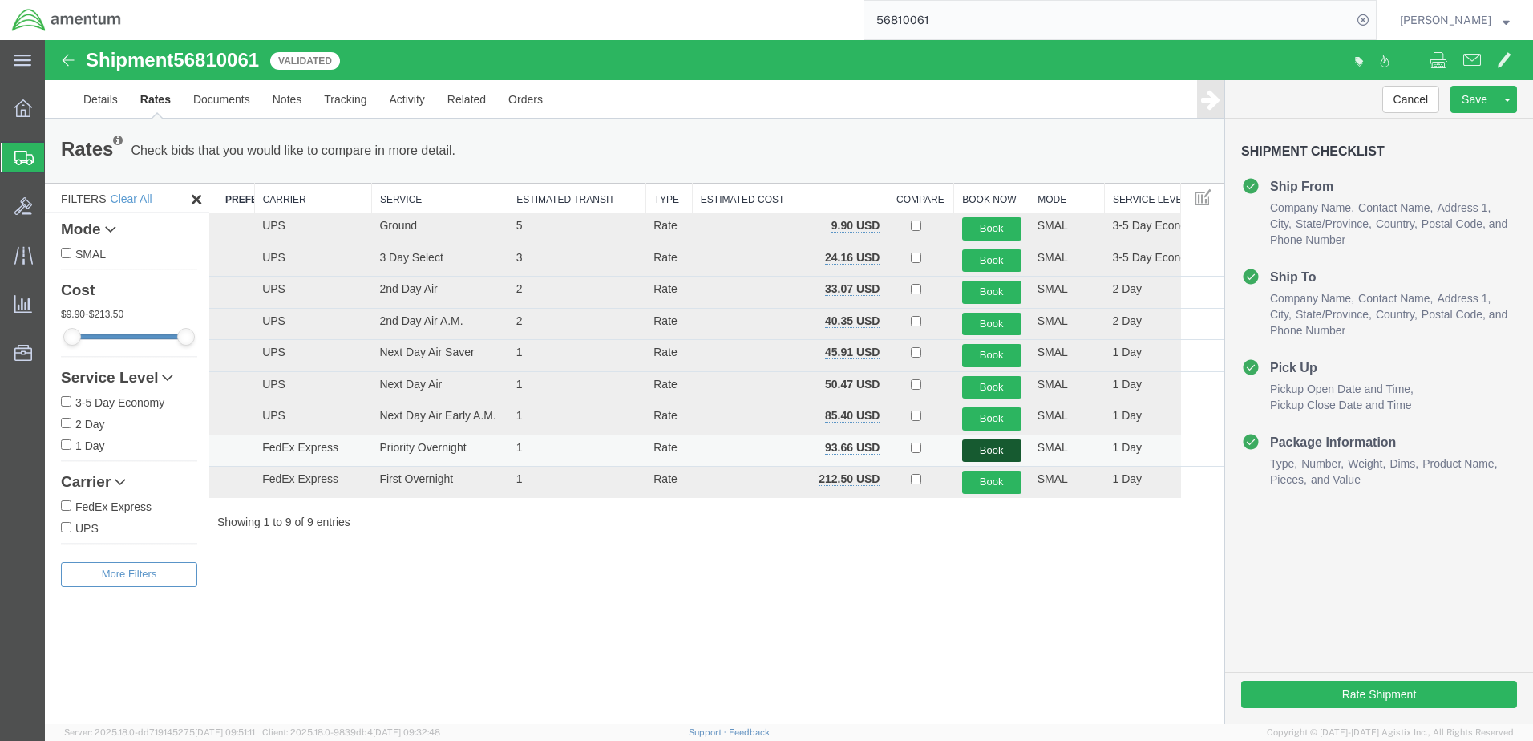
click at [972, 448] on button "Book" at bounding box center [991, 450] width 59 height 23
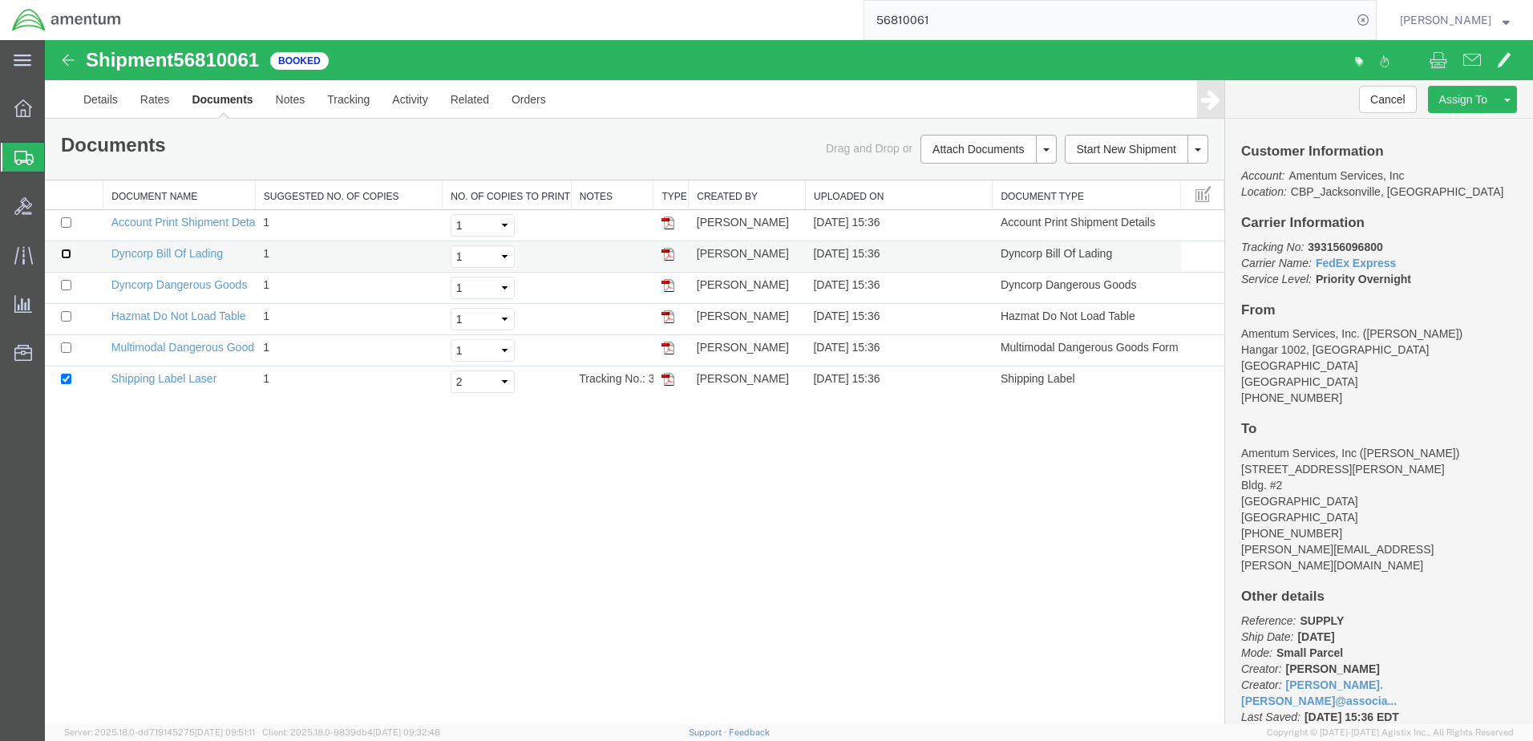
click at [67, 253] on input "checkbox" at bounding box center [66, 254] width 10 height 10
checkbox input "true"
drag, startPoint x: 62, startPoint y: 279, endPoint x: 67, endPoint y: 293, distance: 14.5
click at [62, 281] on td at bounding box center [74, 288] width 59 height 31
click at [66, 285] on input "checkbox" at bounding box center [66, 285] width 10 height 10
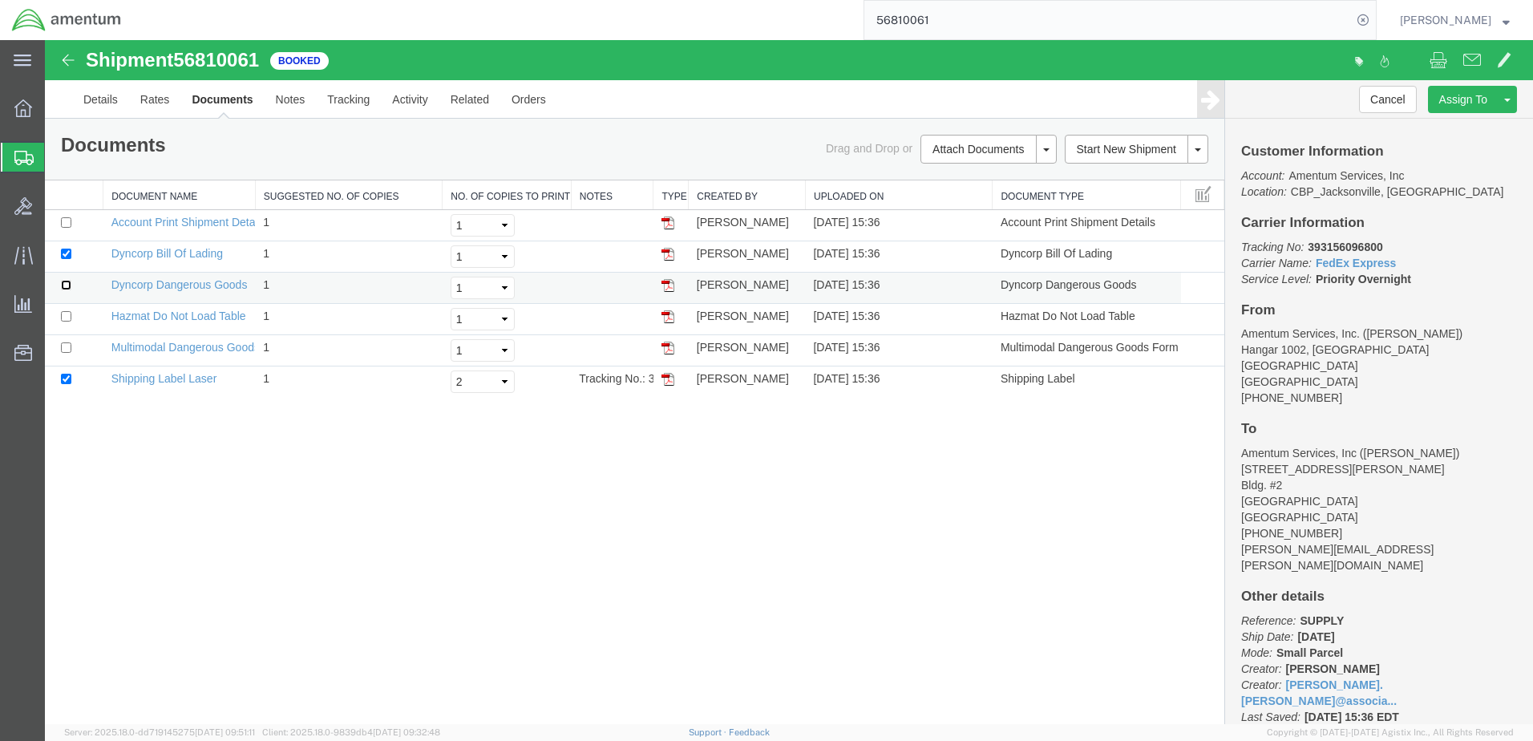
checkbox input "true"
drag, startPoint x: 67, startPoint y: 315, endPoint x: 69, endPoint y: 358, distance: 43.3
click at [67, 318] on input "checkbox" at bounding box center [66, 316] width 10 height 10
checkbox input "true"
click at [65, 345] on input "checkbox" at bounding box center [66, 347] width 10 height 10
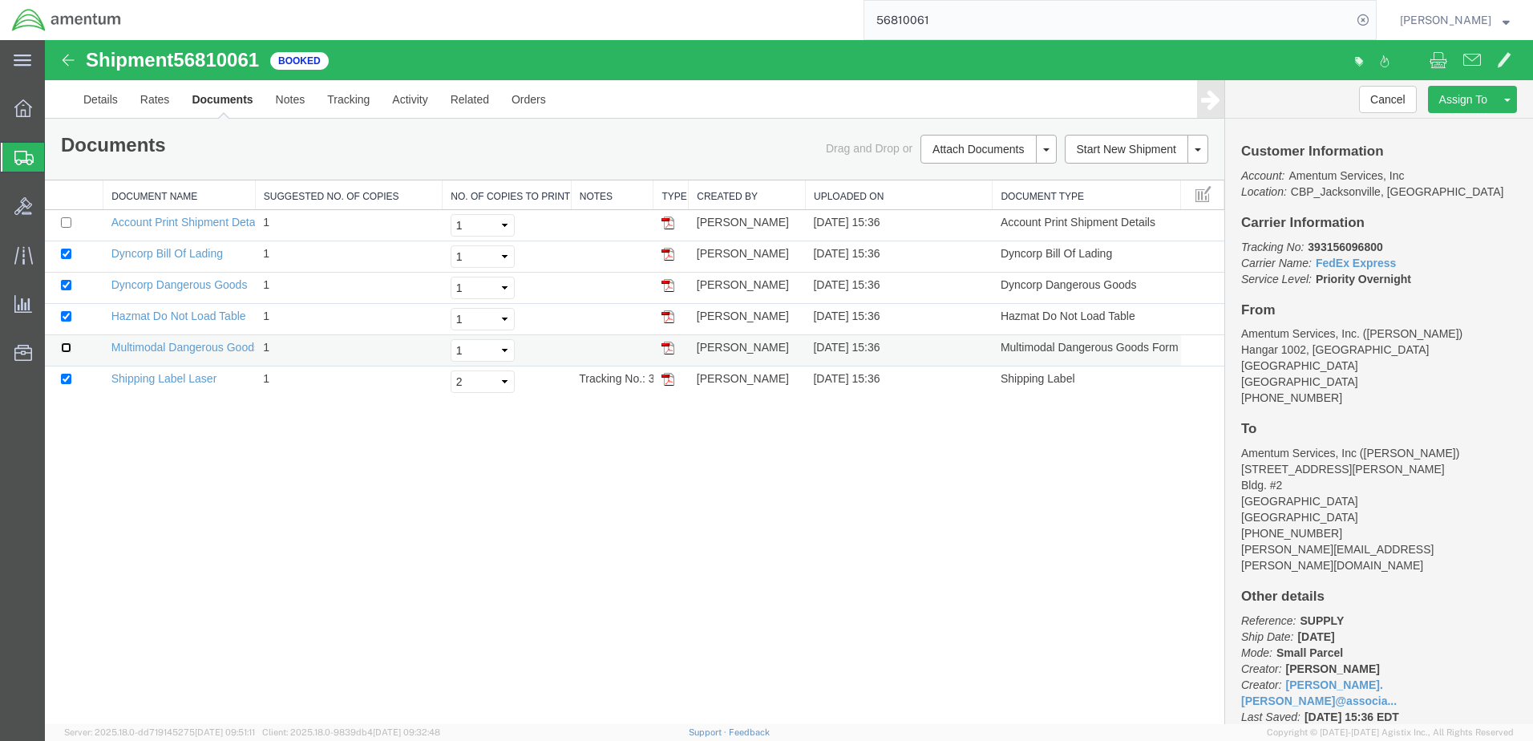
checkbox input "true"
click at [502, 257] on select "Select 1 2 3 4 5" at bounding box center [483, 256] width 64 height 22
select select "2"
click at [451, 245] on select "Select 1 2 3 4 5" at bounding box center [483, 256] width 64 height 22
click at [502, 289] on select "Select 1 2 3 4 5" at bounding box center [483, 288] width 64 height 22
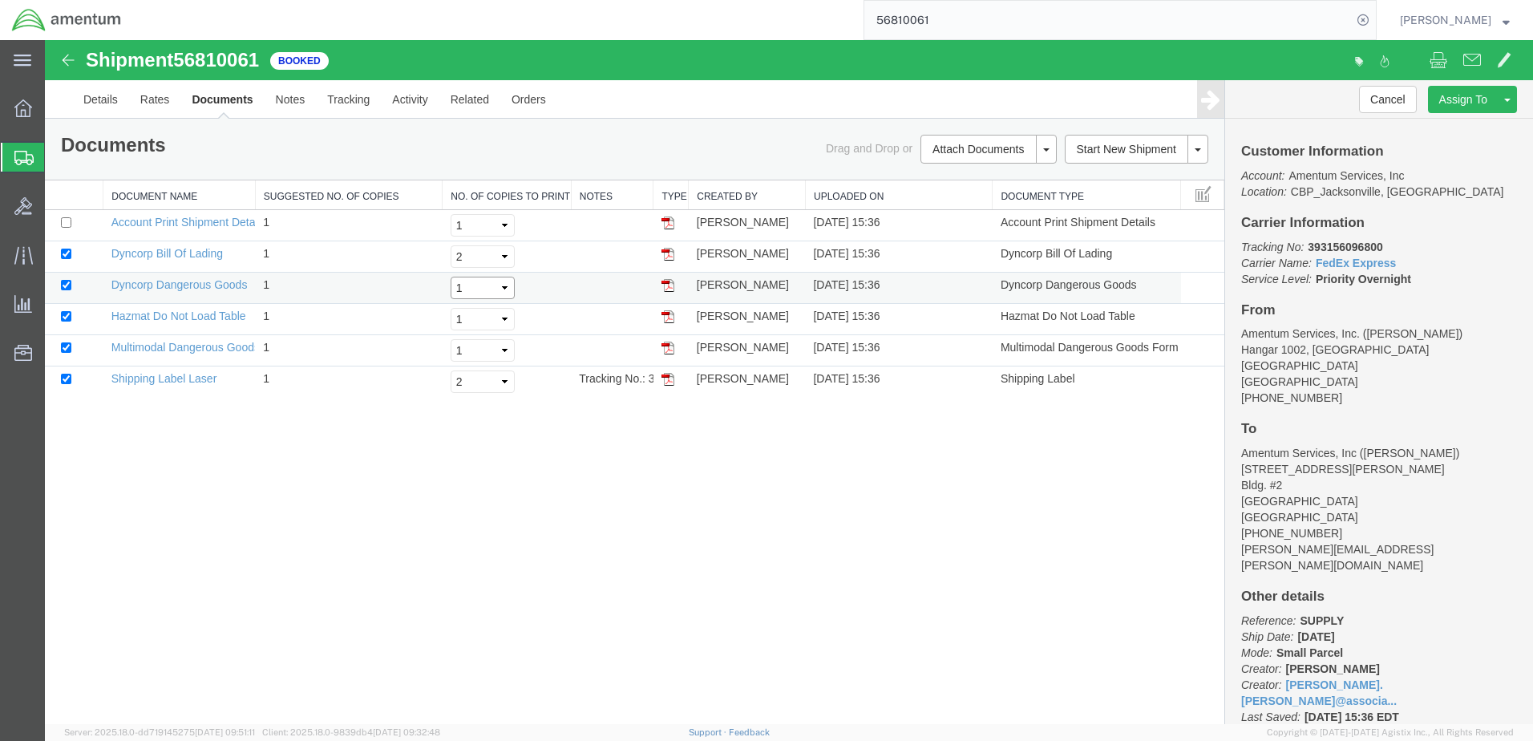
select select "5"
click at [451, 277] on select "Select 1 2 3 4 5" at bounding box center [483, 288] width 64 height 22
click at [501, 319] on select "Select 1 2 3 4 5" at bounding box center [483, 319] width 64 height 22
click at [451, 308] on select "Select 1 2 3 4 5" at bounding box center [483, 319] width 64 height 22
click at [508, 348] on select "Select 1 2 3 4 5" at bounding box center [483, 350] width 64 height 22
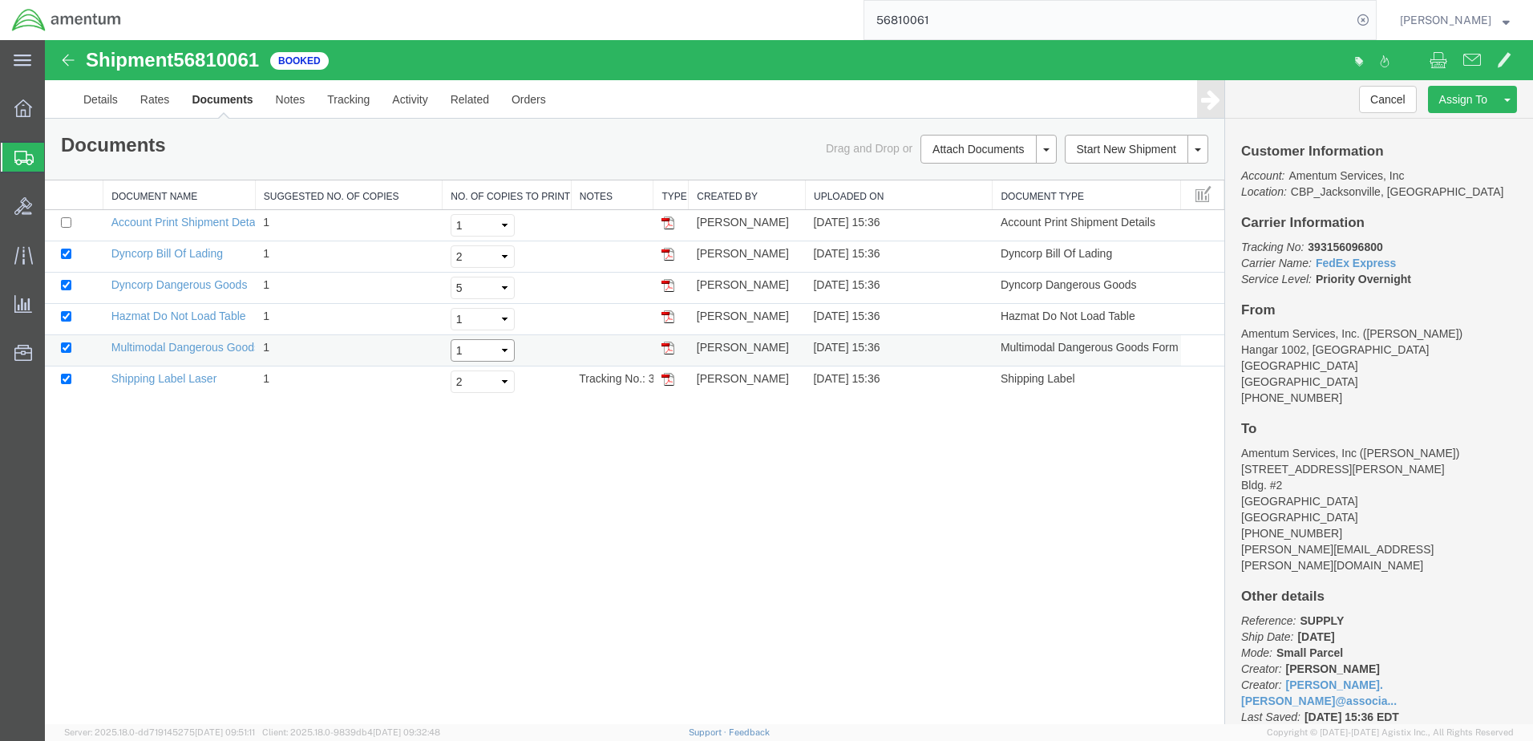
select select "5"
click at [451, 339] on select "Select 1 2 3 4 5" at bounding box center [483, 350] width 64 height 22
click at [504, 381] on select "Select 1 2 3 4 5" at bounding box center [483, 381] width 64 height 22
select select "4"
click at [451, 370] on select "Select 1 2 3 4 5" at bounding box center [483, 381] width 64 height 22
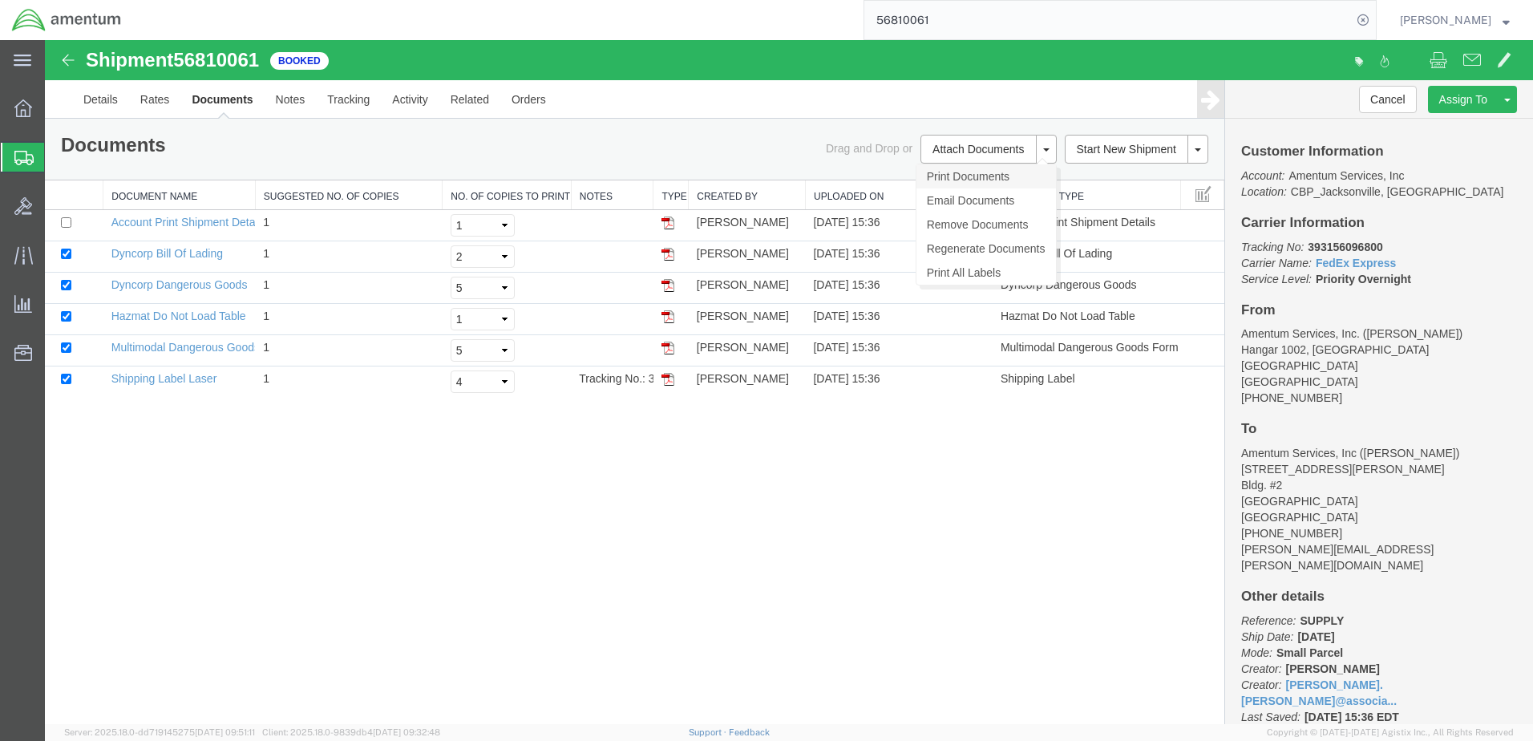
click at [986, 179] on link "Print Documents" at bounding box center [987, 176] width 140 height 24
